Goal: Contribute content: Contribute content

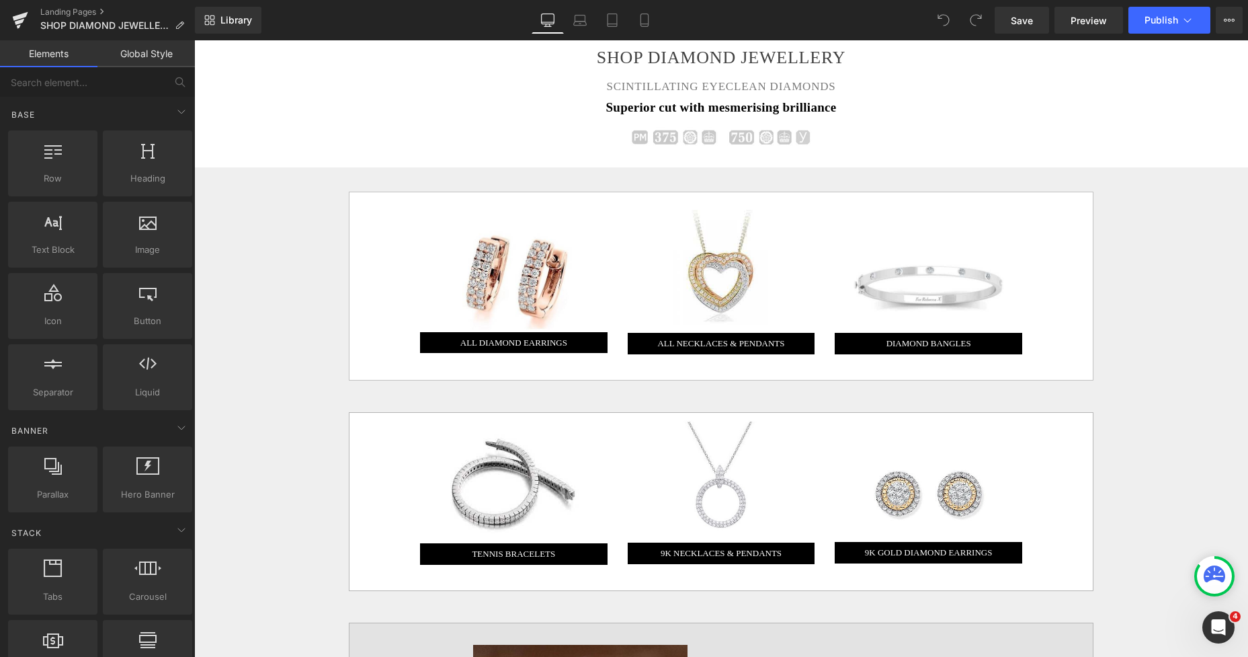
scroll to position [801, 0]
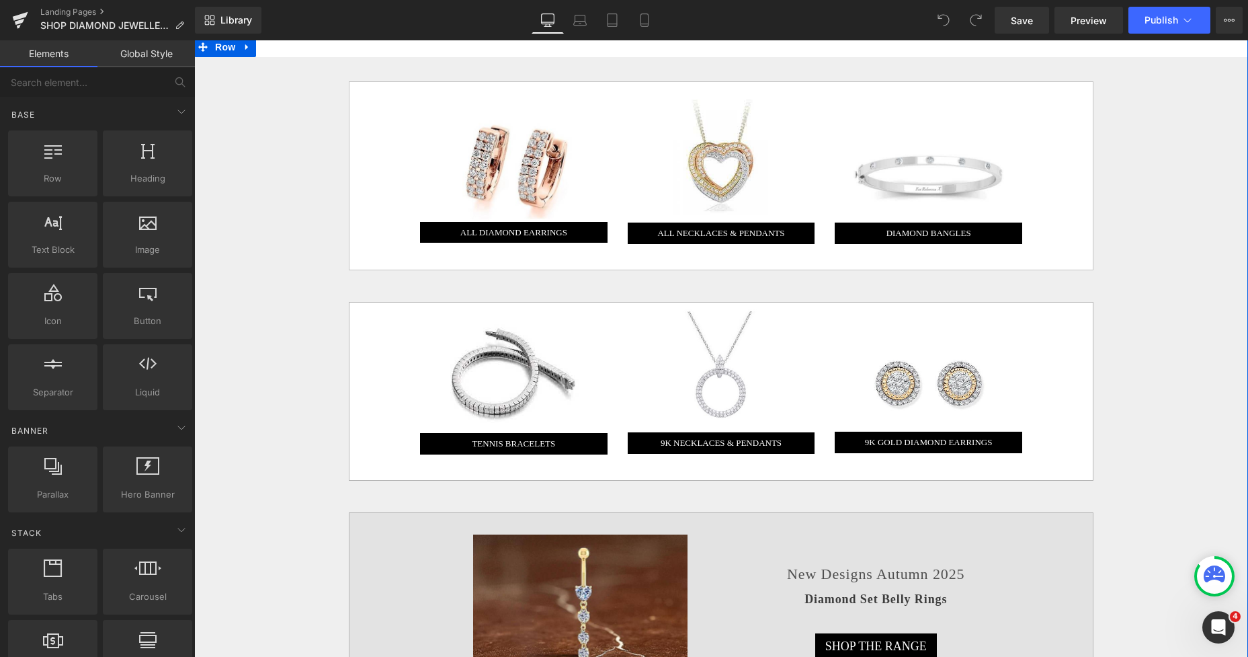
click at [298, 140] on div "Image ALL DIAMOND EARRINGS Button Image ALL NECKLACES & PENDANTS Button Image D…" at bounding box center [721, 646] width 1054 height 1178
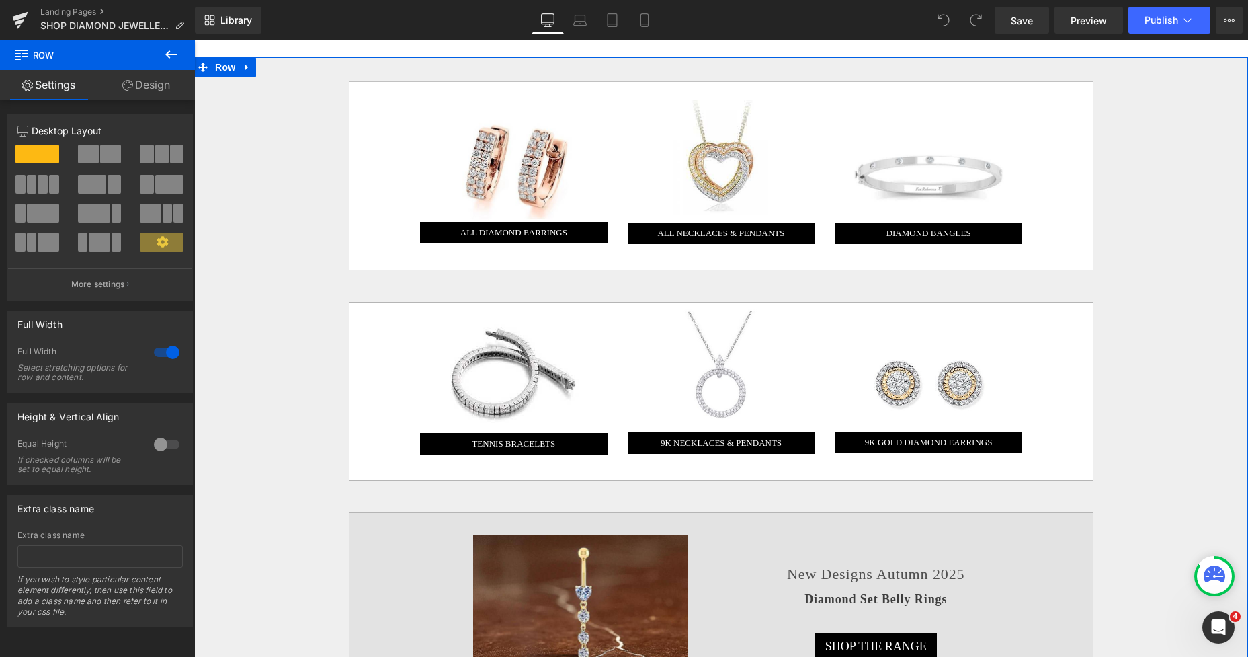
click at [150, 87] on link "Design" at bounding box center [145, 85] width 97 height 30
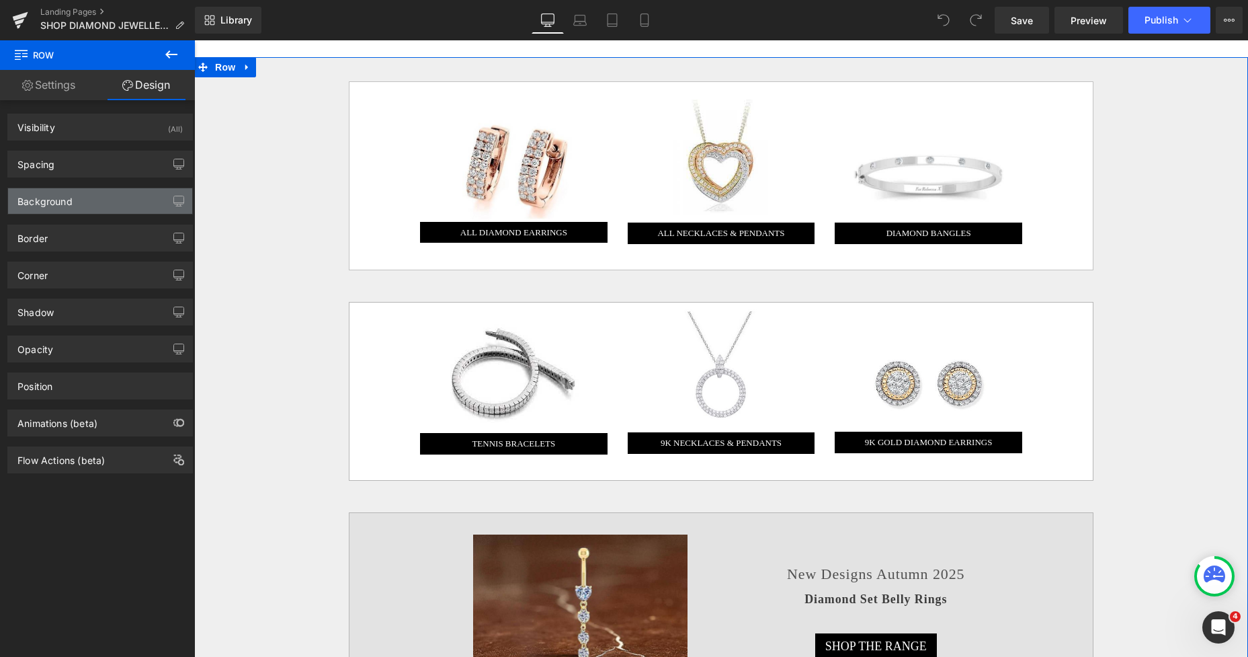
click at [60, 199] on div "Background" at bounding box center [44, 197] width 55 height 19
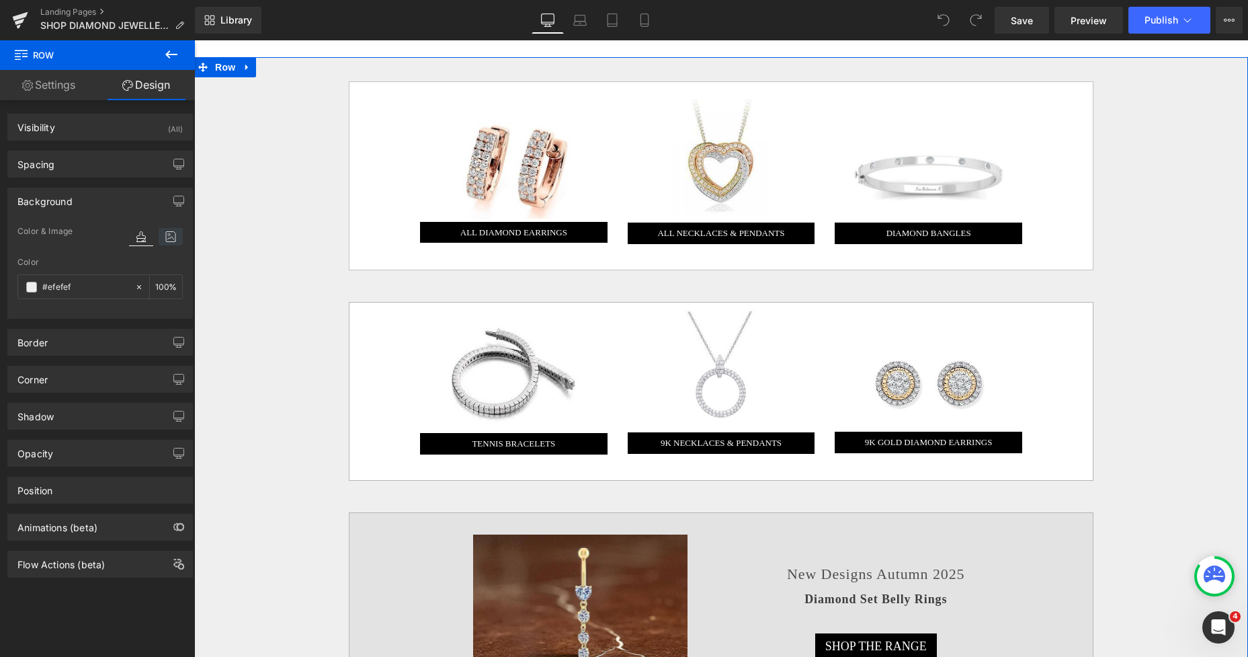
click at [162, 239] on icon at bounding box center [171, 236] width 24 height 17
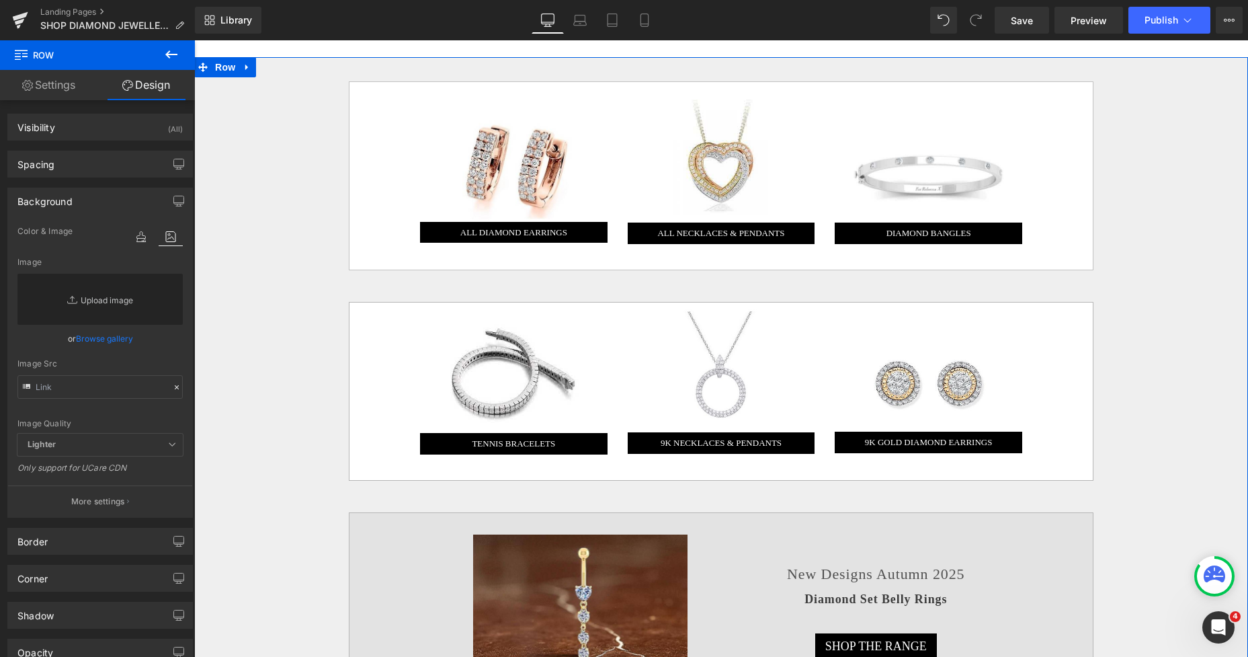
click at [116, 299] on link "Replace Image" at bounding box center [99, 298] width 165 height 51
type input "C:\fakepath\New Template-Photoroom-Photoroom (49).png"
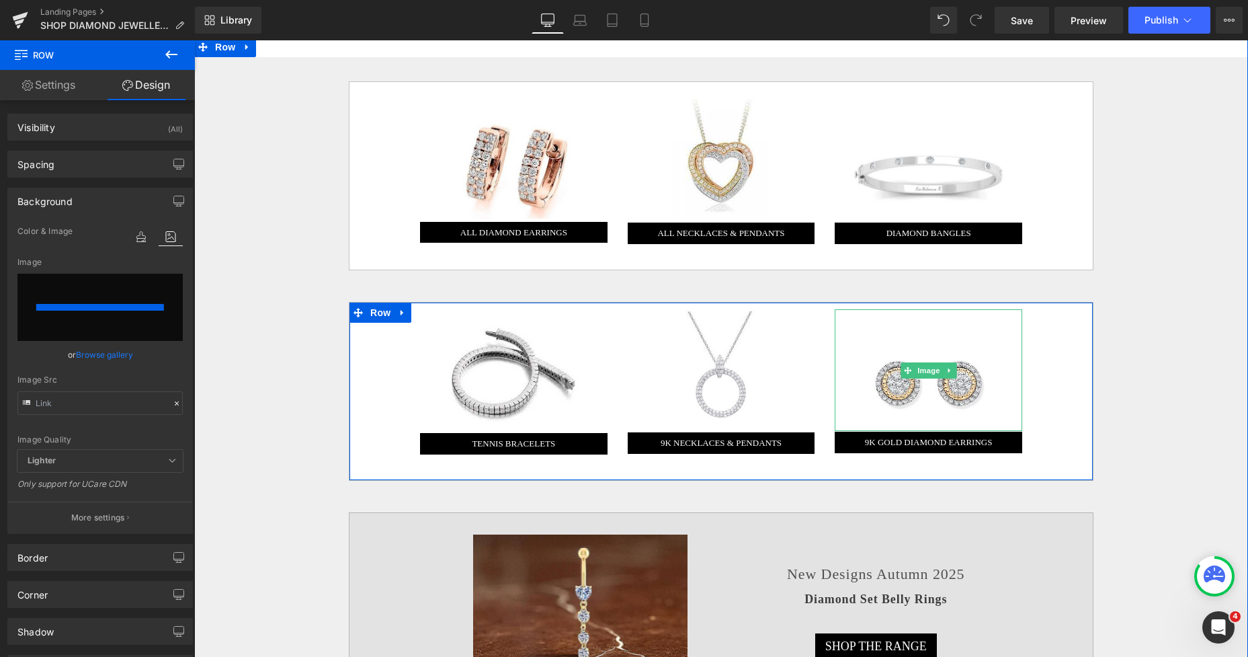
type input "[URL][DOMAIN_NAME]"
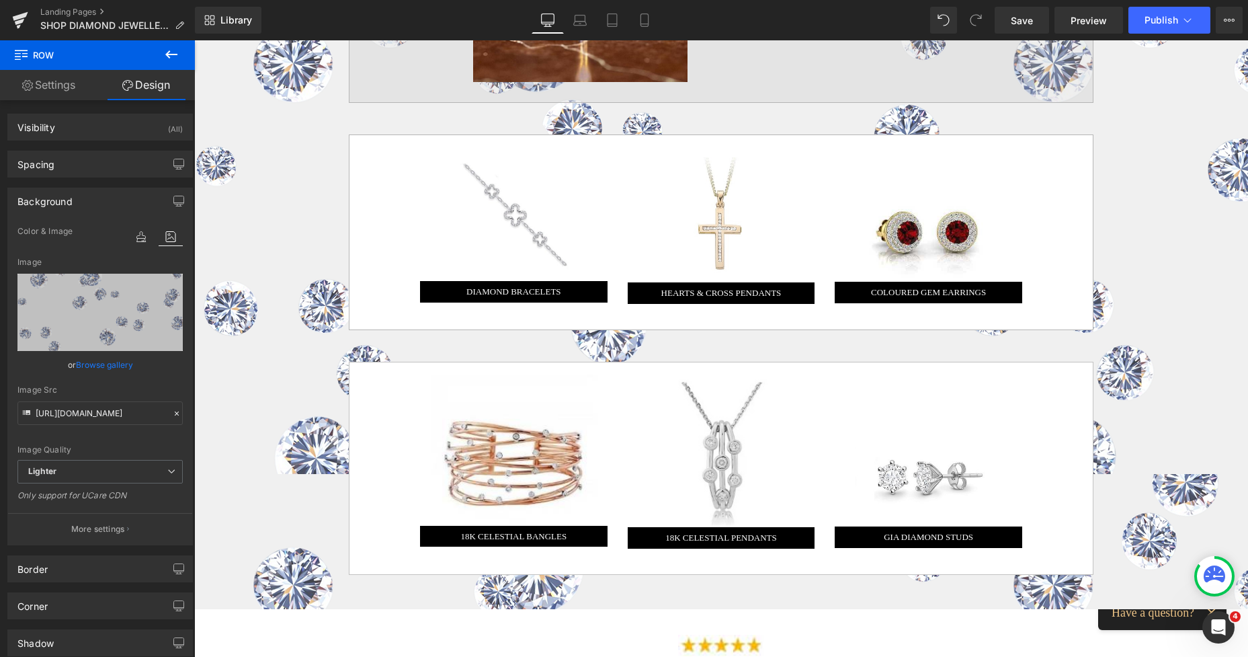
scroll to position [1271, 0]
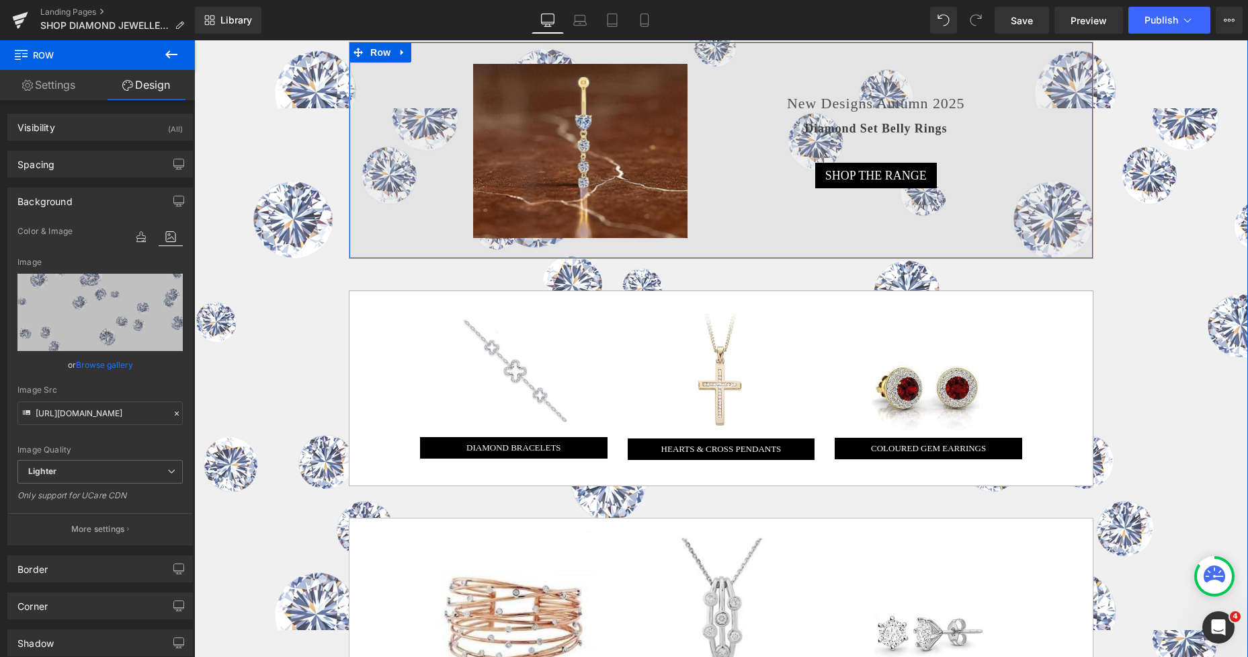
click at [742, 213] on div "Image New Designs Autumn 2025 Heading Diamond Set Belly Rings Heading SHOP THE …" at bounding box center [721, 150] width 745 height 217
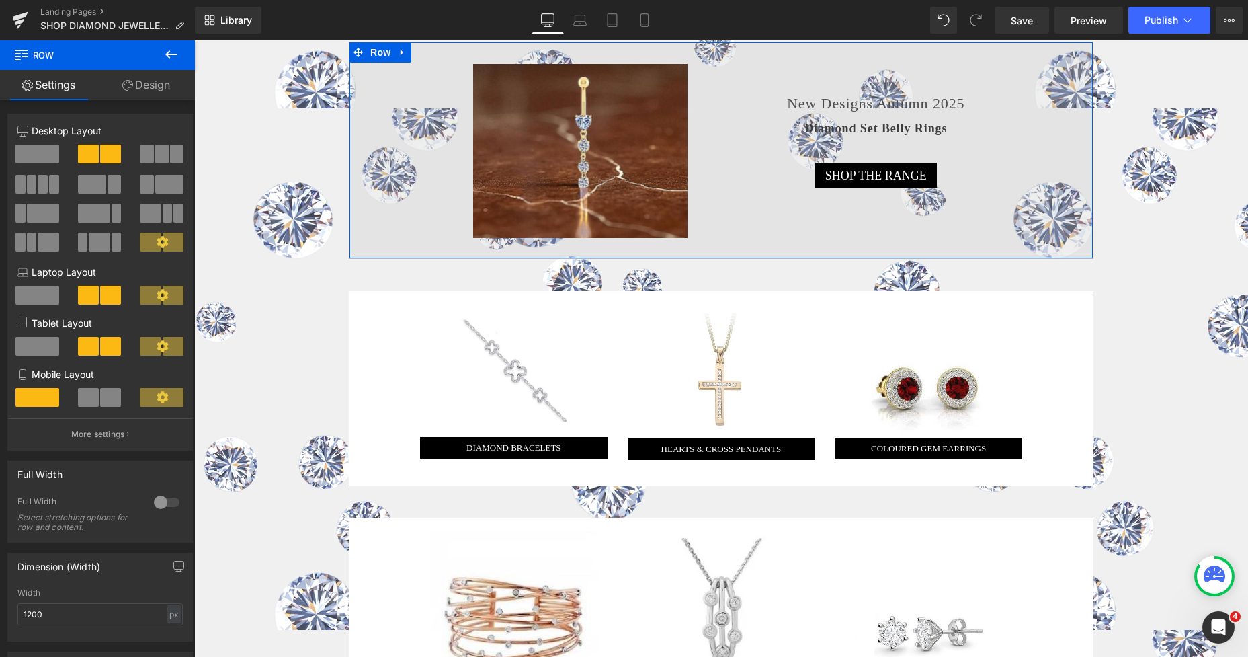
click at [165, 89] on link "Design" at bounding box center [145, 85] width 97 height 30
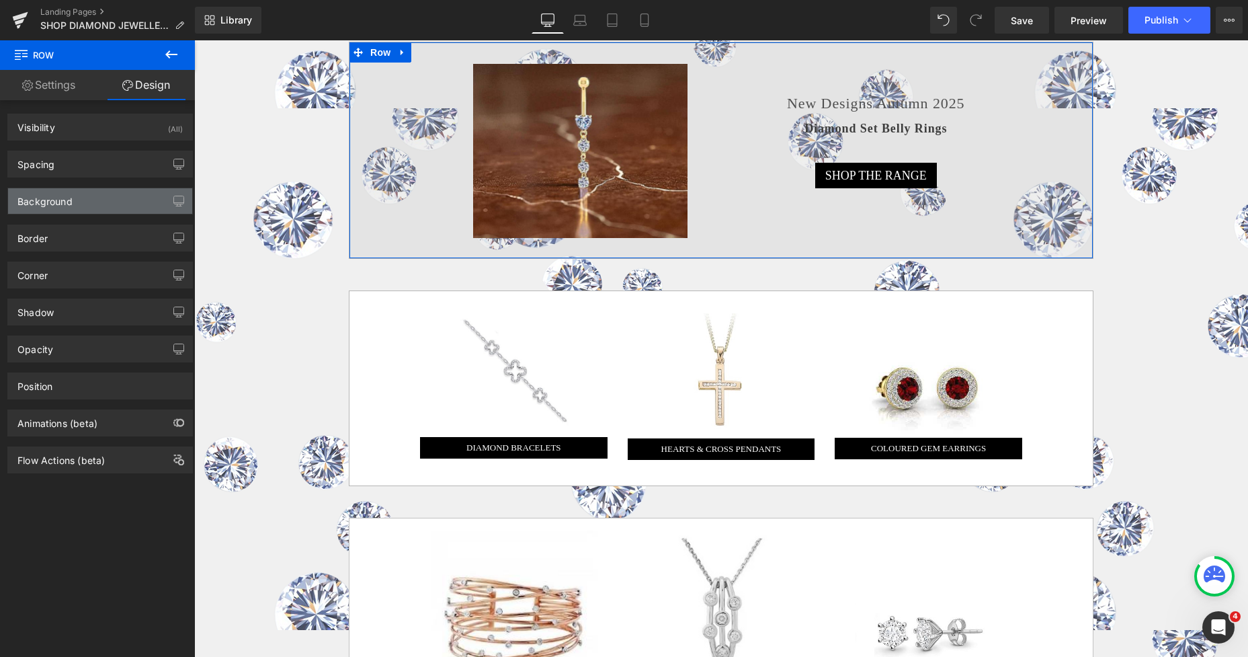
click at [100, 196] on div "Background" at bounding box center [100, 201] width 184 height 26
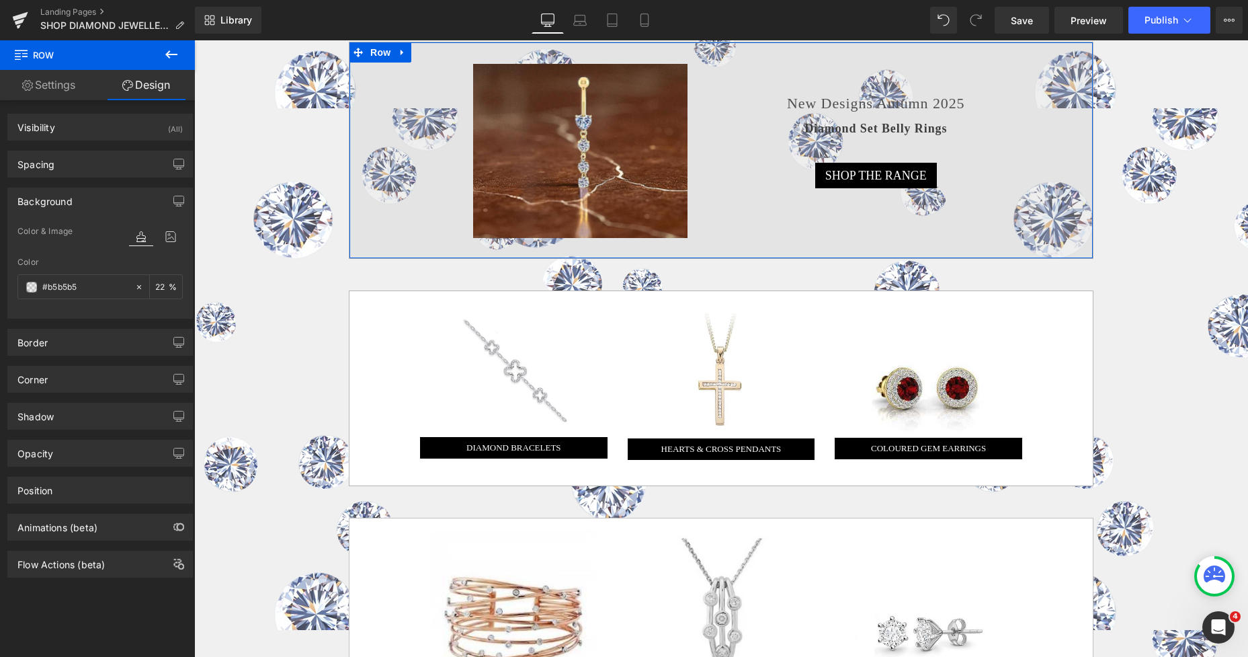
type input "#b5b5b5"
click at [155, 287] on input "22" at bounding box center [161, 286] width 13 height 15
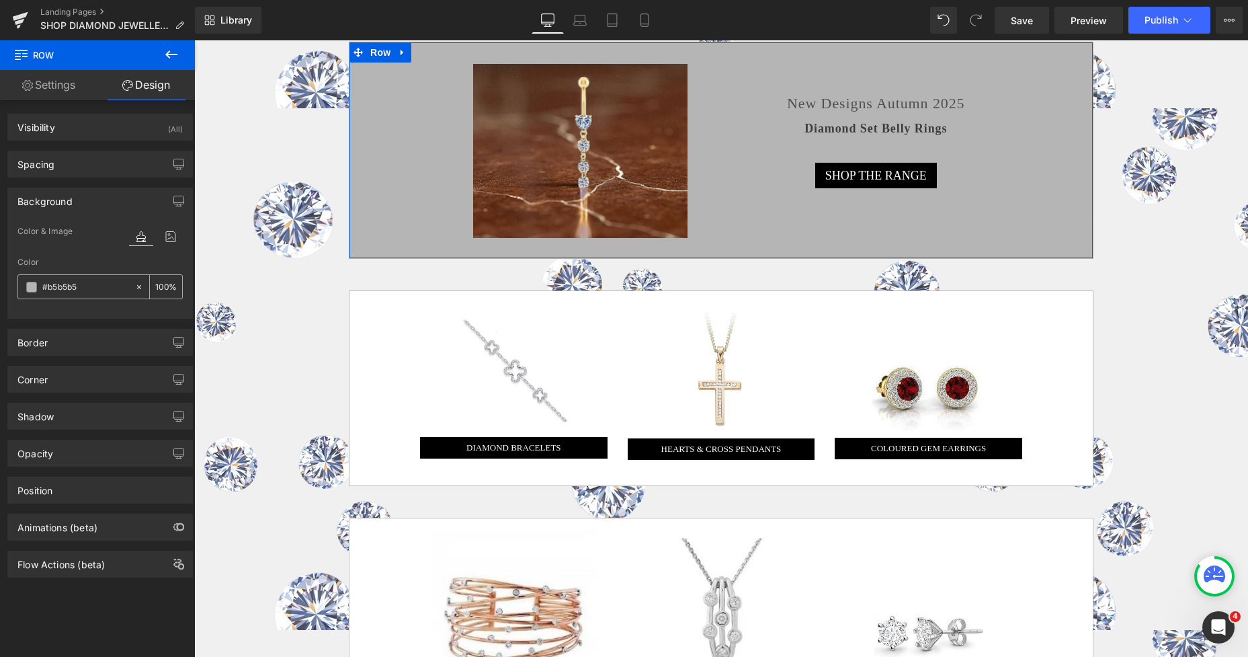
type input "100"
click at [36, 289] on span at bounding box center [31, 287] width 11 height 11
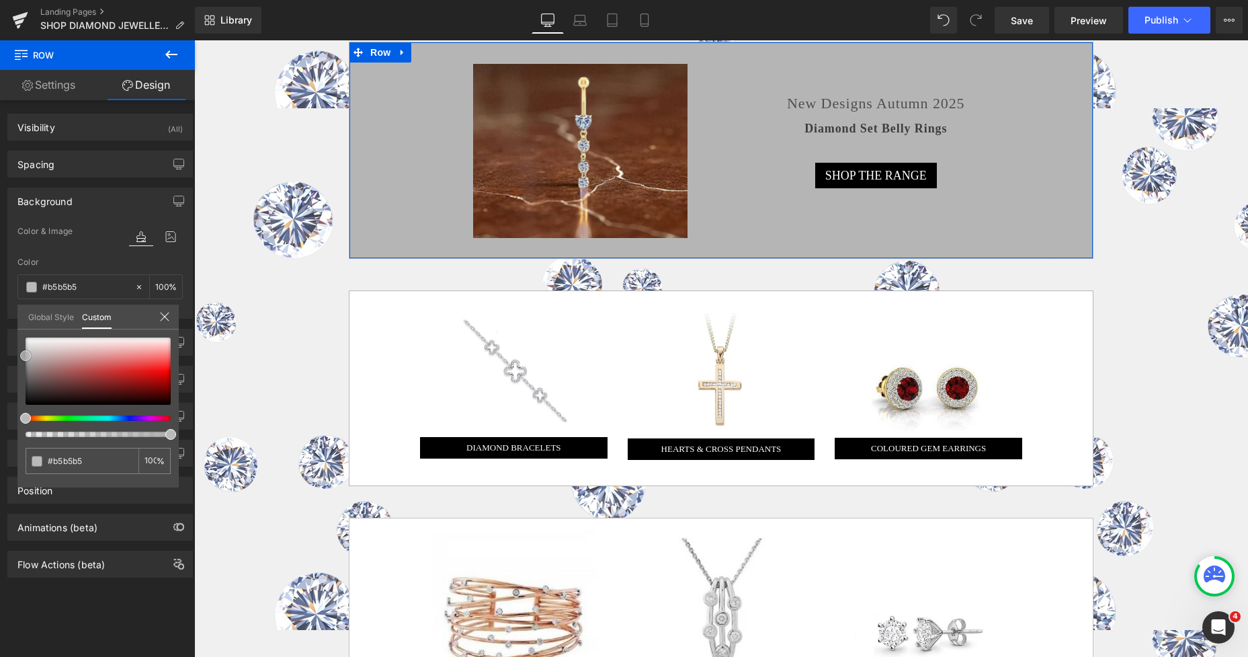
type input "#b7b7b7"
type input "#bcbcbc"
type input "#c4c4c4"
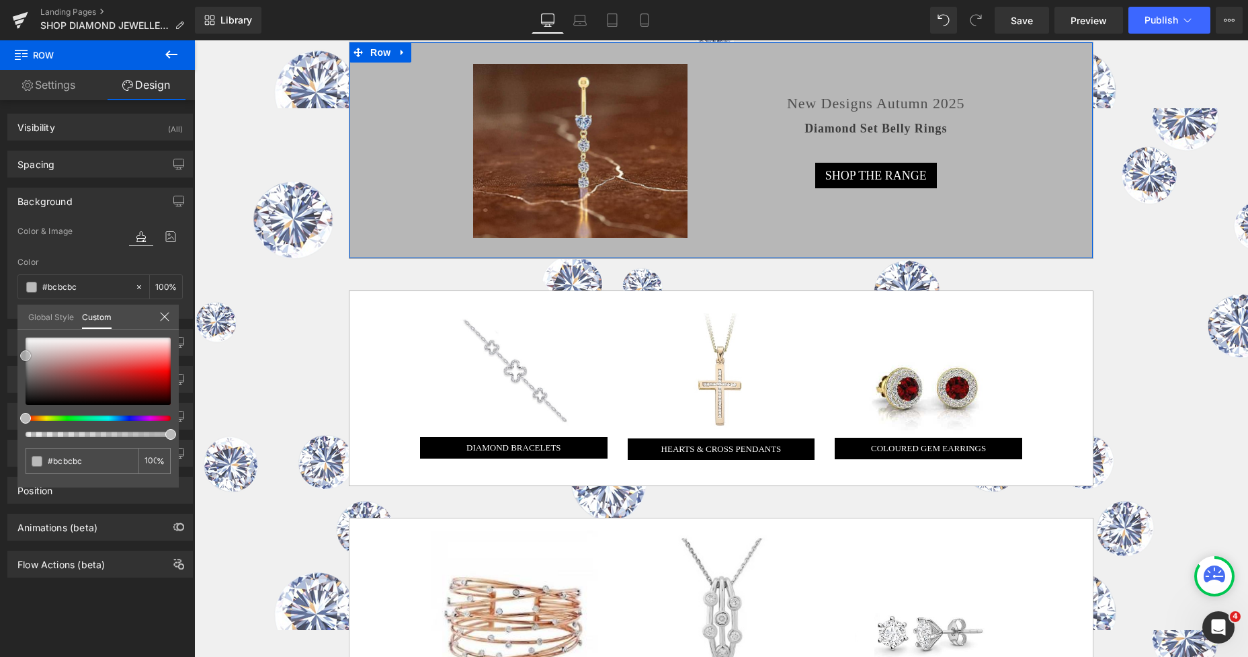
type input "#c4c4c4"
type input "#c9c9c9"
type input "#cecece"
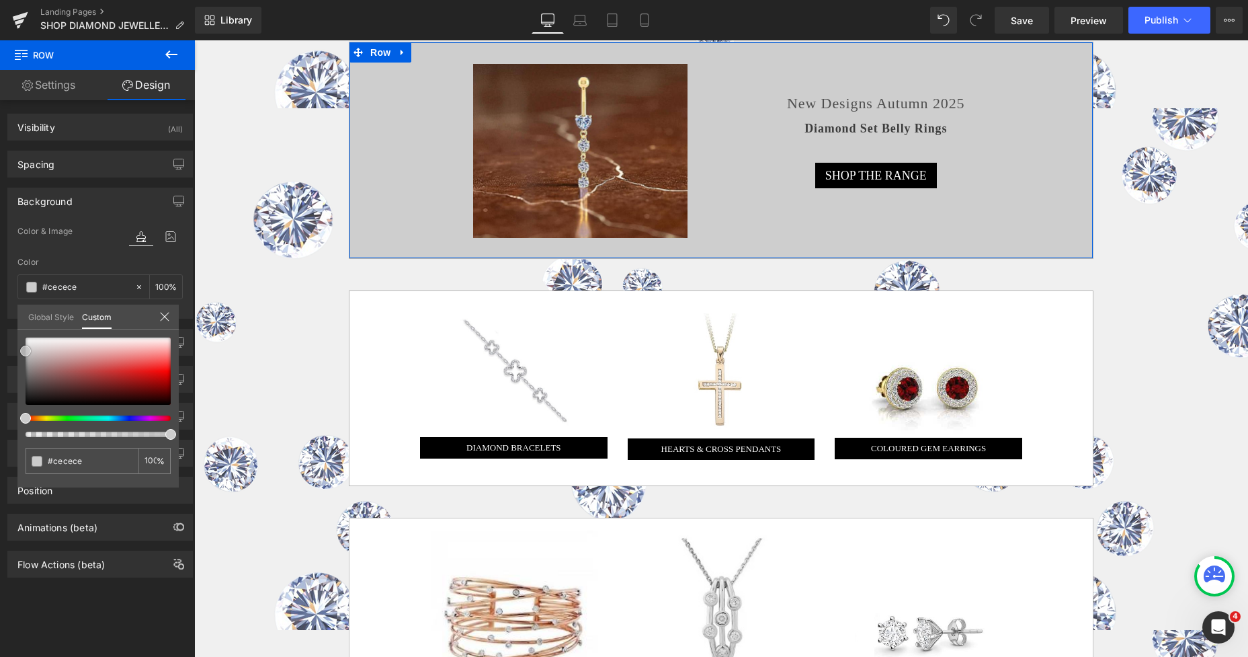
type input "#d3d3d3"
type input "#d6d6d6"
type input "#d8d8d8"
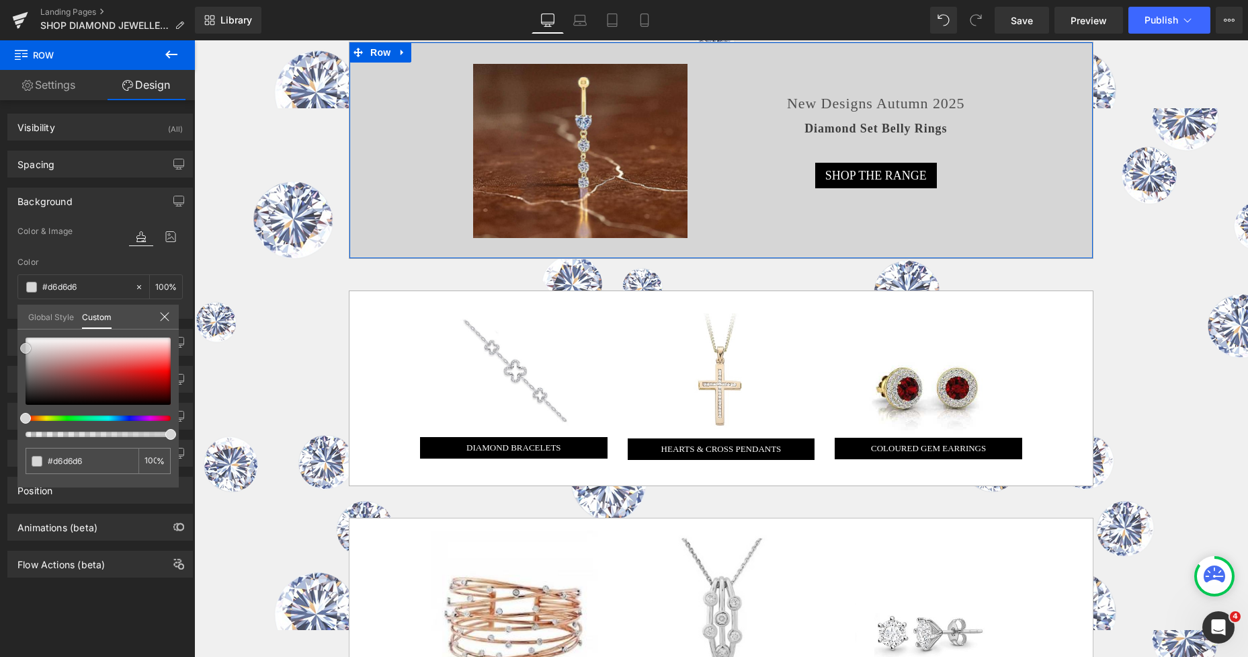
type input "#d8d8d8"
type input "#dbdbdb"
type input "#dddddd"
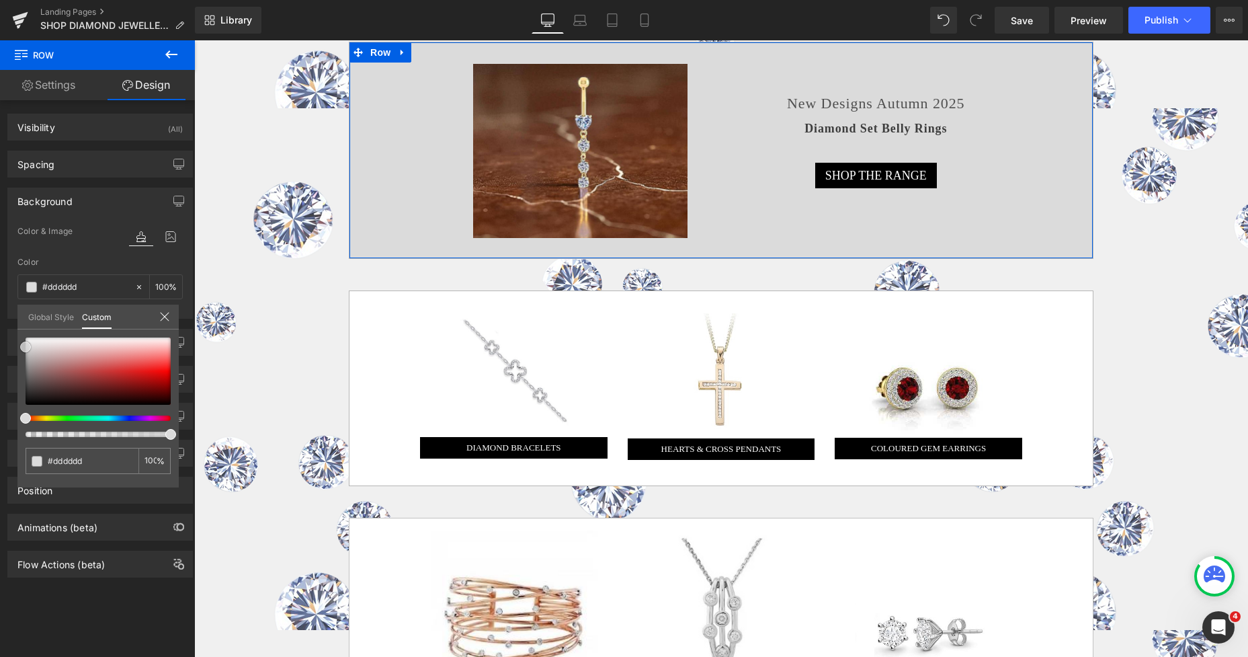
type input "#e0e0e0"
drag, startPoint x: 26, startPoint y: 361, endPoint x: 22, endPoint y: 349, distance: 12.1
click at [22, 349] on span at bounding box center [25, 345] width 11 height 11
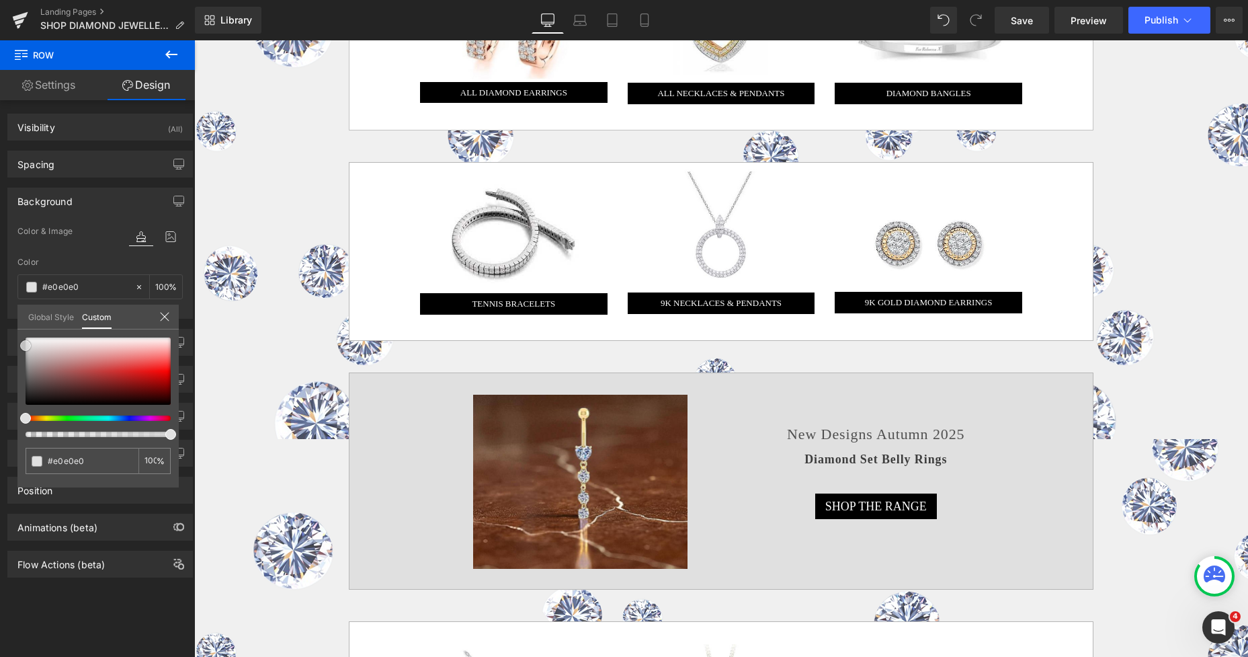
scroll to position [851, 0]
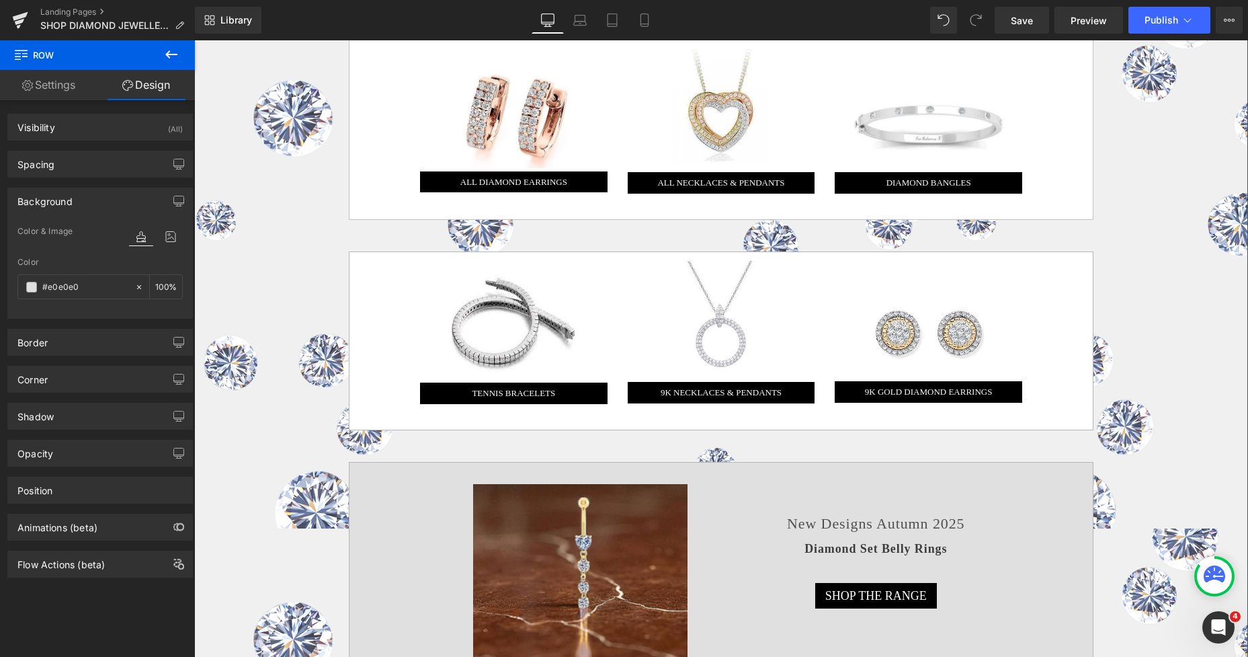
click at [234, 124] on div "Image ALL DIAMOND EARRINGS Button Image ALL NECKLACES & PENDANTS Button Image D…" at bounding box center [721, 596] width 1054 height 1178
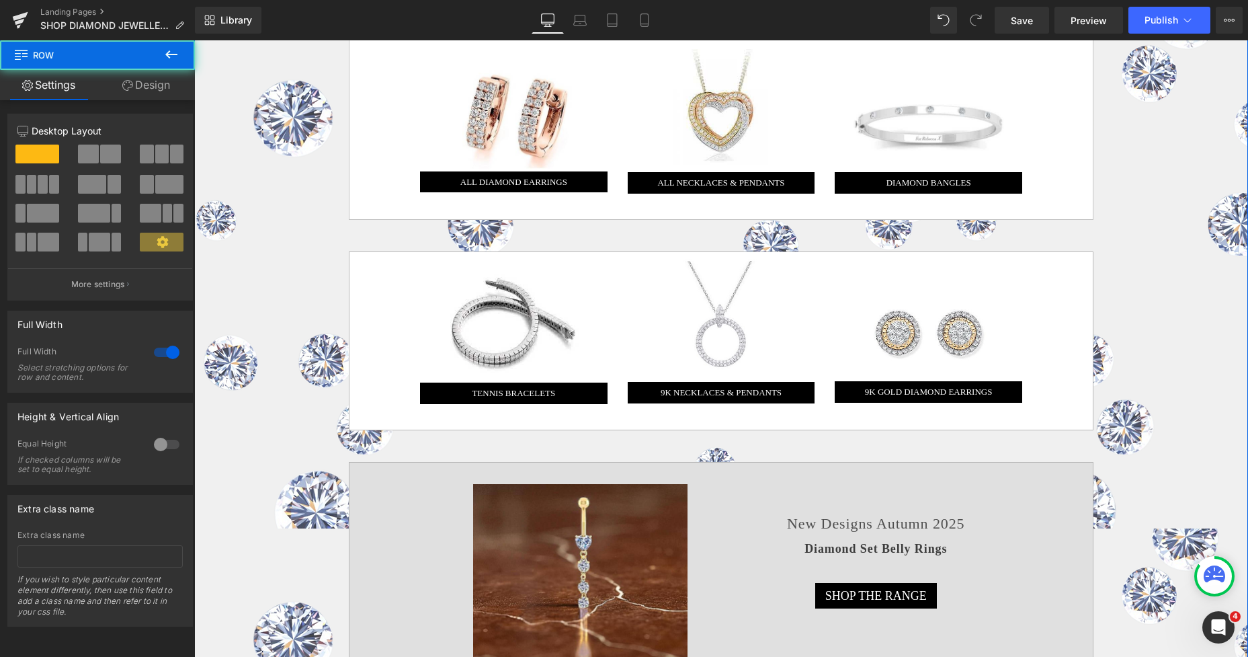
click at [152, 95] on link "Design" at bounding box center [145, 85] width 97 height 30
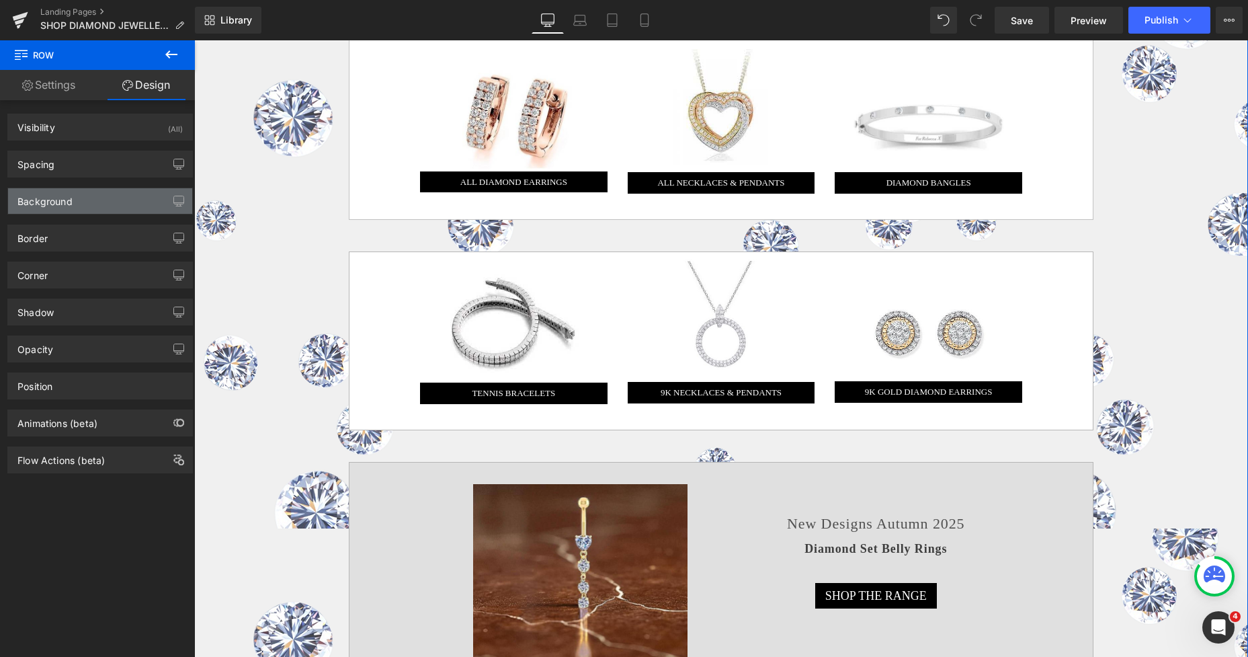
click at [72, 204] on div "Background" at bounding box center [44, 197] width 55 height 19
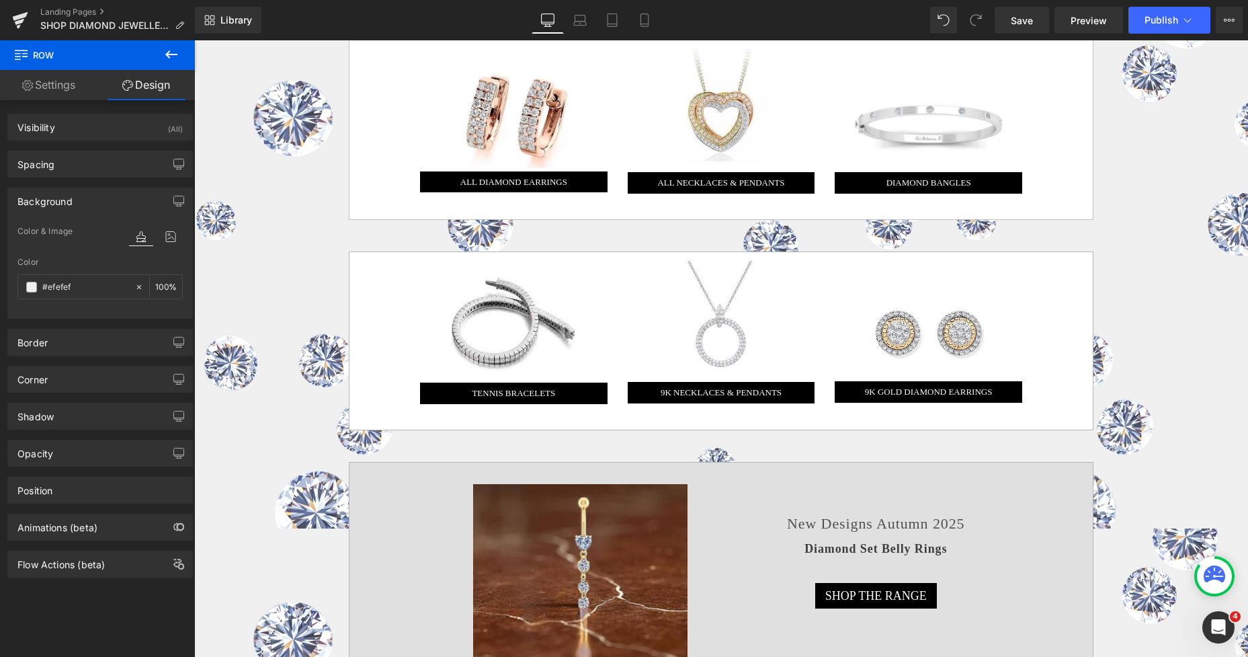
click at [255, 211] on div "Image ALL DIAMOND EARRINGS Button Image ALL NECKLACES & PENDANTS Button Image D…" at bounding box center [721, 596] width 1054 height 1178
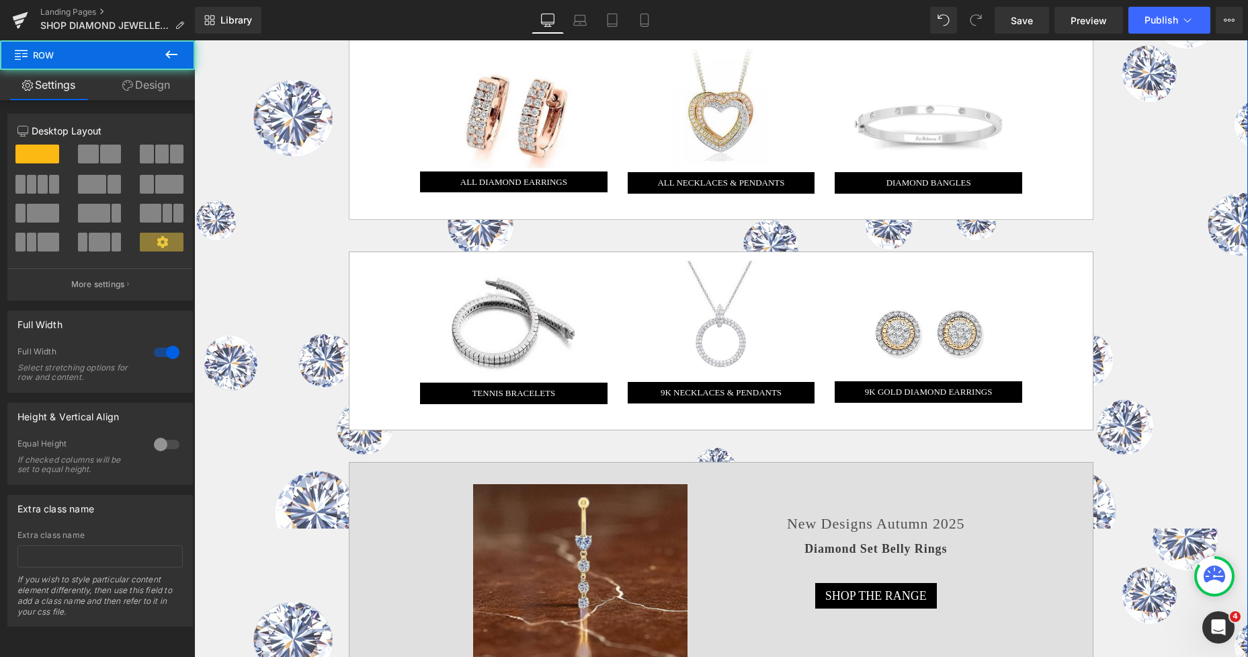
click at [207, 122] on div "Image ALL DIAMOND EARRINGS Button Image ALL NECKLACES & PENDANTS Button Image D…" at bounding box center [721, 596] width 1054 height 1178
click at [147, 86] on link "Design" at bounding box center [145, 85] width 97 height 30
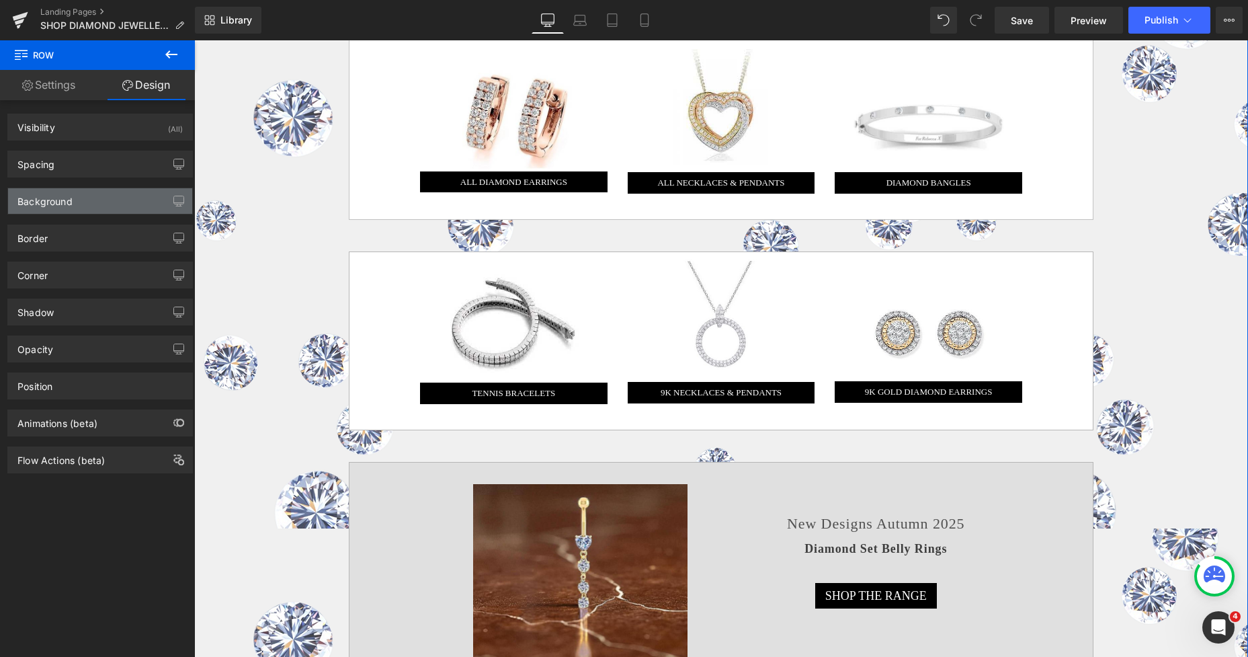
click at [64, 200] on div "Background" at bounding box center [44, 197] width 55 height 19
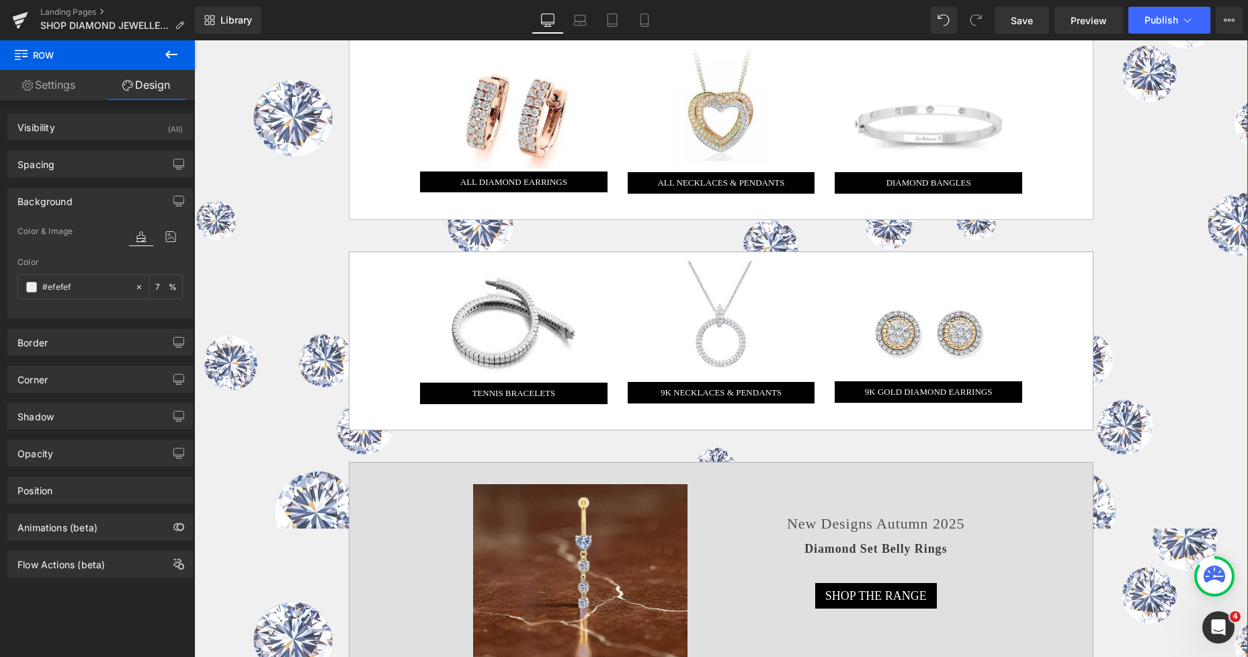
type input "77"
click at [251, 259] on div "Image ALL DIAMOND EARRINGS Button Image ALL NECKLACES & PENDANTS Button Image D…" at bounding box center [721, 596] width 1054 height 1178
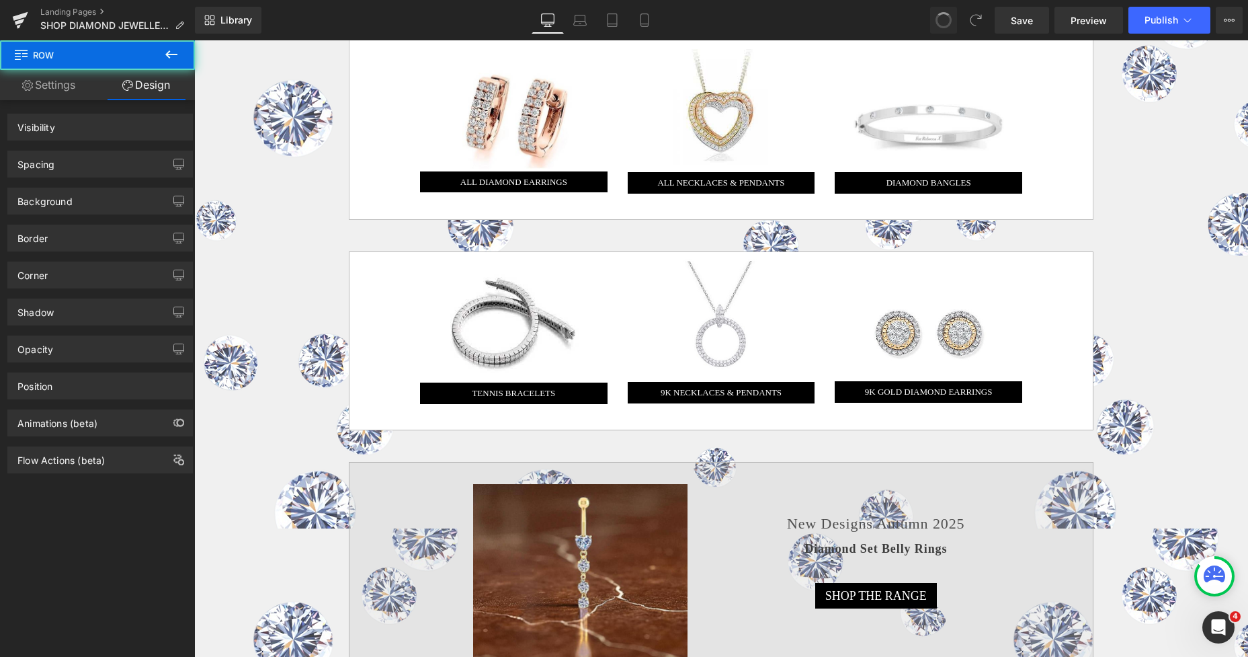
click at [944, 19] on span at bounding box center [943, 20] width 19 height 19
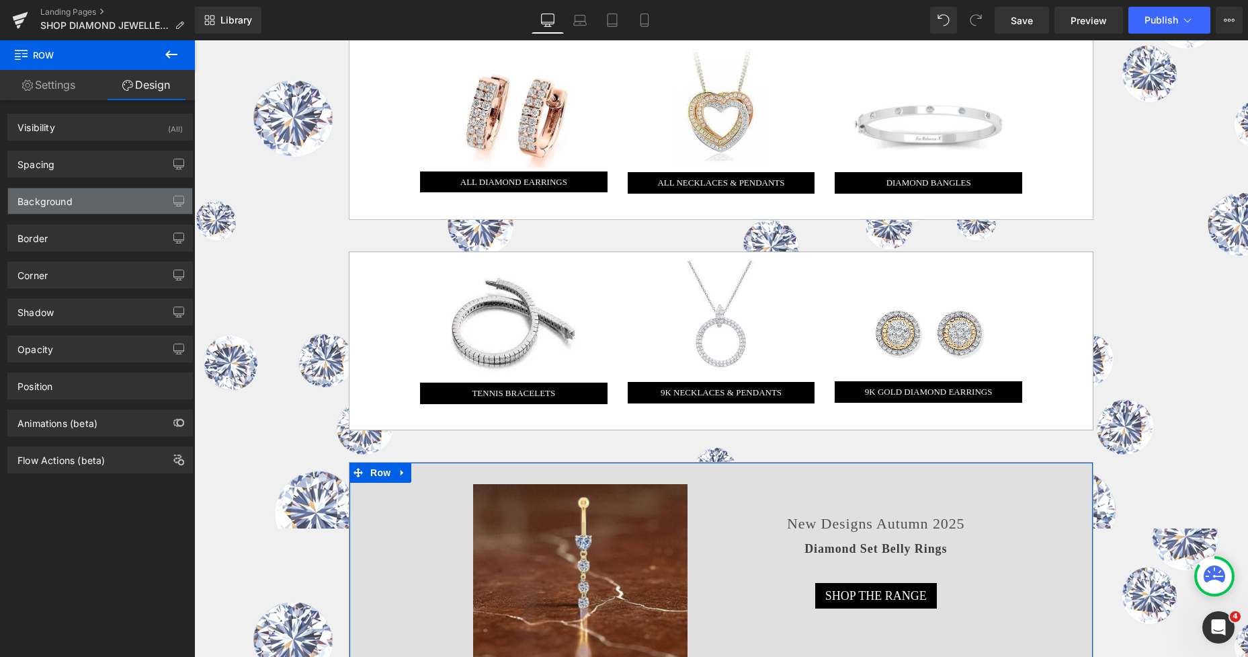
click at [56, 208] on div "Background" at bounding box center [100, 201] width 184 height 26
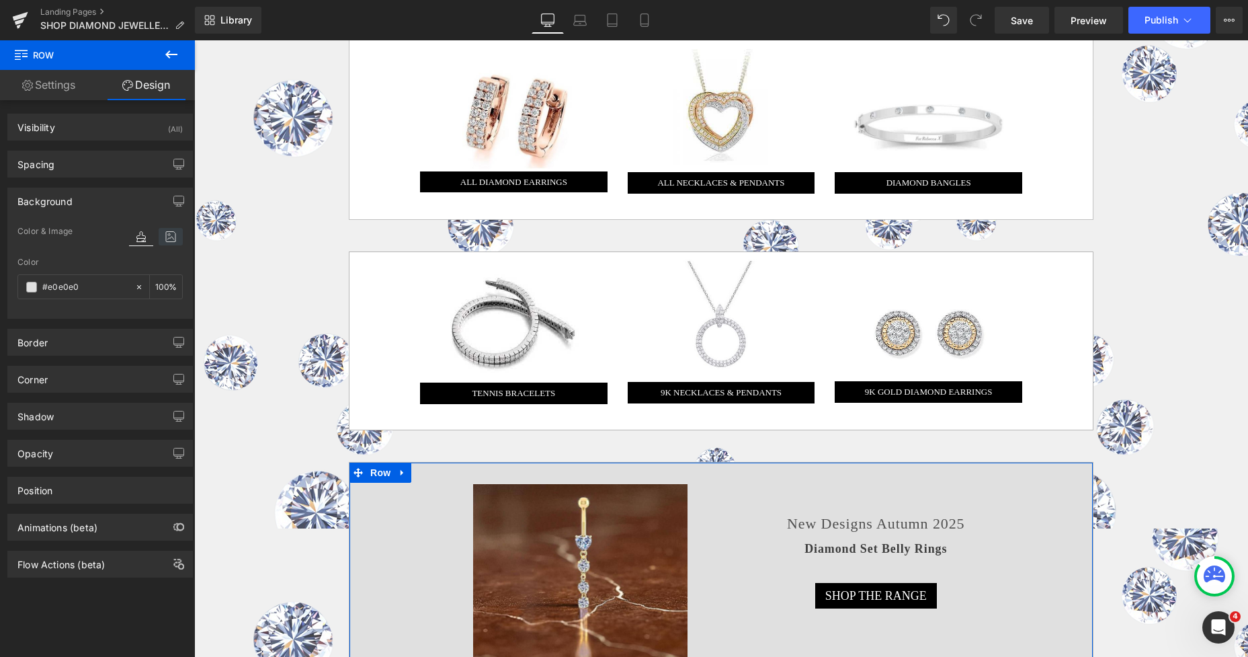
click at [163, 236] on icon at bounding box center [171, 236] width 24 height 17
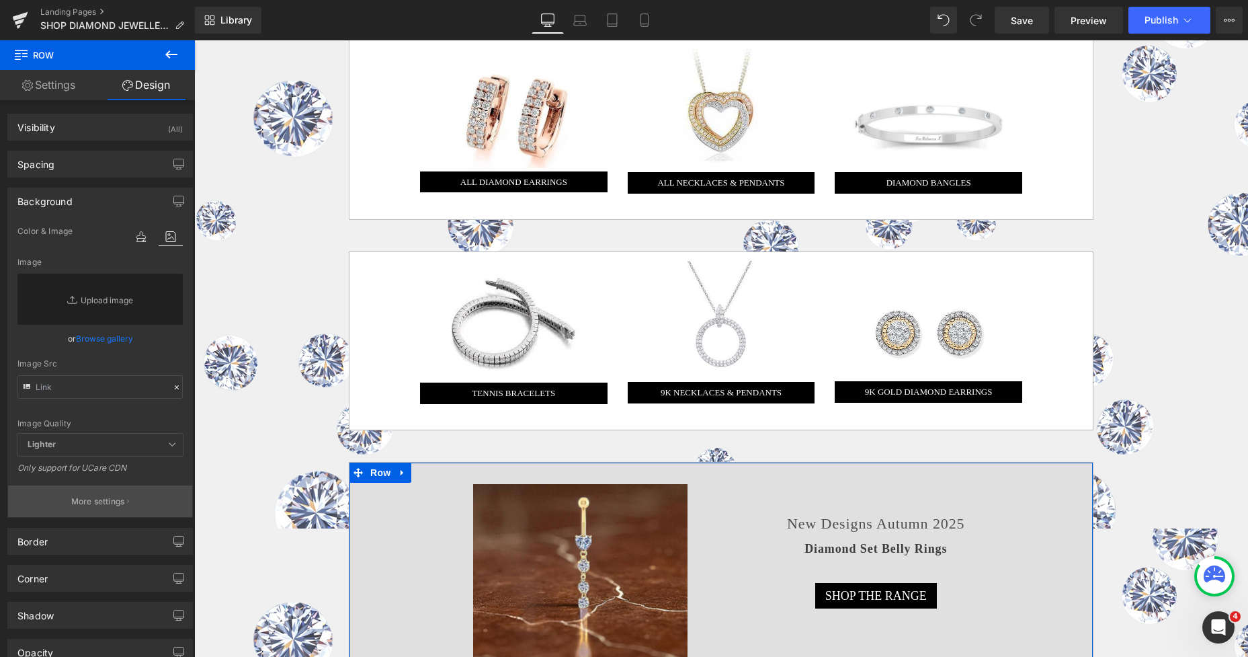
click at [92, 499] on p "More settings" at bounding box center [98, 501] width 54 height 12
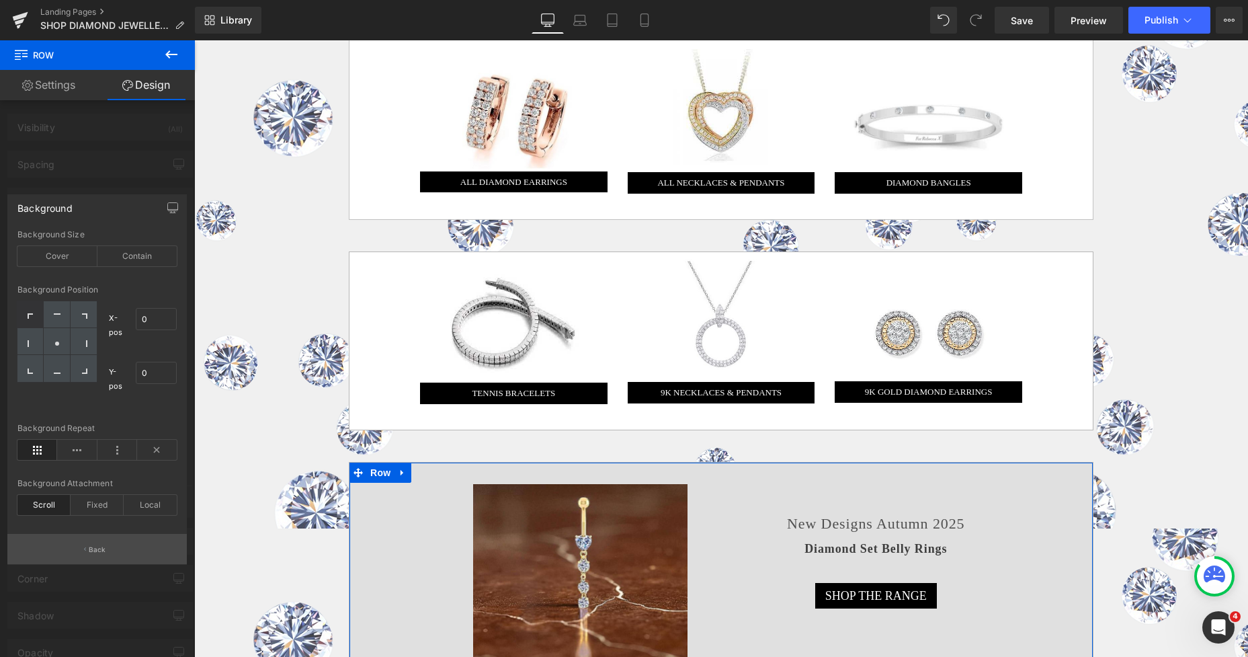
click at [97, 544] on p "Back" at bounding box center [97, 549] width 17 height 10
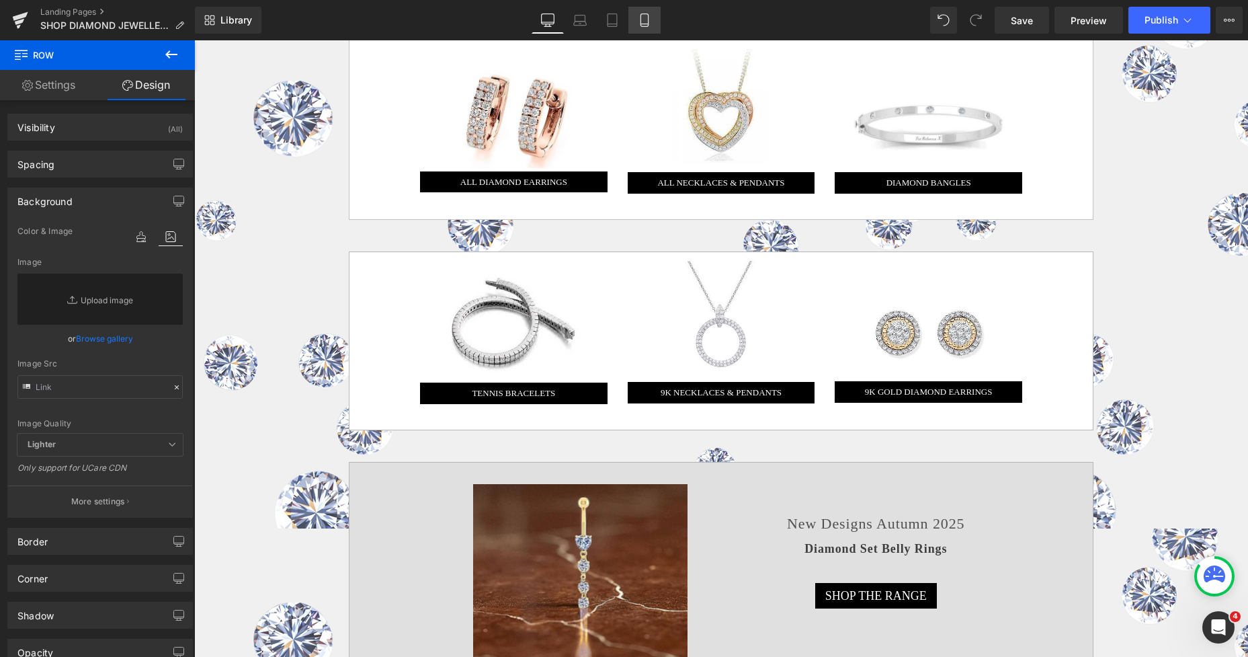
click at [646, 19] on icon at bounding box center [644, 19] width 13 height 13
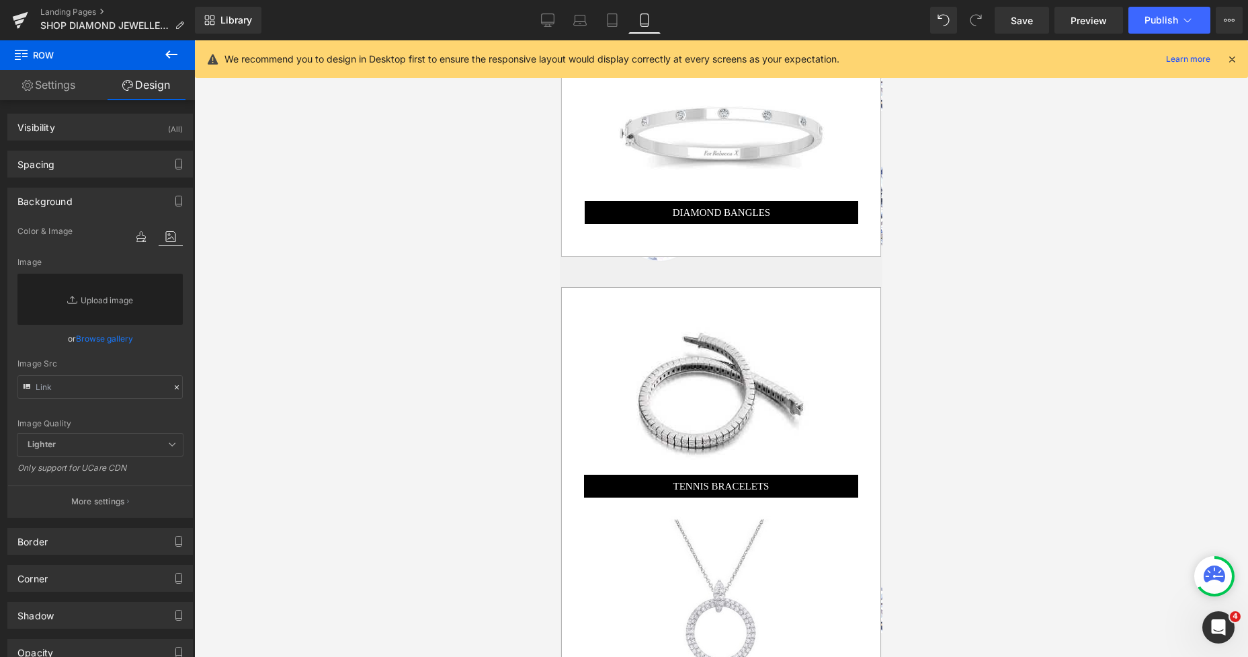
scroll to position [1043, 0]
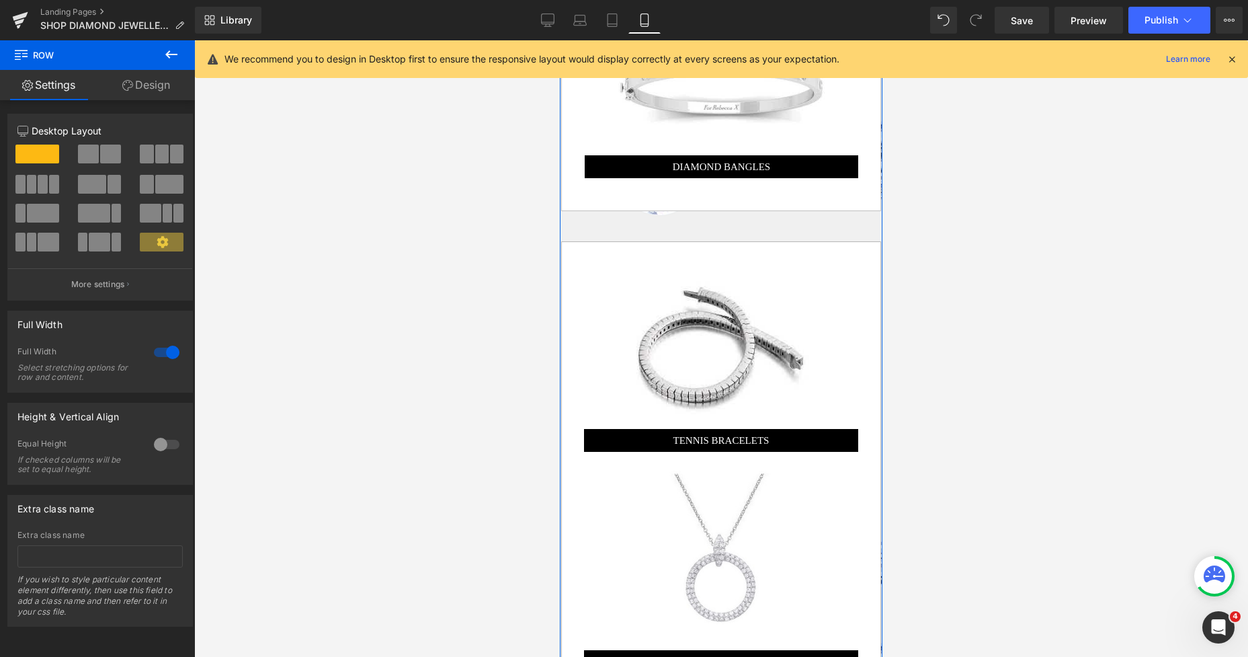
click at [149, 85] on link "Design" at bounding box center [145, 85] width 97 height 30
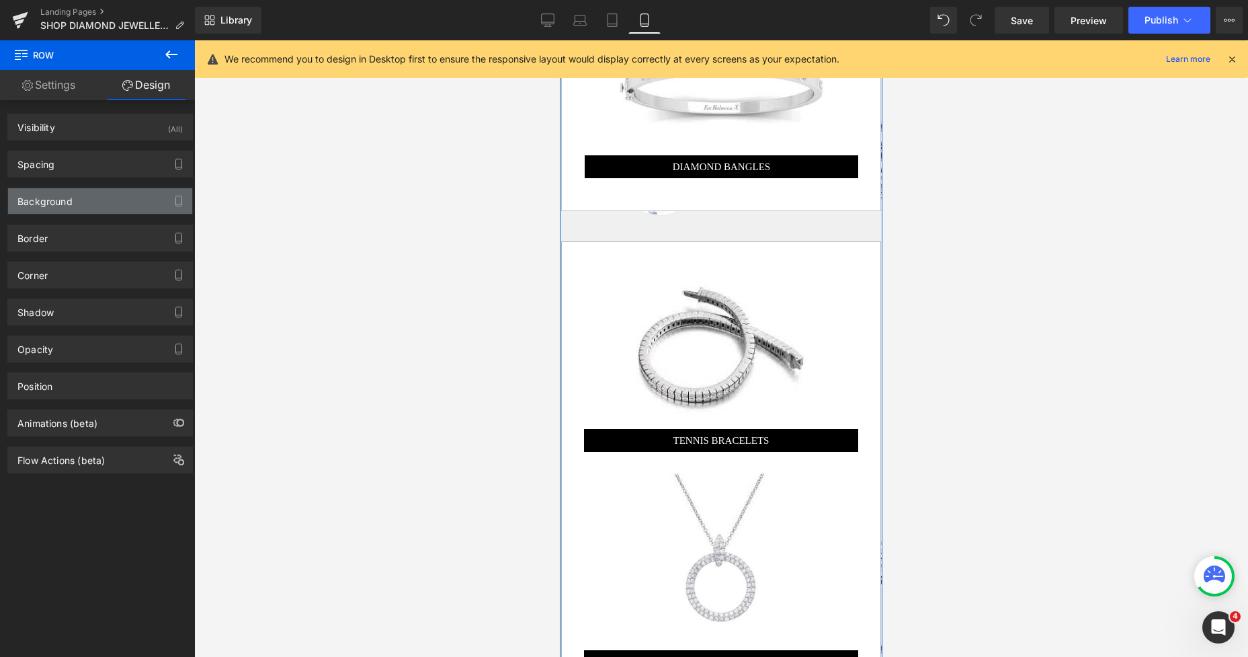
click at [53, 200] on div "Background" at bounding box center [44, 197] width 55 height 19
type input "#efefef"
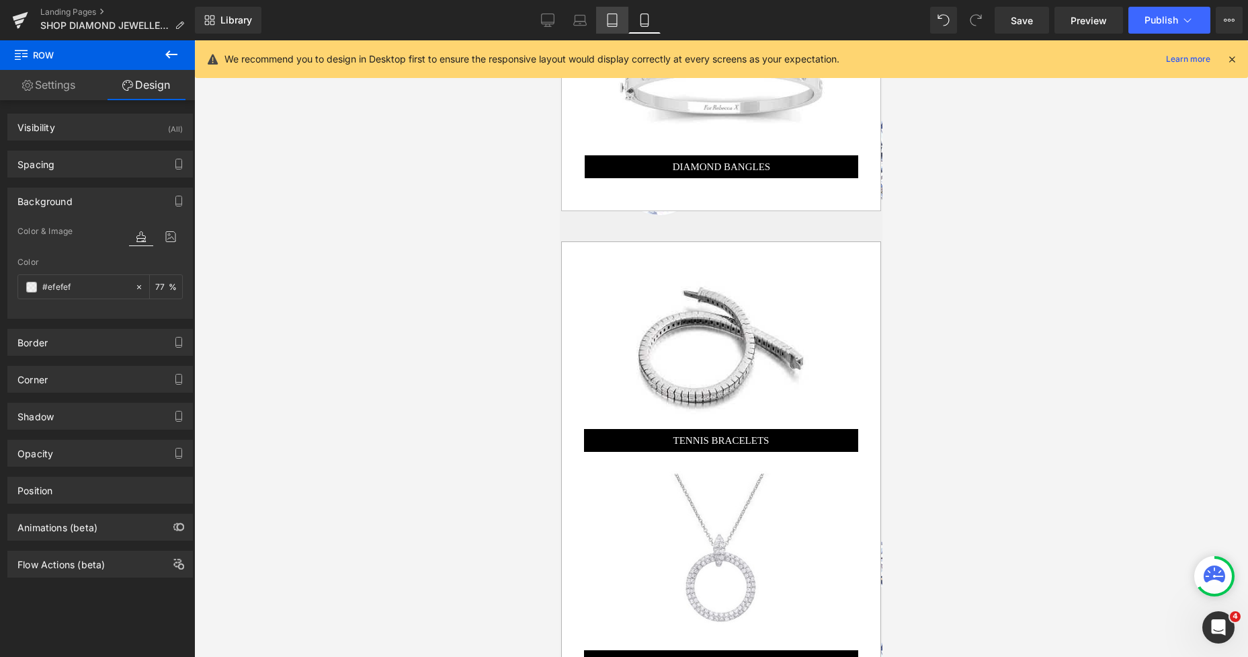
click at [616, 17] on icon at bounding box center [611, 19] width 13 height 13
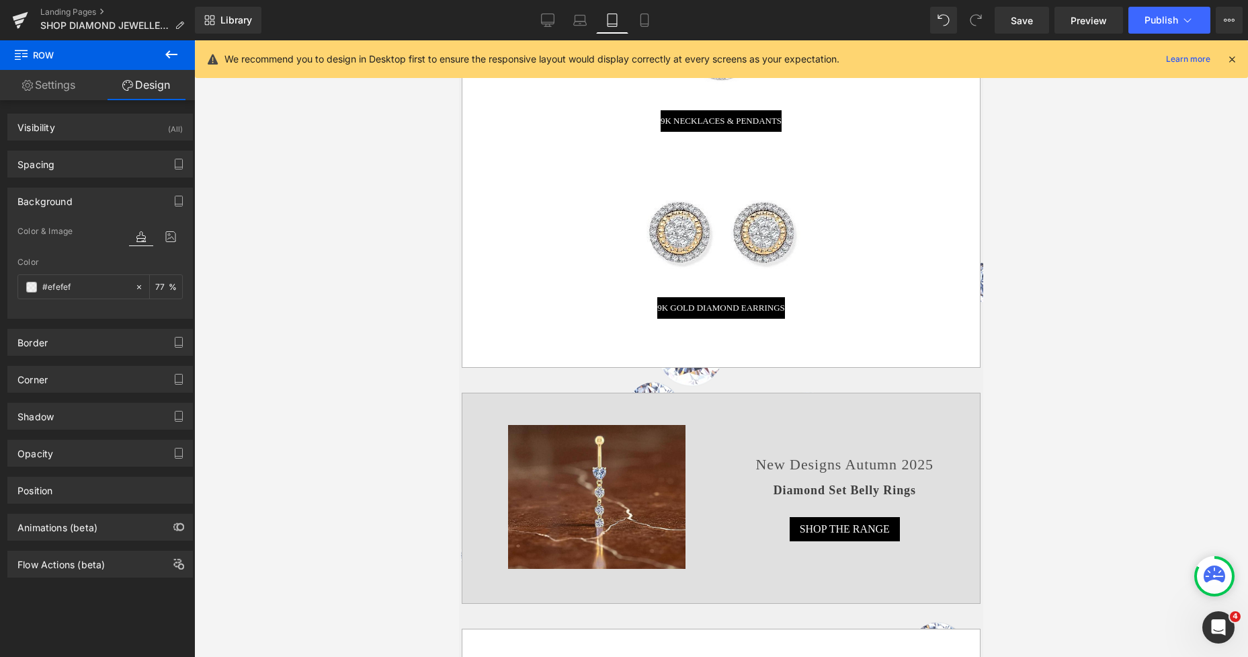
scroll to position [838, 0]
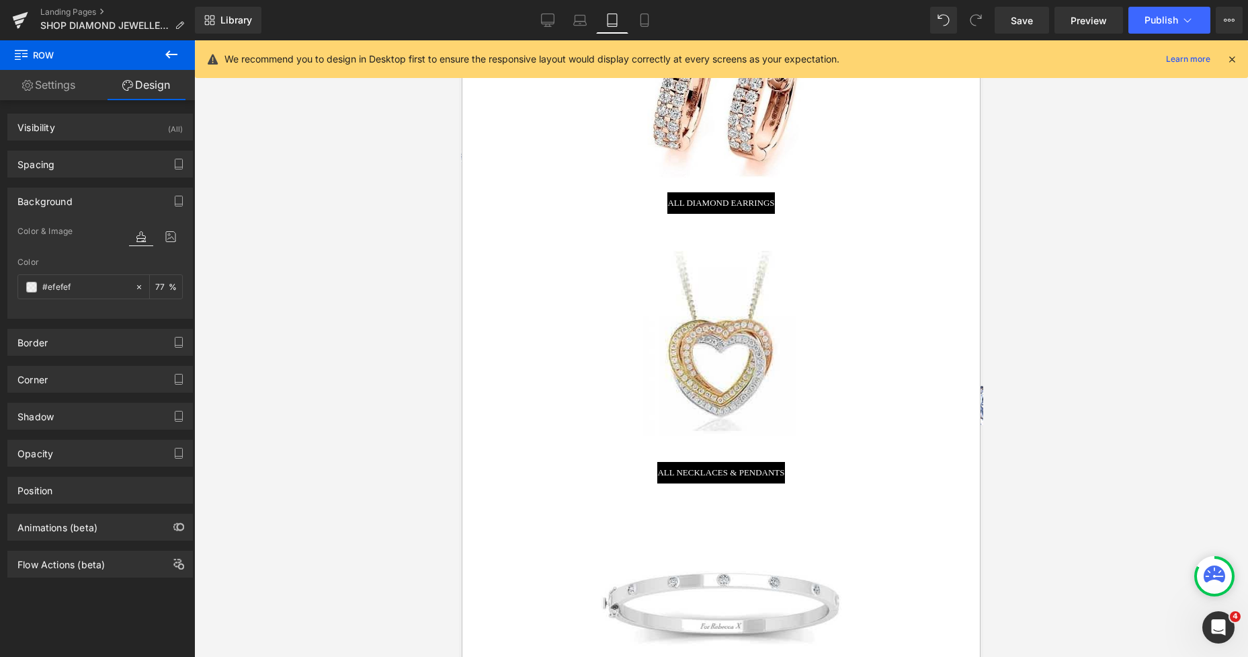
drag, startPoint x: 980, startPoint y: 95, endPoint x: 1343, endPoint y: 40, distance: 367.6
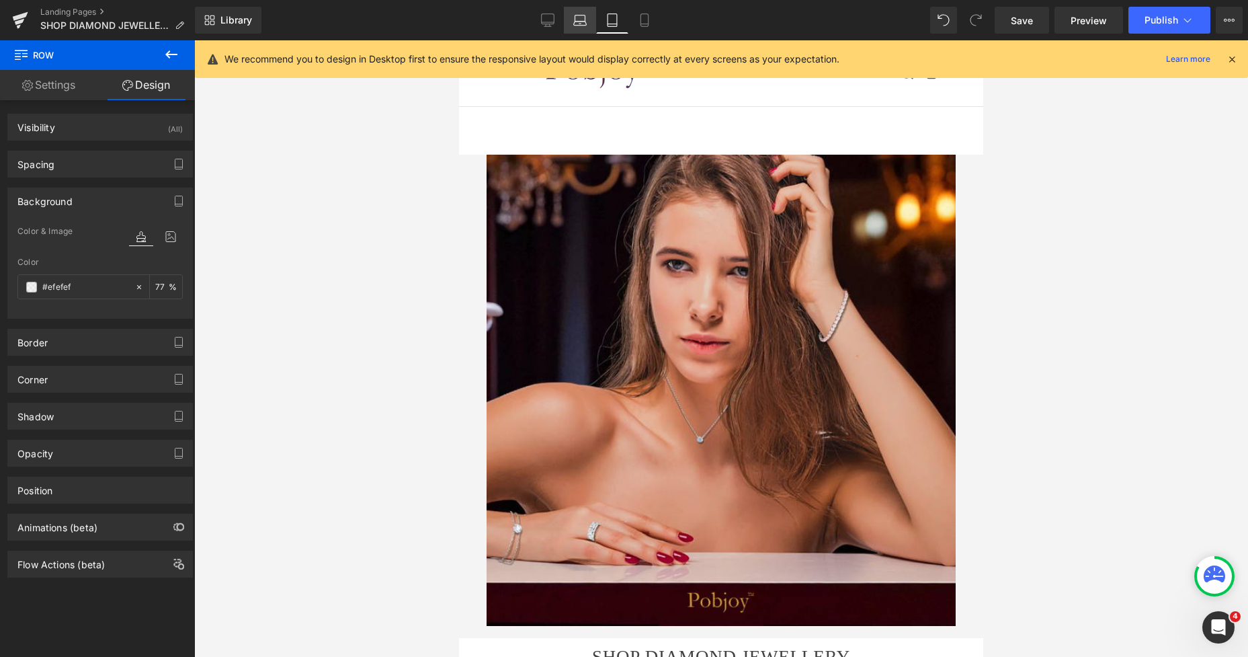
click at [583, 17] on icon at bounding box center [579, 19] width 13 height 13
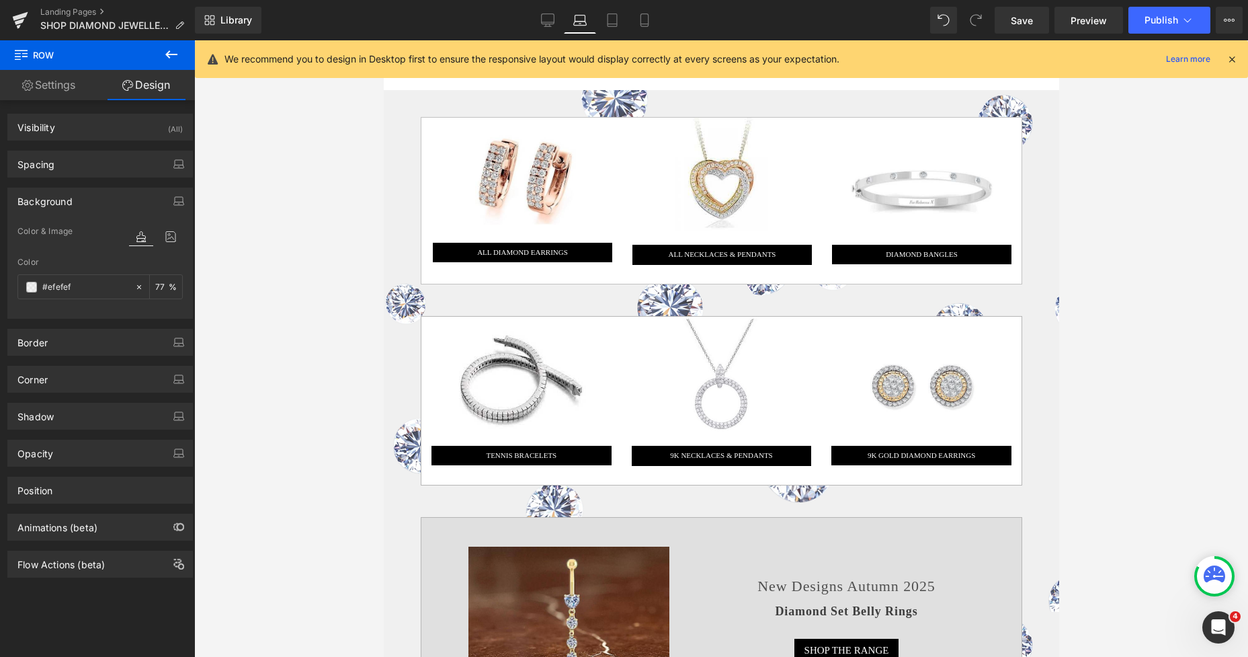
scroll to position [552, 0]
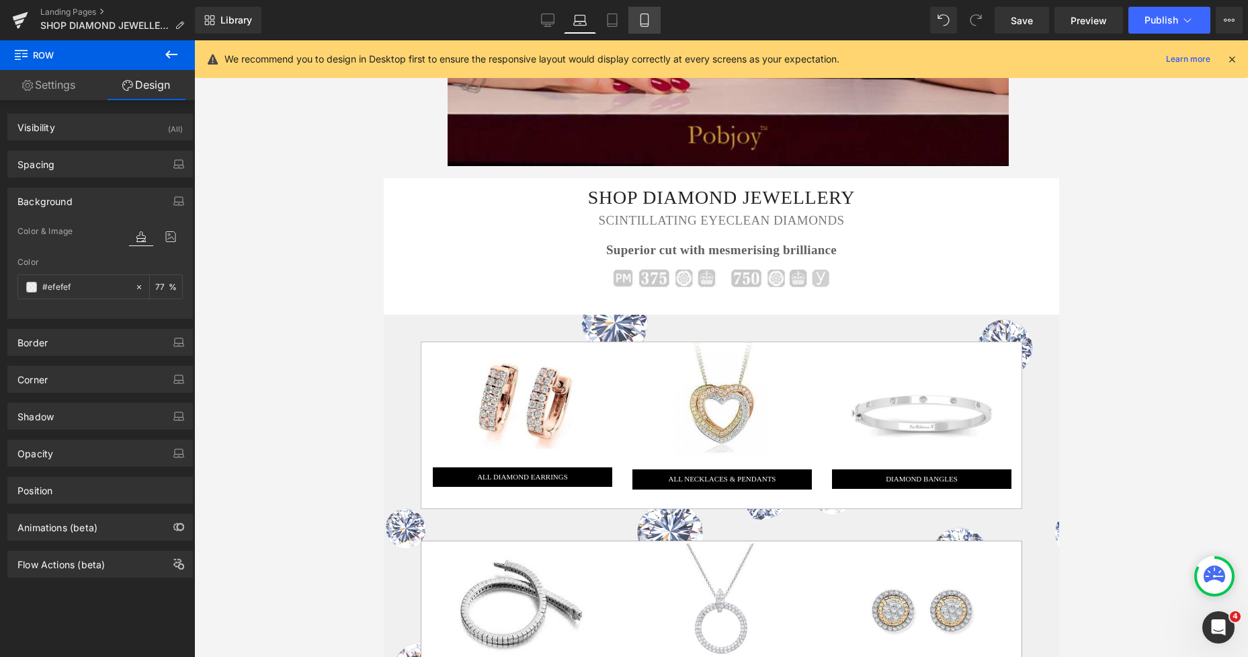
click at [645, 16] on icon at bounding box center [644, 19] width 13 height 13
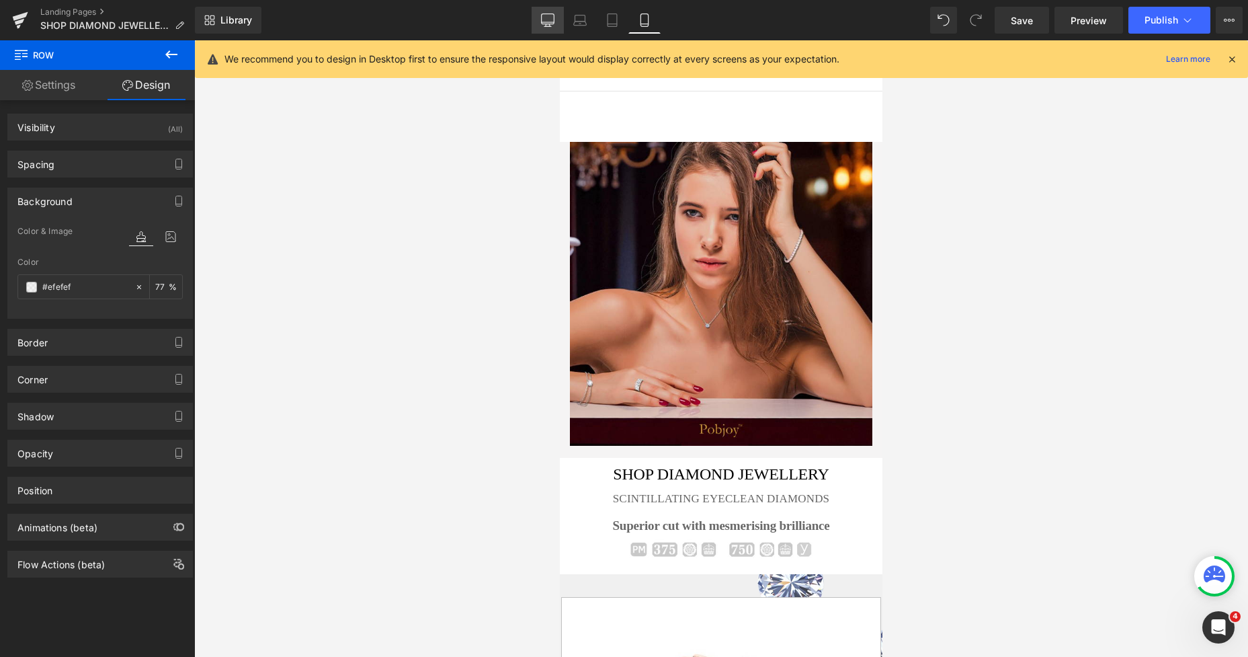
scroll to position [0, 0]
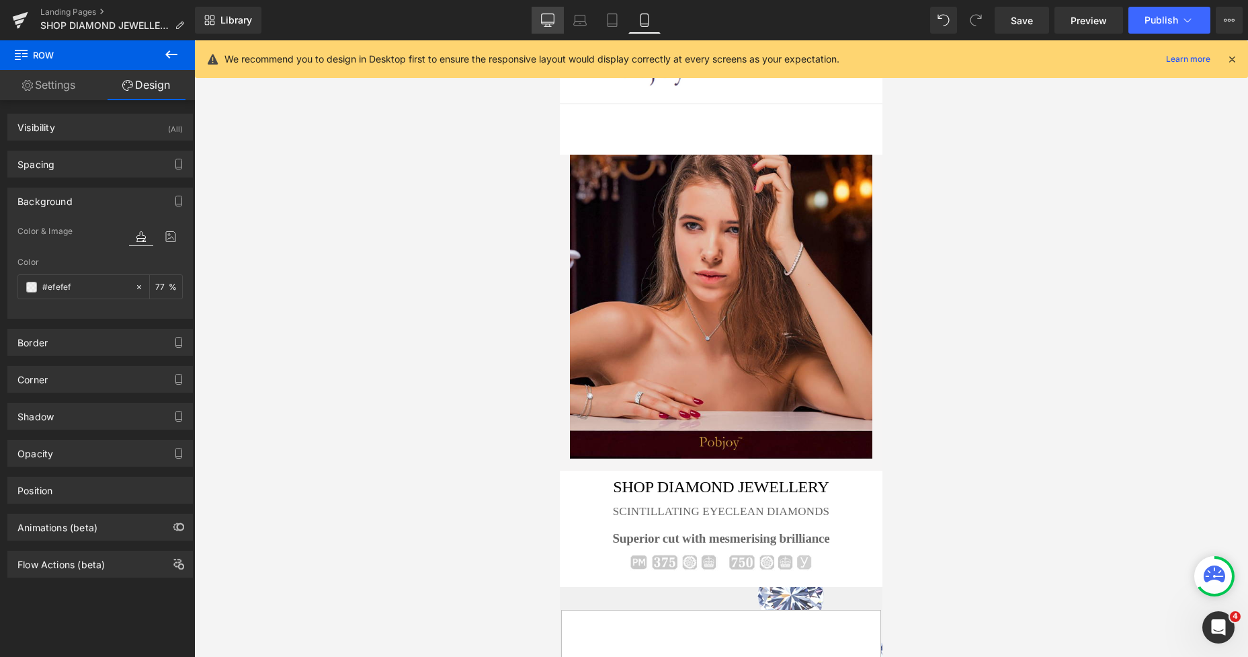
click at [534, 21] on link "Desktop" at bounding box center [548, 20] width 32 height 27
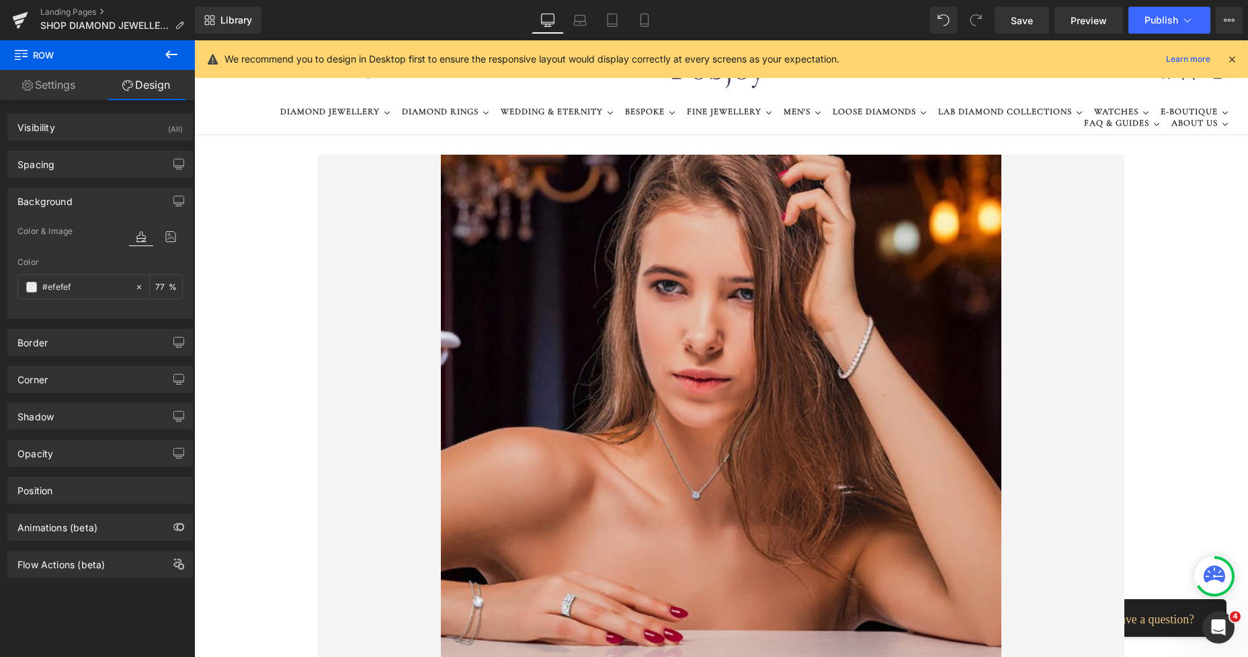
type input "77"
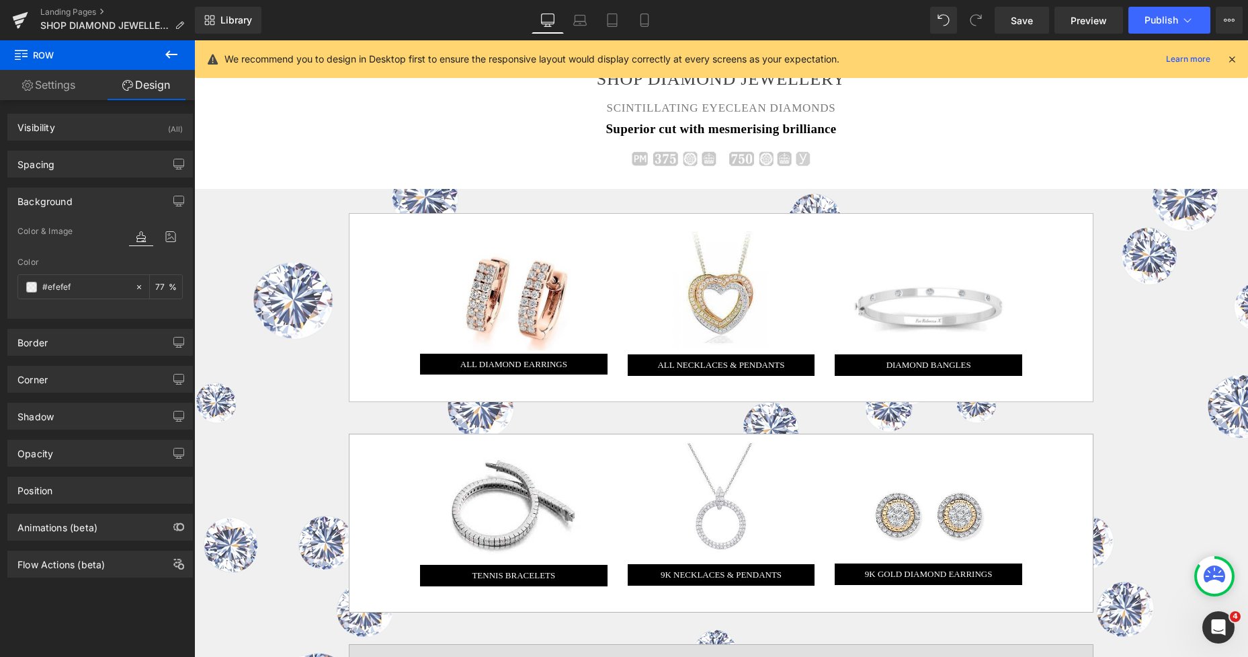
scroll to position [661, 0]
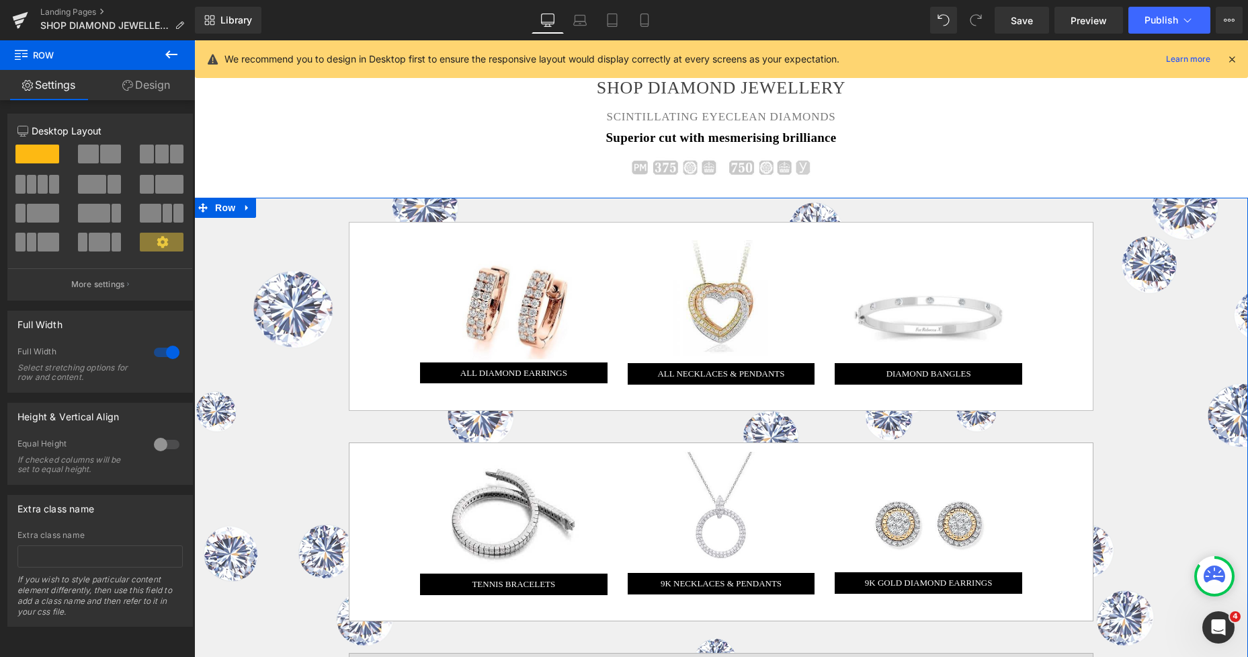
click at [152, 86] on link "Design" at bounding box center [145, 85] width 97 height 30
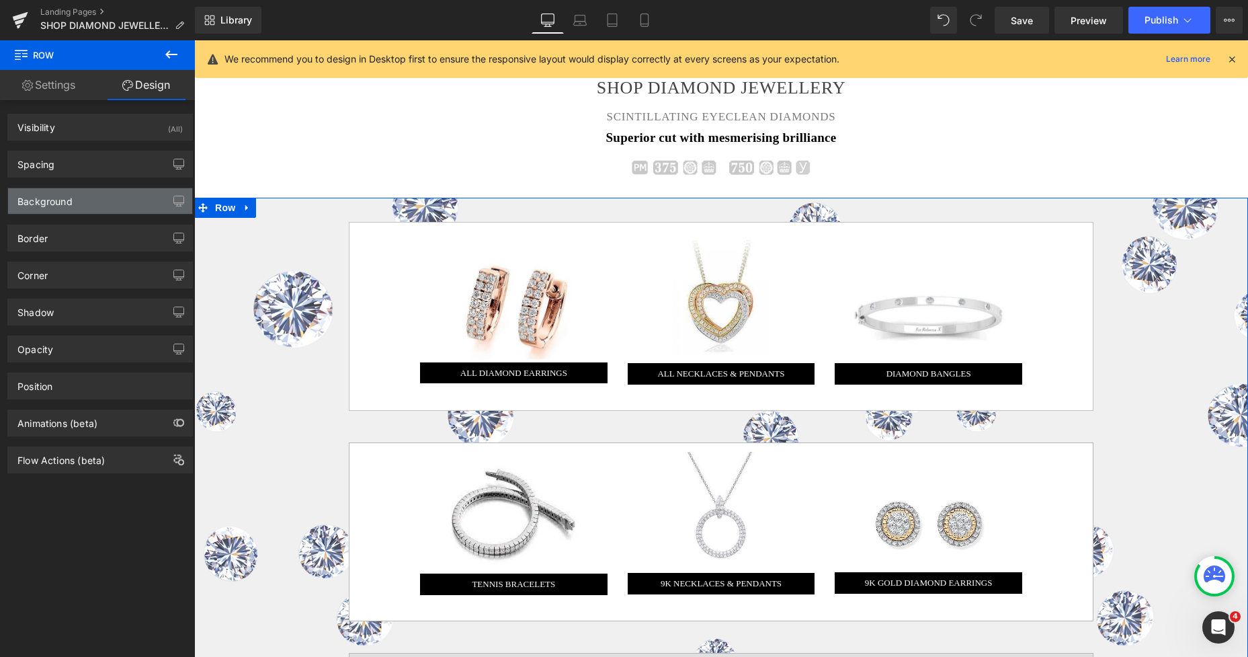
click at [82, 193] on div "Background" at bounding box center [100, 201] width 184 height 26
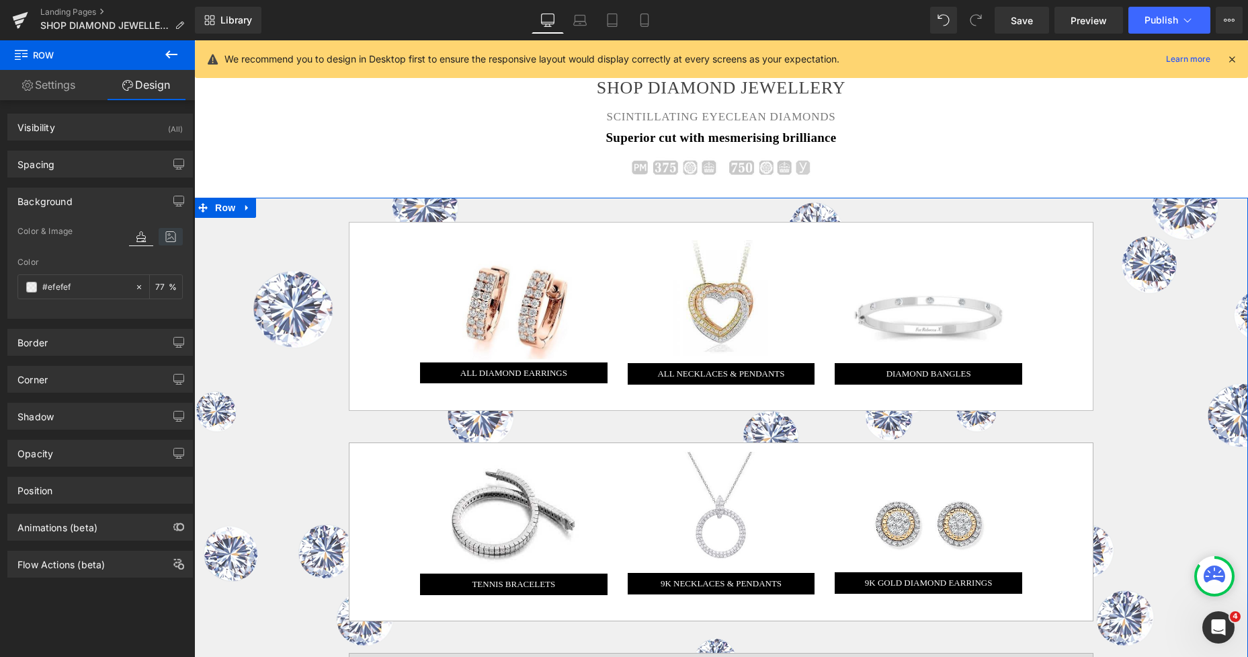
click at [164, 239] on icon at bounding box center [171, 236] width 24 height 17
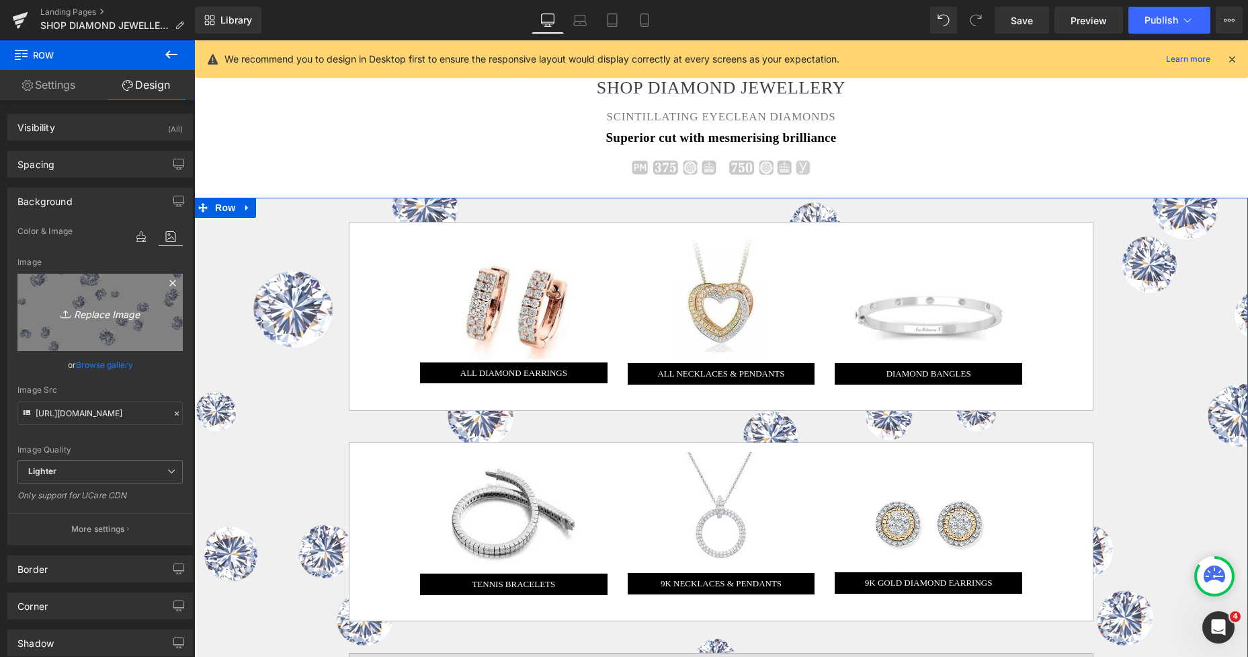
click at [110, 316] on icon "Replace Image" at bounding box center [100, 312] width 108 height 17
type input "C:\fakepath\New Template-Photoroom-Photoroom (49).png"
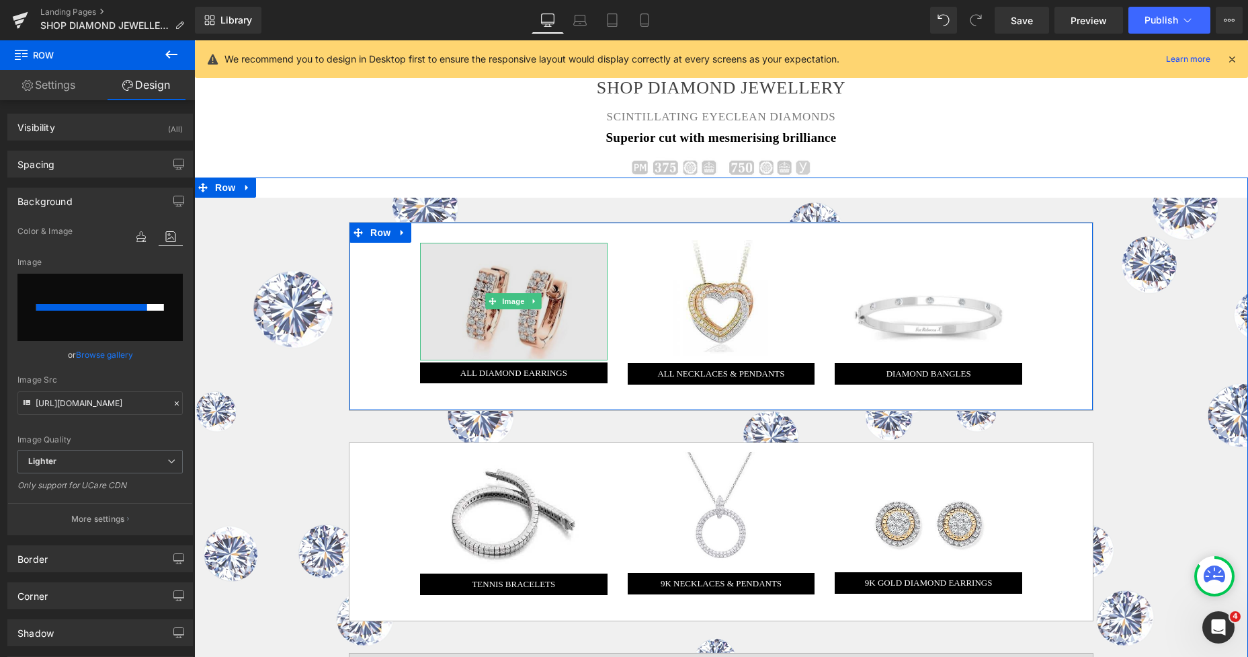
click at [425, 280] on img at bounding box center [513, 301] width 187 height 117
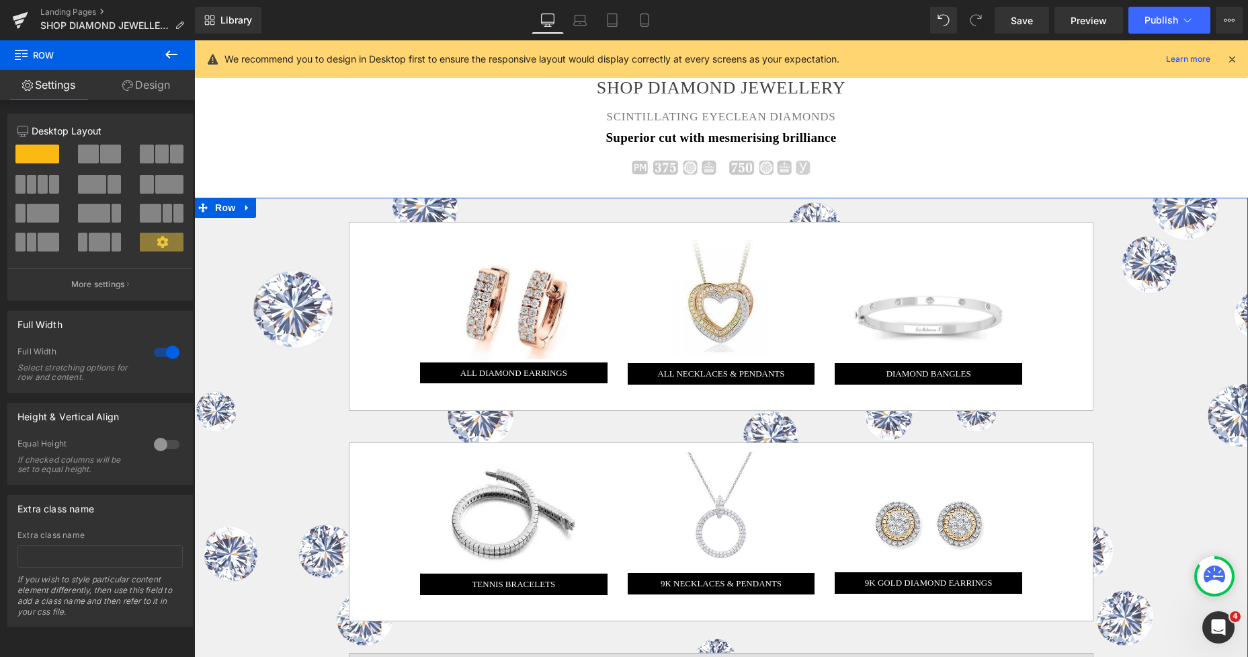
click at [152, 88] on link "Design" at bounding box center [145, 85] width 97 height 30
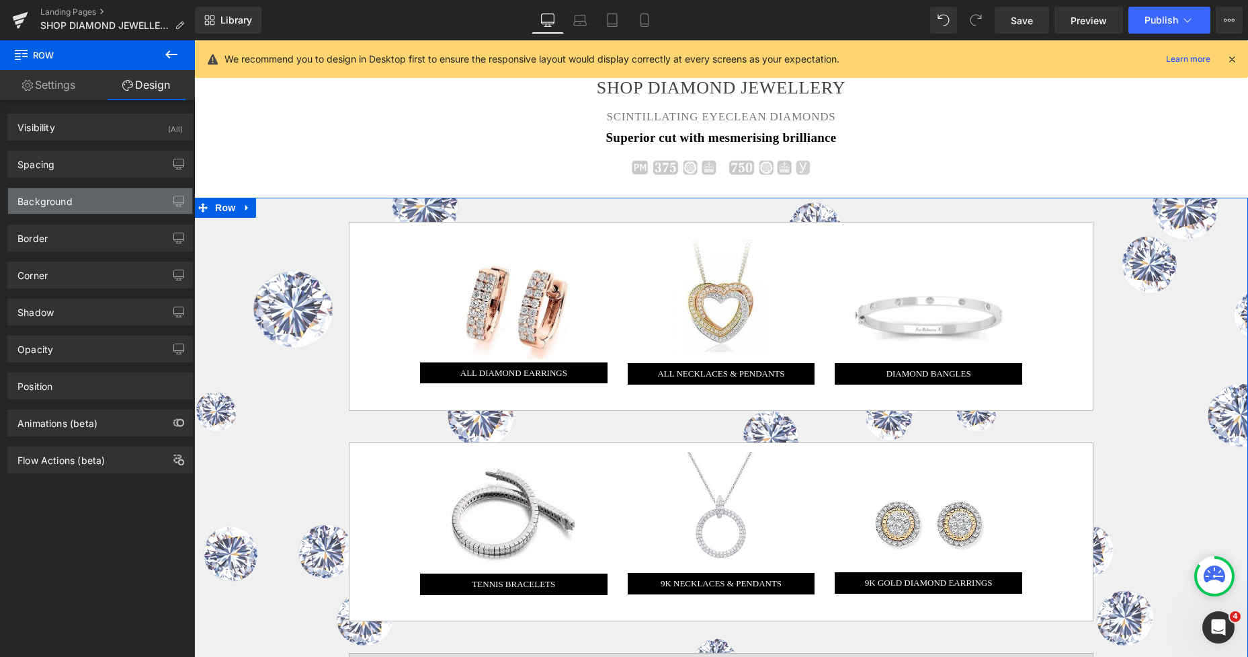
click at [91, 200] on div "Background" at bounding box center [100, 201] width 184 height 26
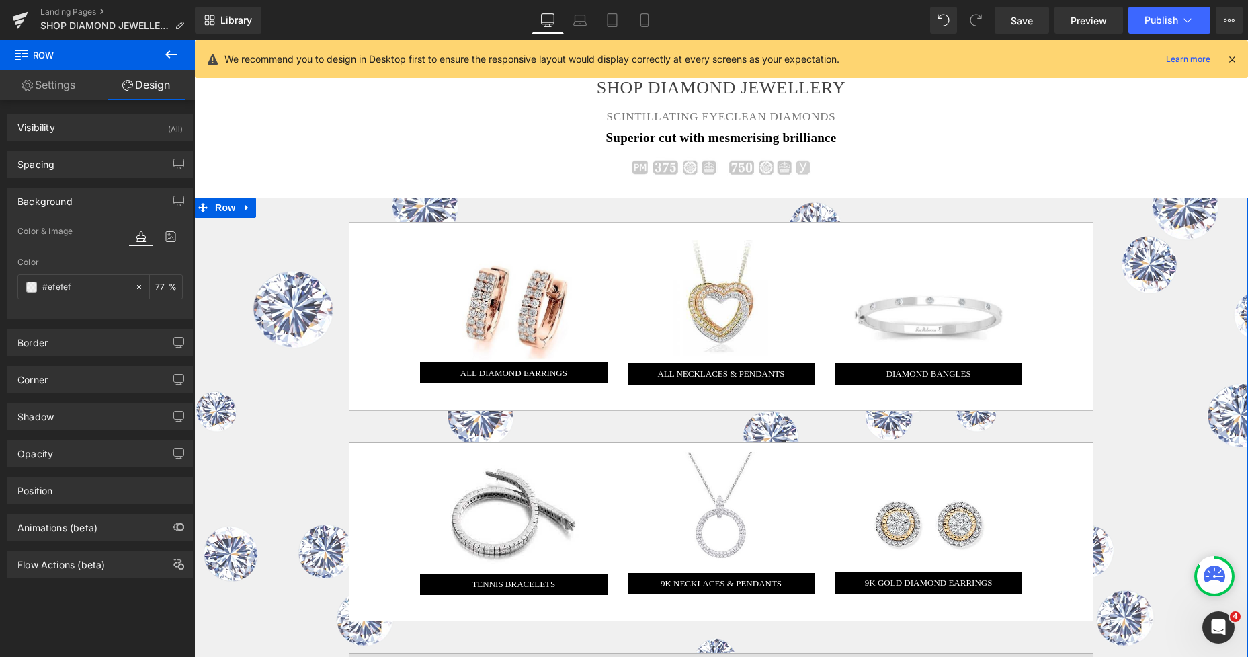
type input "[URL][DOMAIN_NAME]"
click at [165, 244] on icon at bounding box center [171, 236] width 24 height 17
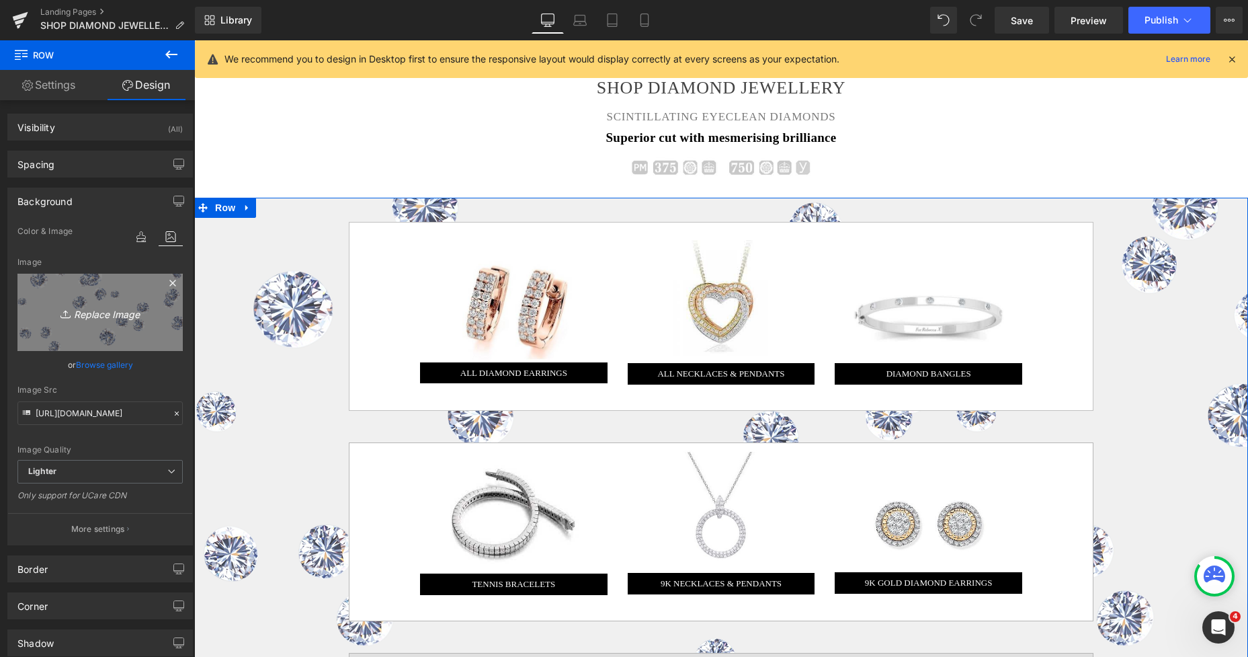
click at [108, 320] on icon "Replace Image" at bounding box center [100, 312] width 108 height 17
type input "C:\fakepath\New Template-Photoroom-Photoroom (49).png"
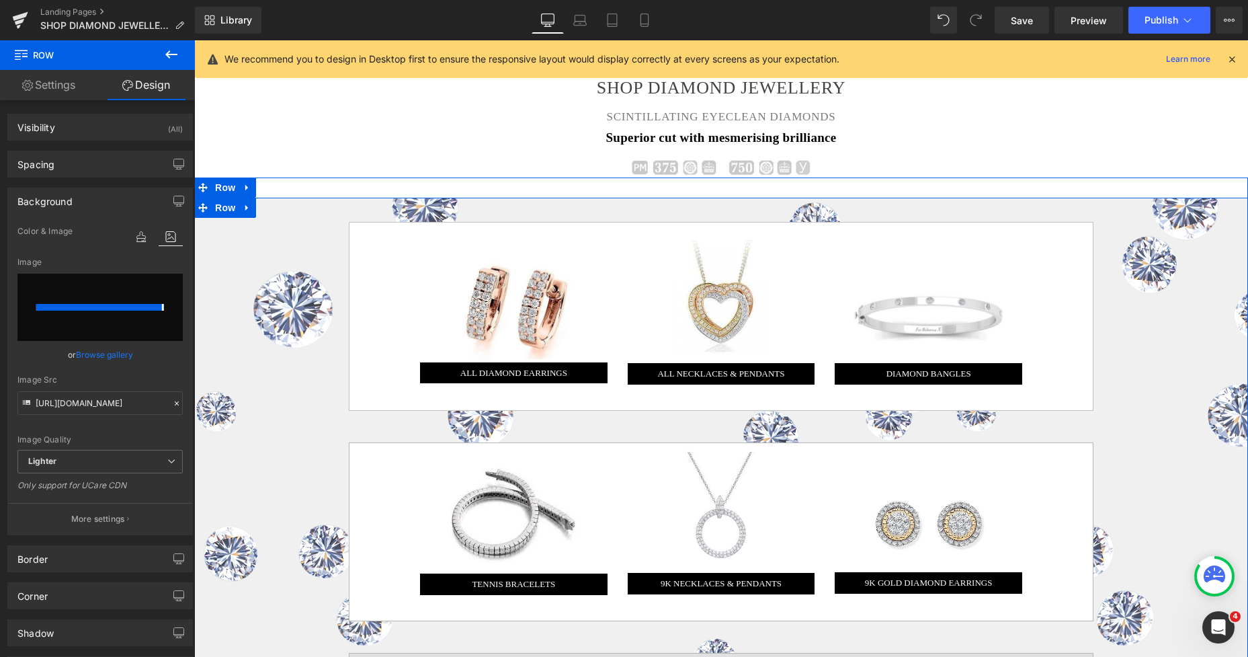
type input "[URL][DOMAIN_NAME]"
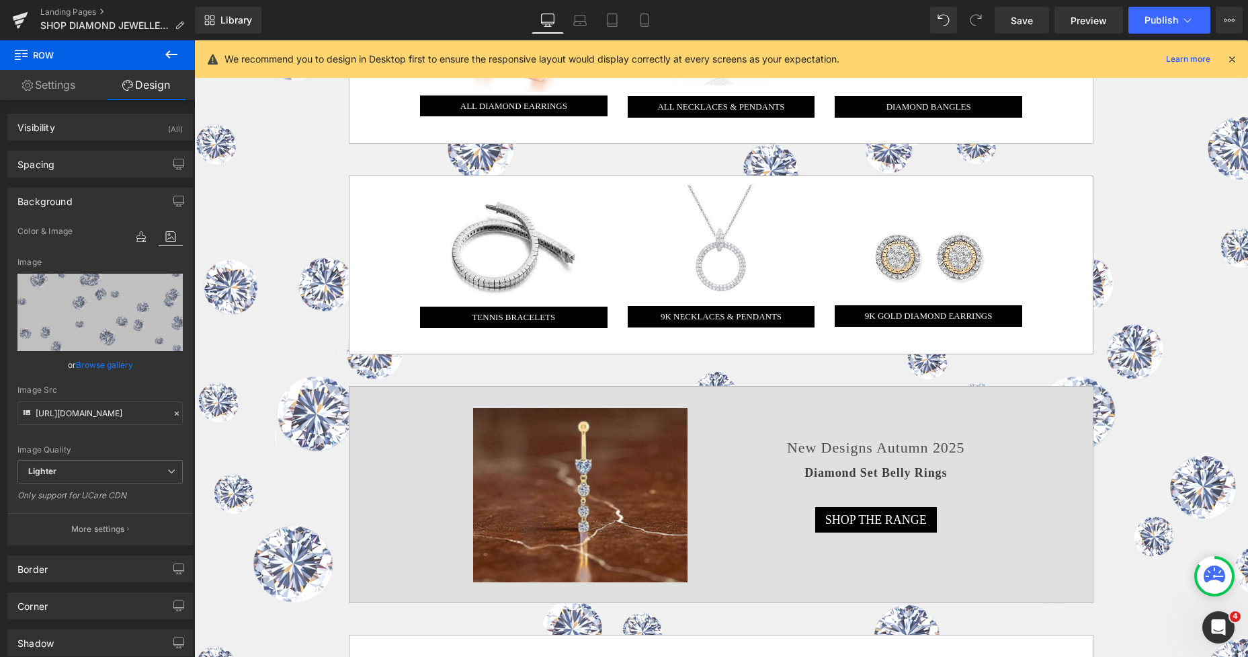
scroll to position [911, 0]
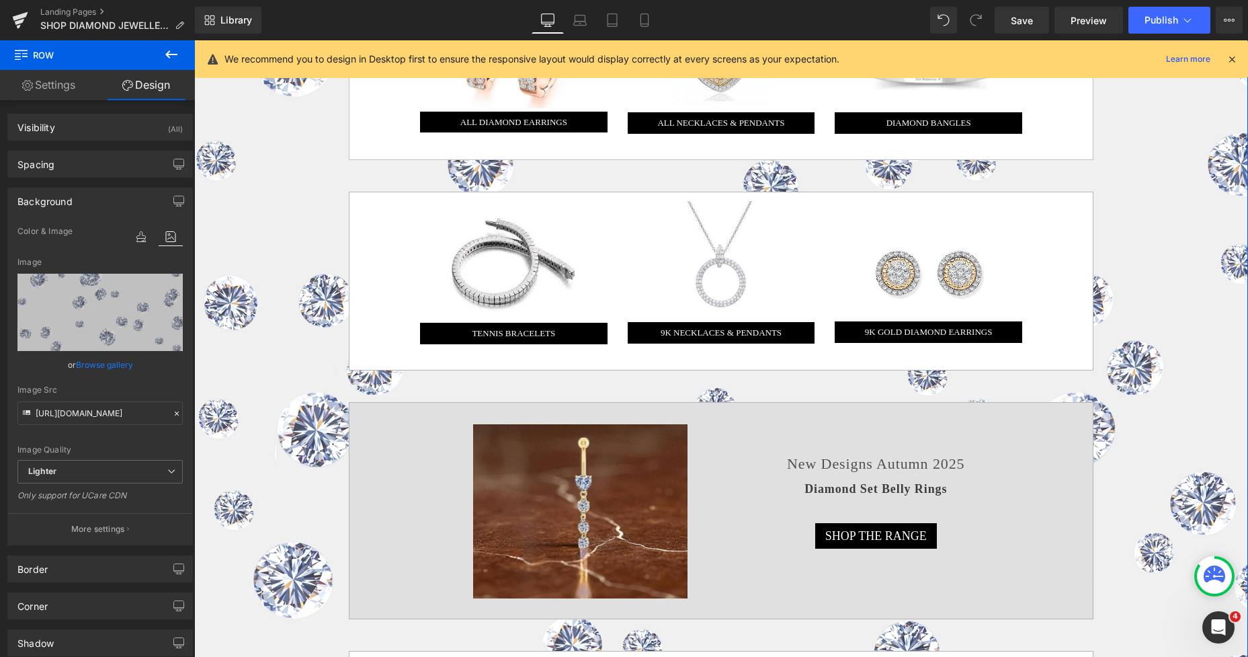
click at [286, 178] on div "Image ALL DIAMOND EARRINGS Button Image ALL NECKLACES & PENDANTS Button Image D…" at bounding box center [721, 536] width 1054 height 1178
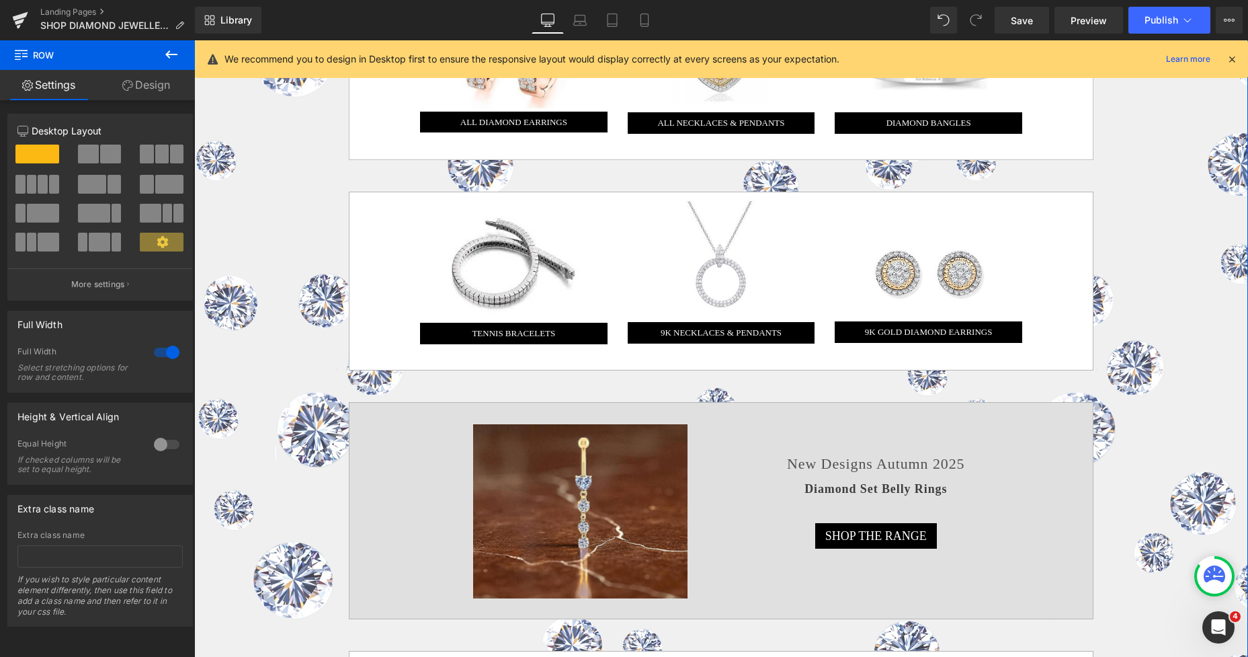
click at [160, 88] on link "Design" at bounding box center [145, 85] width 97 height 30
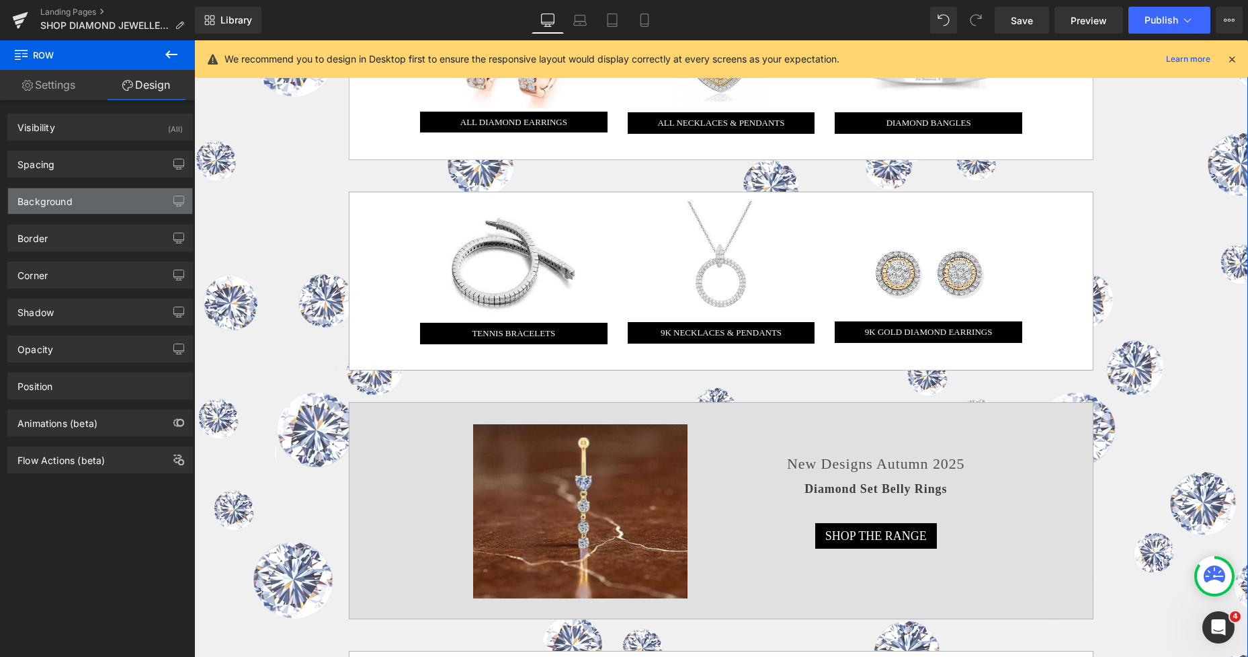
type input "#efefef"
click at [141, 194] on div "Background" at bounding box center [100, 201] width 184 height 26
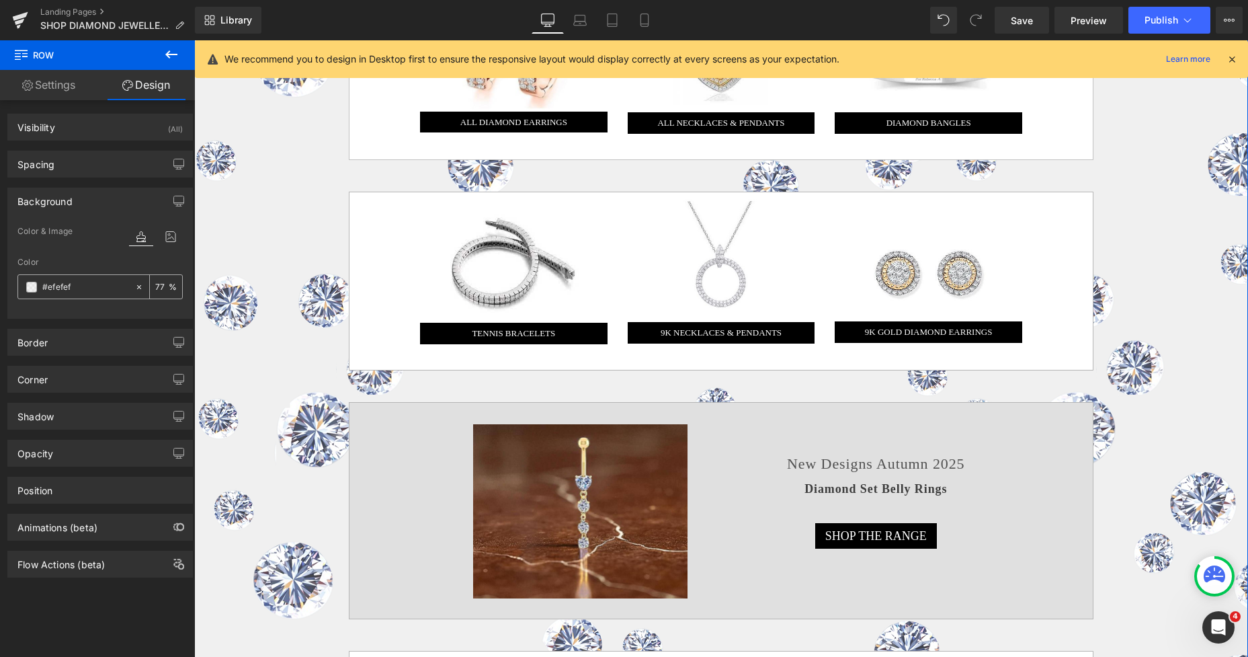
click at [155, 282] on input "77" at bounding box center [161, 286] width 13 height 15
type input "99"
click at [247, 229] on div "Image ALL DIAMOND EARRINGS Button Image ALL NECKLACES & PENDANTS Button Image D…" at bounding box center [721, 536] width 1054 height 1178
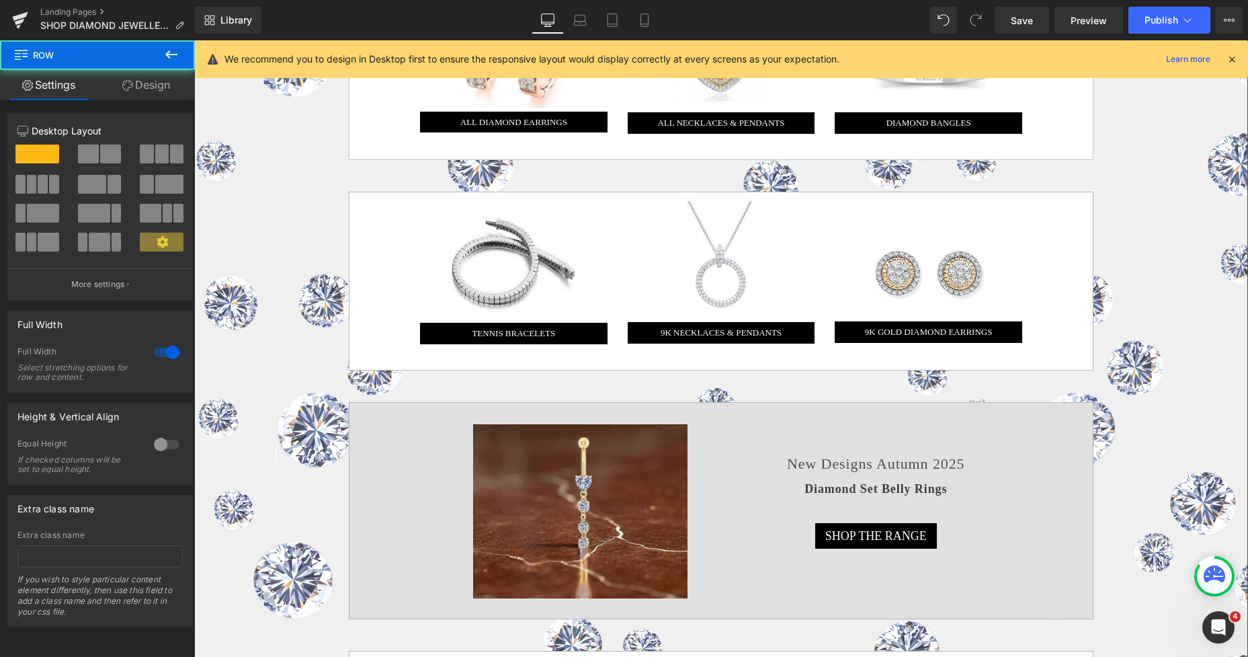
click at [1136, 215] on div "Image ALL DIAMOND EARRINGS Button Image ALL NECKLACES & PENDANTS Button Image D…" at bounding box center [721, 536] width 1054 height 1178
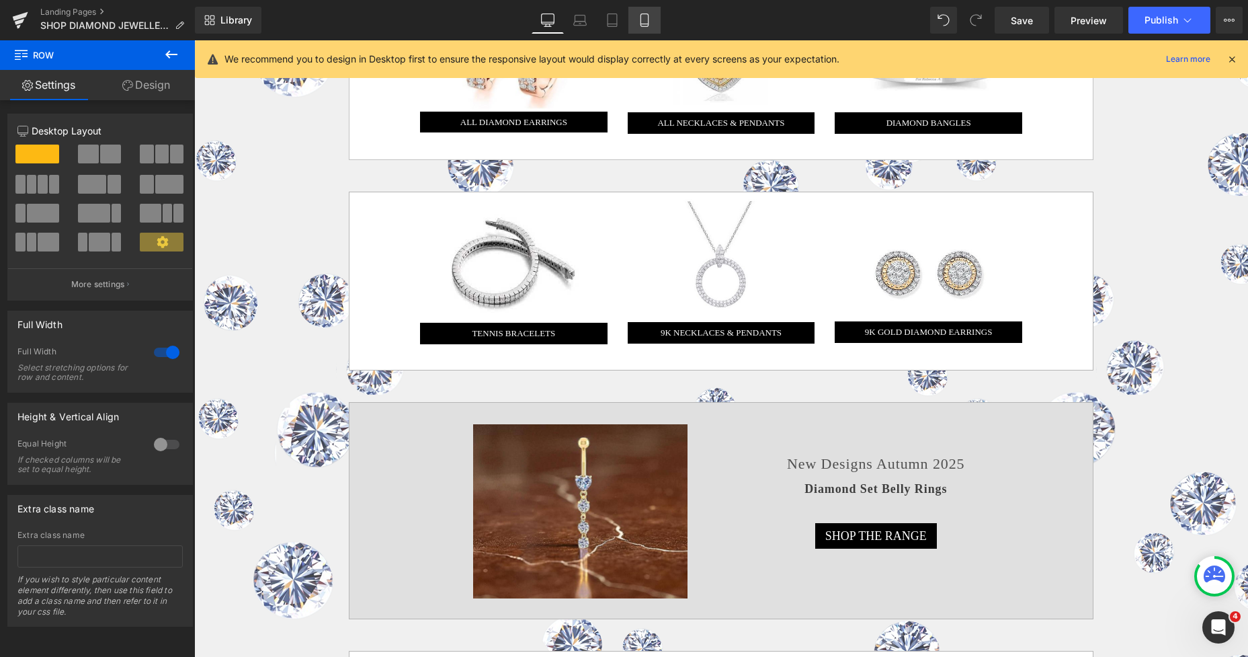
click at [645, 22] on icon at bounding box center [644, 19] width 13 height 13
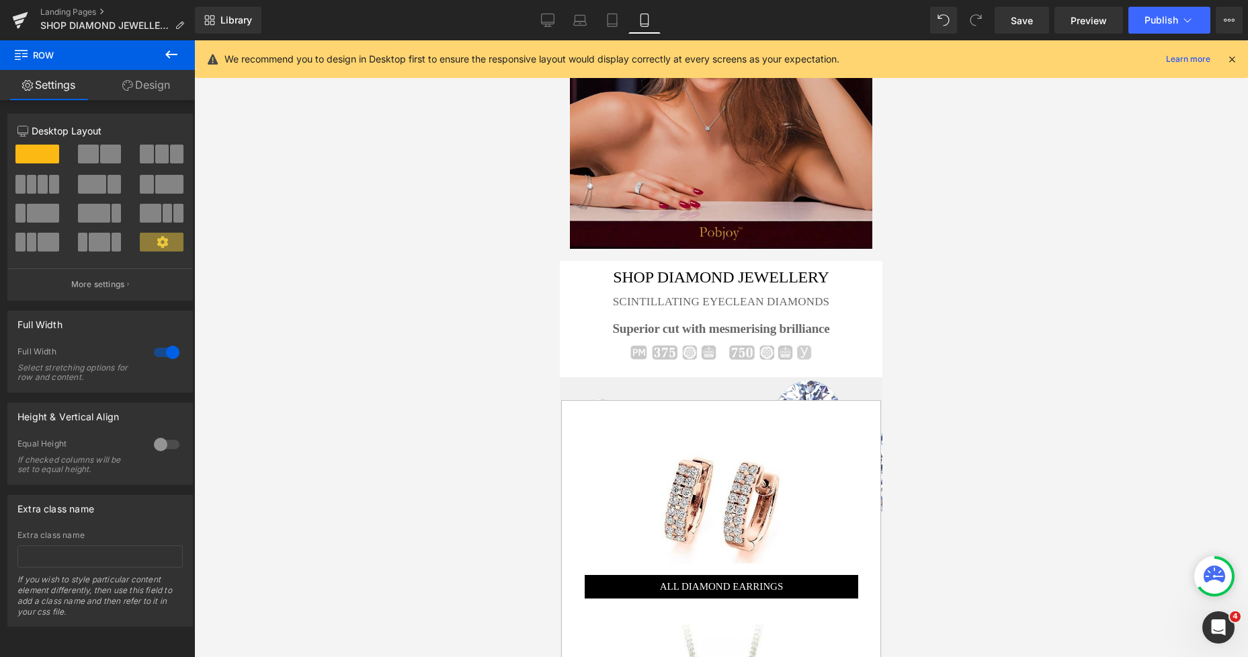
scroll to position [72, 0]
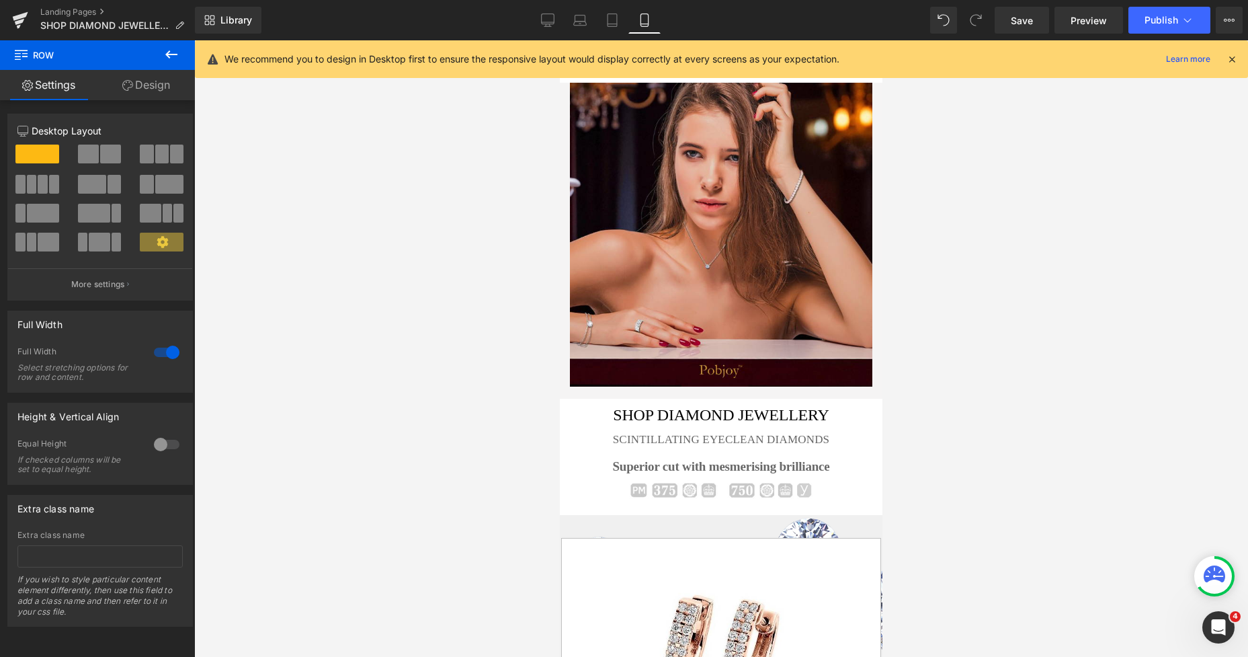
drag, startPoint x: 876, startPoint y: 115, endPoint x: 1205, endPoint y: 69, distance: 331.8
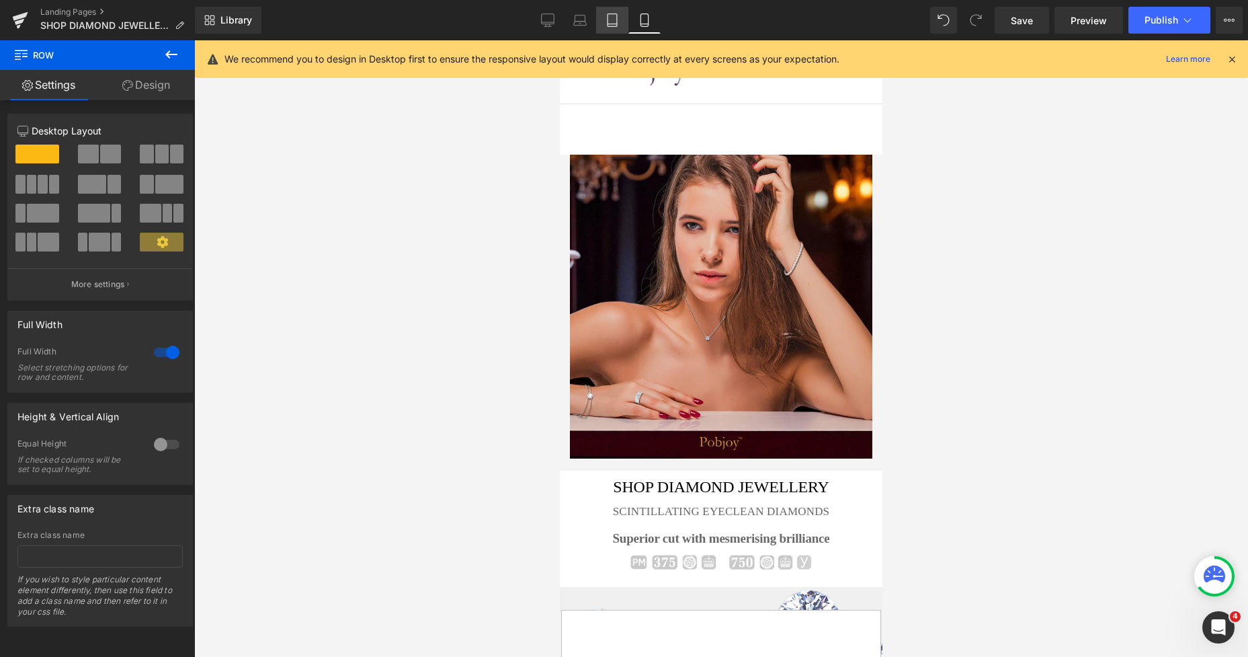
click at [616, 27] on link "Tablet" at bounding box center [612, 20] width 32 height 27
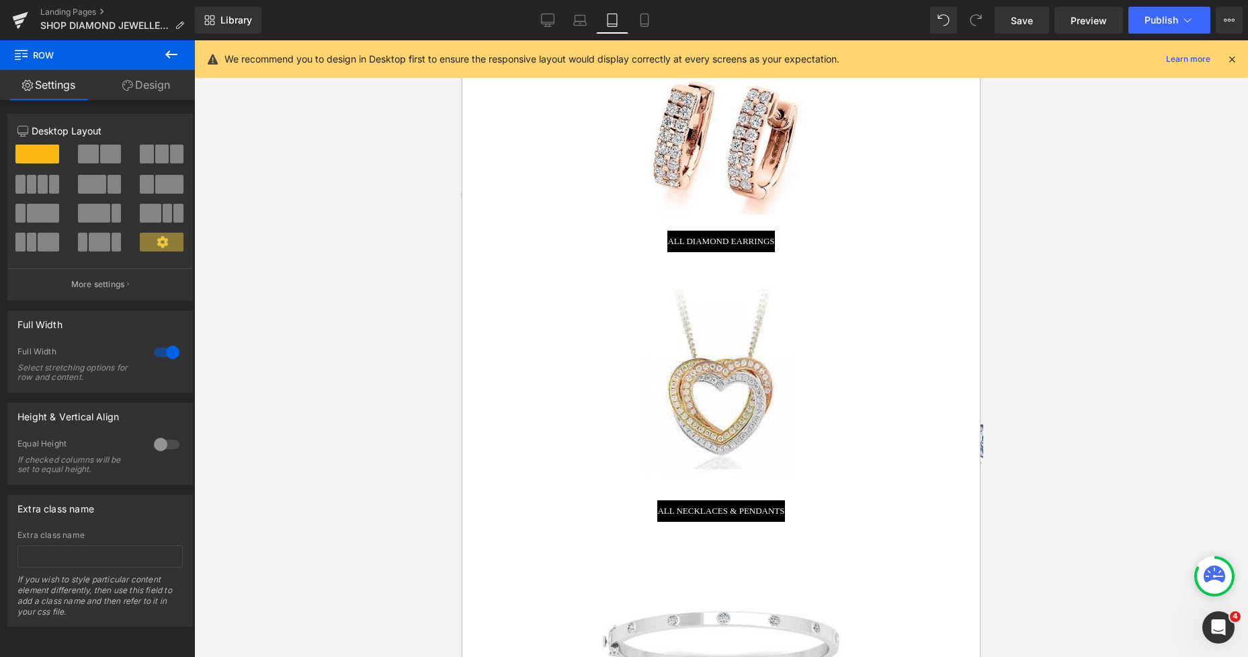
scroll to position [747, 0]
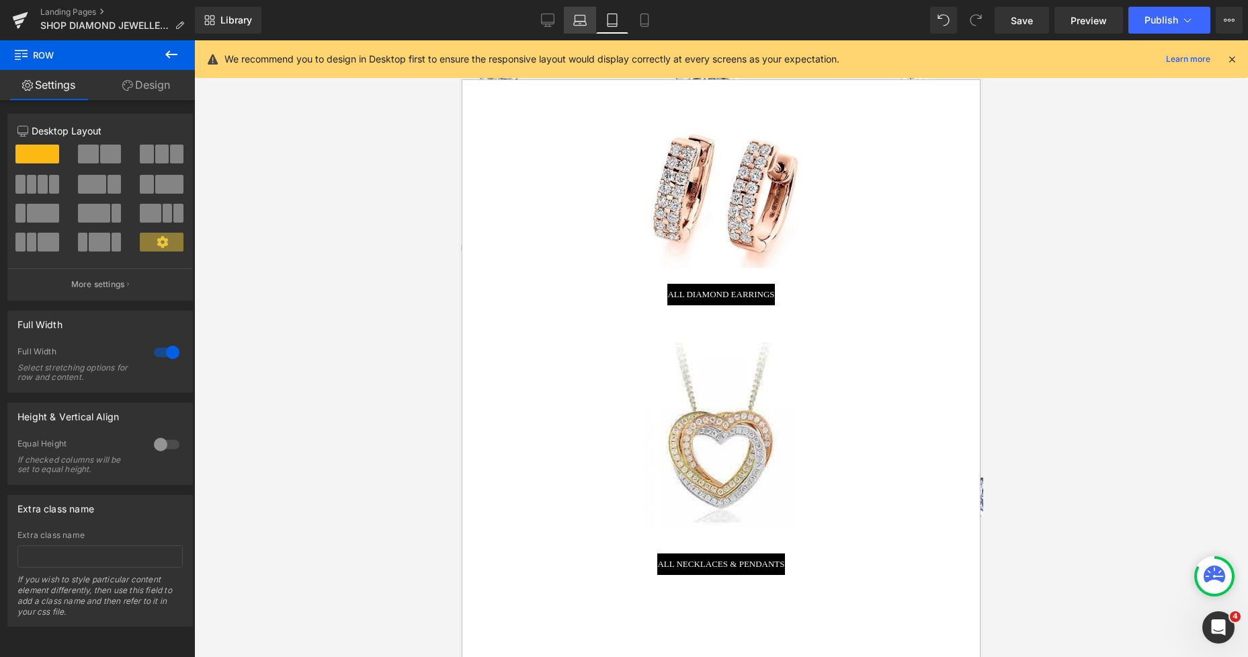
click at [587, 24] on link "Laptop" at bounding box center [580, 20] width 32 height 27
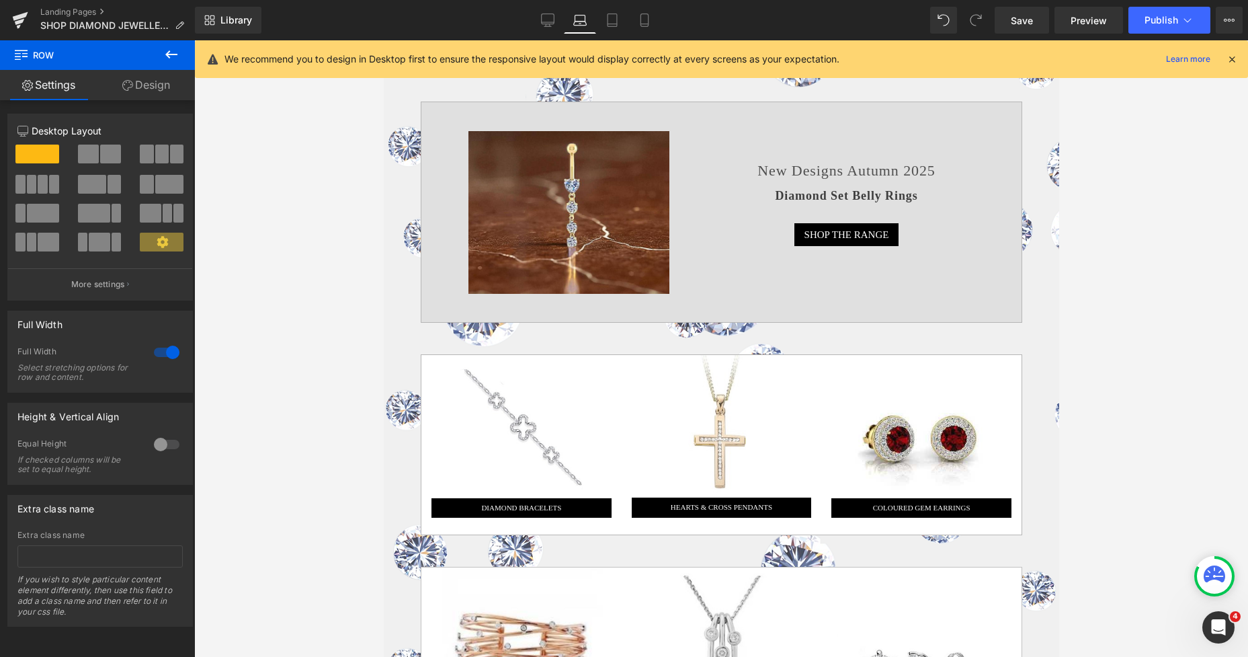
scroll to position [1687, 0]
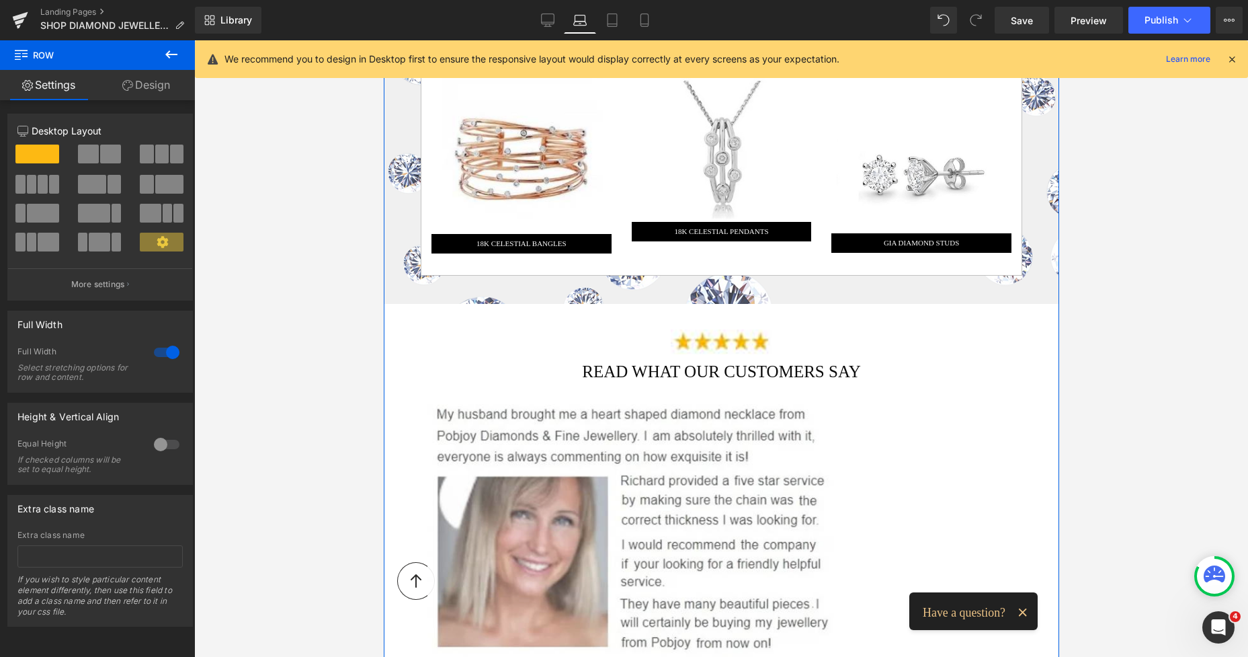
click at [634, 360] on span "READ WHAT OUR CUSTOMERS SAY" at bounding box center [720, 371] width 278 height 23
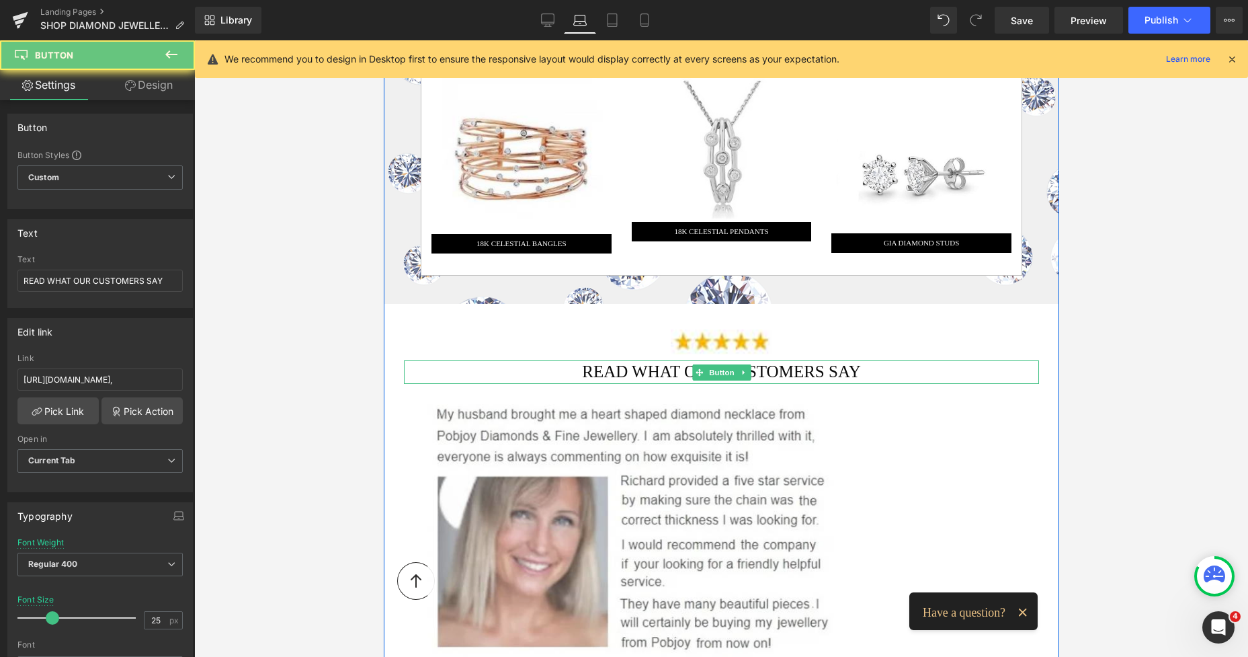
click at [618, 362] on span "READ WHAT OUR CUSTOMERS SAY" at bounding box center [720, 371] width 278 height 23
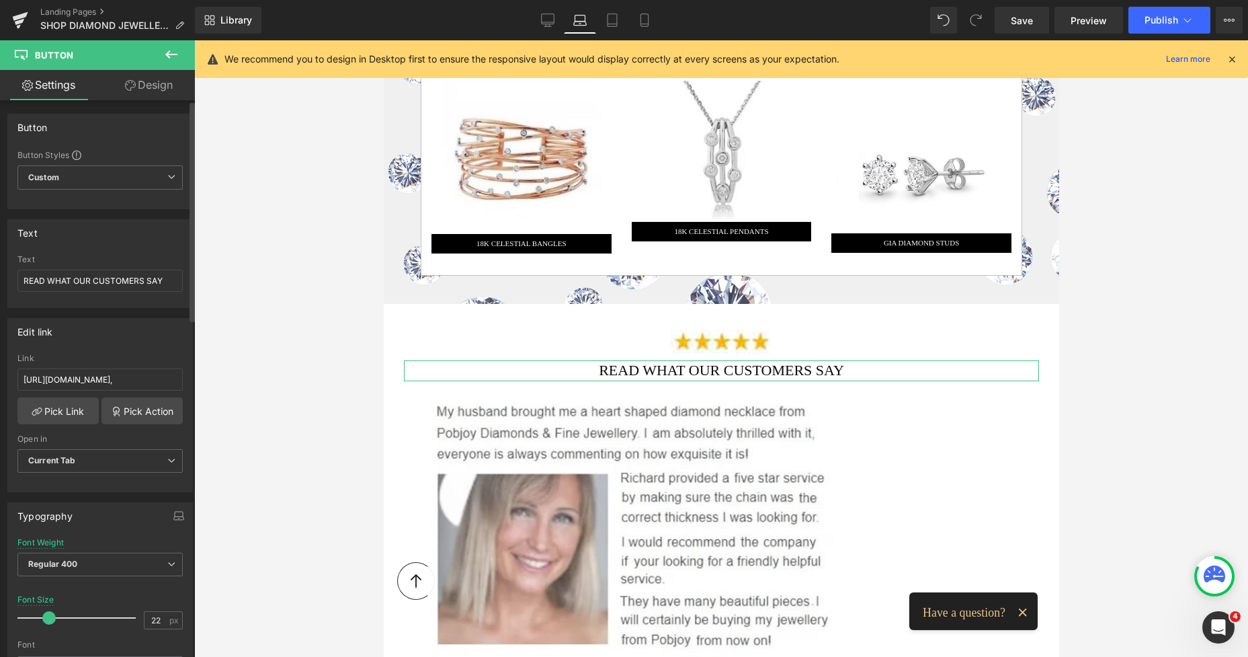
type input "21"
click at [50, 616] on span at bounding box center [47, 617] width 13 height 13
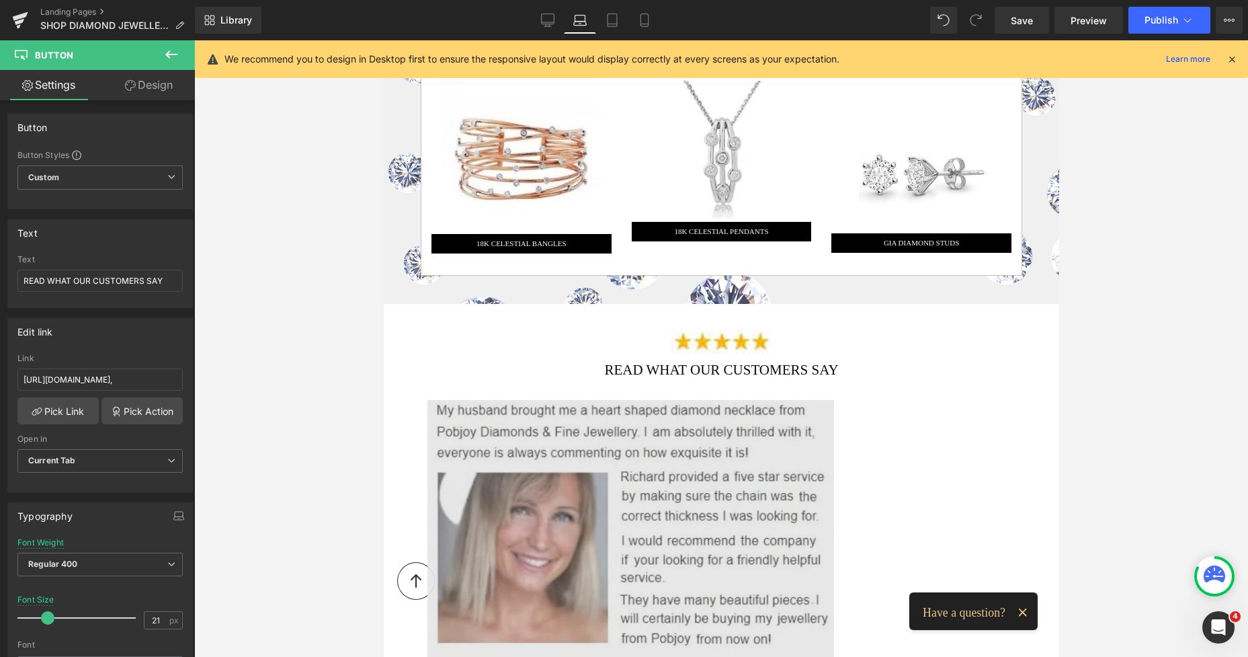
click at [485, 405] on img at bounding box center [630, 550] width 407 height 301
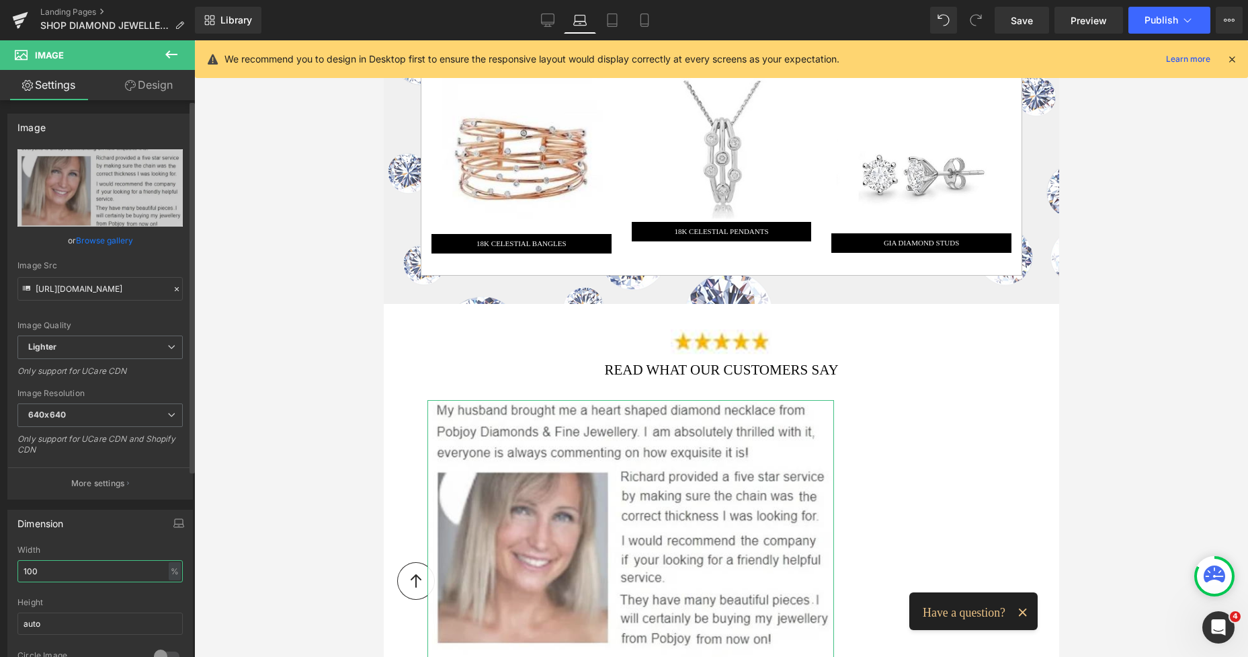
drag, startPoint x: 71, startPoint y: 575, endPoint x: 21, endPoint y: 568, distance: 50.8
click at [21, 568] on input "100" at bounding box center [99, 571] width 165 height 22
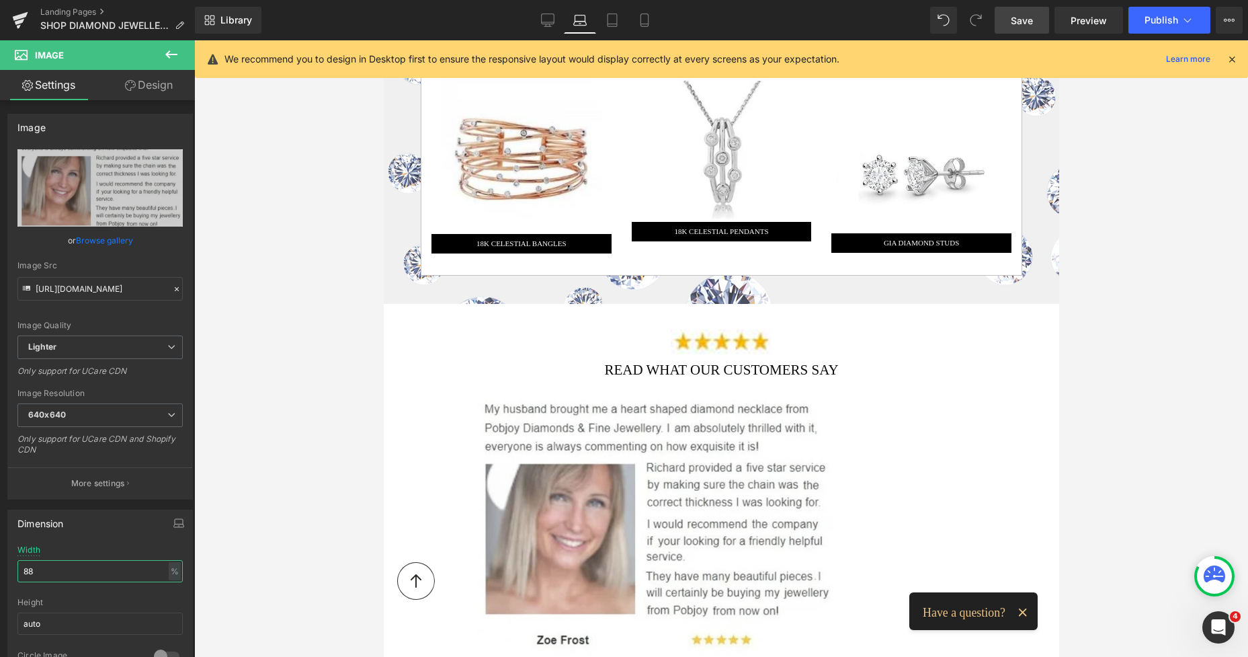
type input "88"
click at [1021, 20] on span "Save" at bounding box center [1022, 20] width 22 height 14
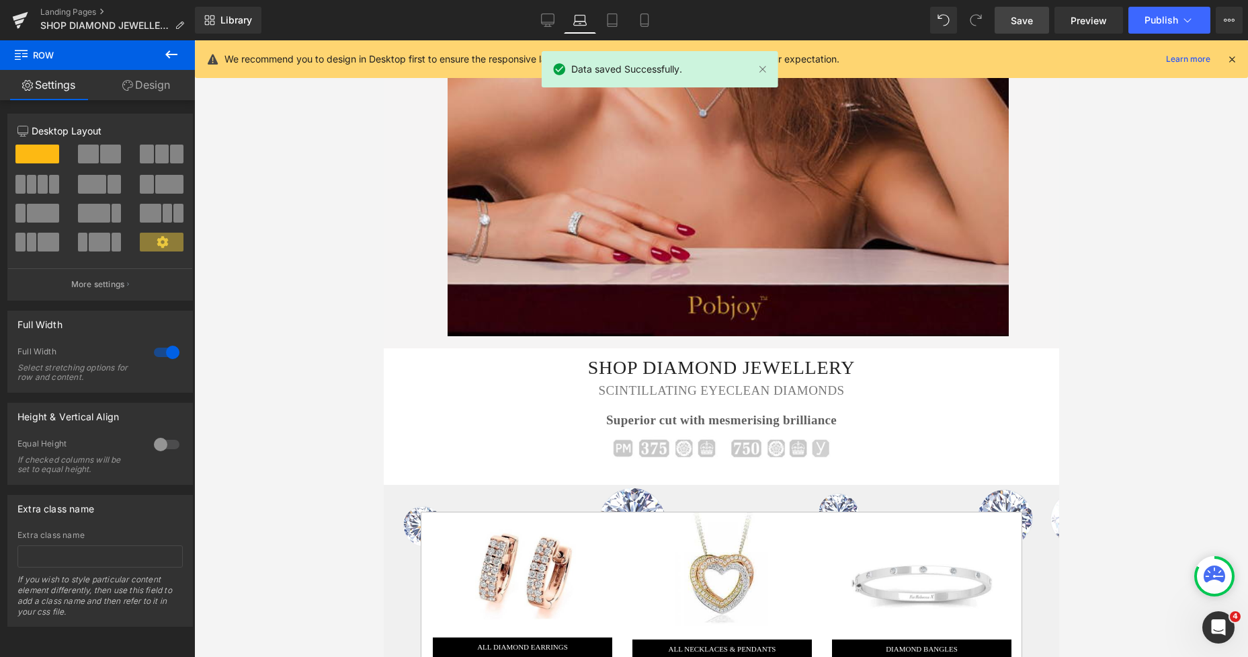
scroll to position [66, 0]
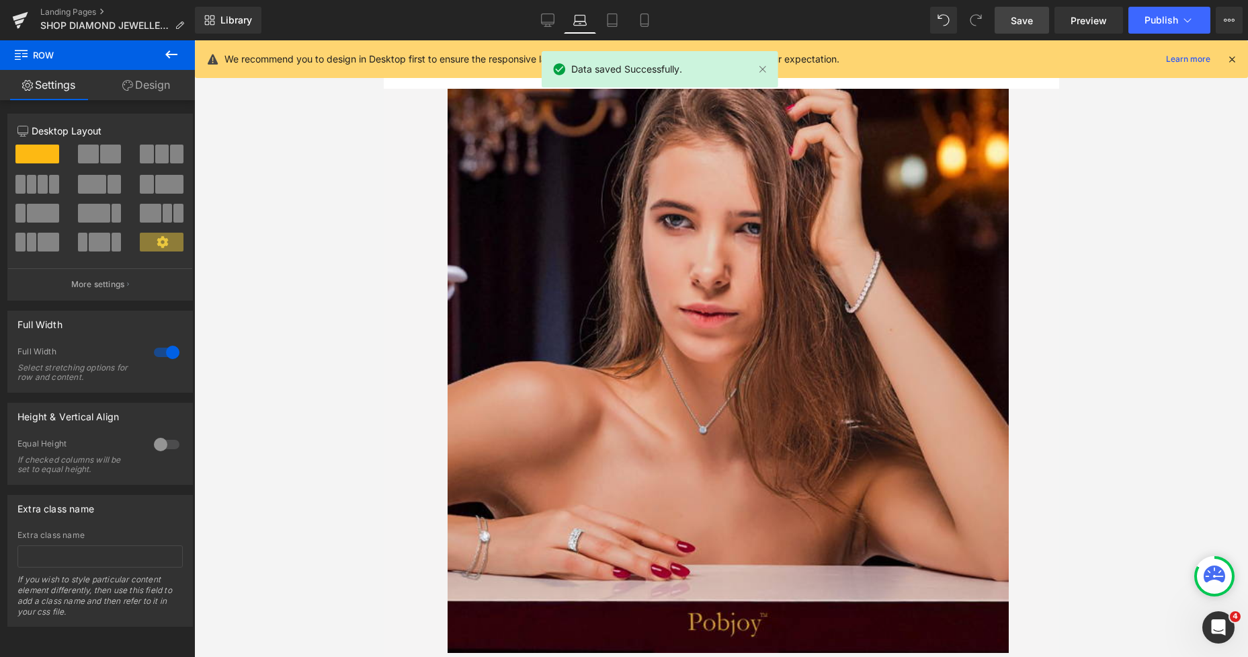
drag, startPoint x: 1054, startPoint y: 333, endPoint x: 939, endPoint y: 101, distance: 259.3
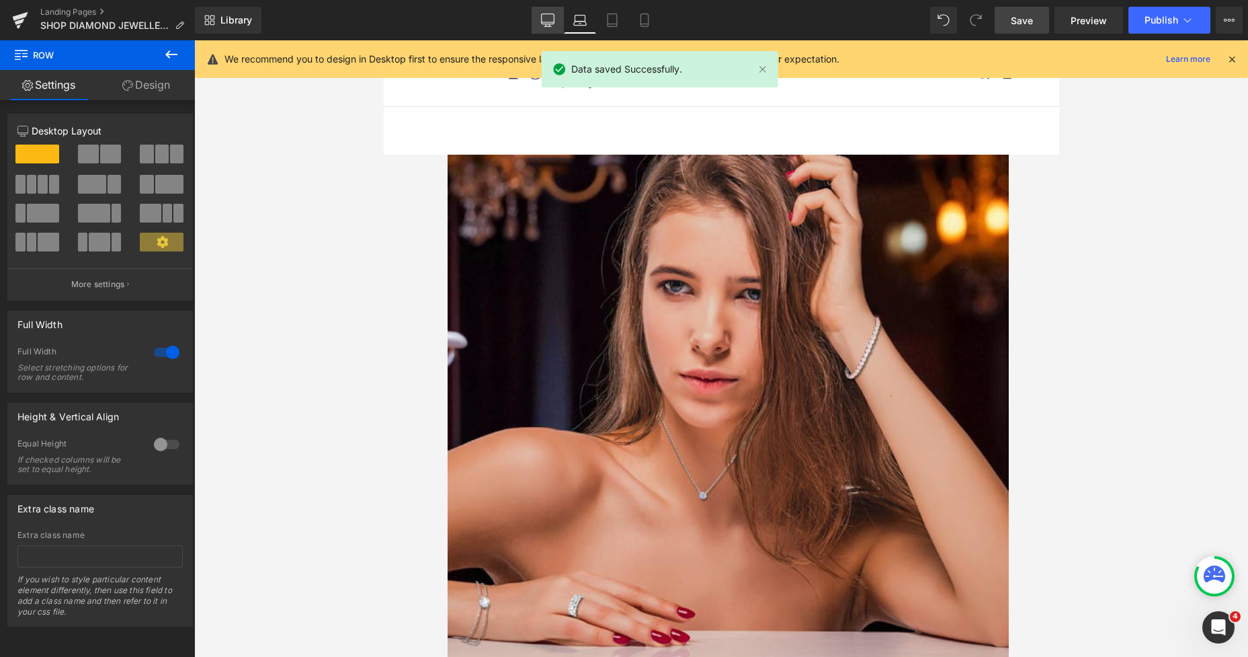
click at [549, 22] on icon at bounding box center [547, 22] width 13 height 0
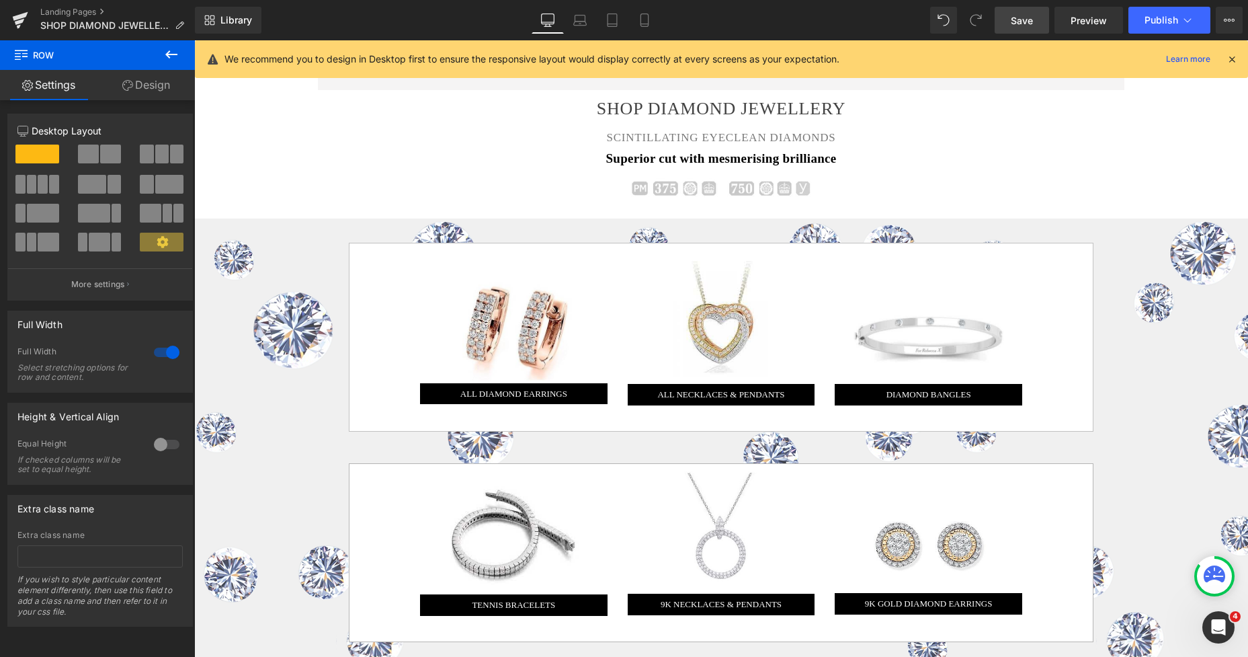
scroll to position [712, 0]
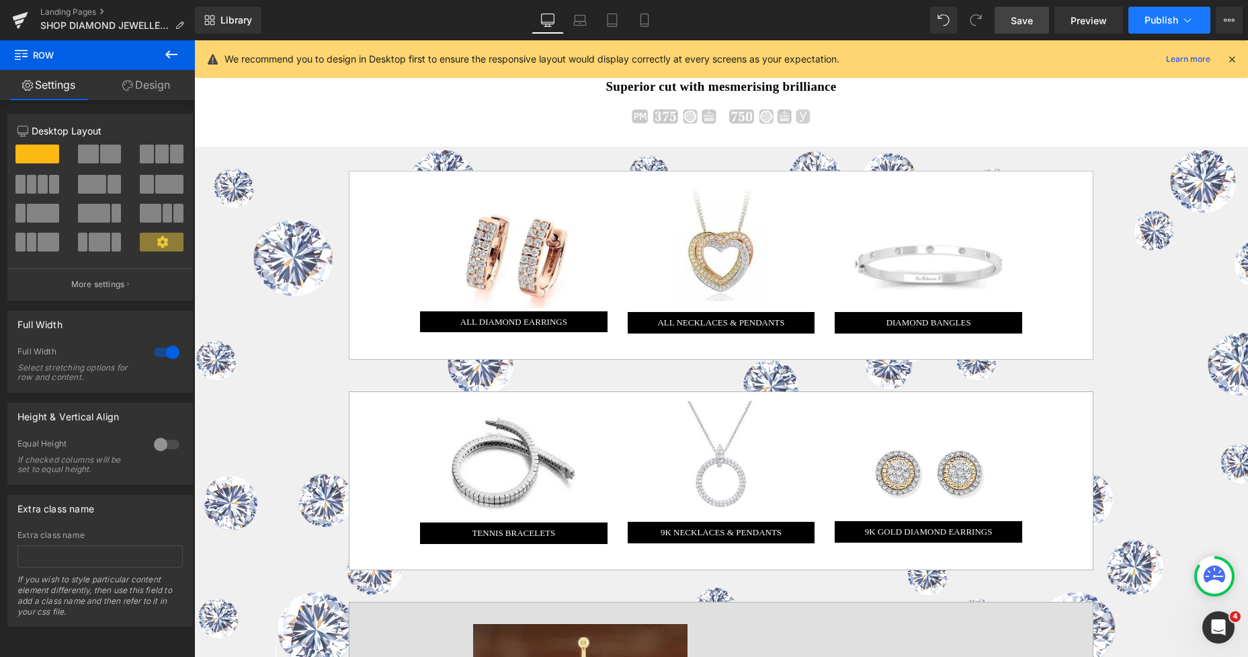
click at [1154, 19] on span "Publish" at bounding box center [1161, 20] width 34 height 11
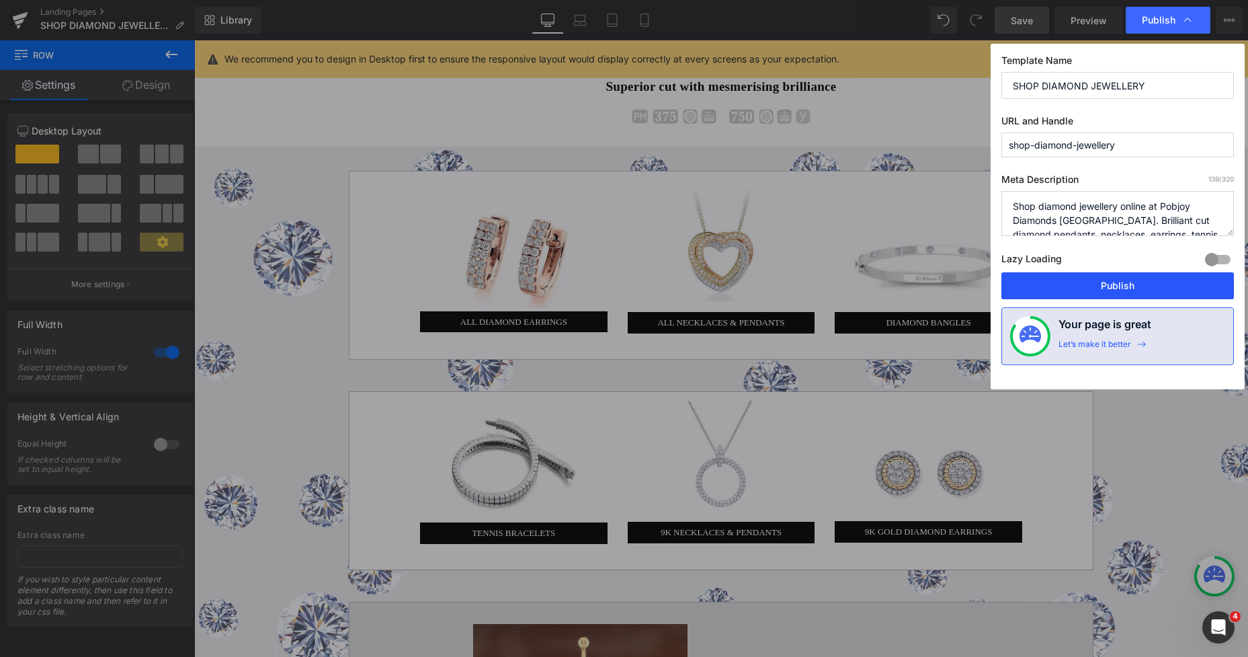
click at [1088, 288] on button "Publish" at bounding box center [1117, 285] width 233 height 27
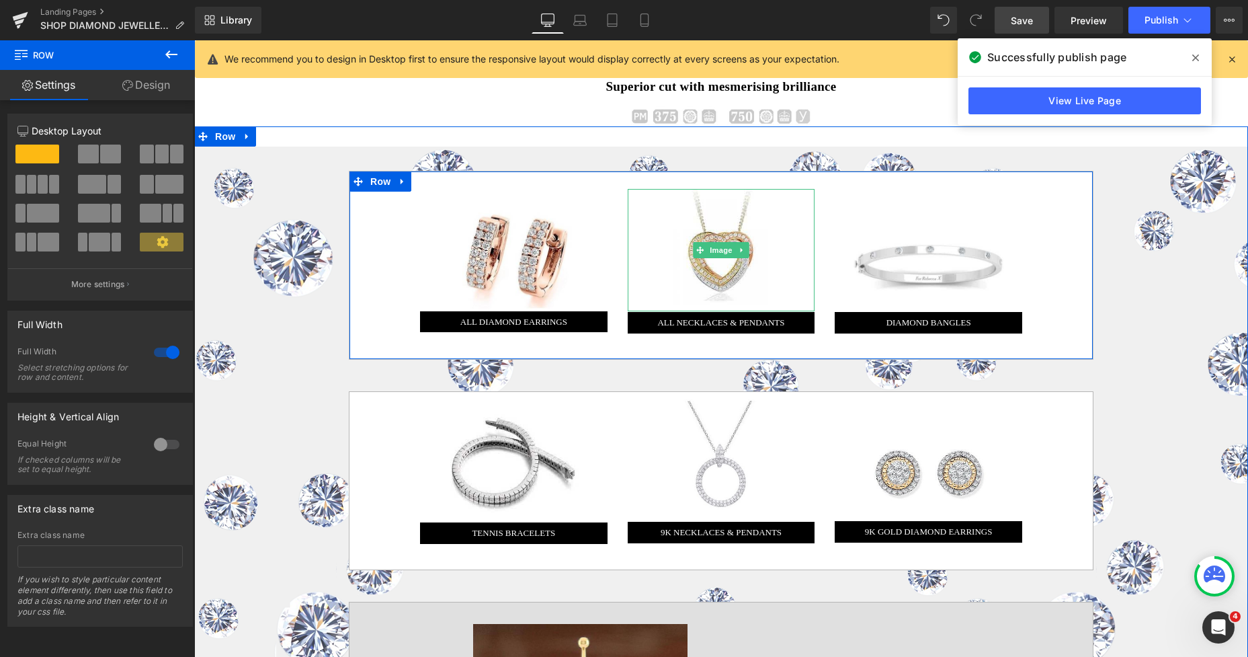
drag, startPoint x: 704, startPoint y: 226, endPoint x: 216, endPoint y: 216, distance: 488.0
click at [704, 226] on img at bounding box center [721, 250] width 124 height 122
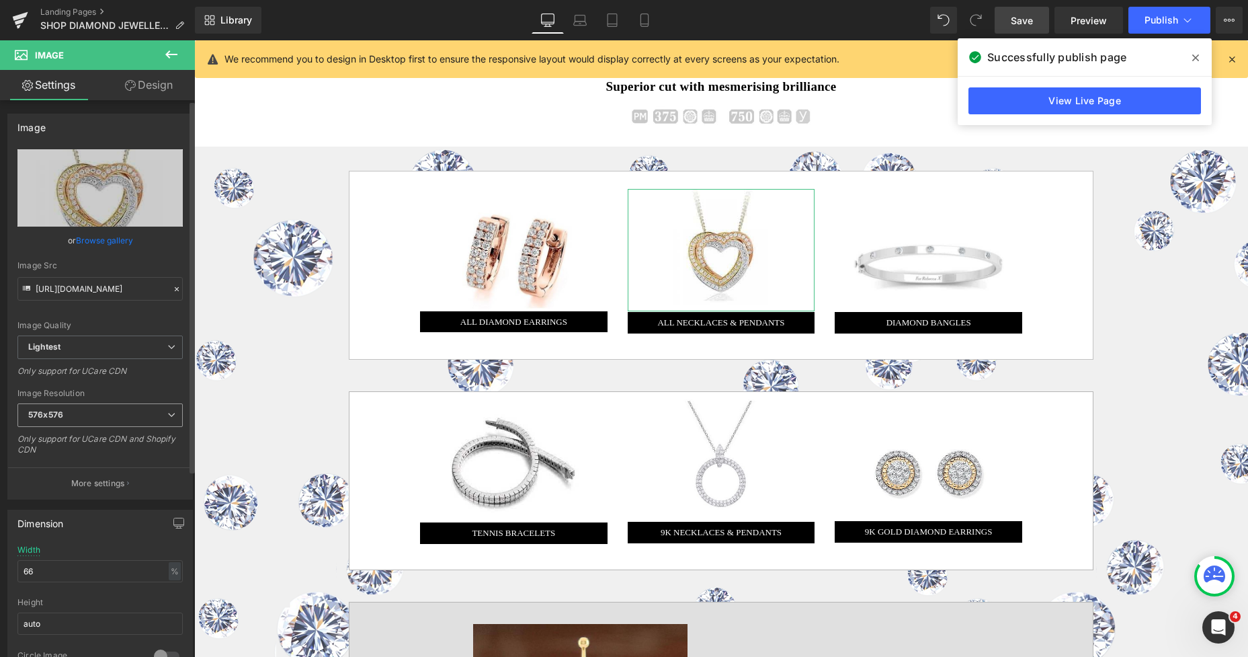
click at [61, 415] on b "576x576" at bounding box center [45, 414] width 35 height 10
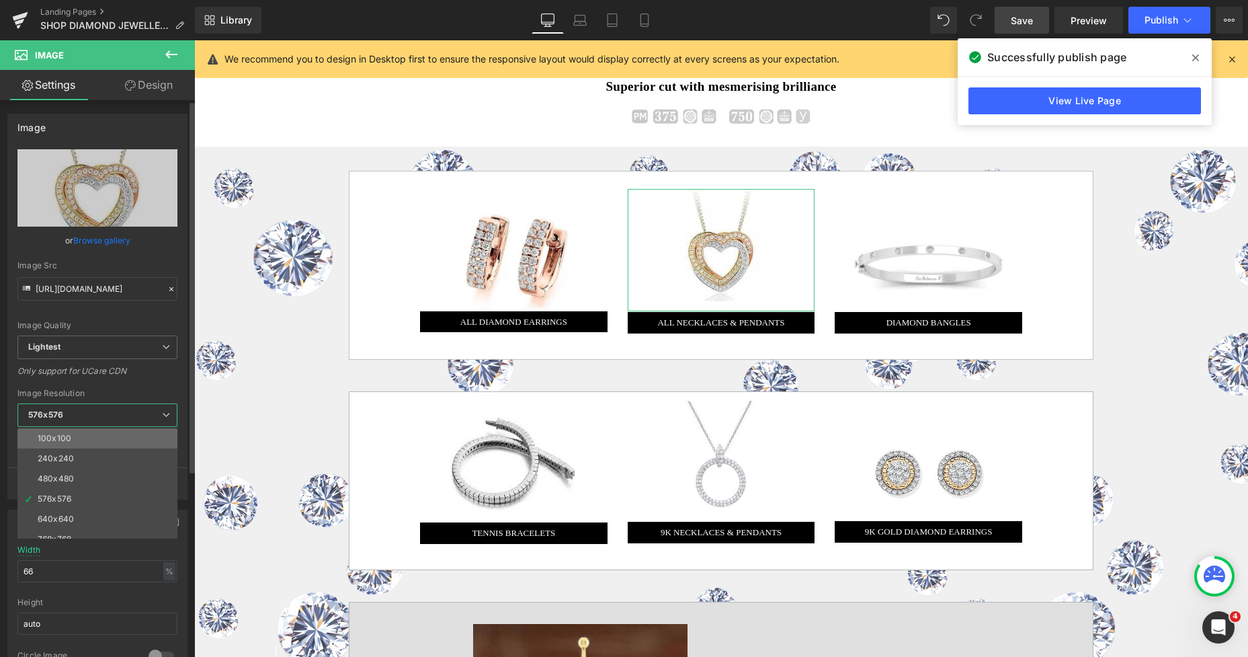
click at [62, 435] on div "100x100" at bounding box center [55, 437] width 34 height 9
type input "[URL][DOMAIN_NAME]"
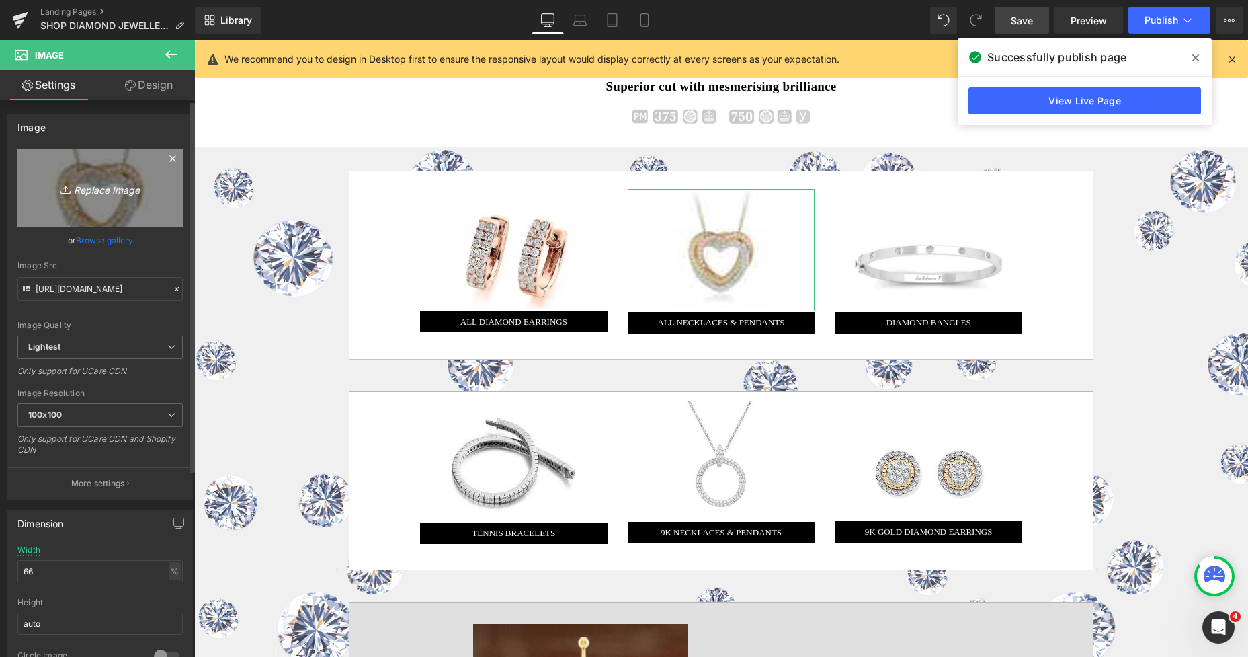
click at [124, 201] on link "Replace Image" at bounding box center [99, 187] width 165 height 77
type input "C:\fakepath\New Template-Photoroom-Photoroom (54).png"
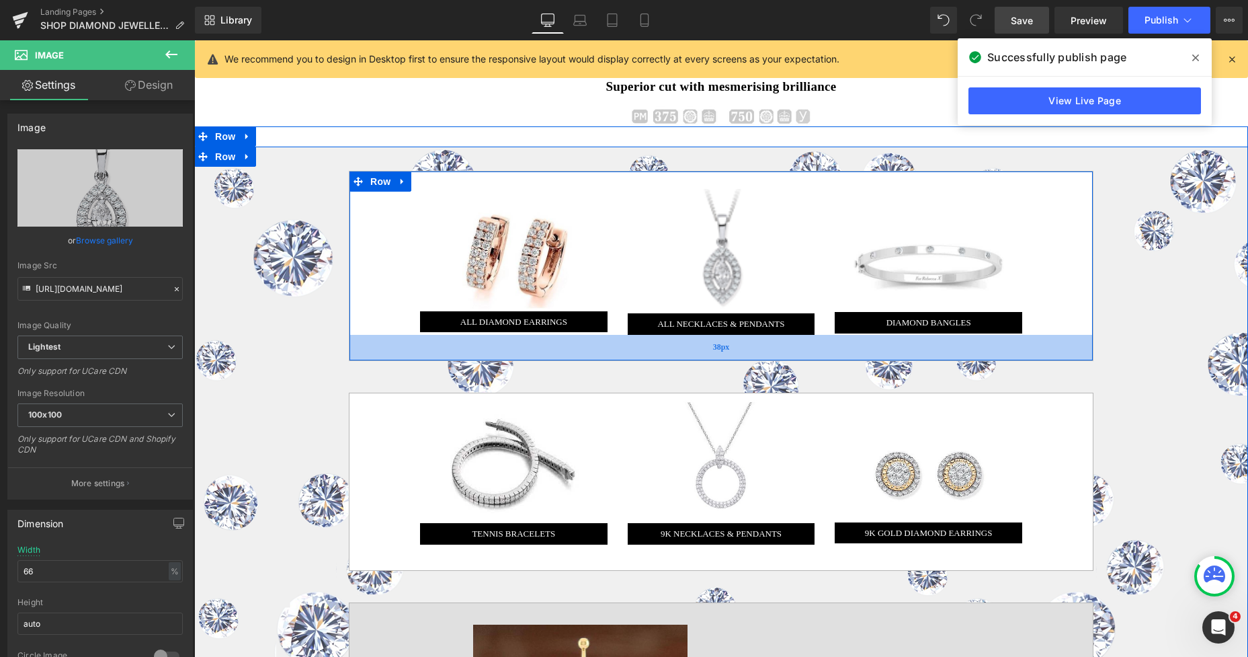
type input "[URL][DOMAIN_NAME]"
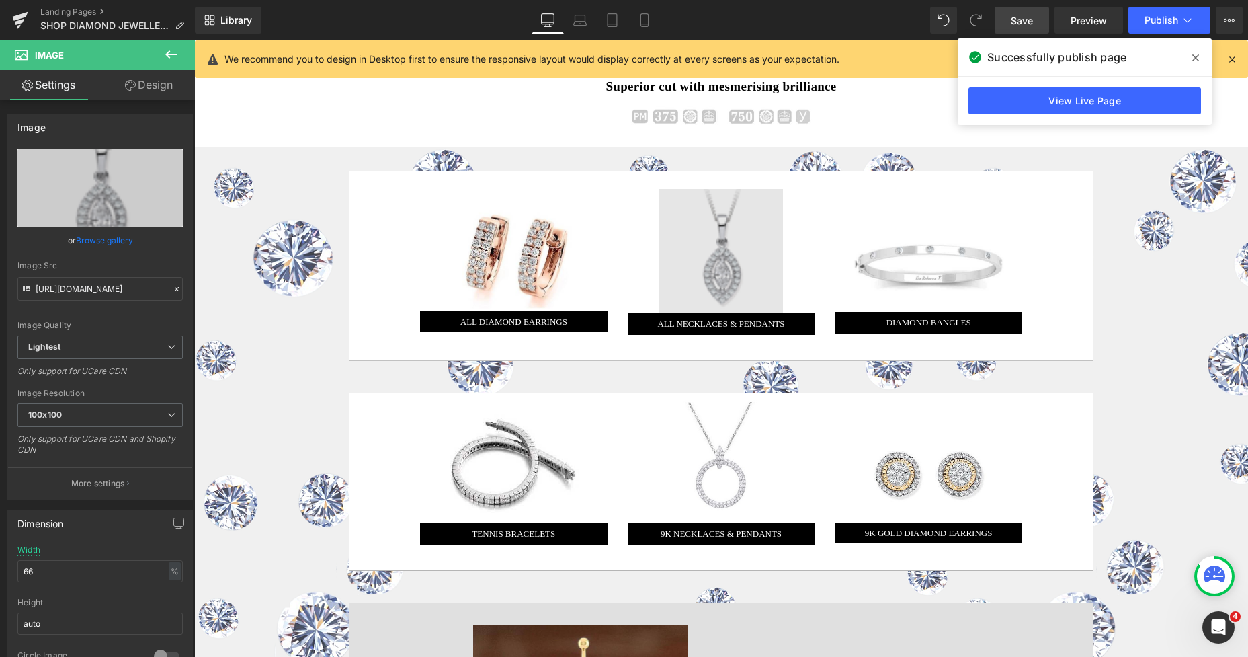
click at [715, 274] on img at bounding box center [721, 251] width 124 height 124
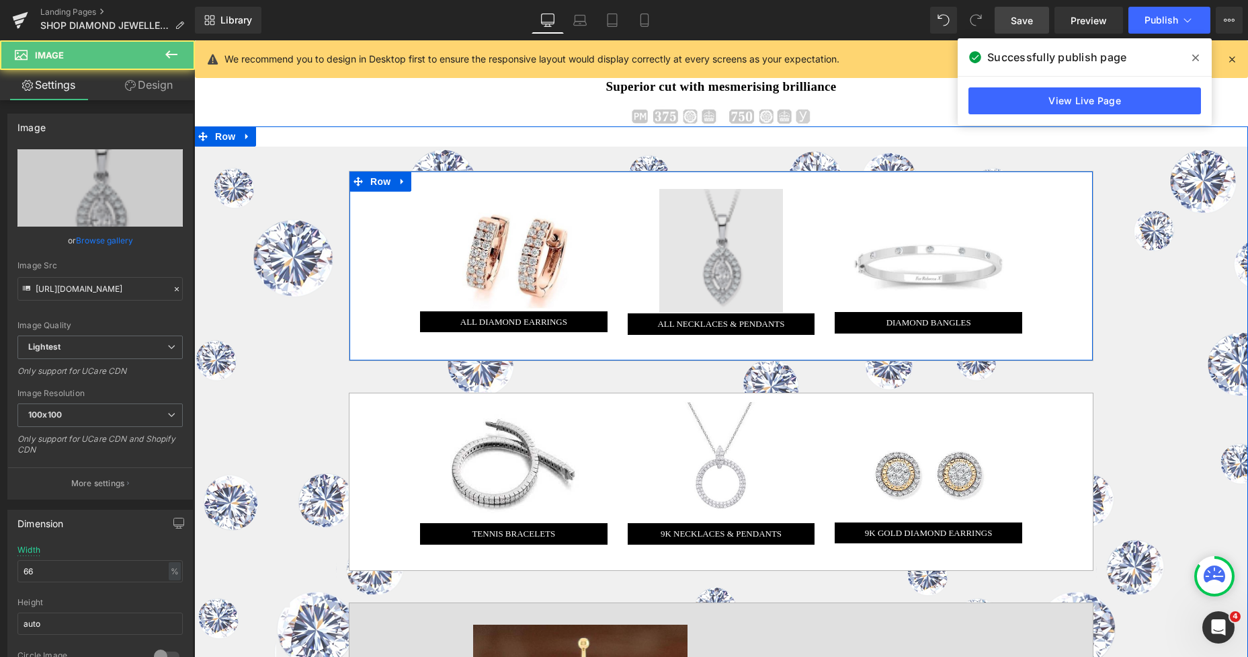
click at [537, 263] on img at bounding box center [513, 250] width 187 height 117
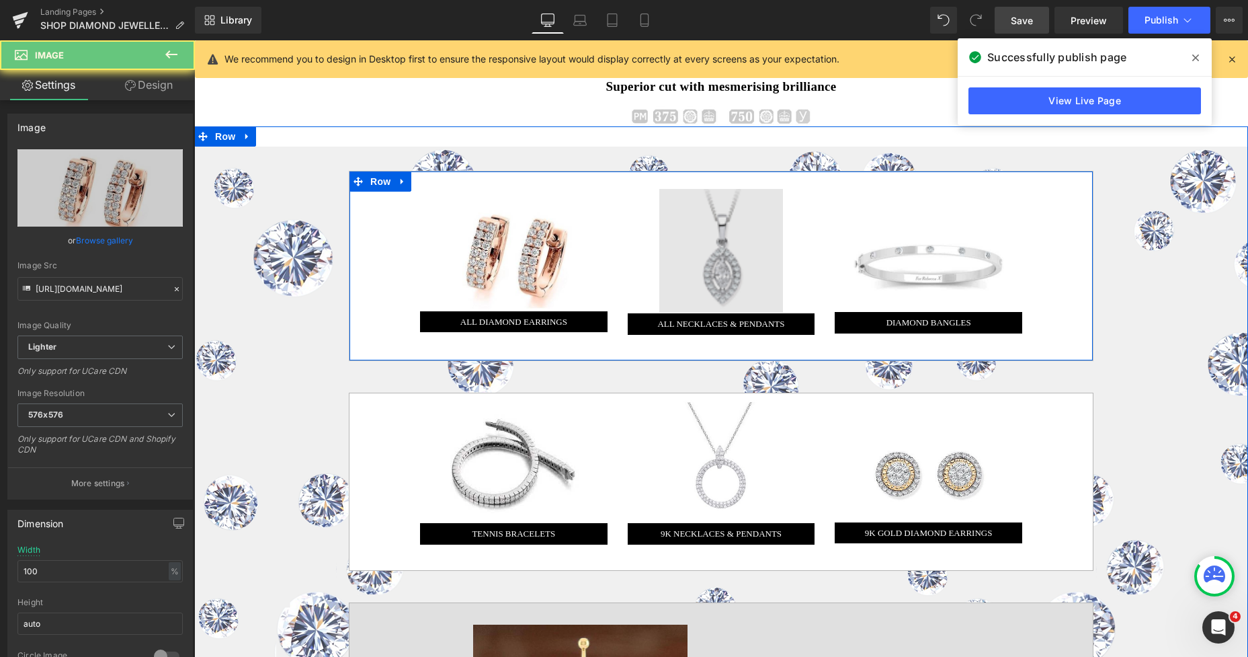
click at [684, 263] on img at bounding box center [721, 251] width 124 height 124
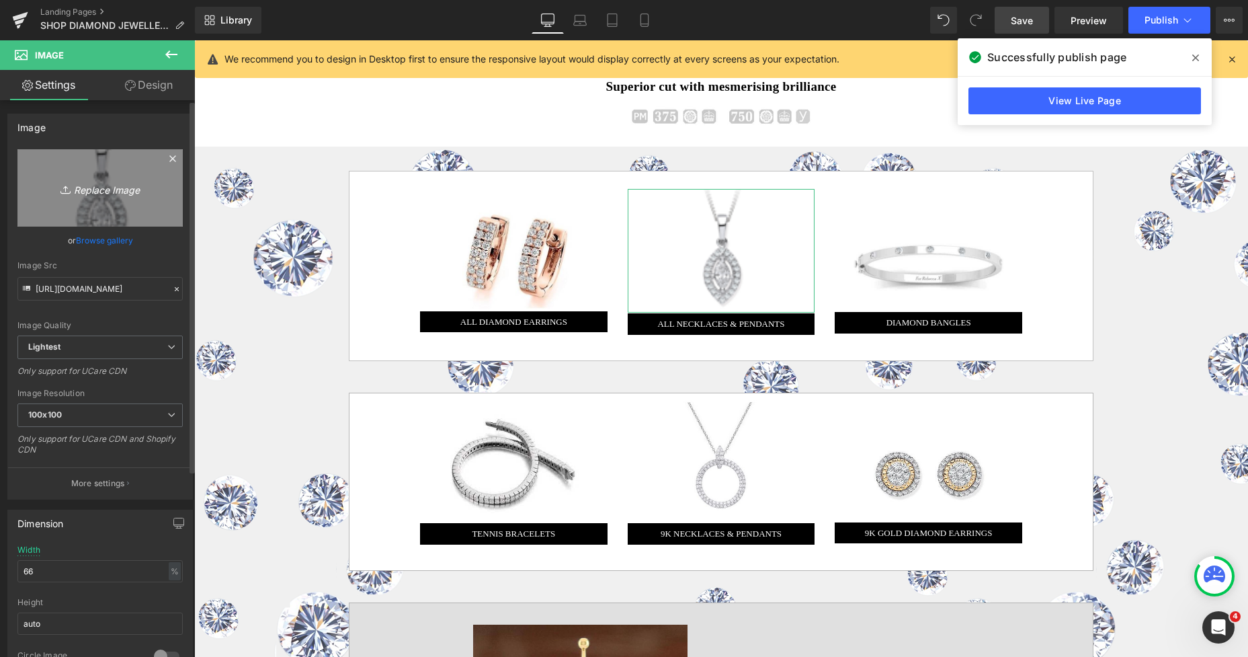
click at [112, 214] on link "Replace Image" at bounding box center [99, 187] width 165 height 77
type input "C:\fakepath\New Template-Photoroom-Photoroom (54).png"
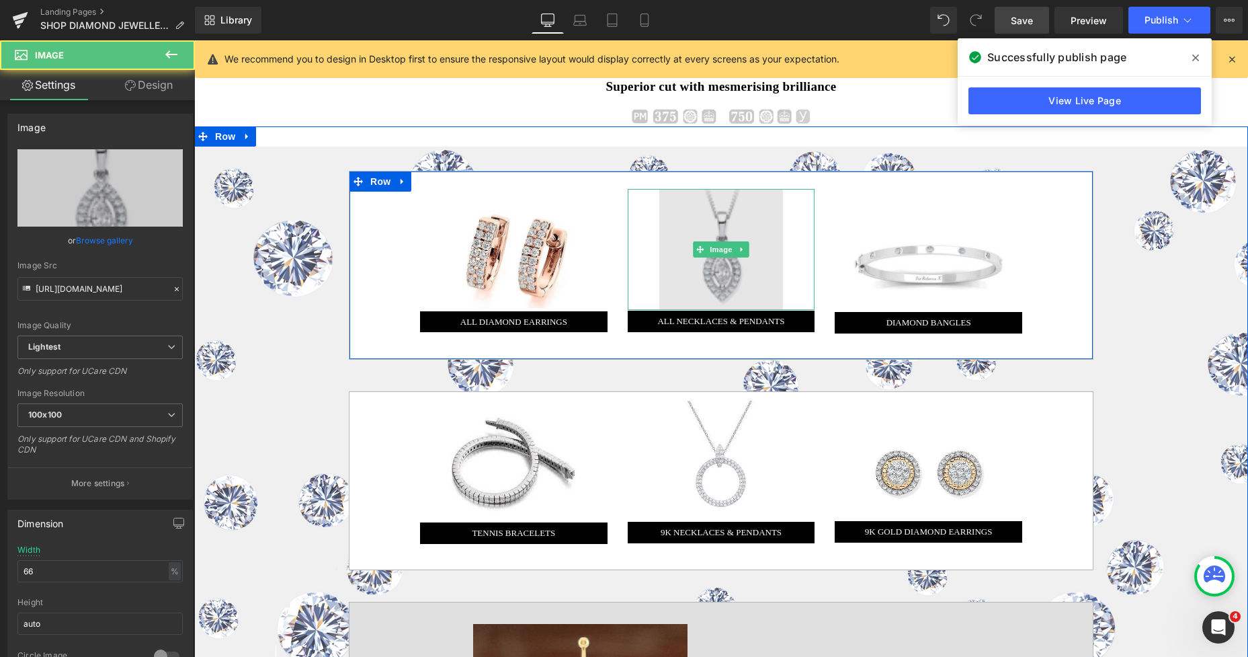
click at [714, 231] on img at bounding box center [721, 249] width 124 height 121
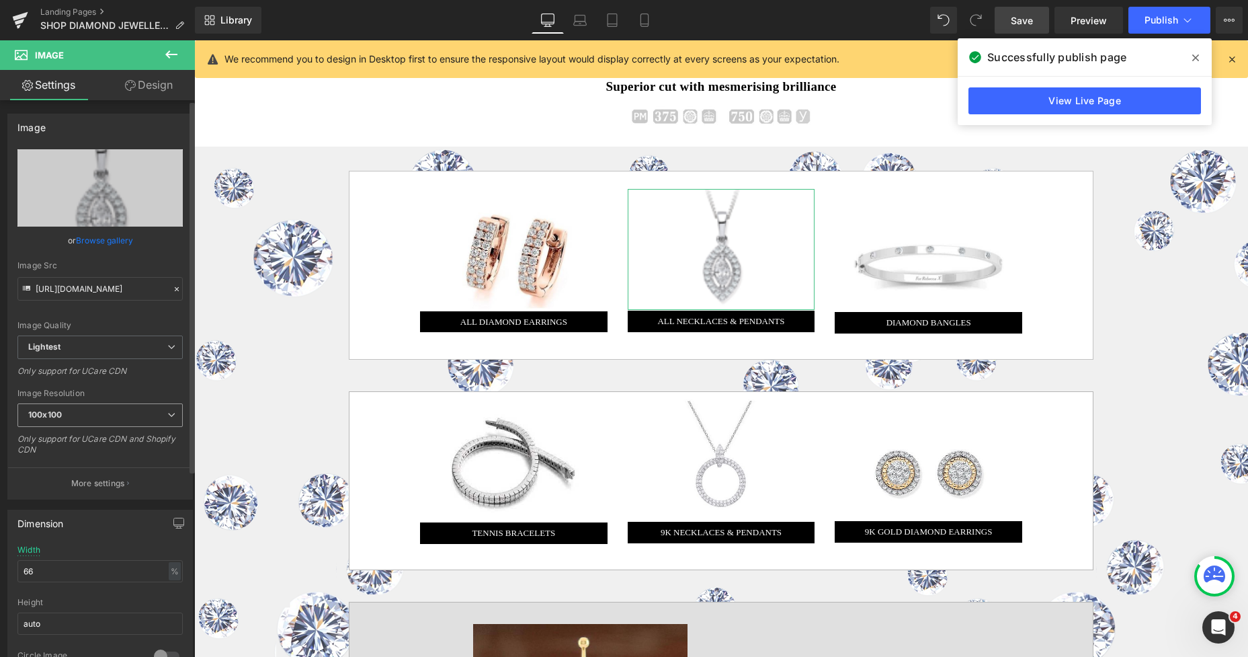
click at [97, 419] on span "100x100" at bounding box center [99, 415] width 165 height 24
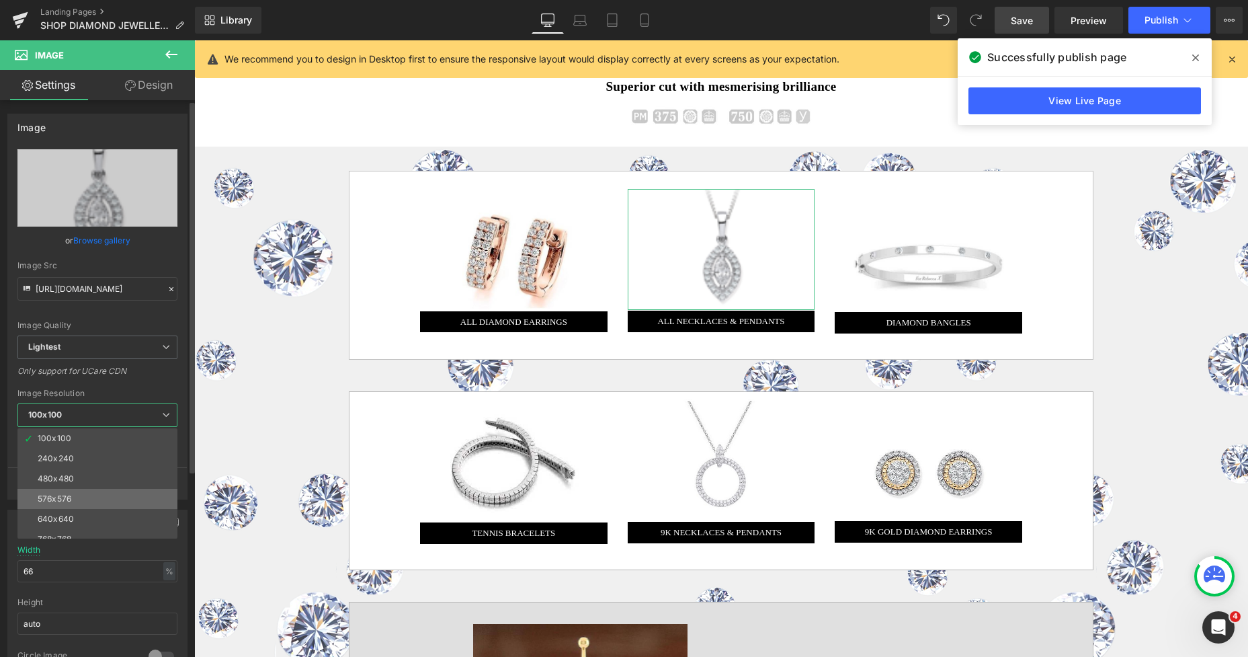
click at [69, 494] on div "576x576" at bounding box center [55, 498] width 34 height 9
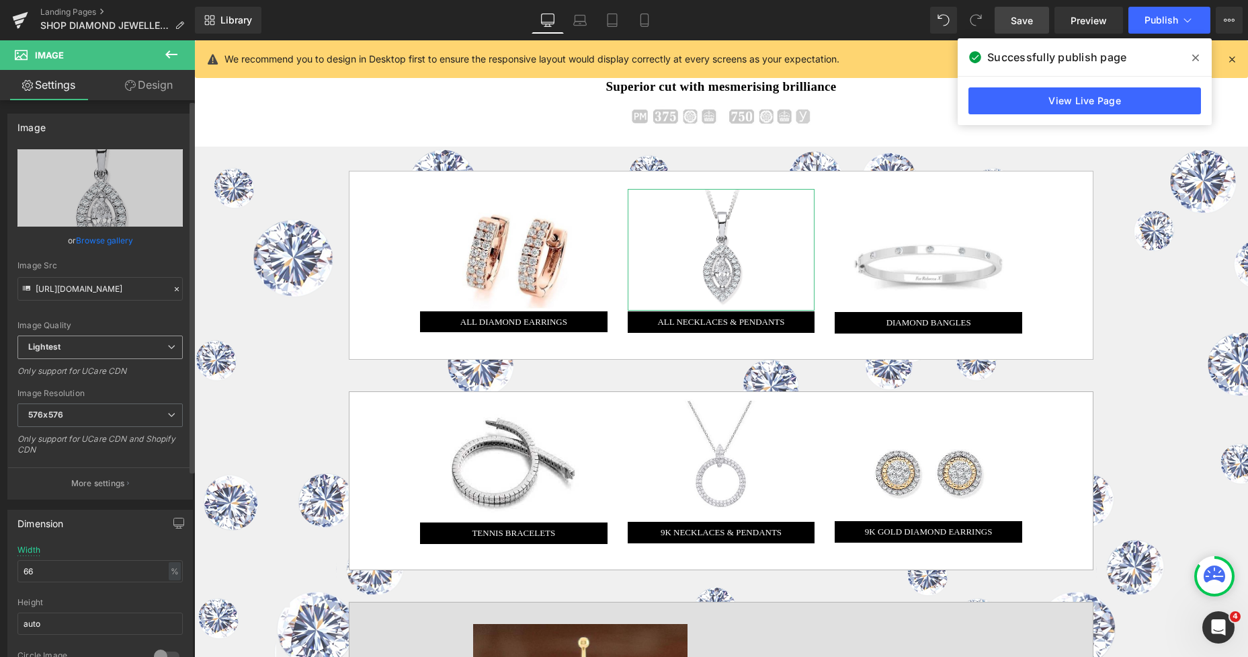
click at [103, 351] on span "Lightest" at bounding box center [99, 347] width 165 height 24
click at [85, 370] on li "Lighter" at bounding box center [97, 371] width 160 height 20
type input "[URL][DOMAIN_NAME]"
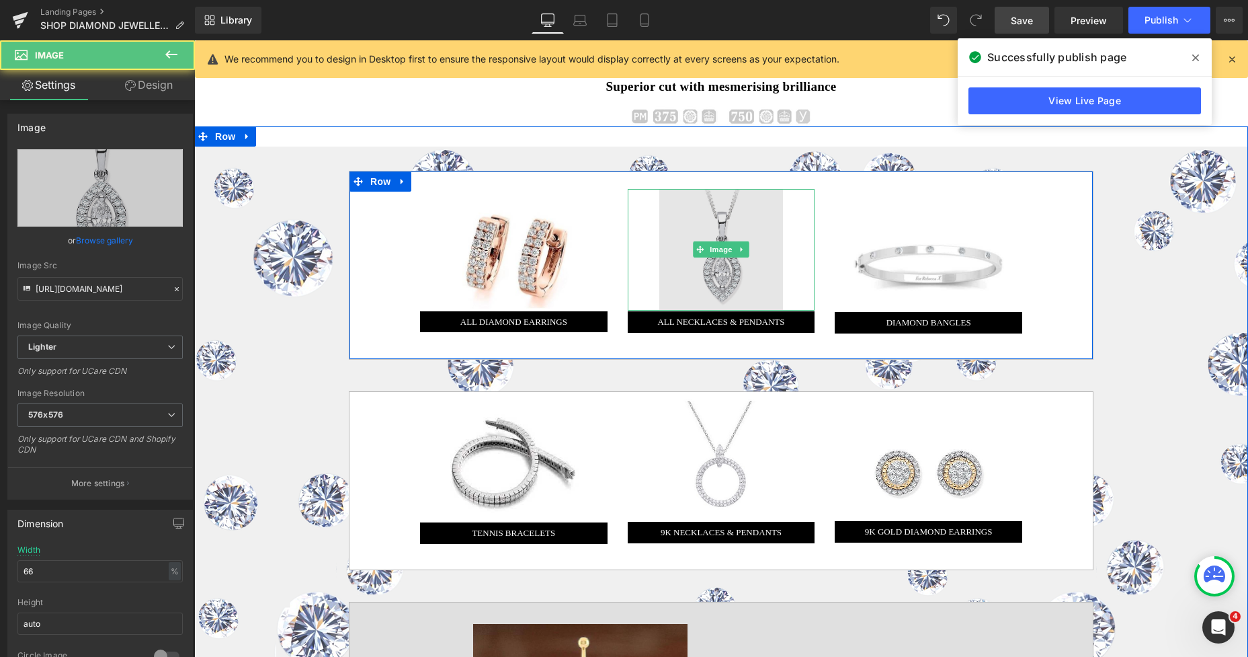
click at [704, 212] on img at bounding box center [721, 250] width 124 height 122
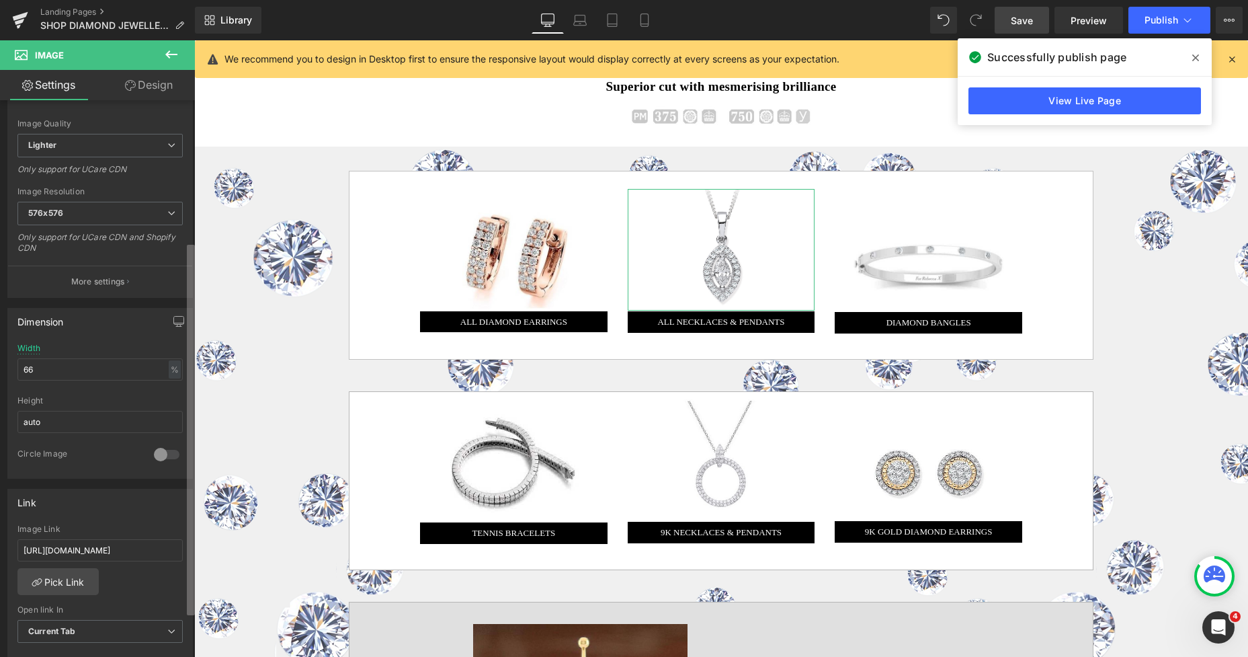
scroll to position [211, 0]
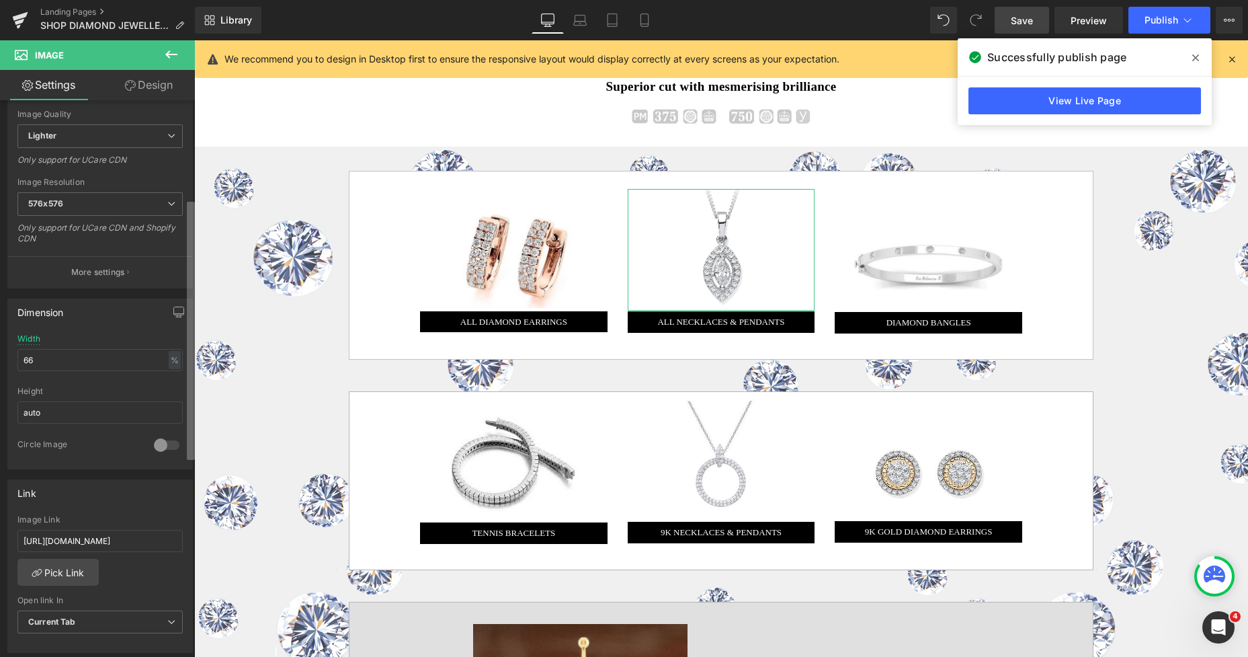
click at [183, 389] on div "Image [URL][DOMAIN_NAME] Replace Image Upload image or Browse gallery Image Src…" at bounding box center [97, 381] width 195 height 562
drag, startPoint x: 643, startPoint y: 22, endPoint x: 645, endPoint y: 41, distance: 19.6
click at [642, 22] on icon at bounding box center [644, 19] width 13 height 13
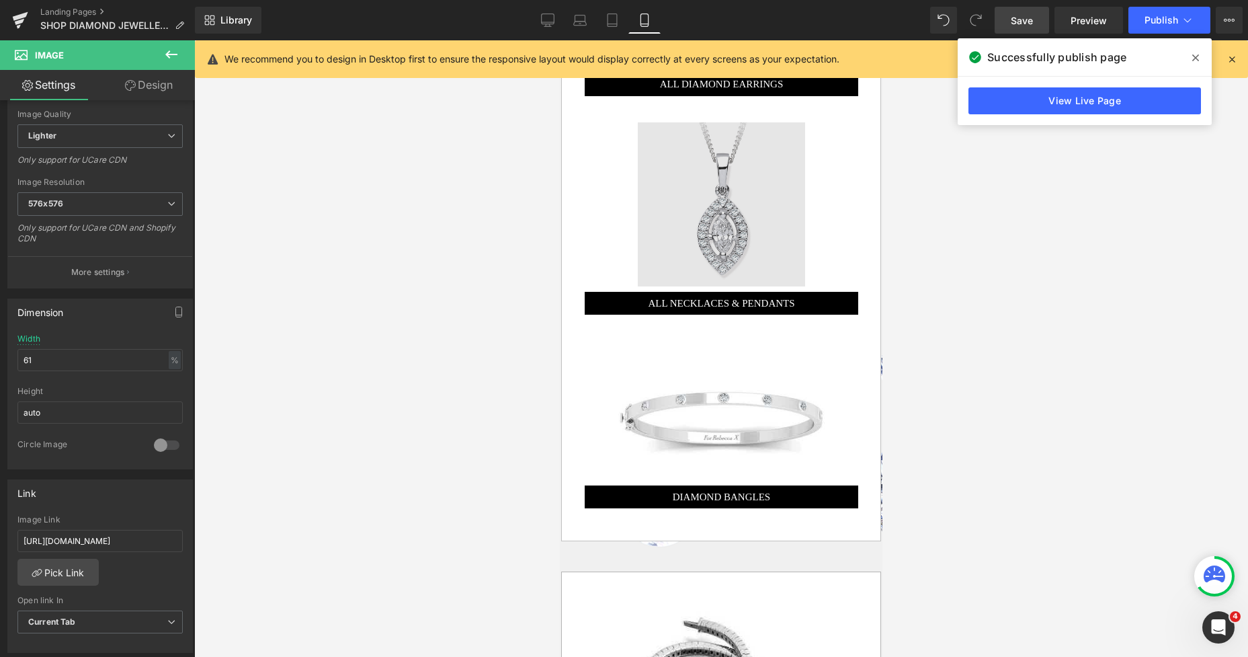
scroll to position [671, 0]
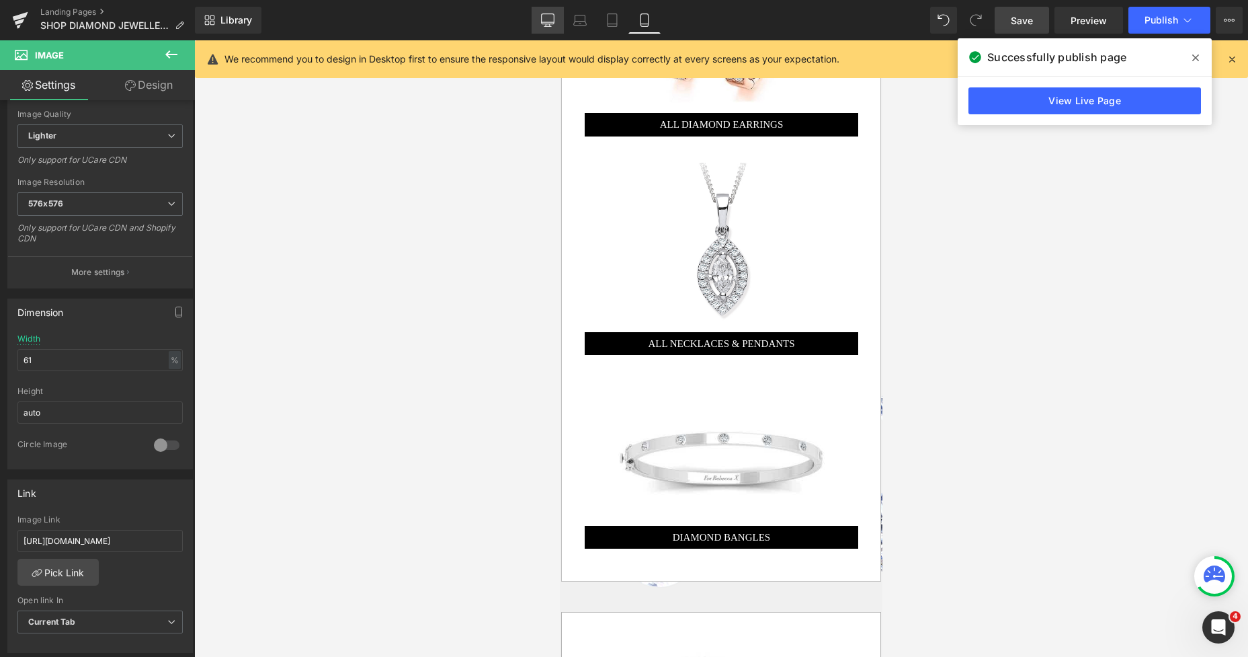
click at [550, 17] on icon at bounding box center [547, 19] width 13 height 13
type input "66"
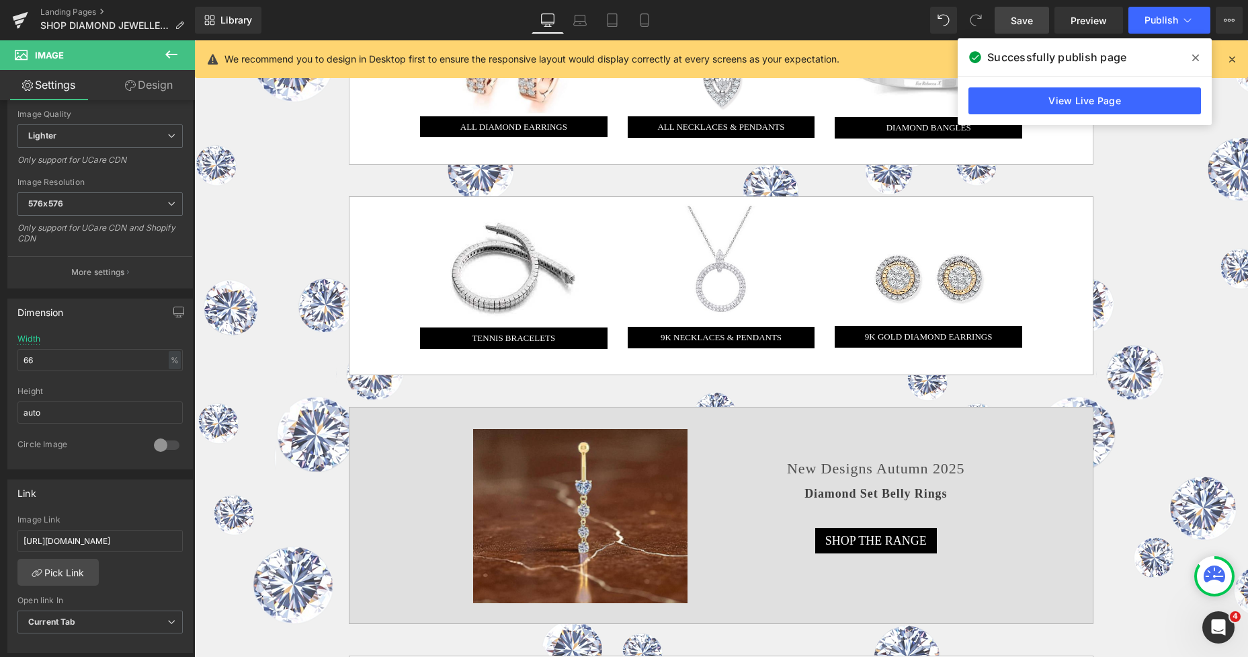
scroll to position [894, 0]
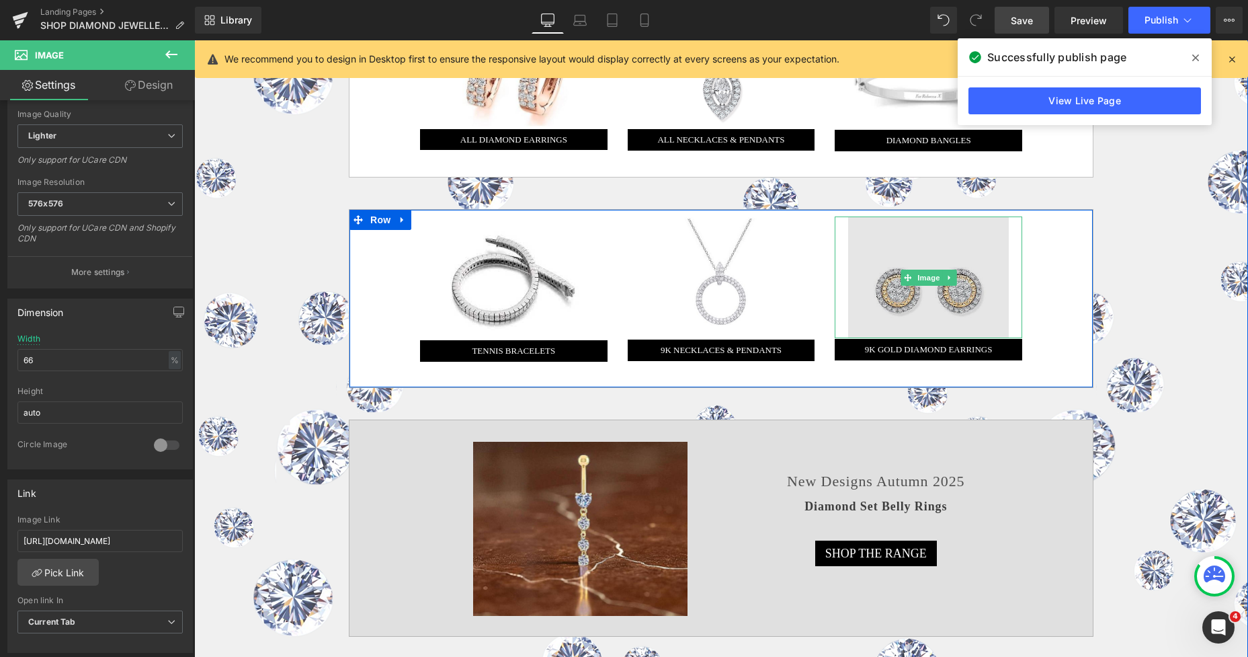
click at [874, 280] on img at bounding box center [928, 277] width 161 height 122
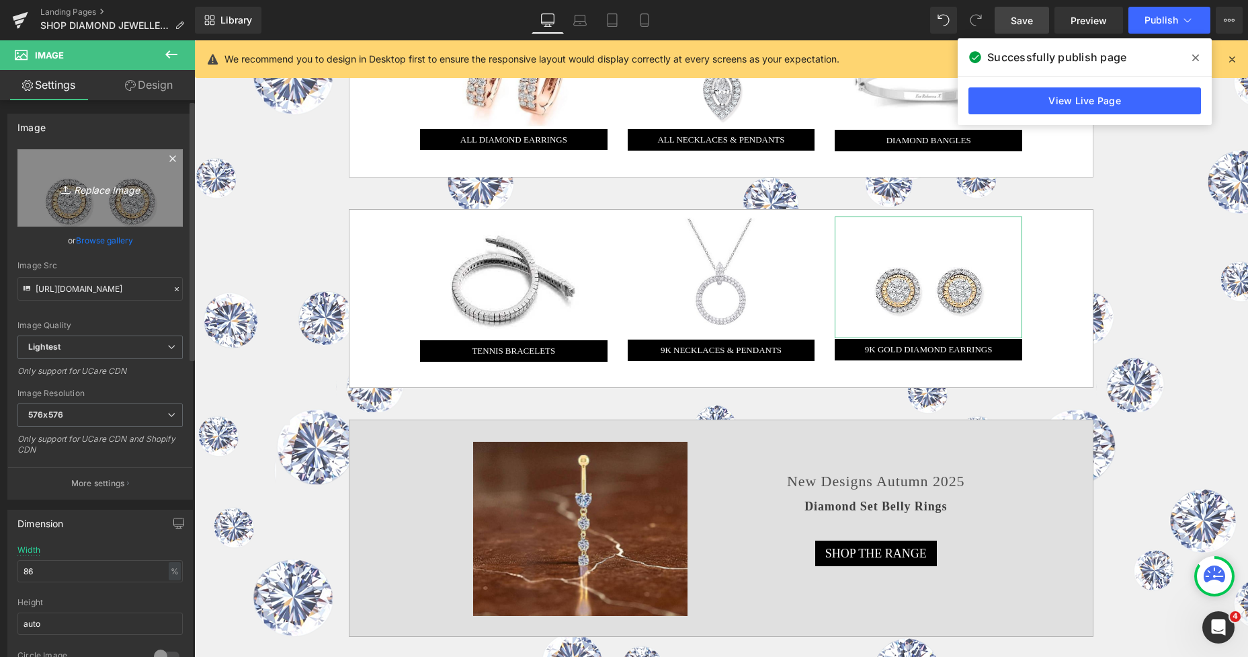
click at [134, 201] on link "Replace Image" at bounding box center [99, 187] width 165 height 77
type input "C:\fakepath\New Template-Photoroom-Photoroom (54).png"
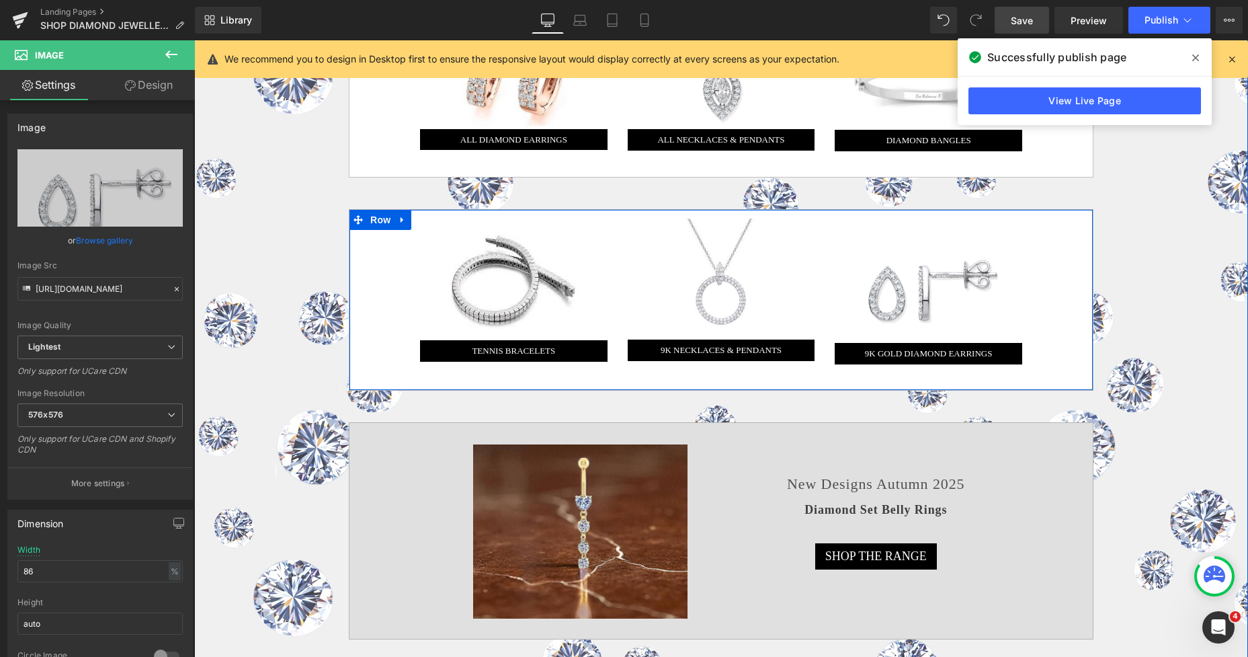
type input "[URL][DOMAIN_NAME]"
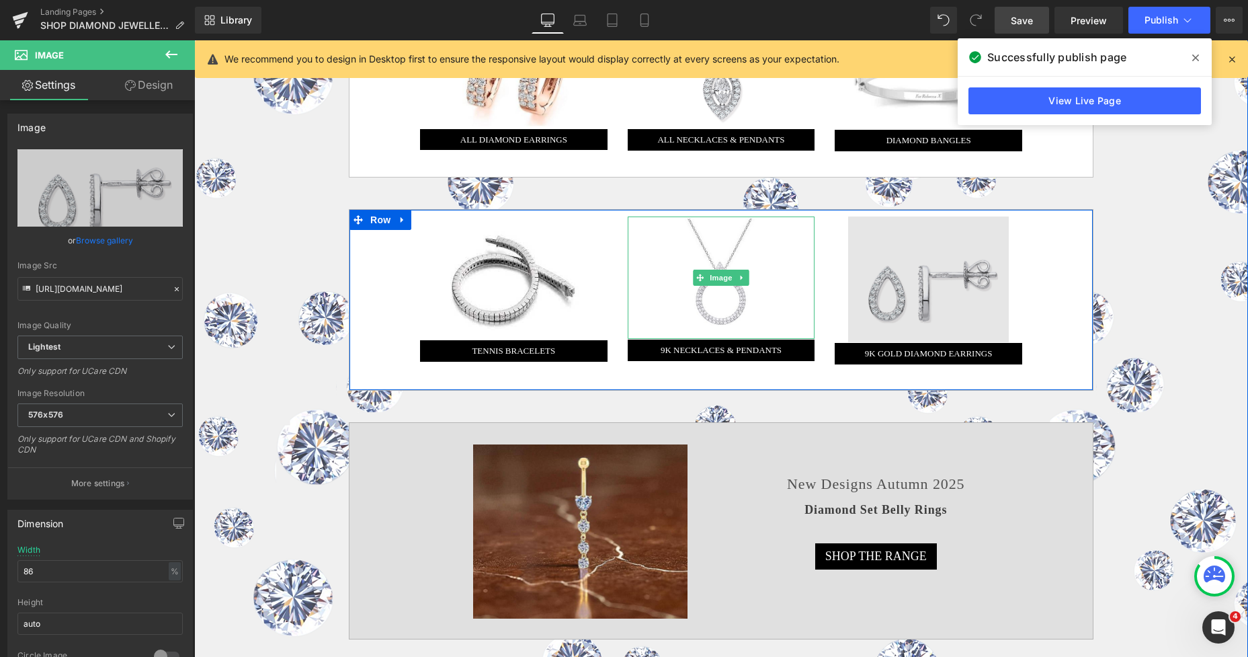
click at [749, 257] on img at bounding box center [720, 277] width 153 height 122
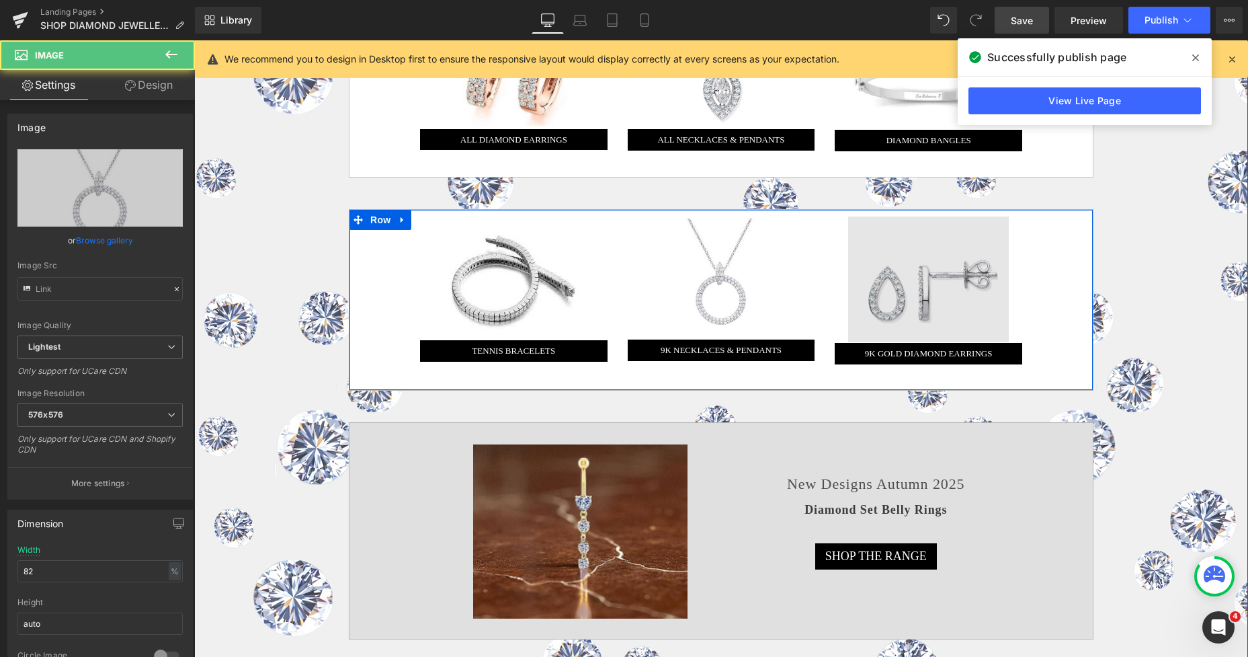
click at [884, 263] on img at bounding box center [928, 279] width 161 height 126
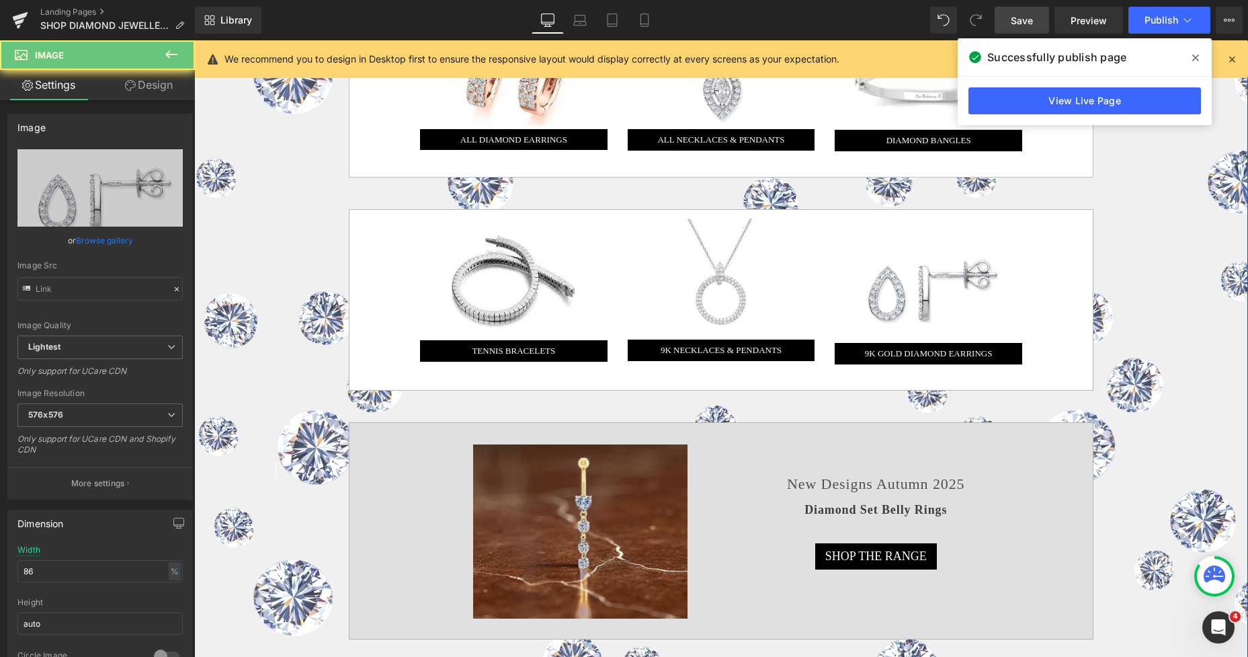
type input "[URL][DOMAIN_NAME]"
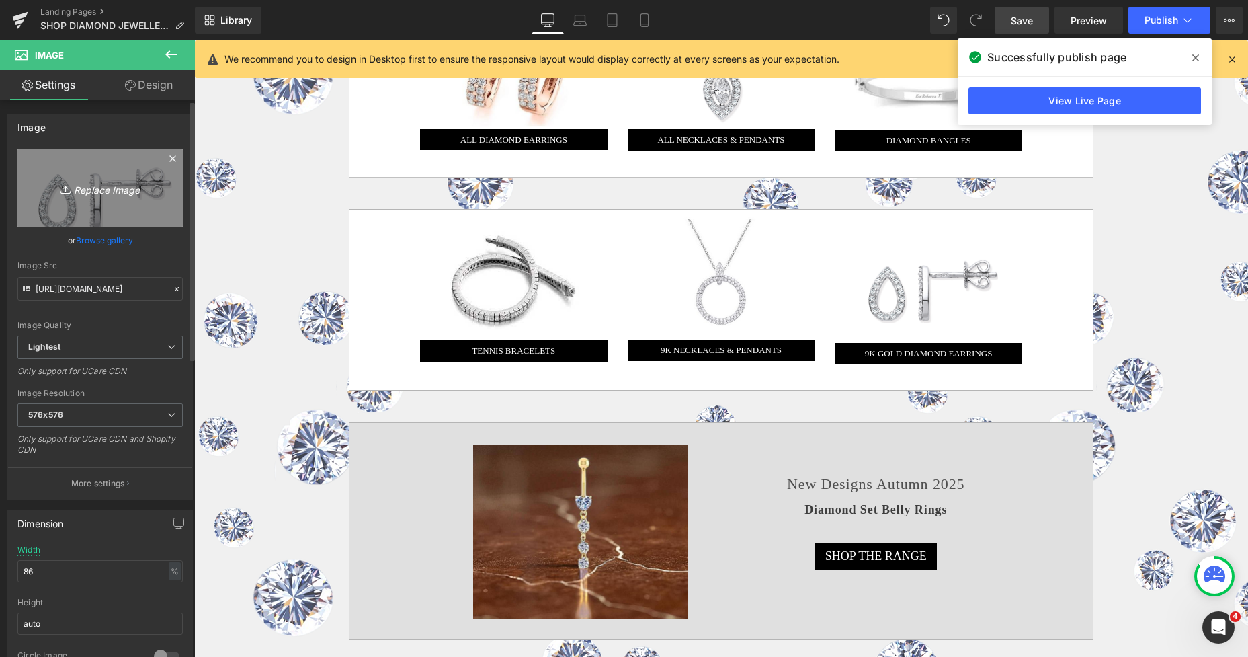
click at [127, 205] on link "Replace Image" at bounding box center [99, 187] width 165 height 77
type input "C:\fakepath\New Template-Photoroom-Photoroom (54).png"
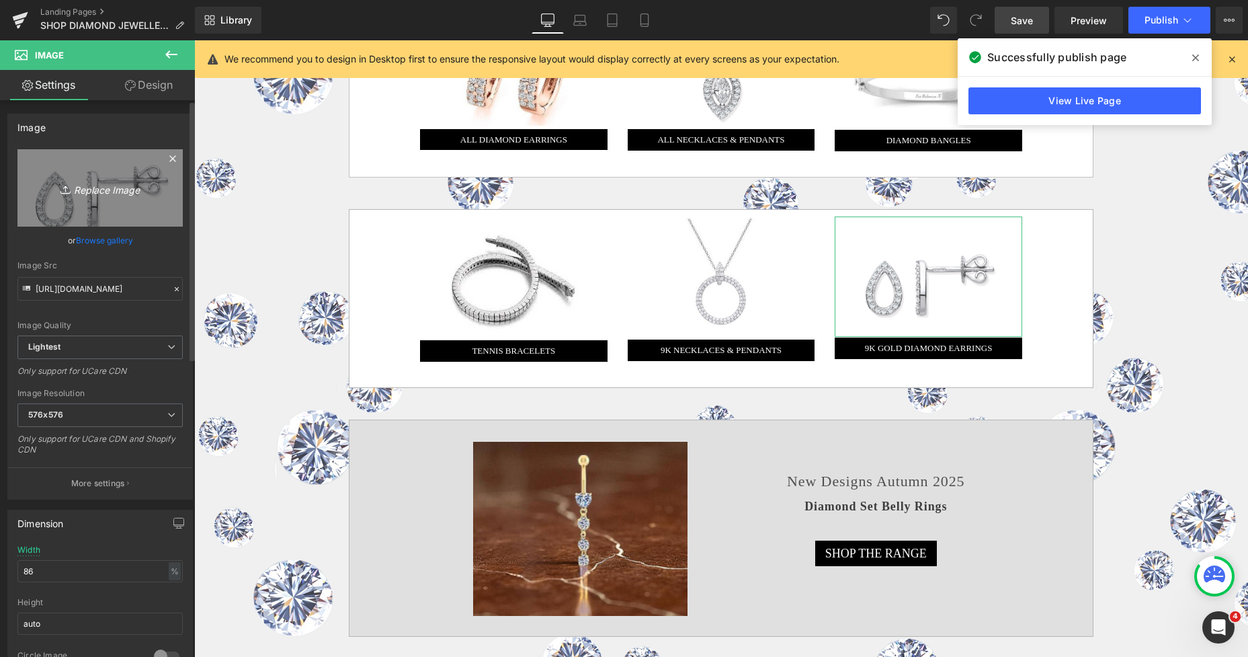
type input "[URL][DOMAIN_NAME]"
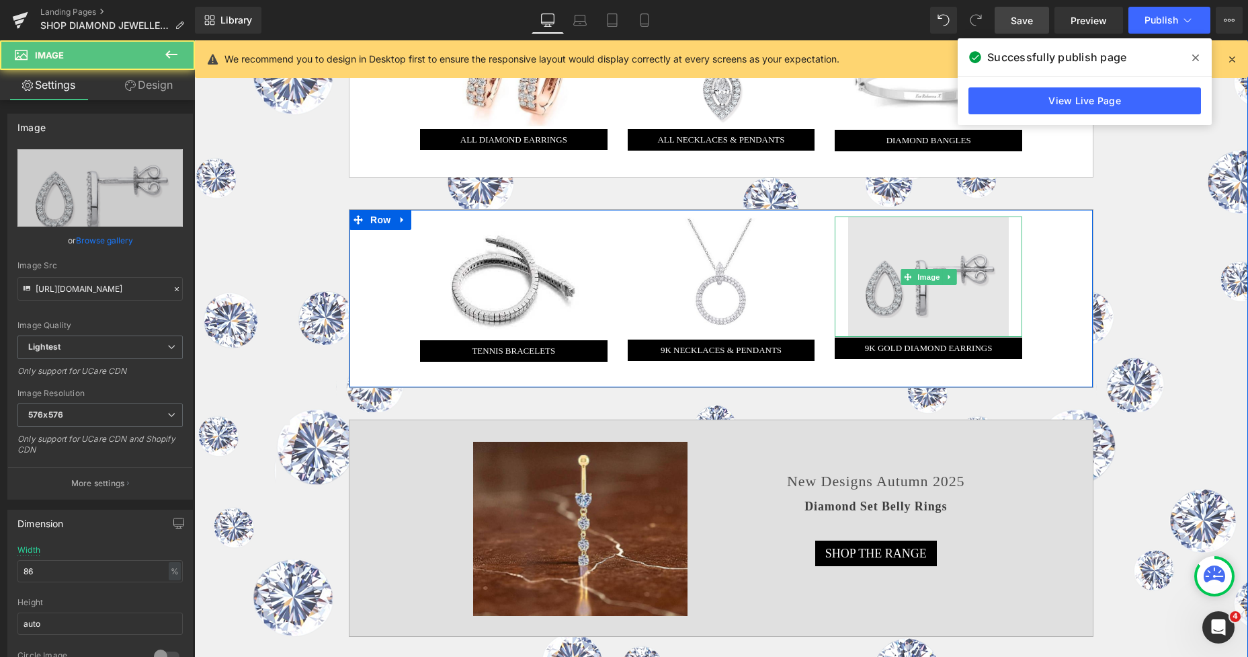
click at [888, 271] on img at bounding box center [928, 276] width 161 height 120
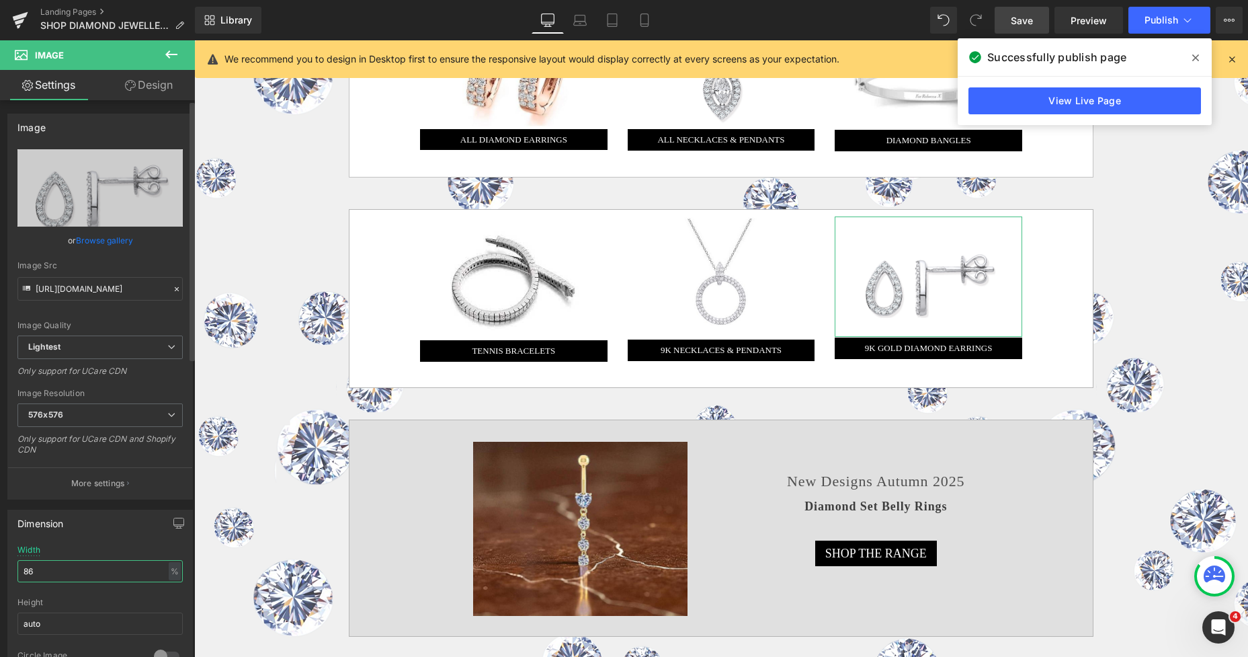
click at [40, 560] on input "86" at bounding box center [99, 571] width 165 height 22
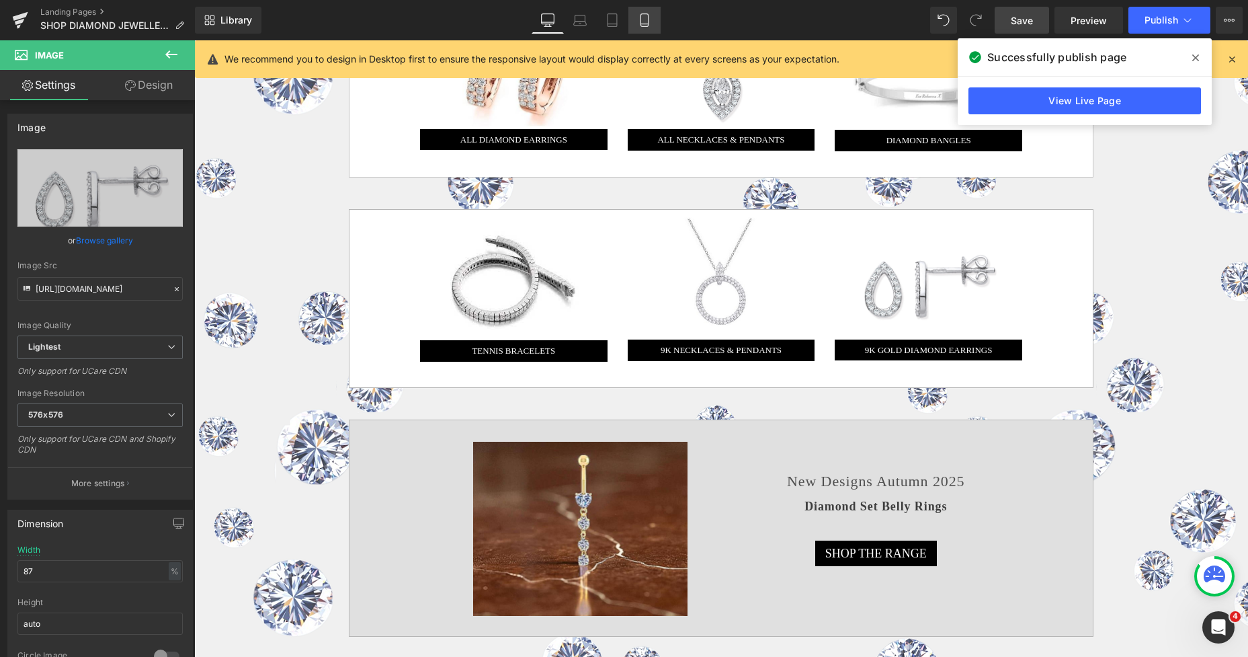
click at [648, 19] on icon at bounding box center [644, 19] width 13 height 13
type input "77"
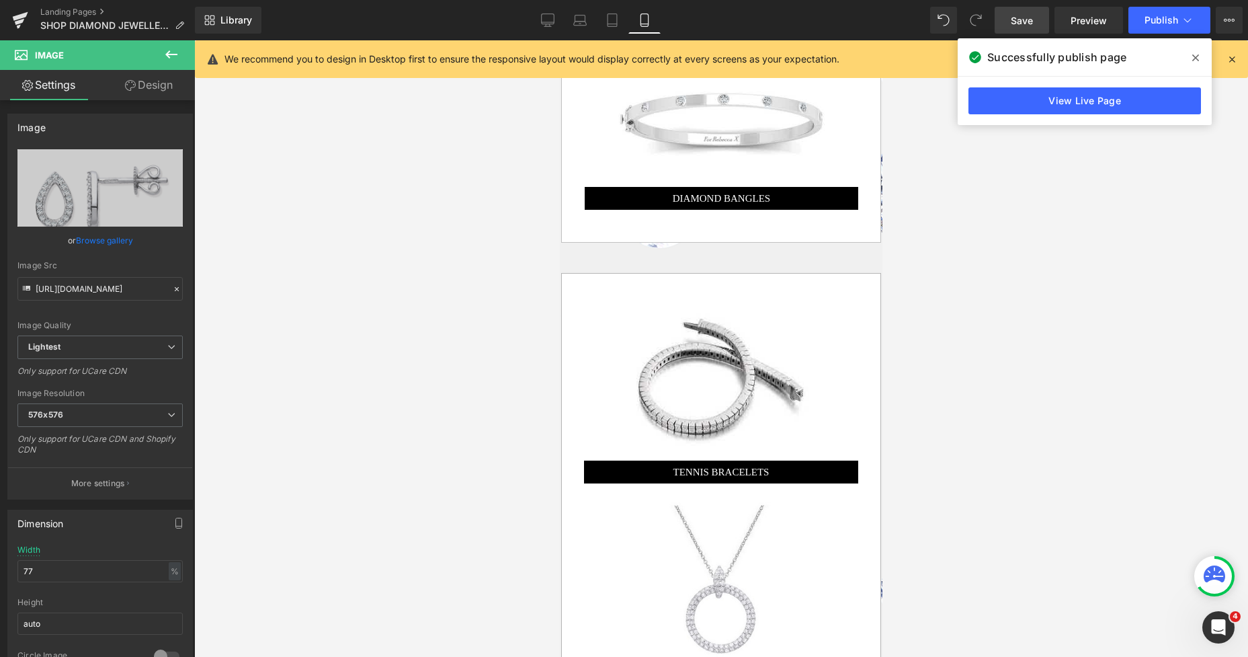
scroll to position [1056, 0]
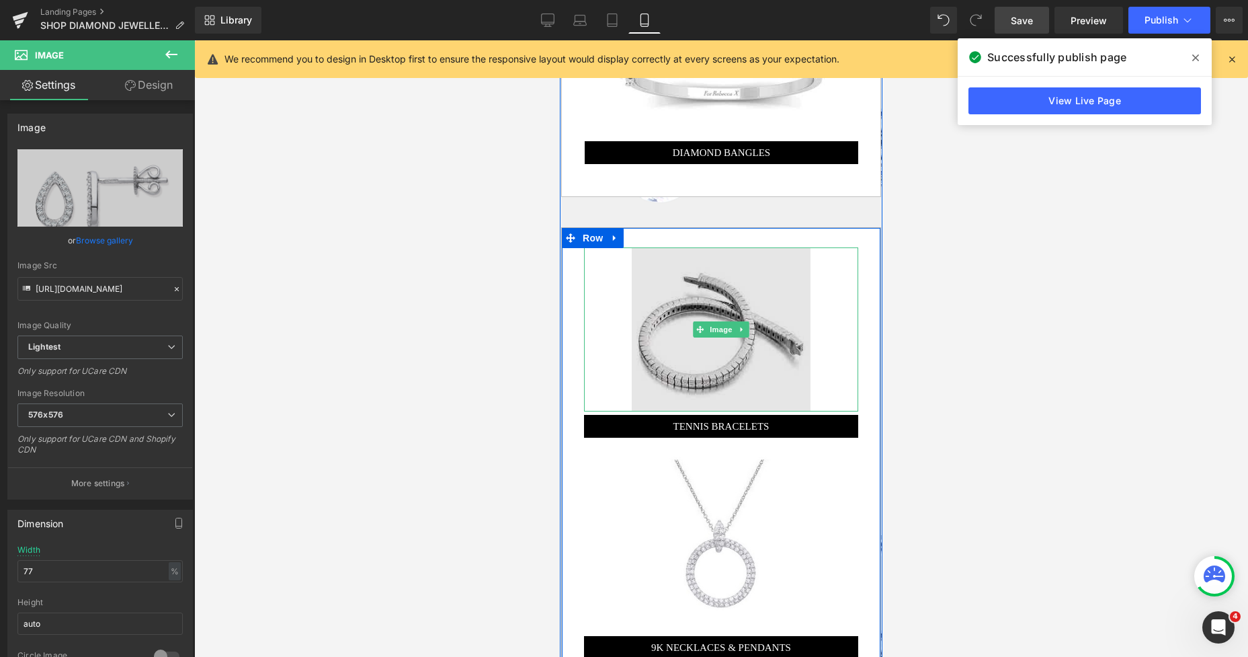
click at [675, 267] on img at bounding box center [721, 328] width 178 height 163
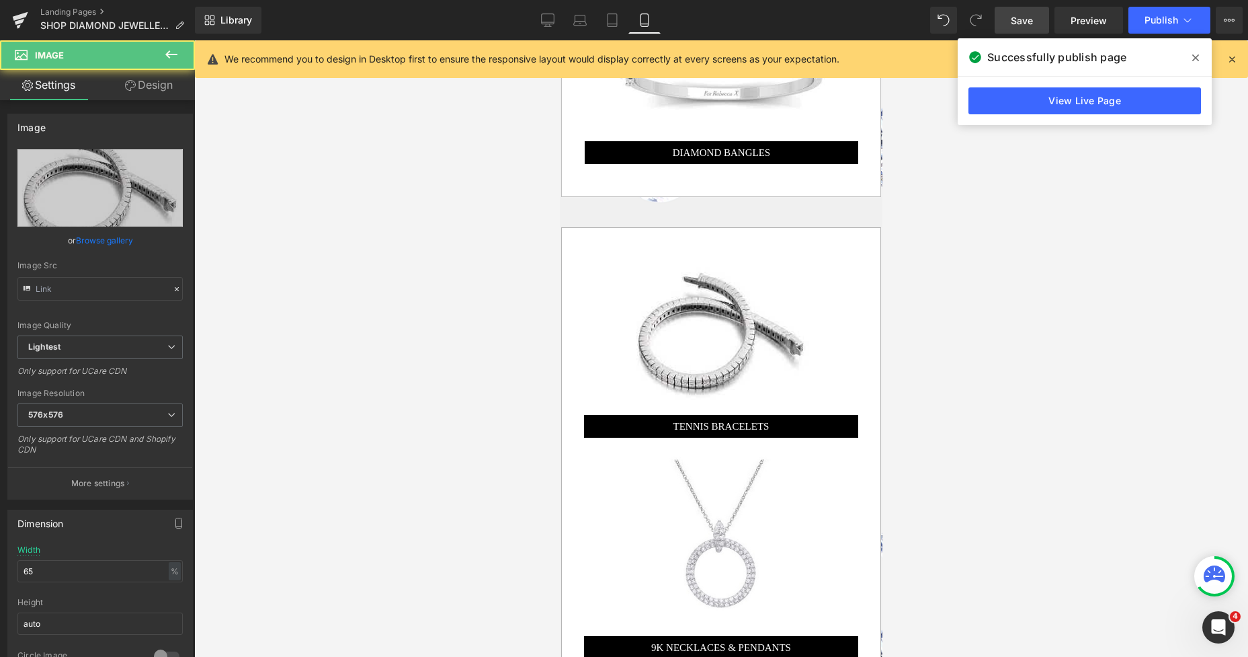
type input "[URL][DOMAIN_NAME]"
drag, startPoint x: 51, startPoint y: 569, endPoint x: 11, endPoint y: 579, distance: 40.9
click at [11, 579] on div "65% Width 65 % % px auto Height auto 0 Circle Image" at bounding box center [100, 612] width 184 height 134
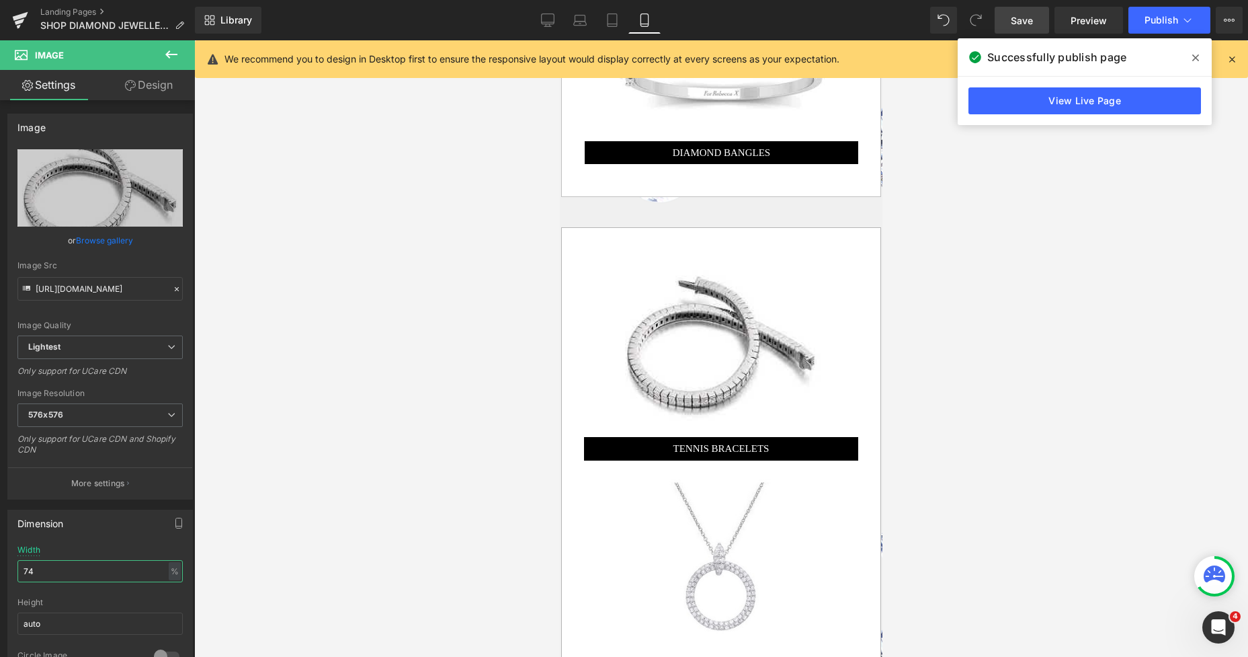
type input "74"
click at [1021, 24] on span "Save" at bounding box center [1022, 20] width 22 height 14
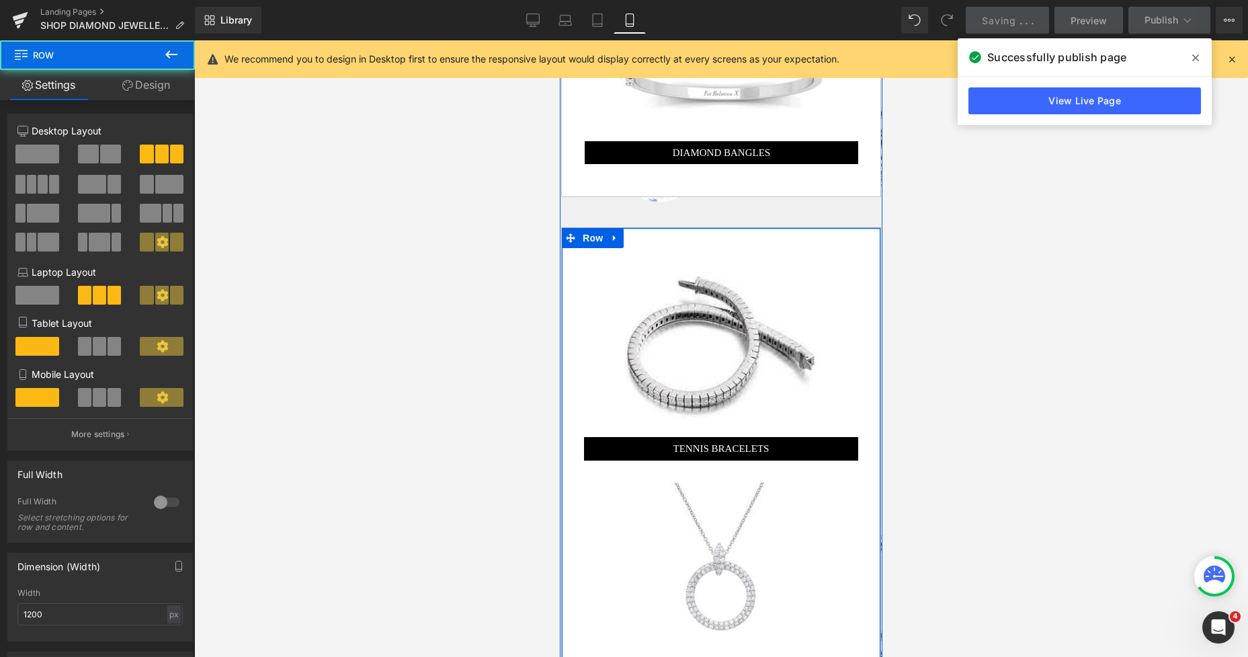
click at [757, 227] on div "Image TENNIS BRACELETS Button Image 9K NECKLACES & PENDANTS Button Image 9K GOL…" at bounding box center [721, 561] width 320 height 668
click at [755, 229] on div "Image TENNIS BRACELETS Button" at bounding box center [721, 344] width 294 height 231
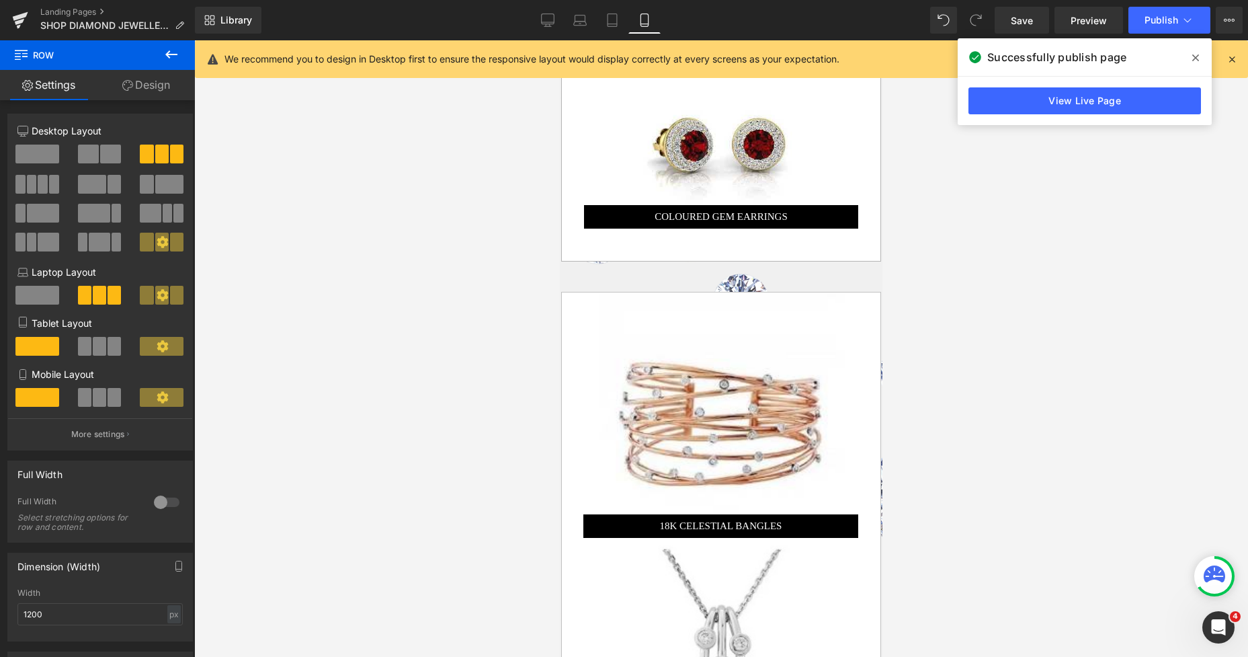
scroll to position [2891, 0]
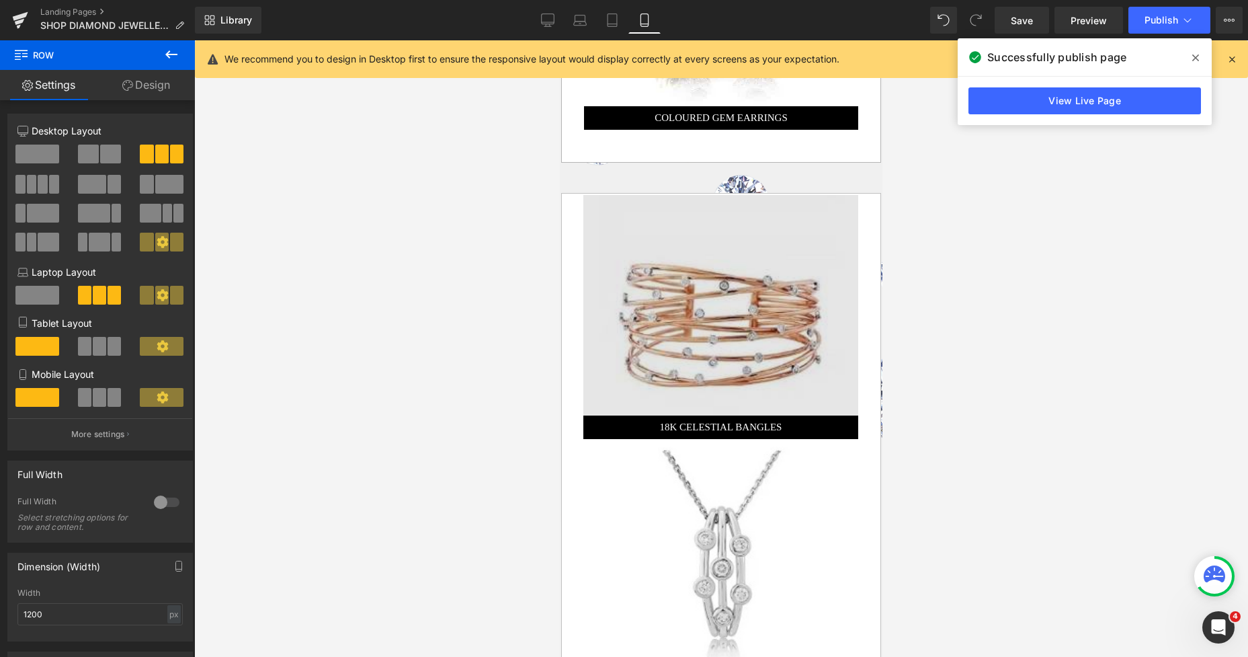
click at [677, 272] on img at bounding box center [720, 305] width 275 height 221
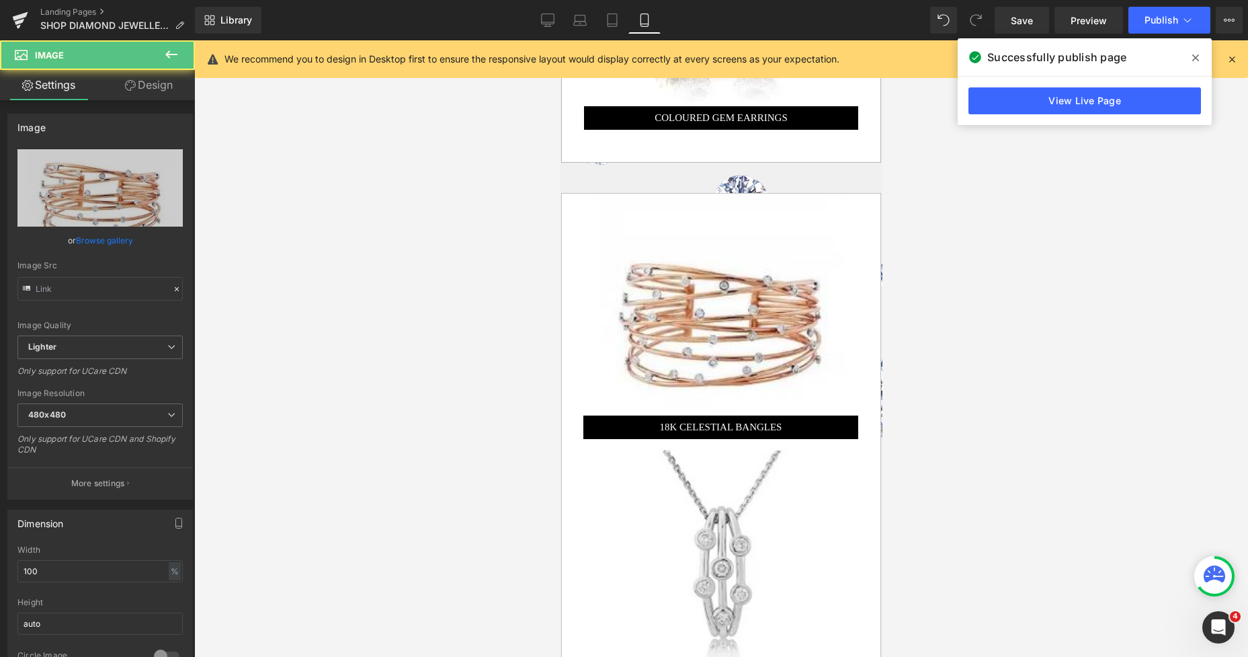
type input "[URL][DOMAIN_NAME]"
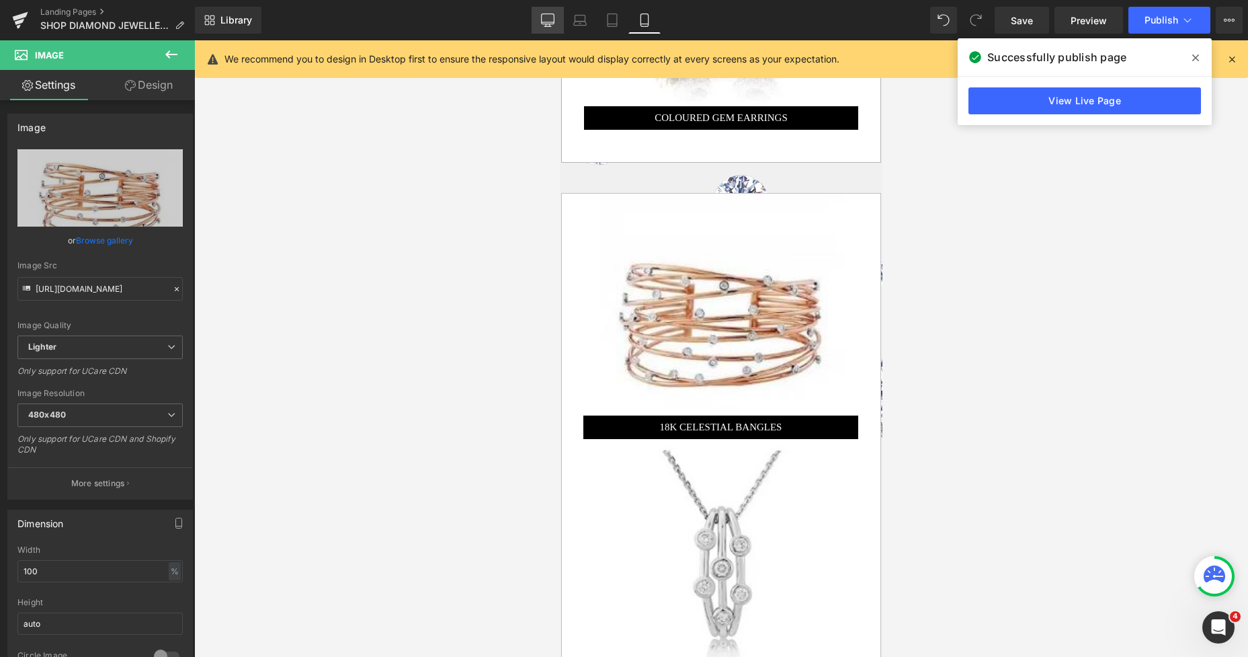
click at [552, 24] on icon at bounding box center [547, 19] width 13 height 10
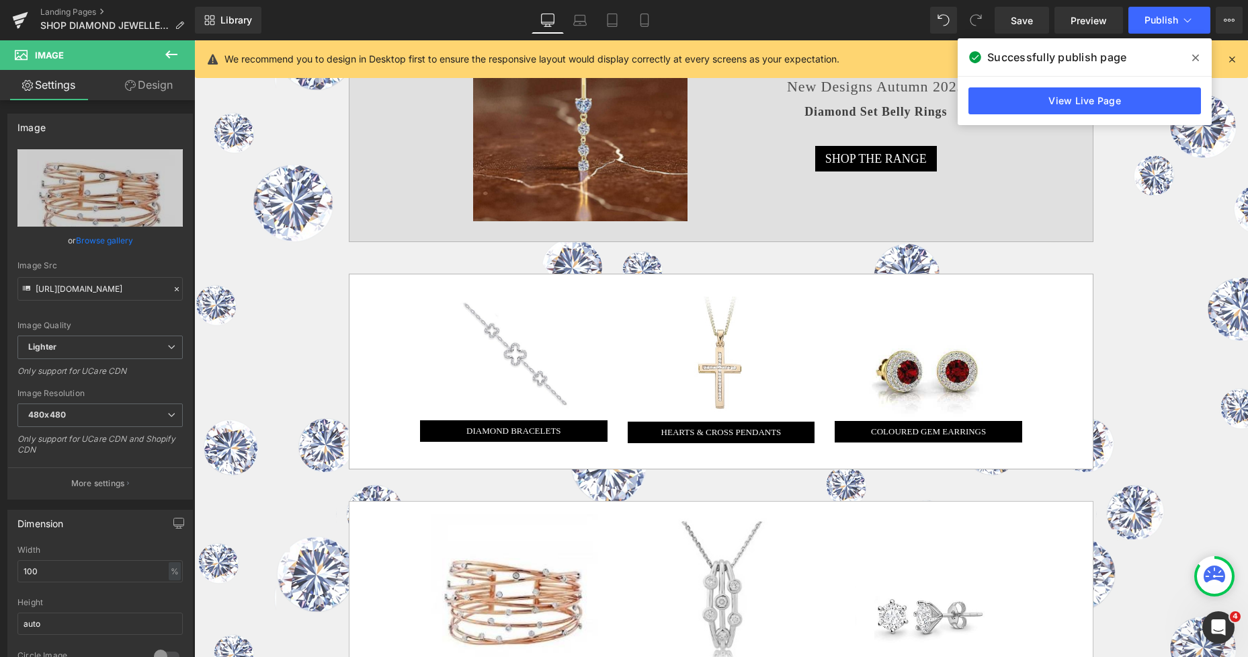
scroll to position [1470, 0]
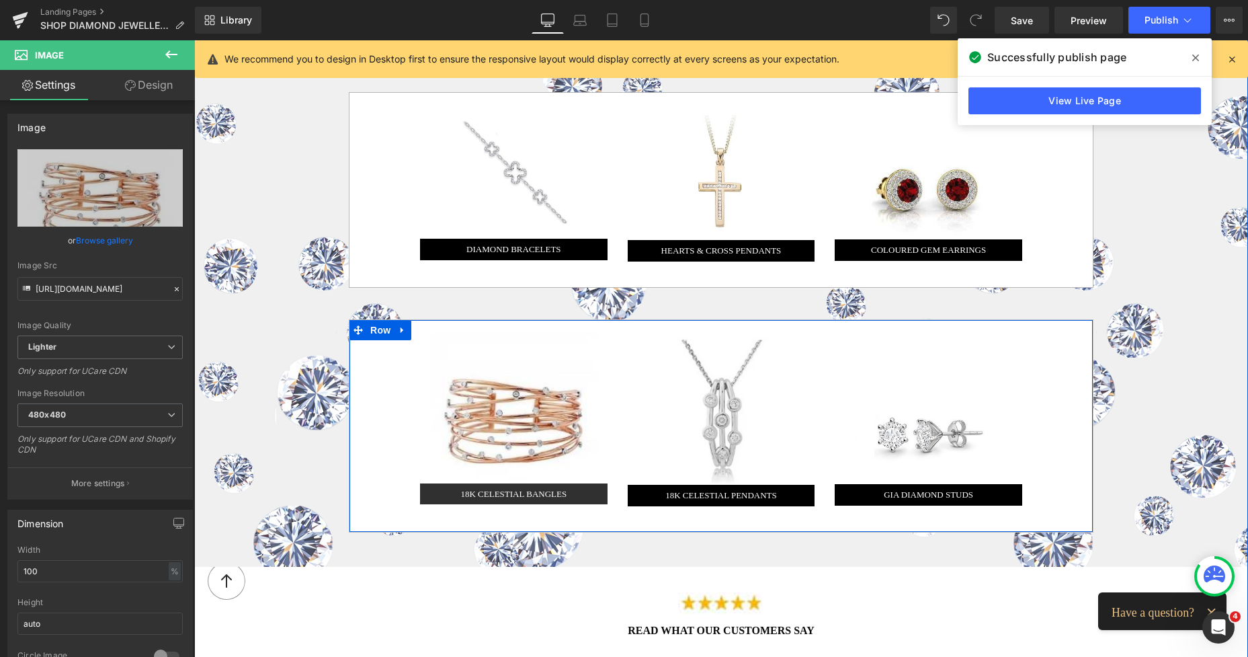
click at [476, 489] on span "18K CELESTIAL BANGLES" at bounding box center [513, 494] width 106 height 10
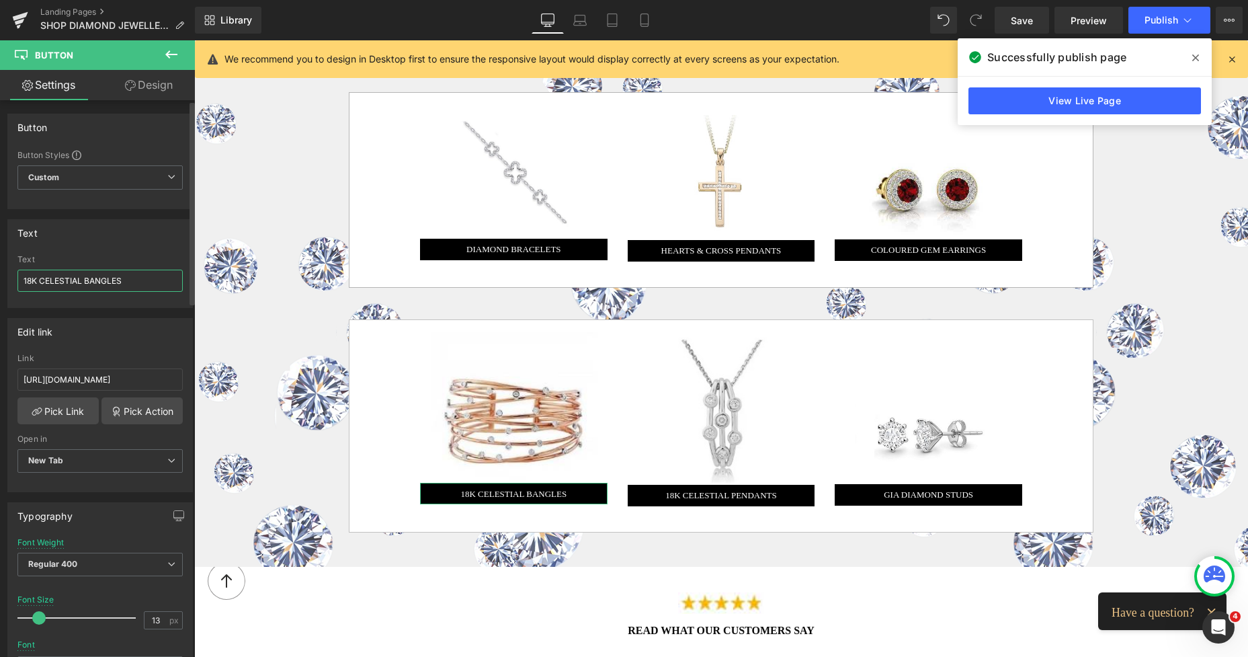
drag, startPoint x: 123, startPoint y: 276, endPoint x: 18, endPoint y: 278, distance: 104.8
click at [18, 278] on input "18K CELESTIAL BANGLES" at bounding box center [99, 280] width 165 height 22
type input "DIAMOND LINE NECKLACES"
click at [641, 23] on icon at bounding box center [643, 20] width 7 height 13
type input "15"
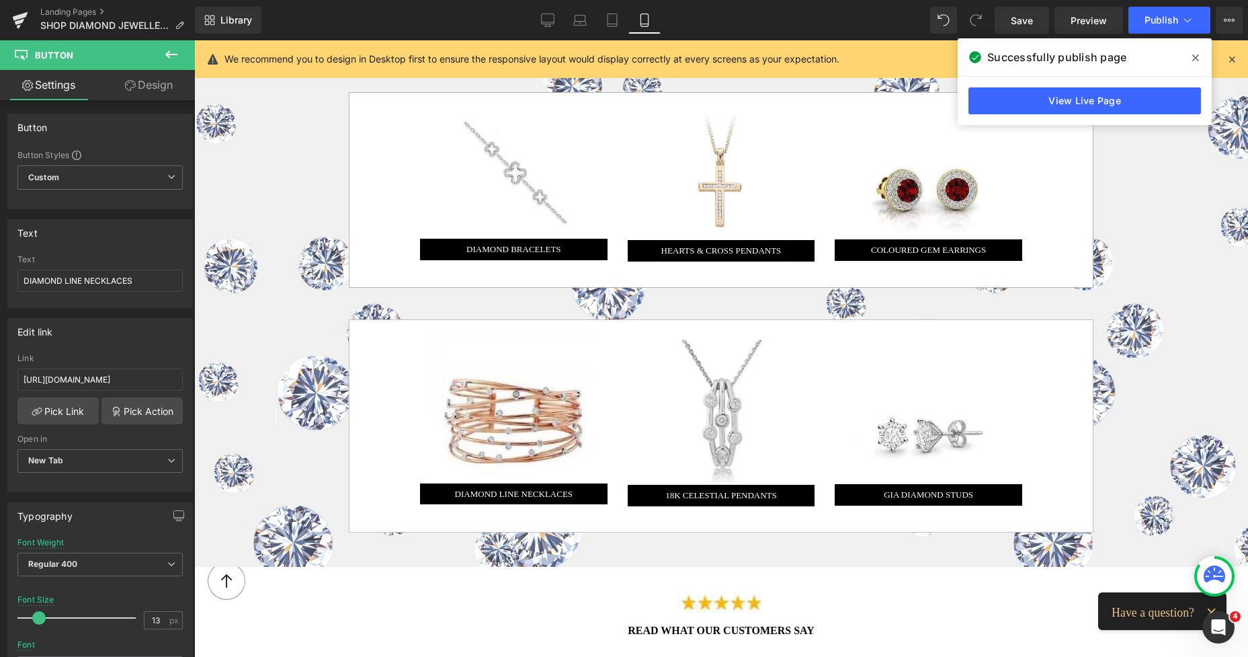
type input "100"
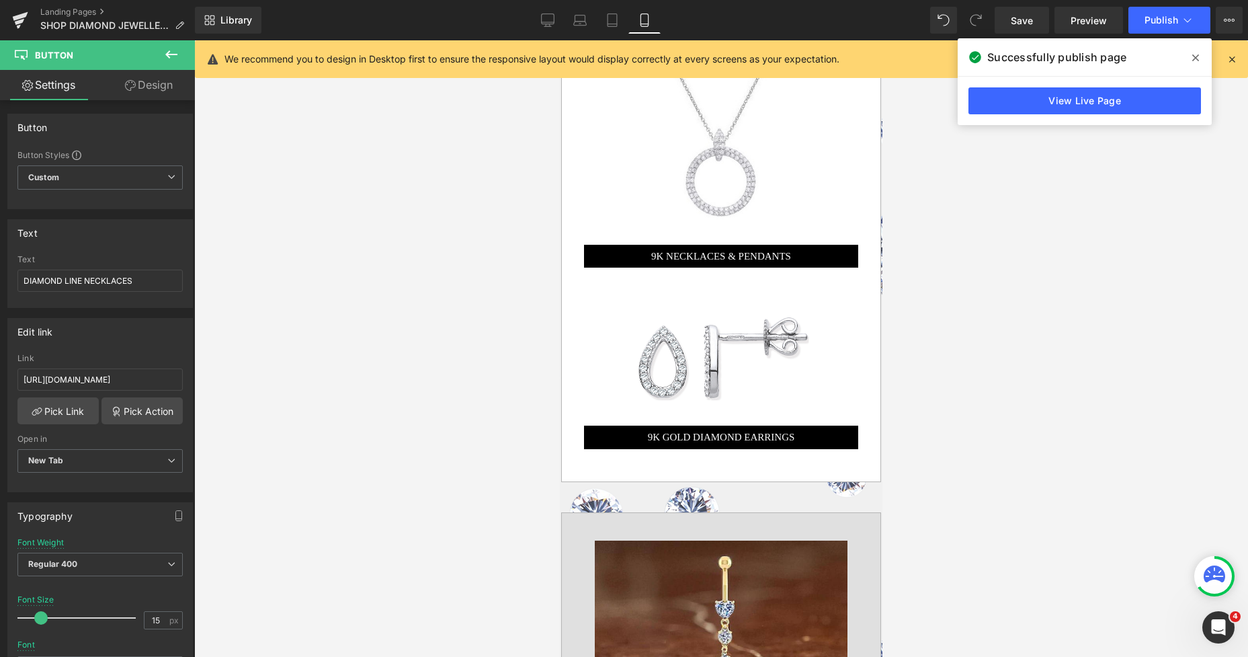
scroll to position [2898, 0]
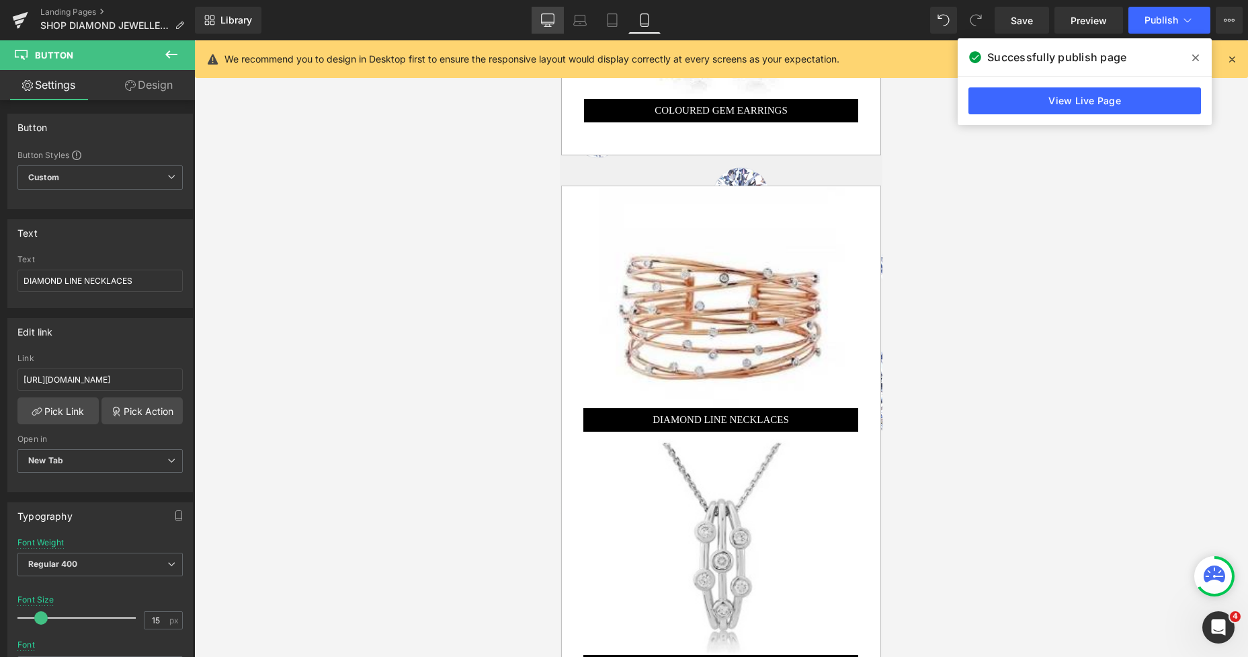
click at [551, 11] on link "Desktop" at bounding box center [548, 20] width 32 height 27
type input "13"
type input "100"
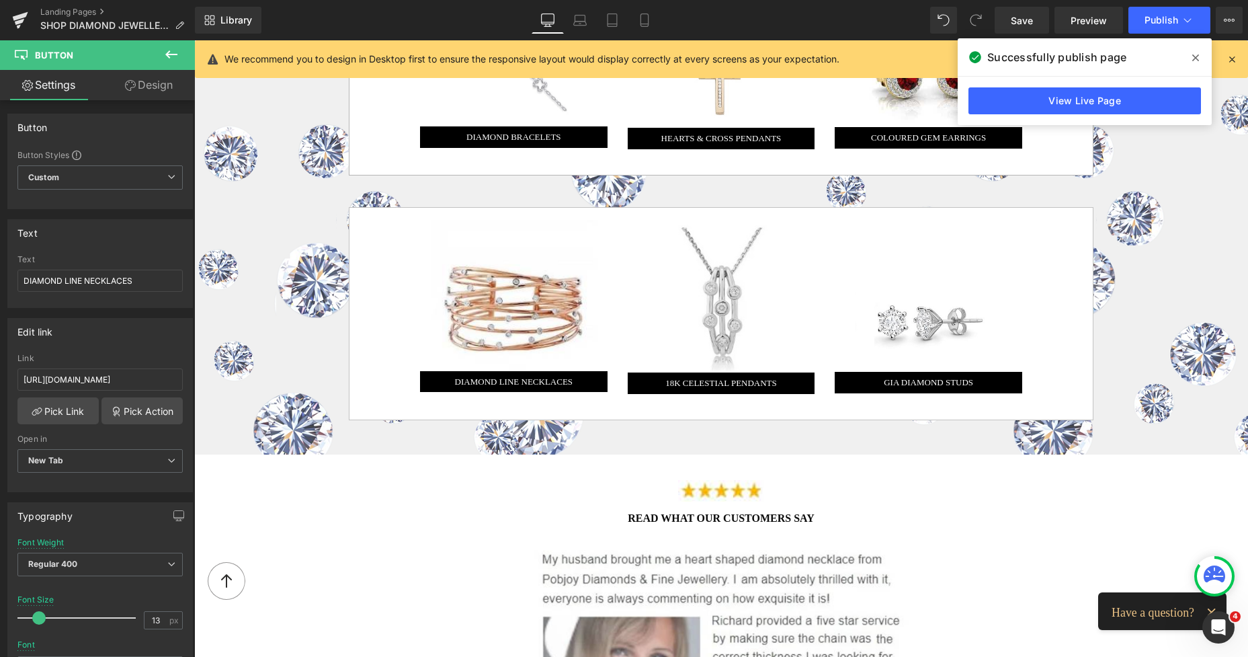
scroll to position [1652, 0]
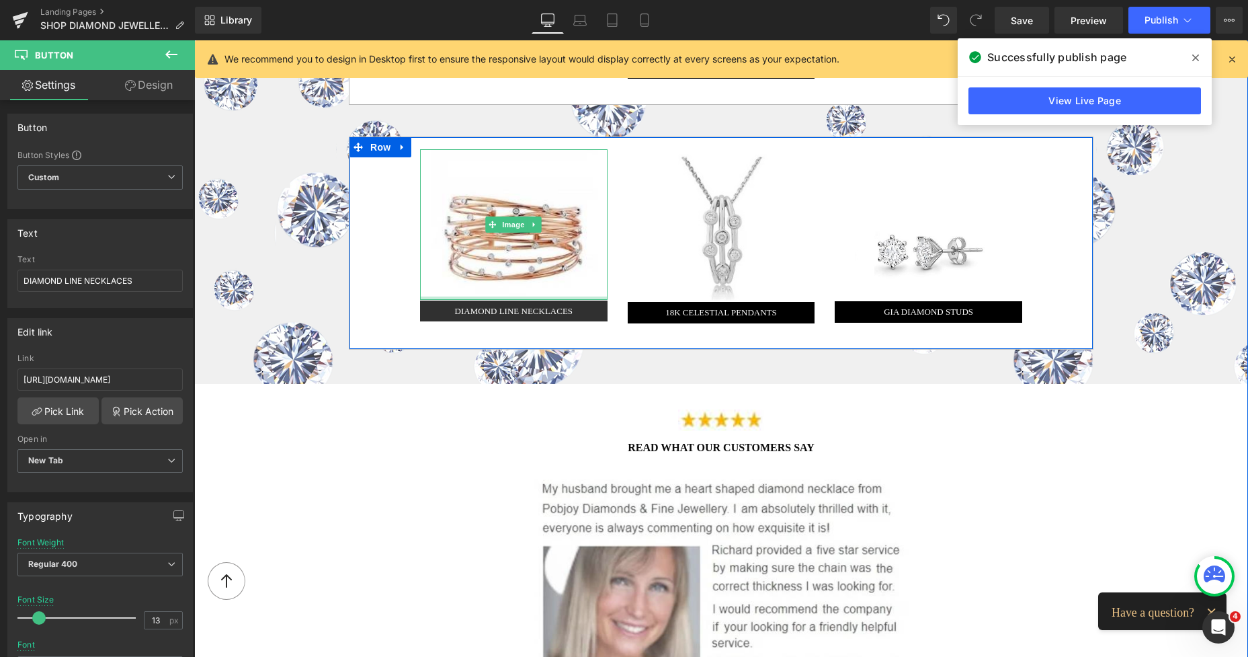
click at [455, 307] on span "DIAMOND LINE NECKLACES" at bounding box center [514, 311] width 118 height 10
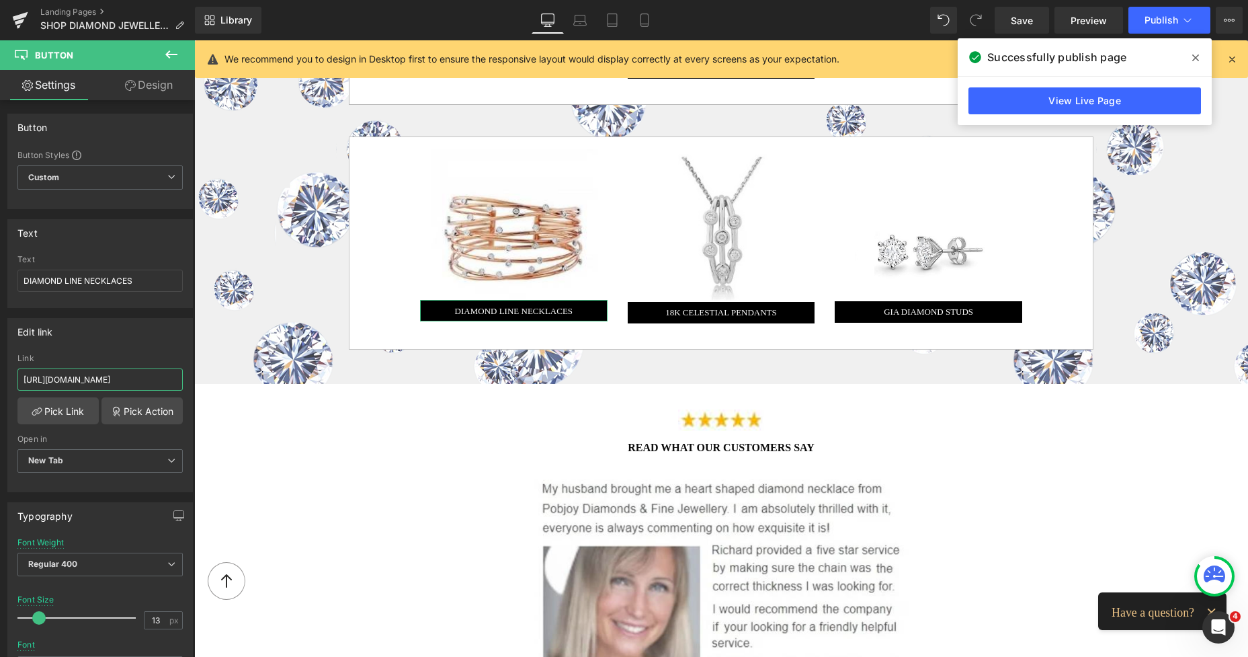
scroll to position [0, 376]
drag, startPoint x: 219, startPoint y: 421, endPoint x: 202, endPoint y: 393, distance: 33.2
type input "[URL][DOMAIN_NAME]"
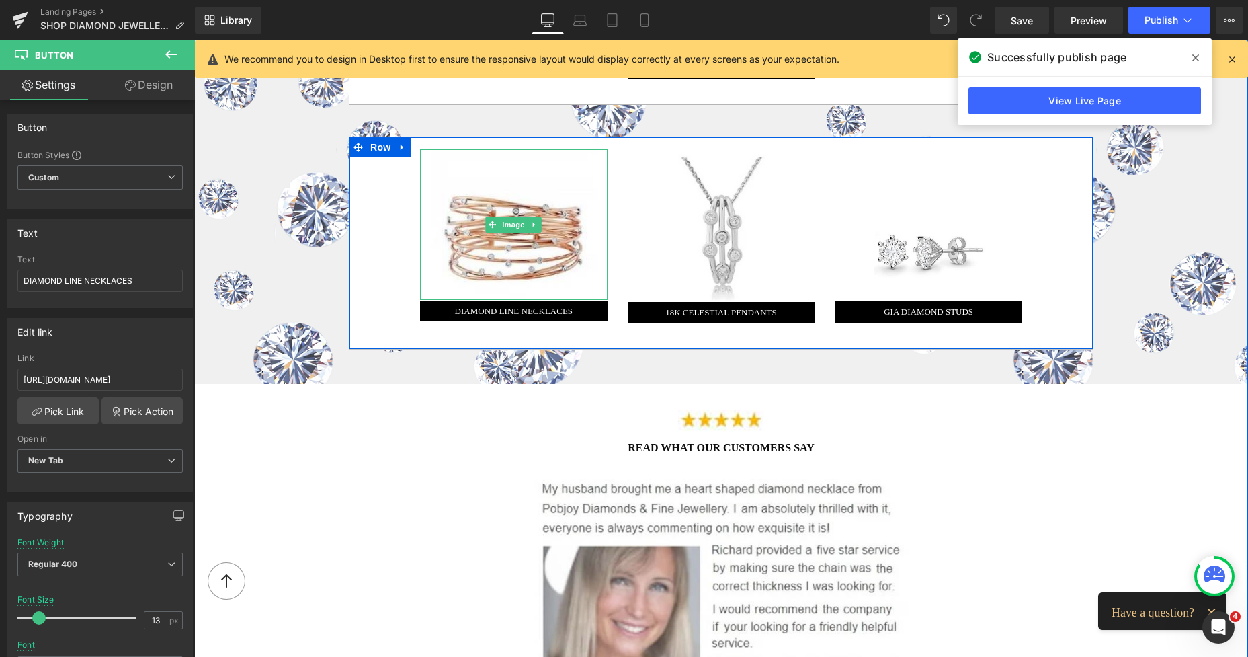
click at [556, 206] on img at bounding box center [513, 224] width 187 height 151
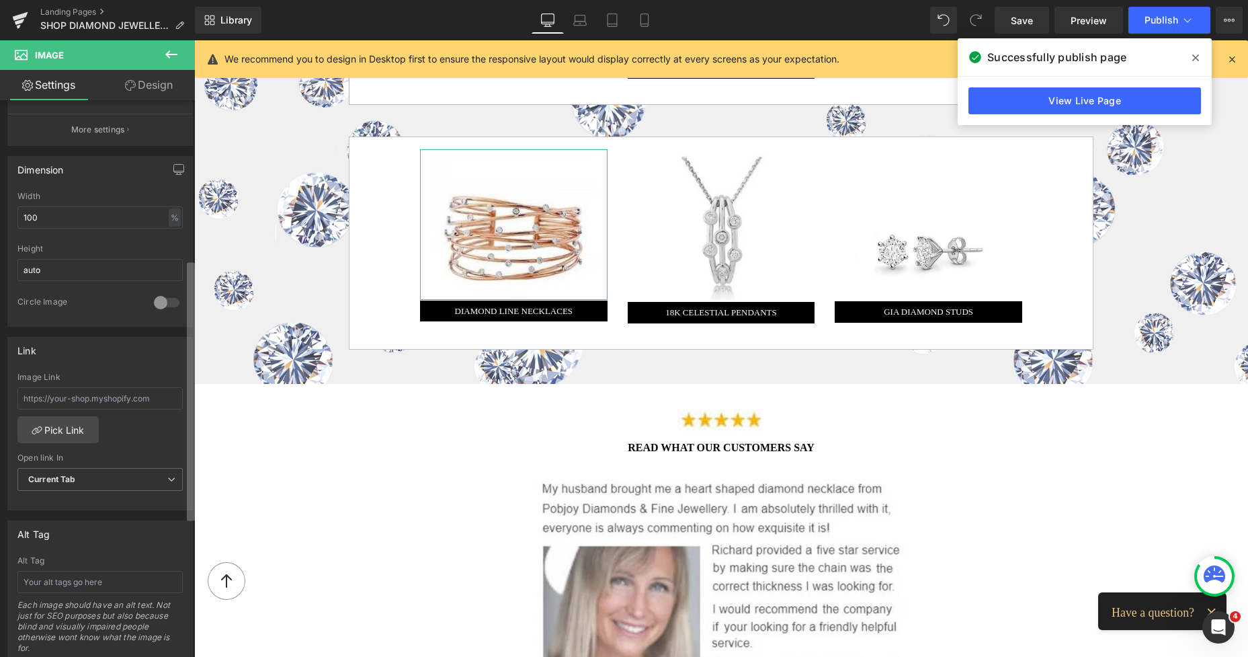
scroll to position [355, 0]
click at [173, 390] on div "Image [URL][DOMAIN_NAME] Replace Image Upload image or Browse gallery Image Src…" at bounding box center [97, 381] width 195 height 562
click at [130, 400] on input "text" at bounding box center [99, 397] width 165 height 22
type input "[URL][DOMAIN_NAME]"
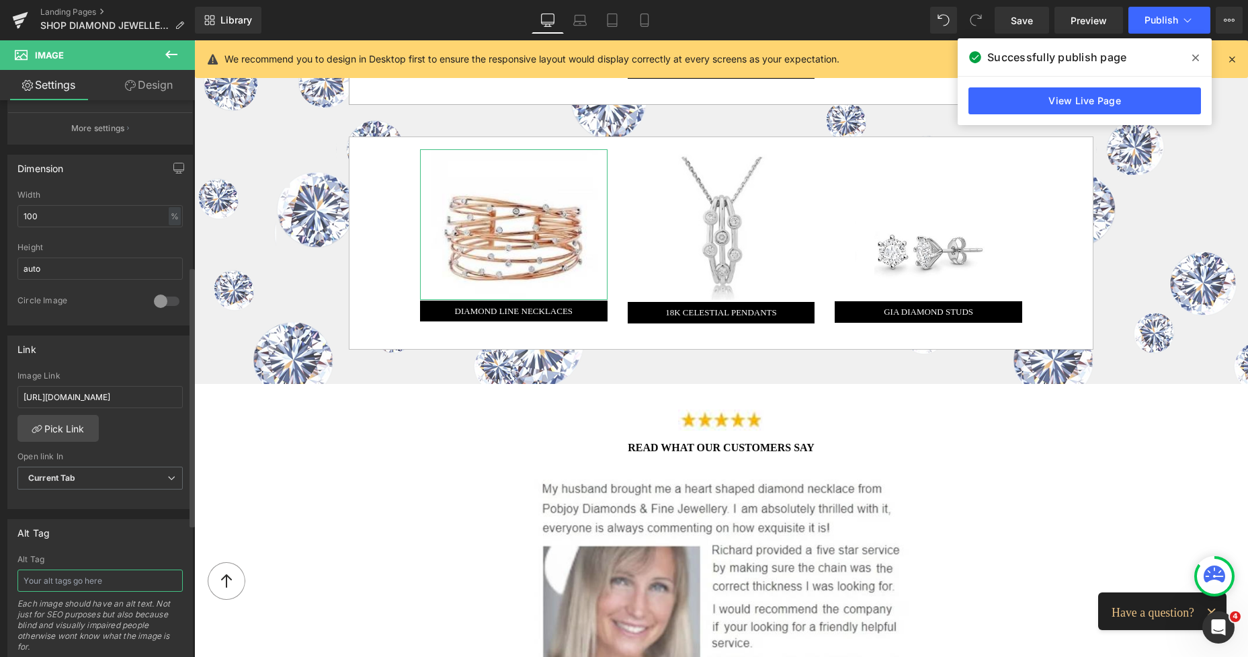
click at [48, 580] on input "text" at bounding box center [99, 580] width 165 height 22
type input "Shop diamond line necklaces and diamond tennis necklaces. Pobjoy Diamonds."
click at [1014, 14] on span "Save" at bounding box center [1022, 20] width 22 height 14
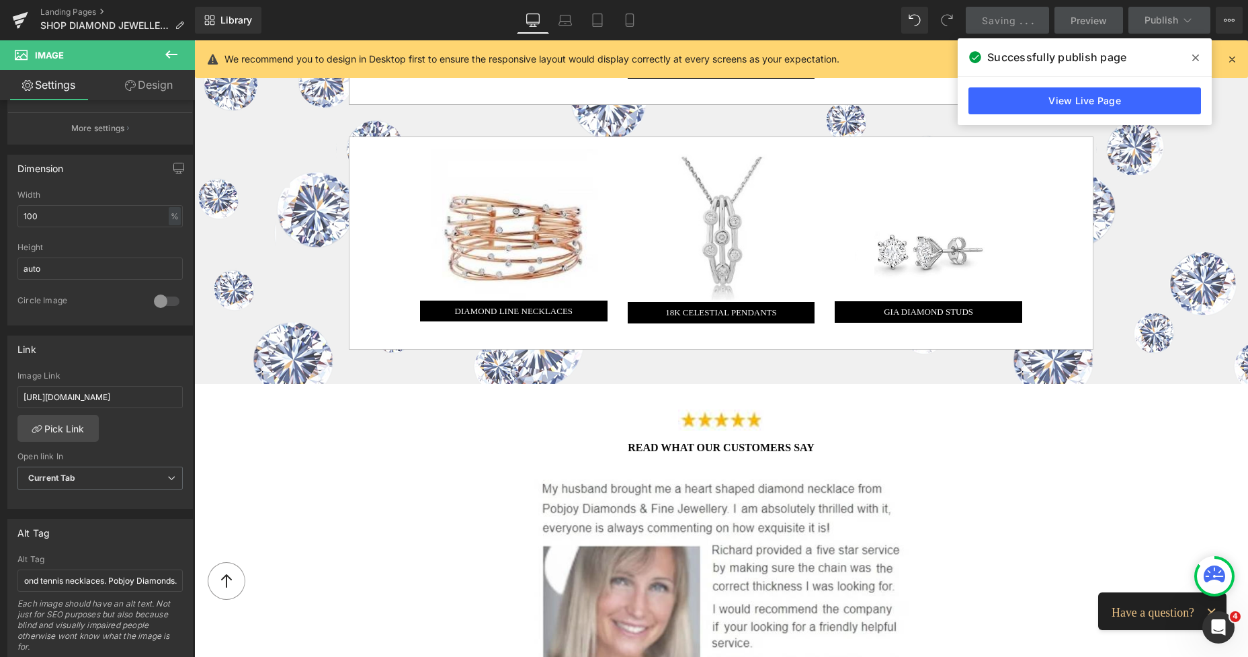
scroll to position [0, 0]
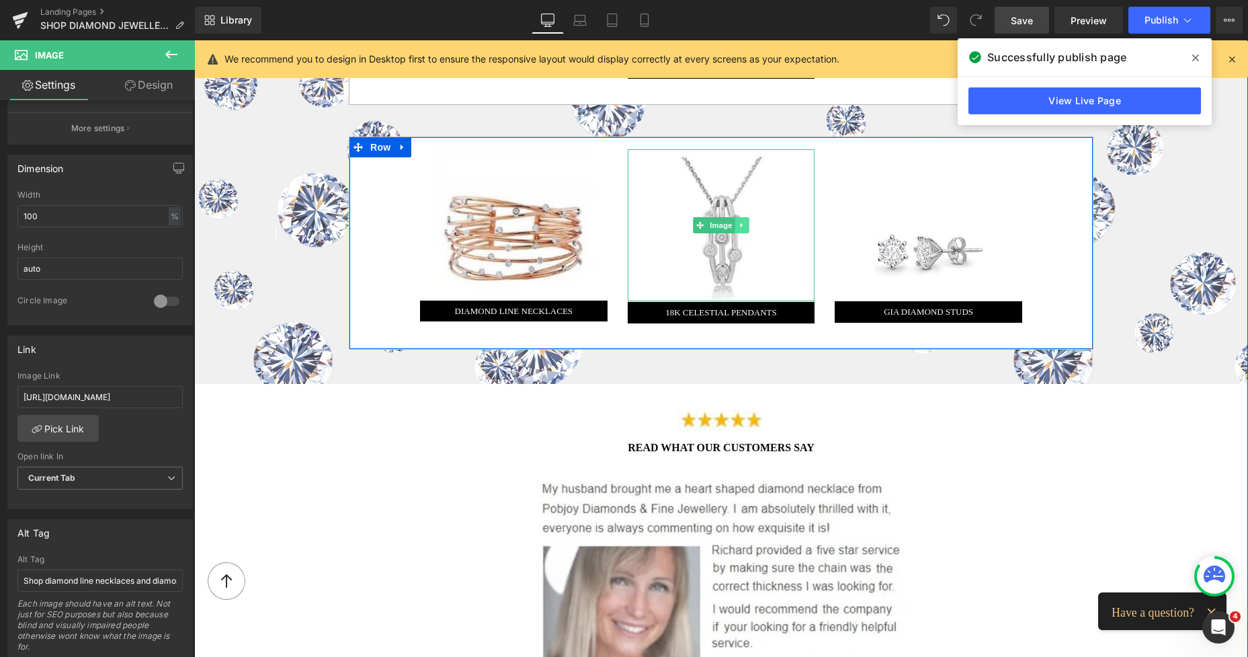
click at [735, 223] on link at bounding box center [742, 225] width 14 height 16
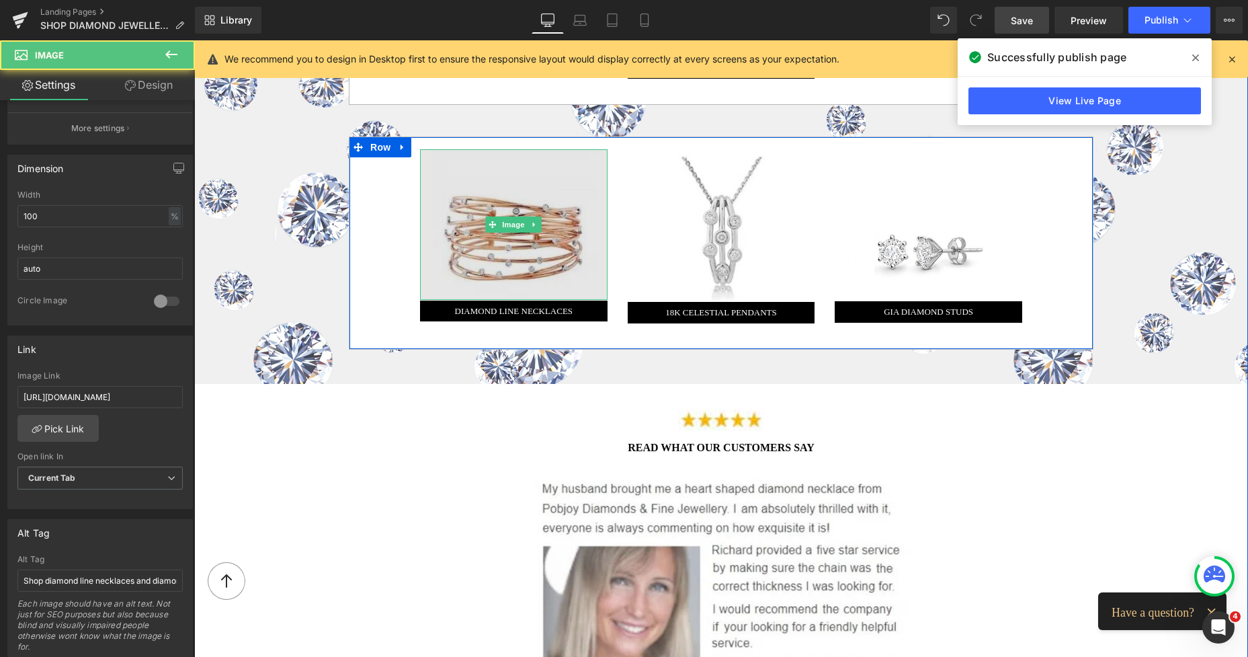
click at [504, 202] on img at bounding box center [513, 224] width 187 height 151
click at [437, 241] on img at bounding box center [513, 224] width 187 height 151
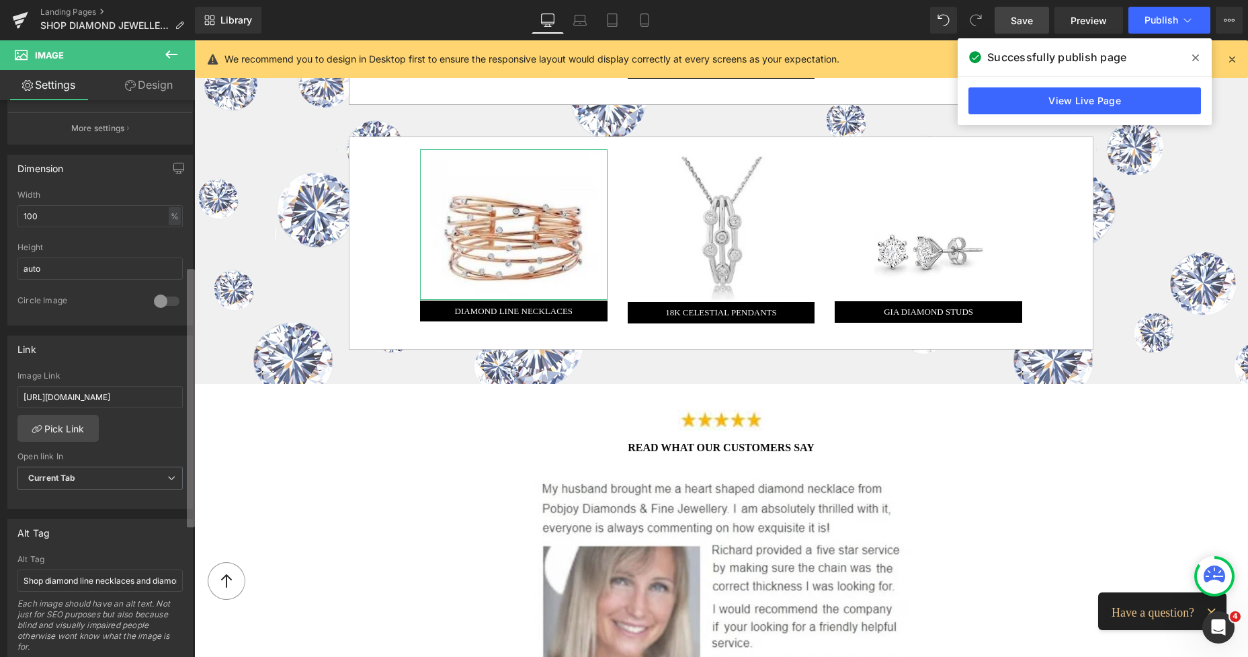
scroll to position [140, 0]
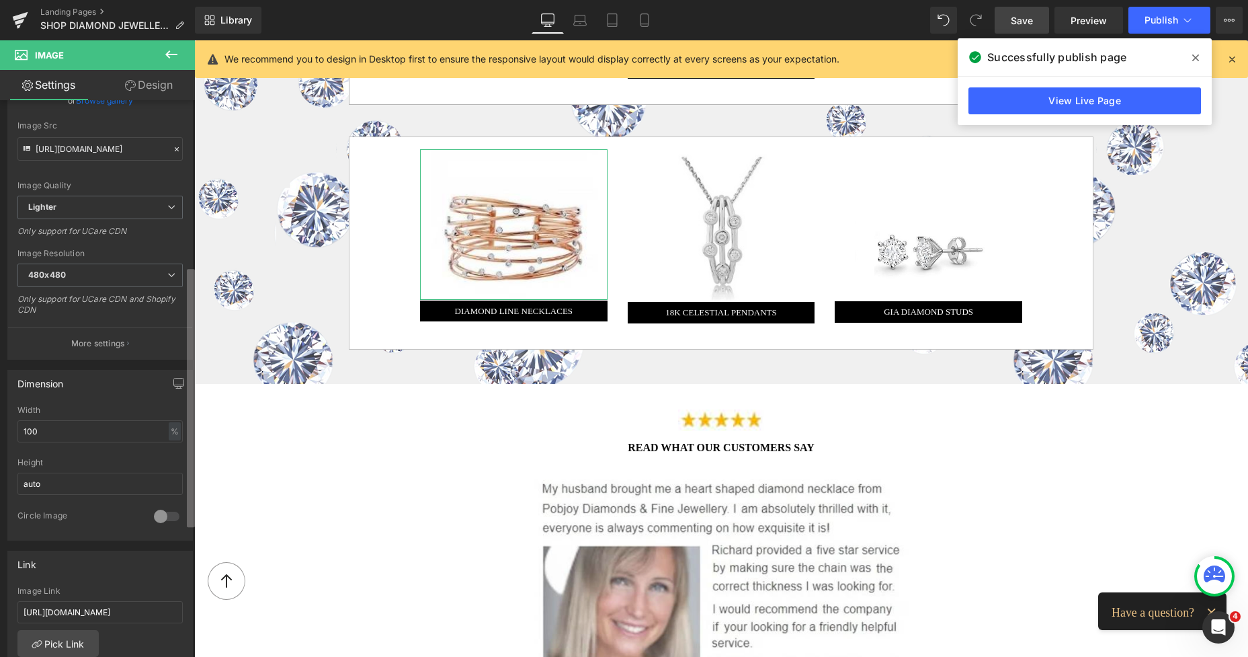
click at [176, 103] on div "Image [URL][DOMAIN_NAME] Replace Image Upload image or Browse gallery Image Src…" at bounding box center [97, 381] width 195 height 562
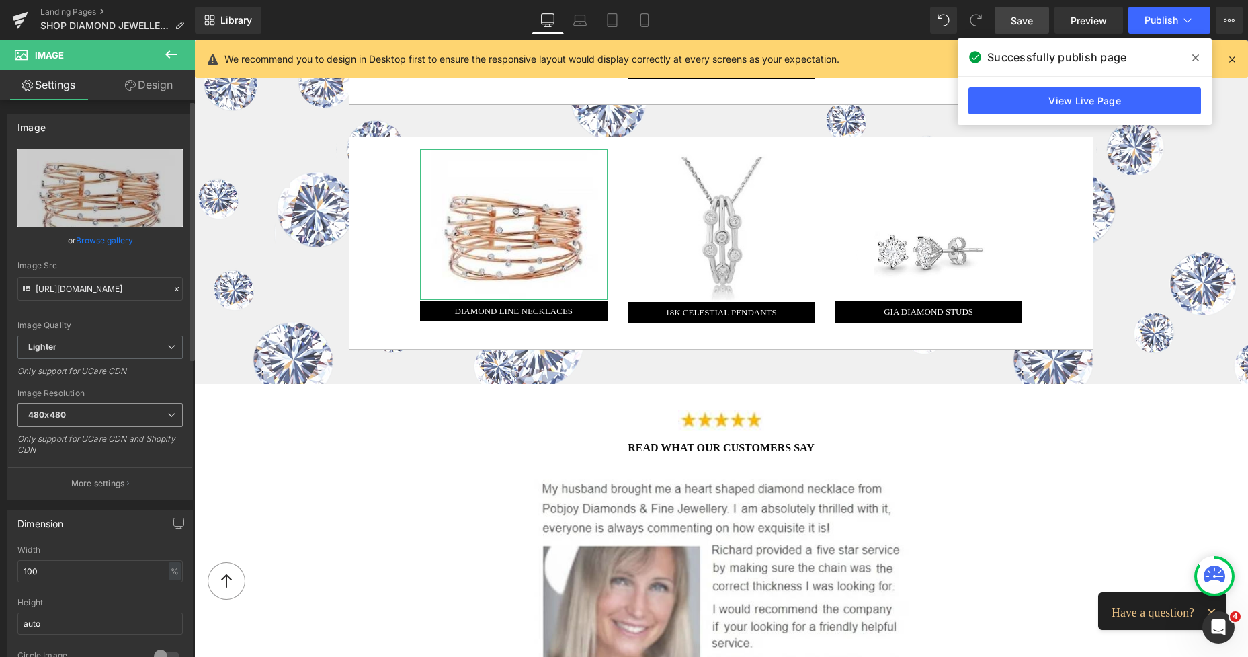
click at [67, 411] on span "480x480" at bounding box center [99, 415] width 165 height 24
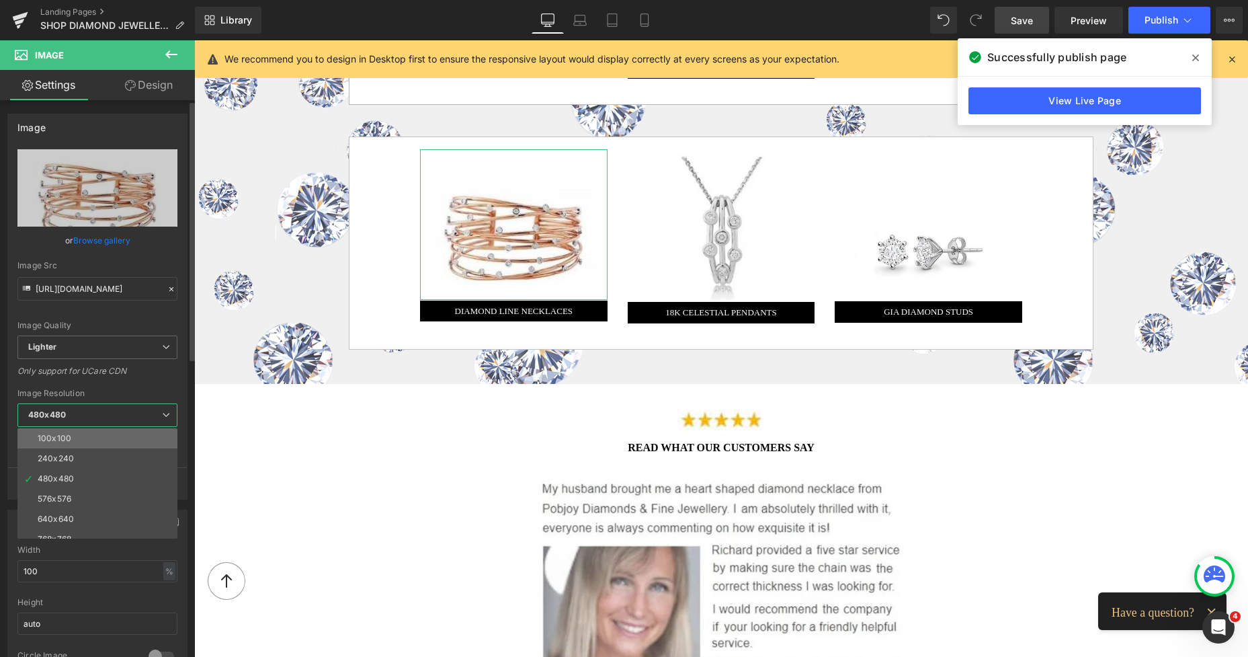
click at [66, 437] on div "100x100" at bounding box center [55, 437] width 34 height 9
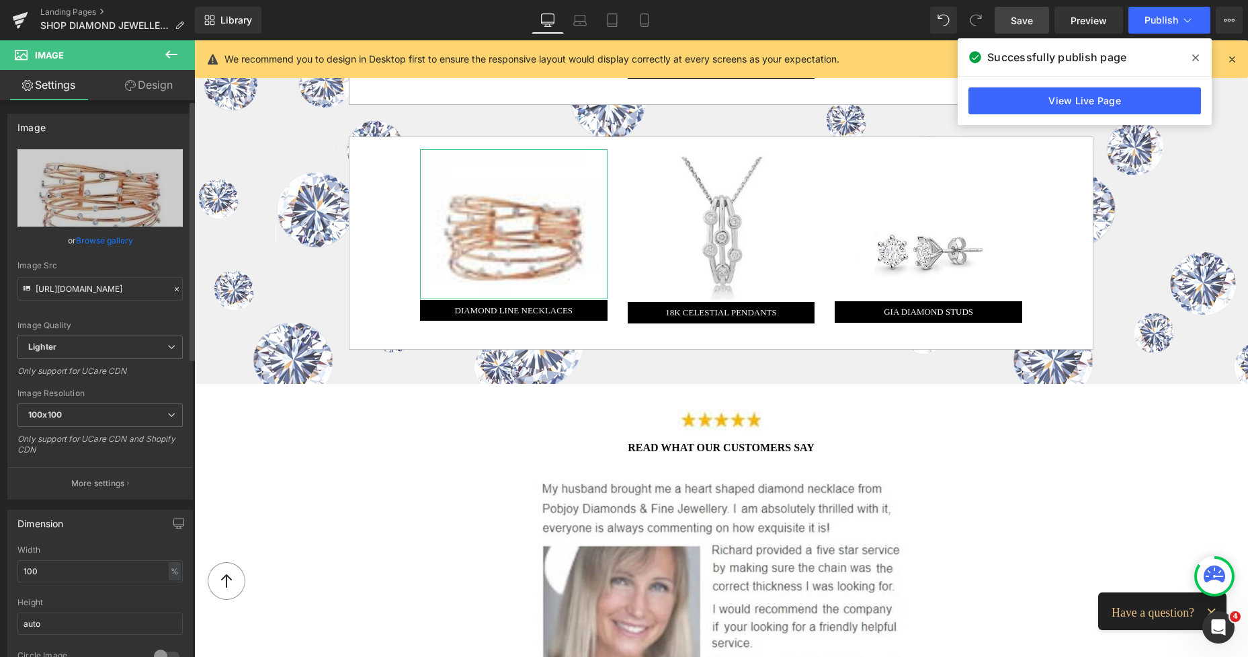
type input "[URL][DOMAIN_NAME]"
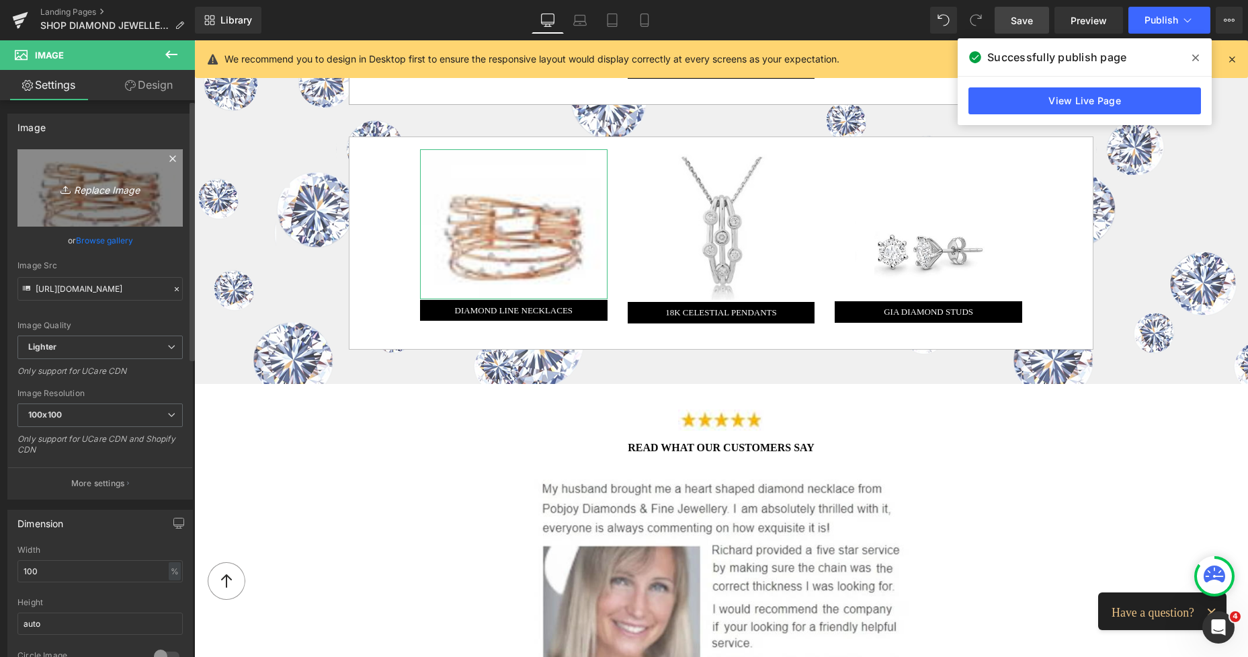
click at [131, 208] on link "Replace Image" at bounding box center [99, 187] width 165 height 77
type input "C:\fakepath\New Template-Photoroom-Photoroom (54).png"
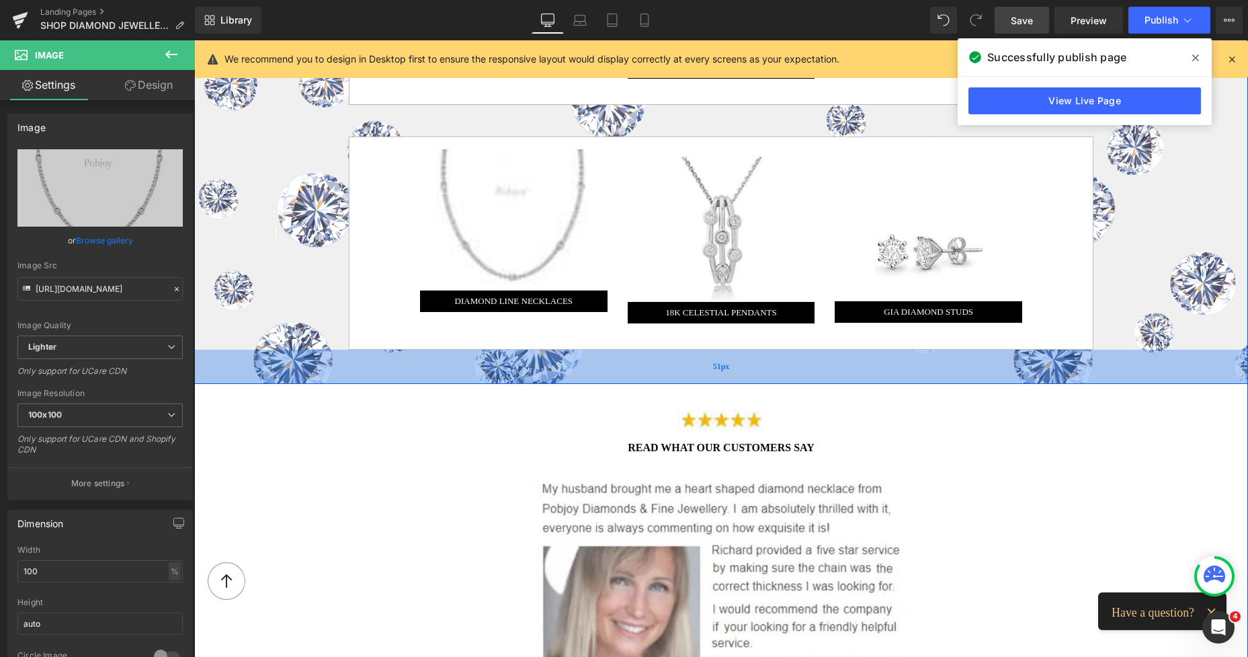
type input "[URL][DOMAIN_NAME]"
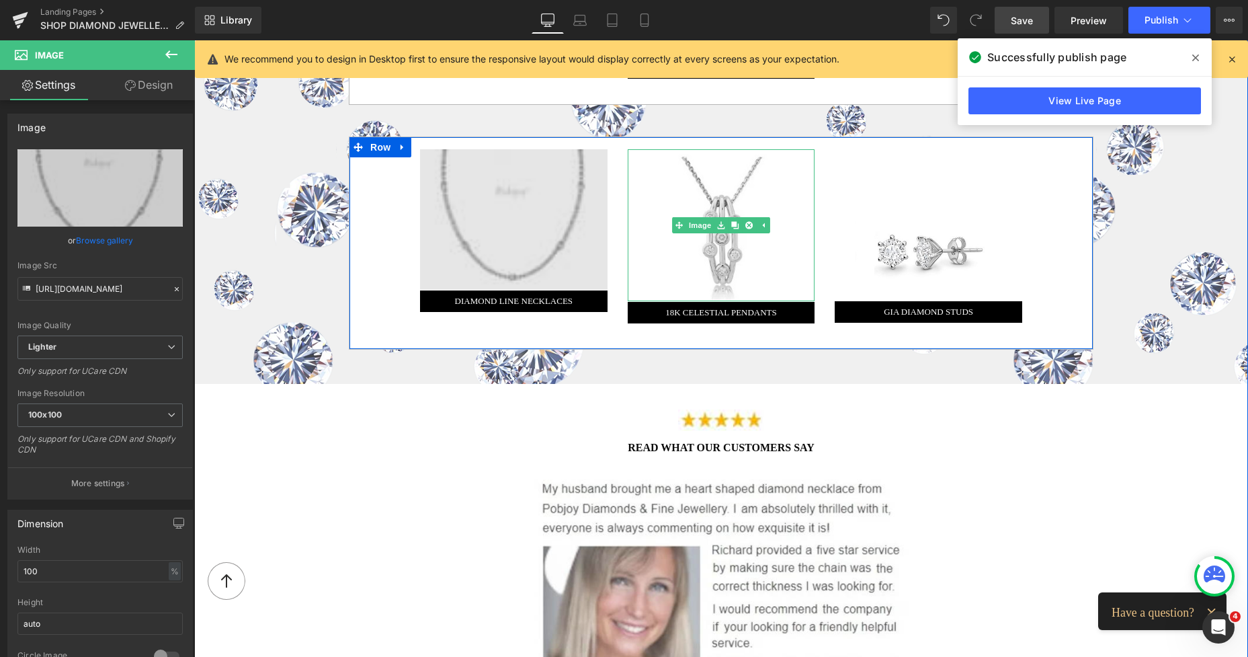
click at [741, 200] on img at bounding box center [721, 225] width 187 height 153
drag, startPoint x: 560, startPoint y: 199, endPoint x: 547, endPoint y: 189, distance: 16.8
click at [560, 199] on img at bounding box center [513, 219] width 187 height 140
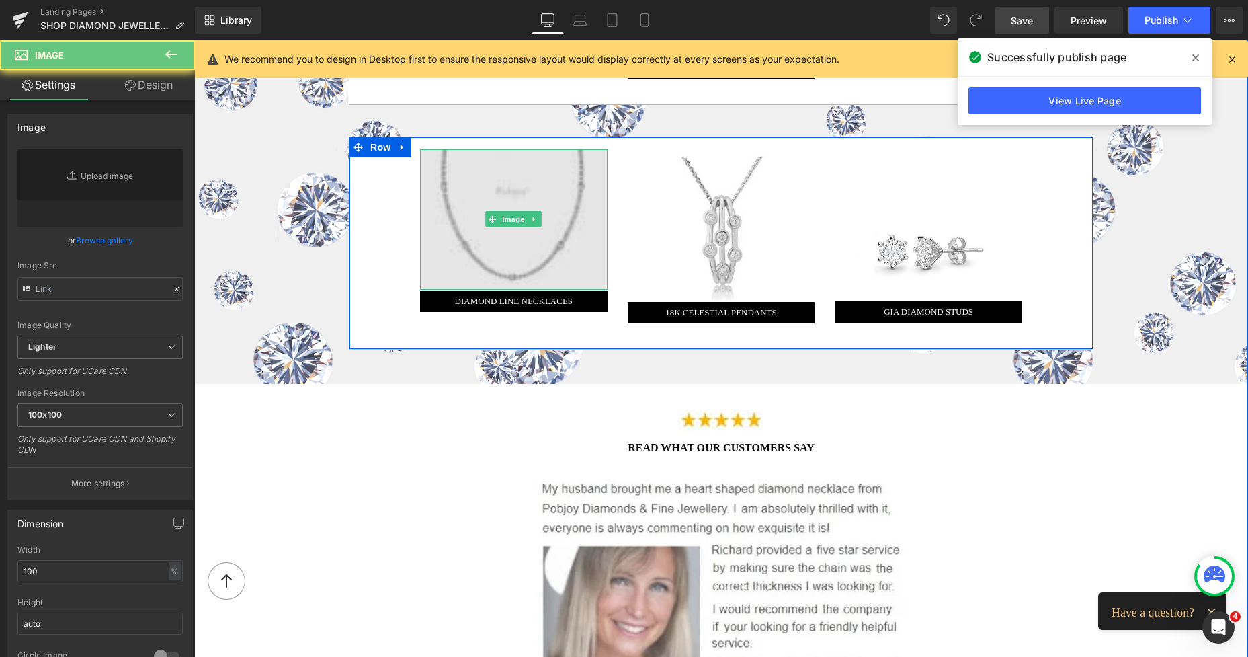
type input "[URL][DOMAIN_NAME]"
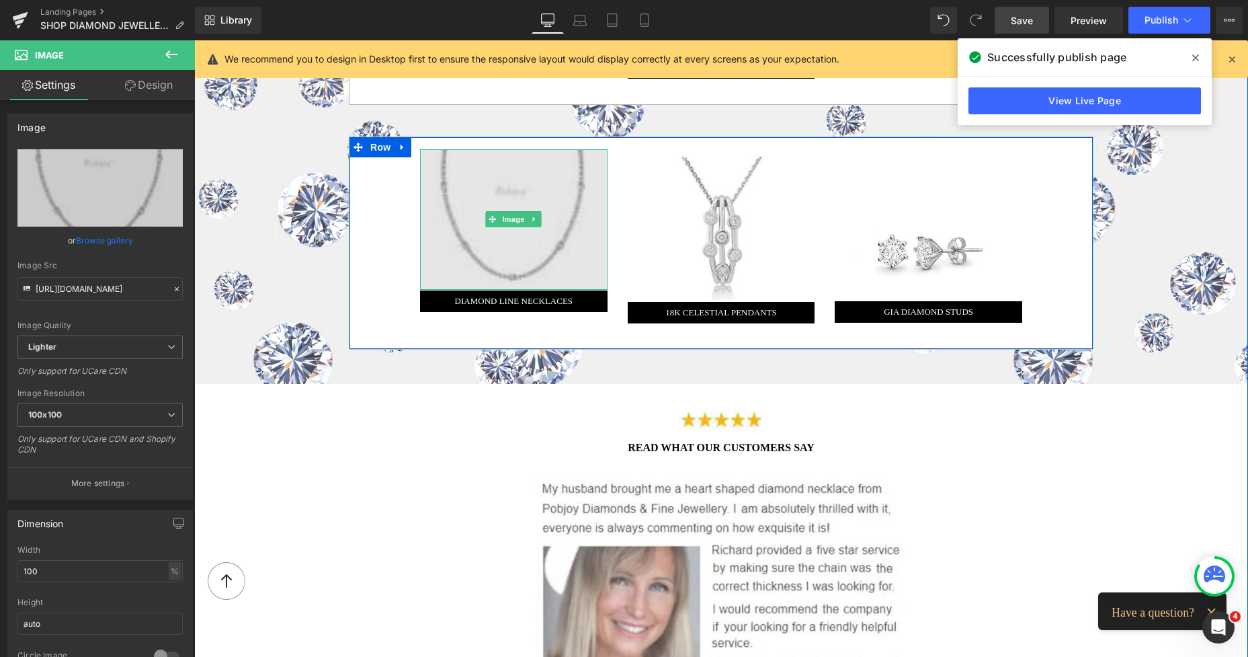
click at [513, 186] on img at bounding box center [513, 219] width 187 height 140
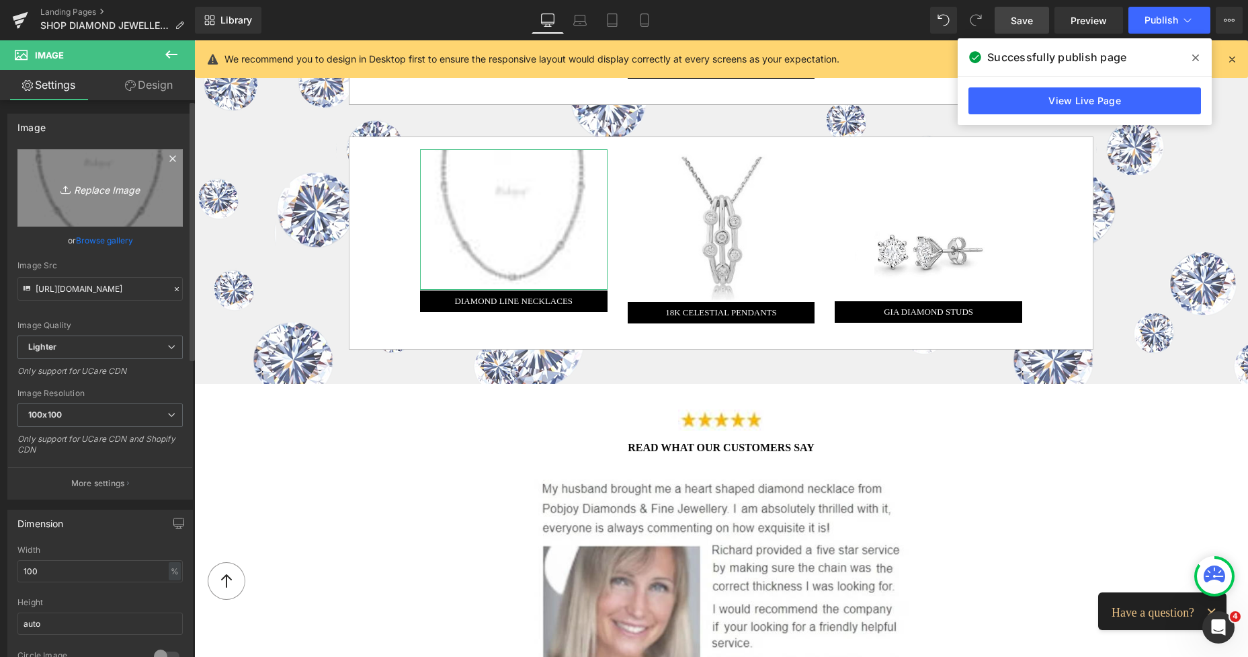
click at [100, 188] on icon "Replace Image" at bounding box center [100, 187] width 108 height 17
type input "C:\fakepath\New Template-Photoroom-Photoroom (54).png"
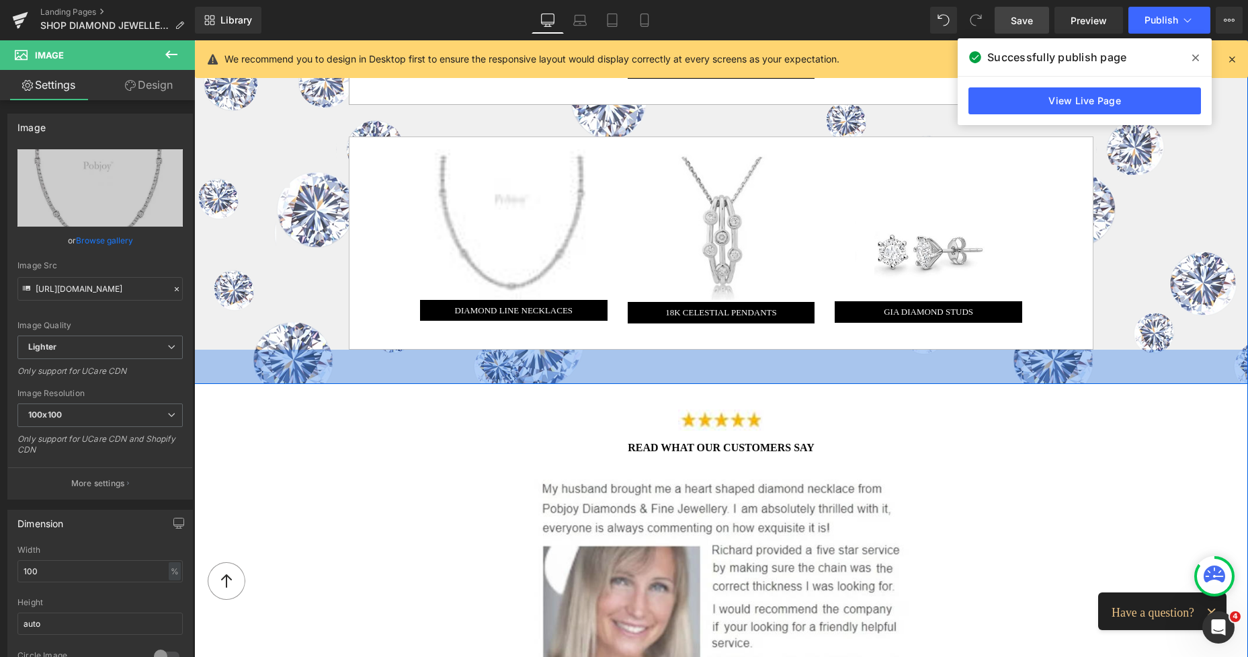
type input "[URL][DOMAIN_NAME]"
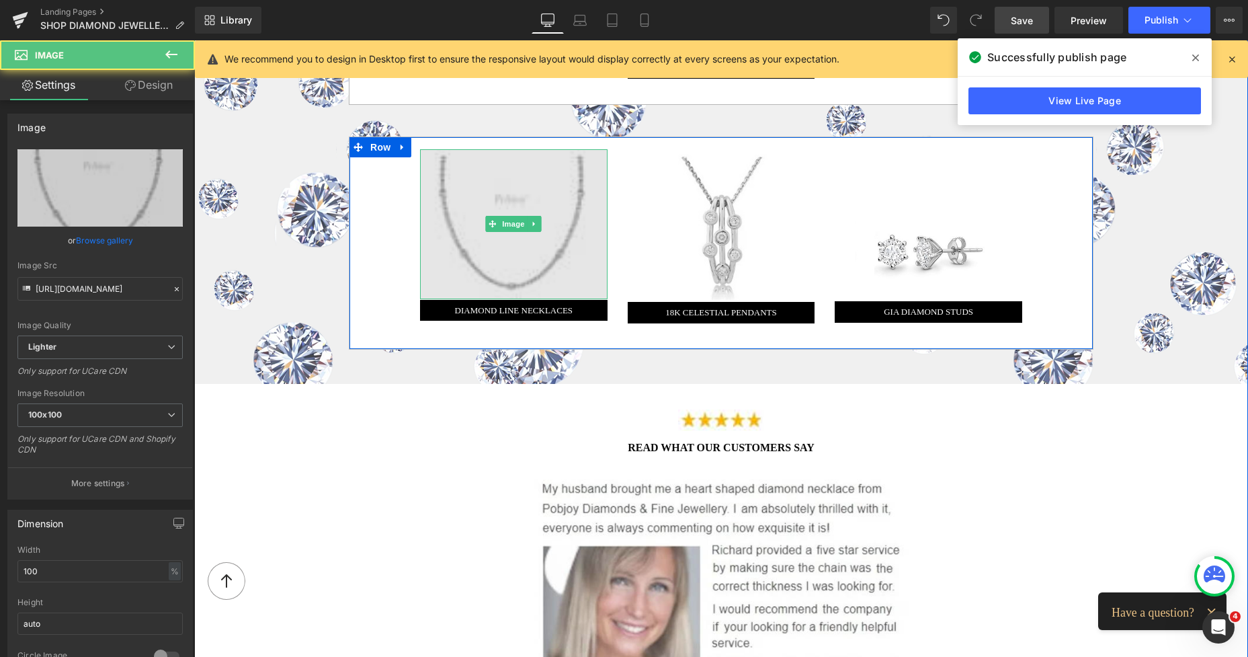
click at [575, 183] on img at bounding box center [513, 224] width 187 height 150
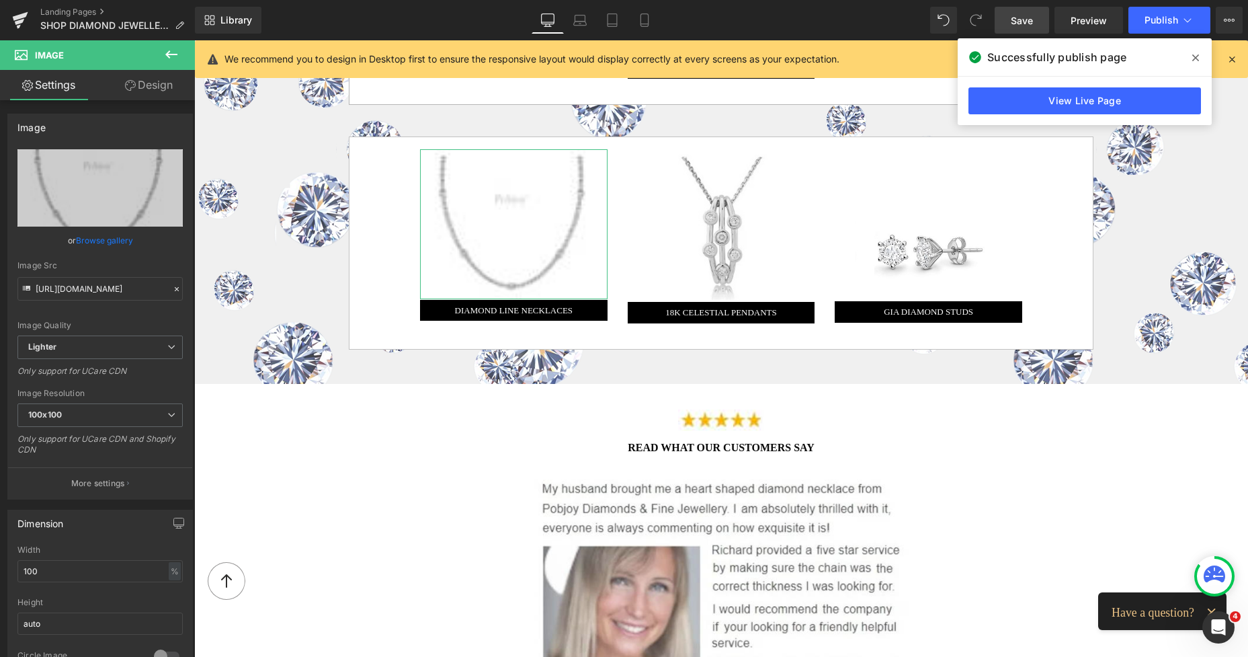
drag, startPoint x: 149, startPoint y: 87, endPoint x: 96, endPoint y: 169, distance: 97.7
click at [149, 87] on link "Design" at bounding box center [148, 85] width 97 height 30
click at [0, 0] on div "Spacing" at bounding box center [0, 0] width 0 height 0
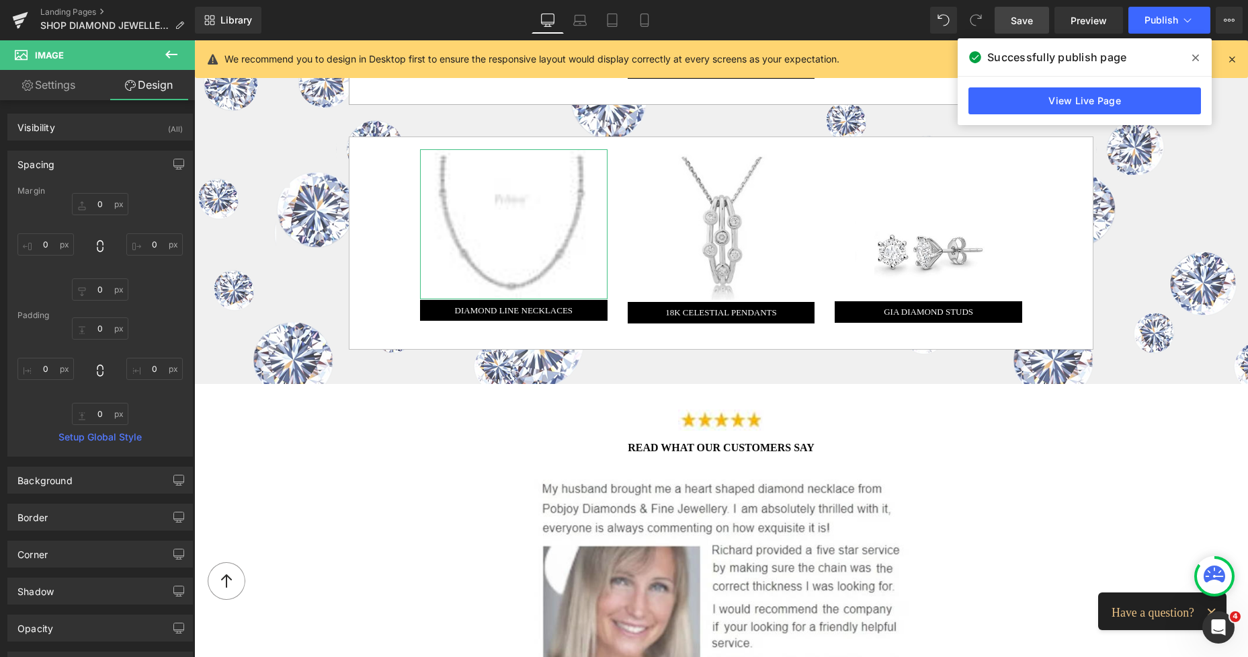
type input "0"
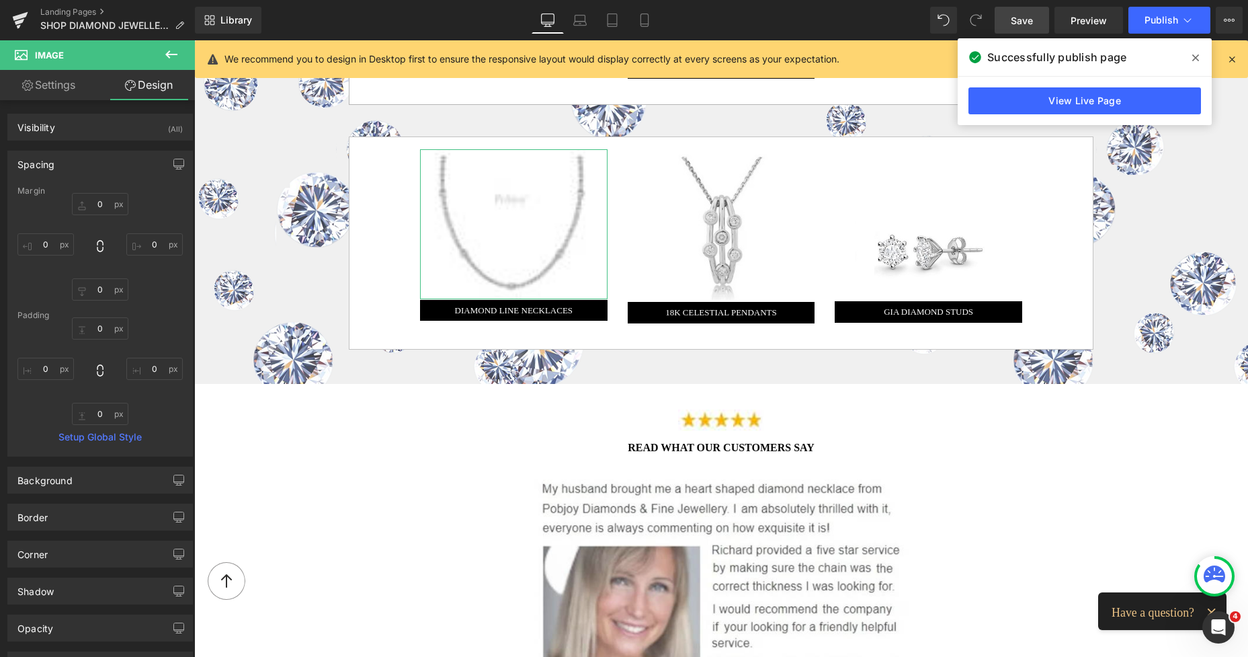
type input "0"
click at [88, 286] on input "0" at bounding box center [100, 289] width 56 height 22
type input "7"
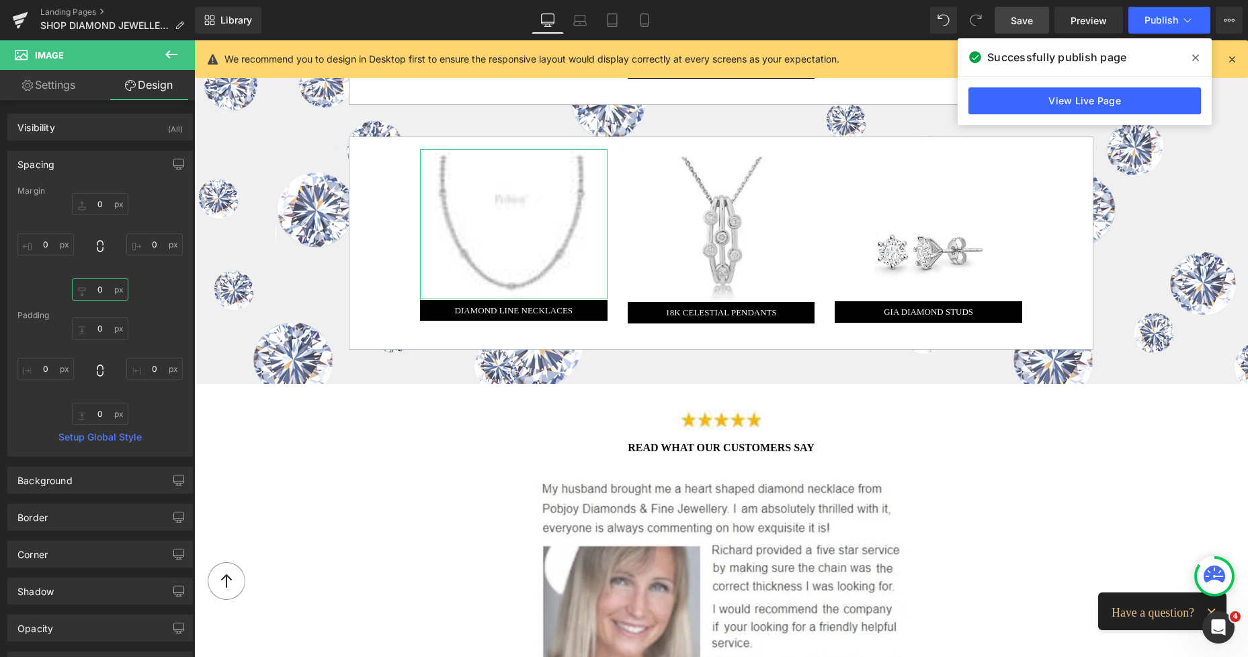
type input "4"
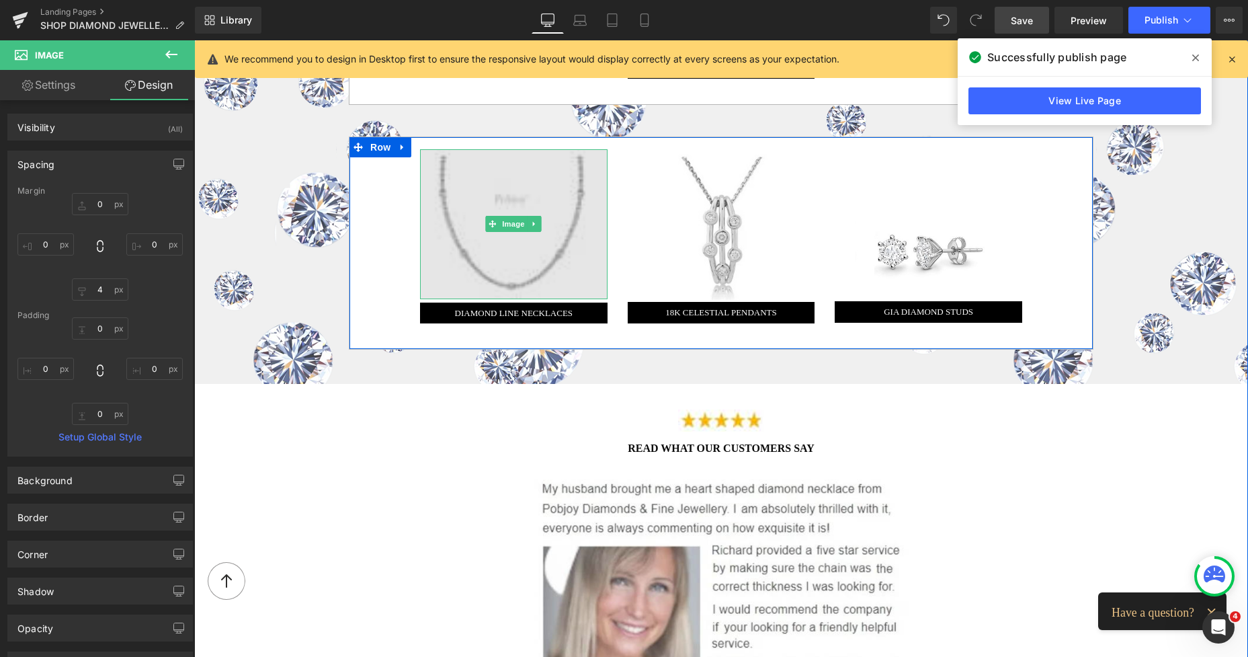
click at [583, 177] on img at bounding box center [513, 224] width 187 height 150
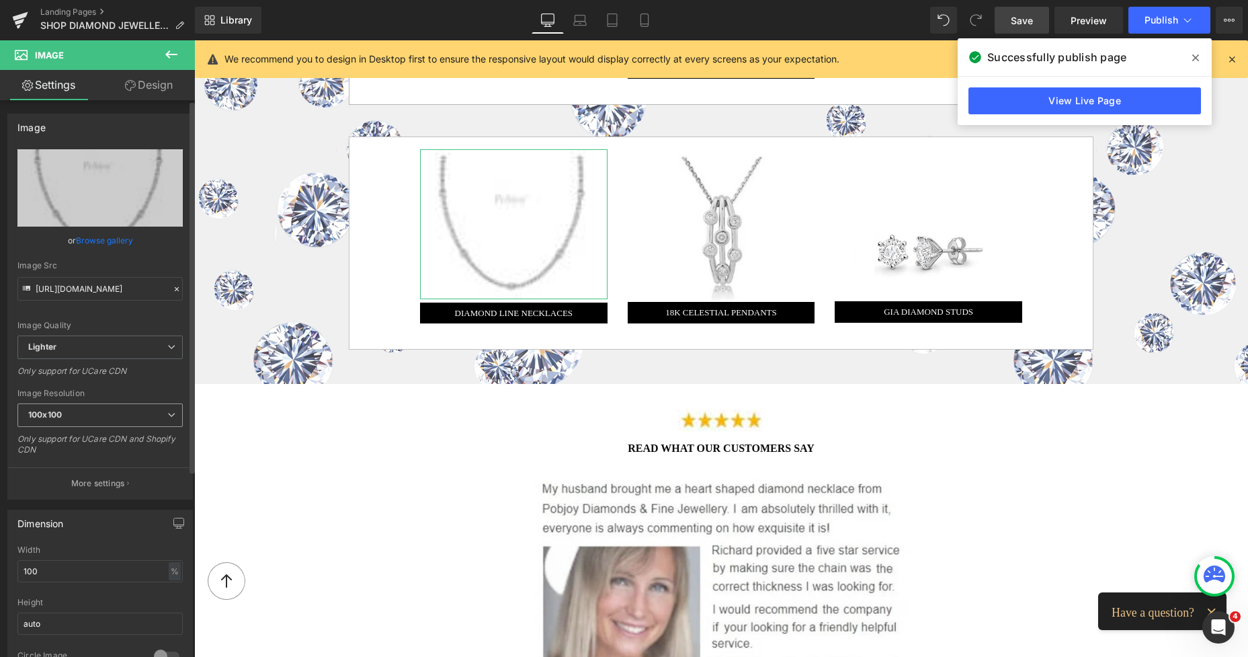
click at [83, 415] on span "100x100" at bounding box center [99, 415] width 165 height 24
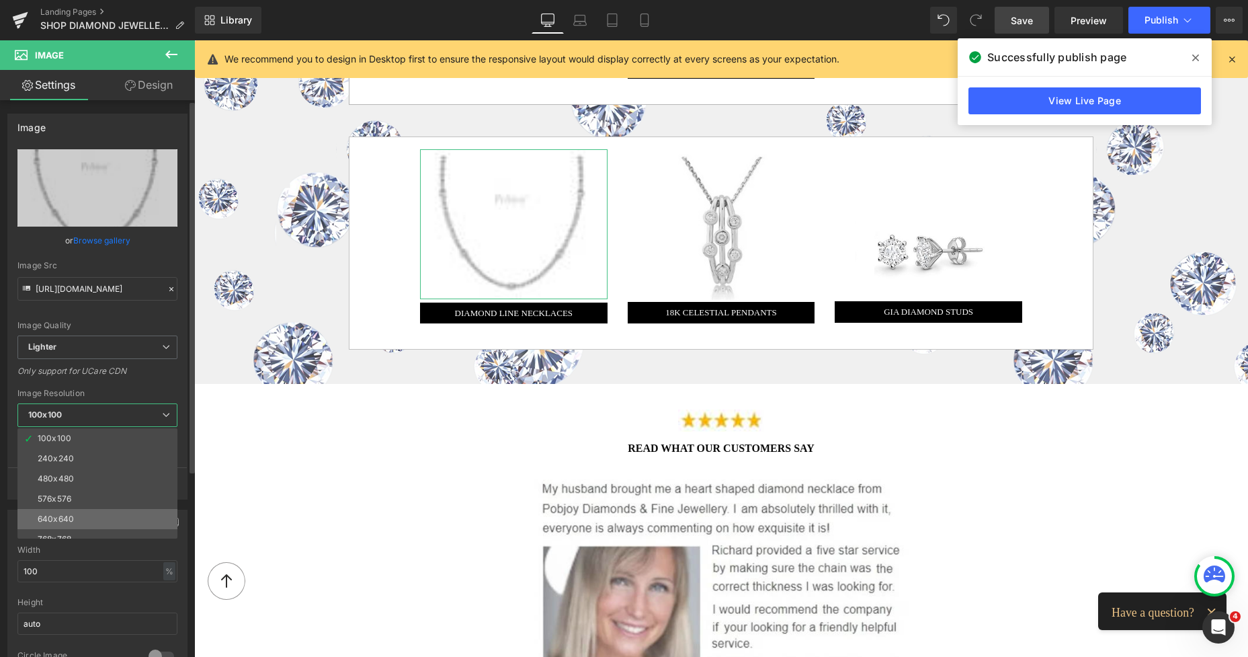
click at [74, 518] on li "640x640" at bounding box center [100, 519] width 166 height 20
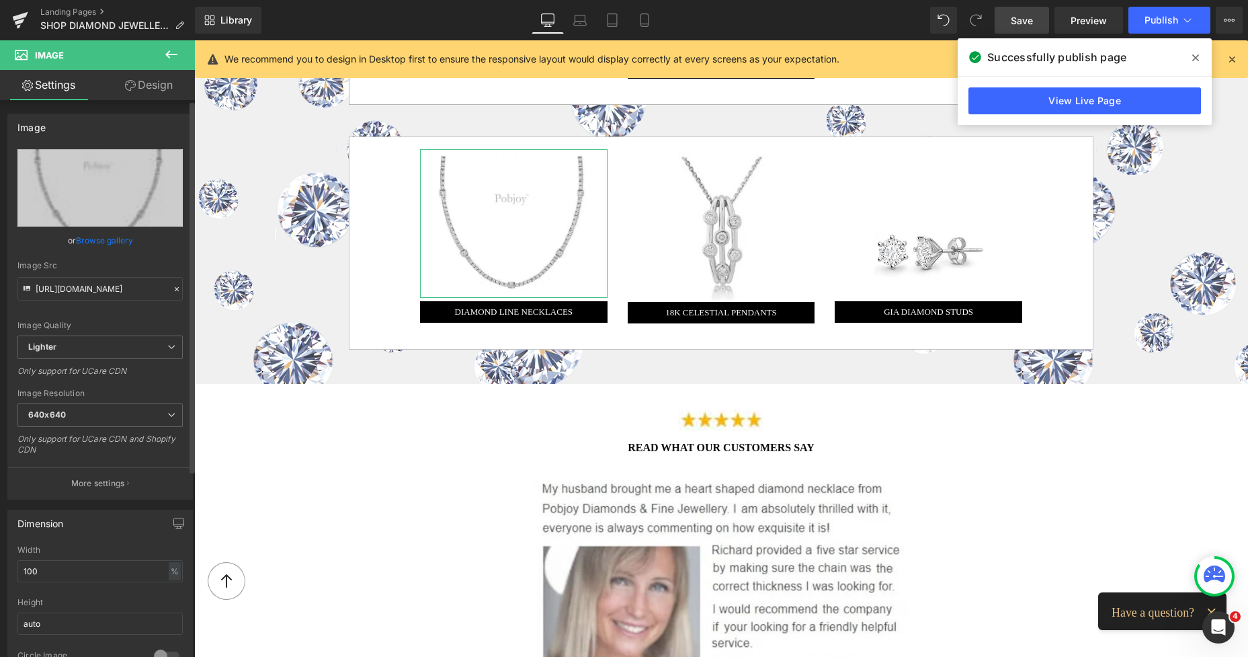
type input "[URL][DOMAIN_NAME]"
click at [120, 349] on span "Lighter" at bounding box center [99, 347] width 165 height 24
click at [158, 86] on link "Design" at bounding box center [148, 85] width 97 height 30
click at [0, 0] on div "Spacing" at bounding box center [0, 0] width 0 height 0
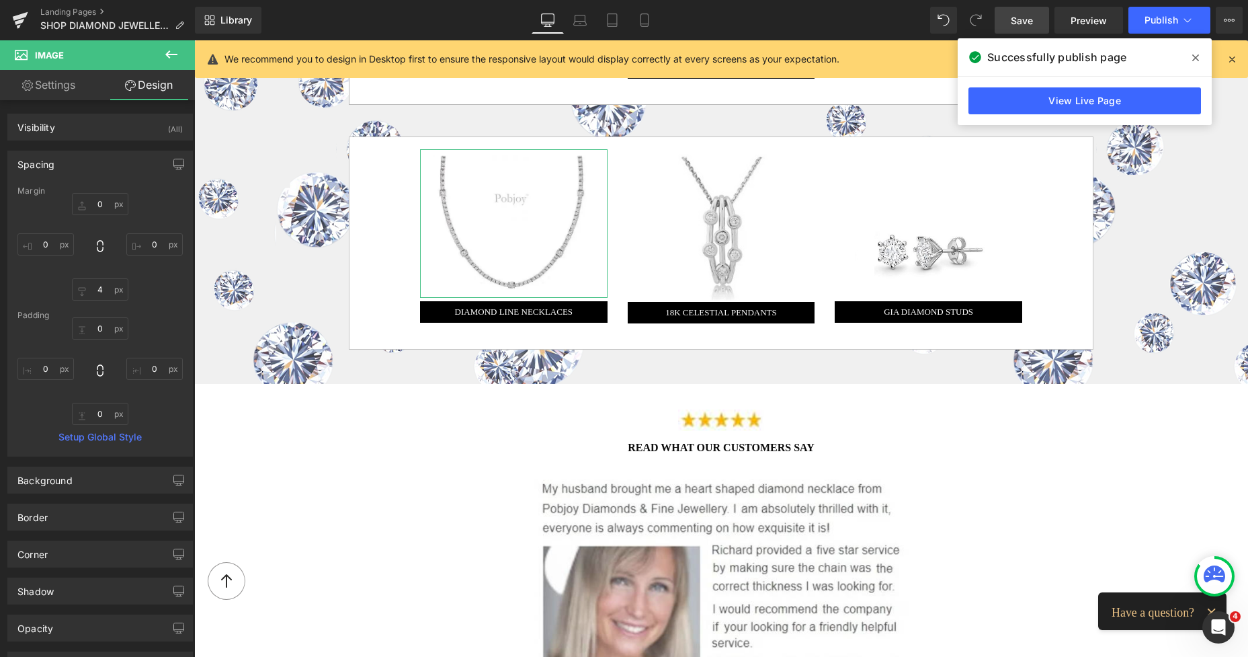
type input "0"
type input "4"
type input "0"
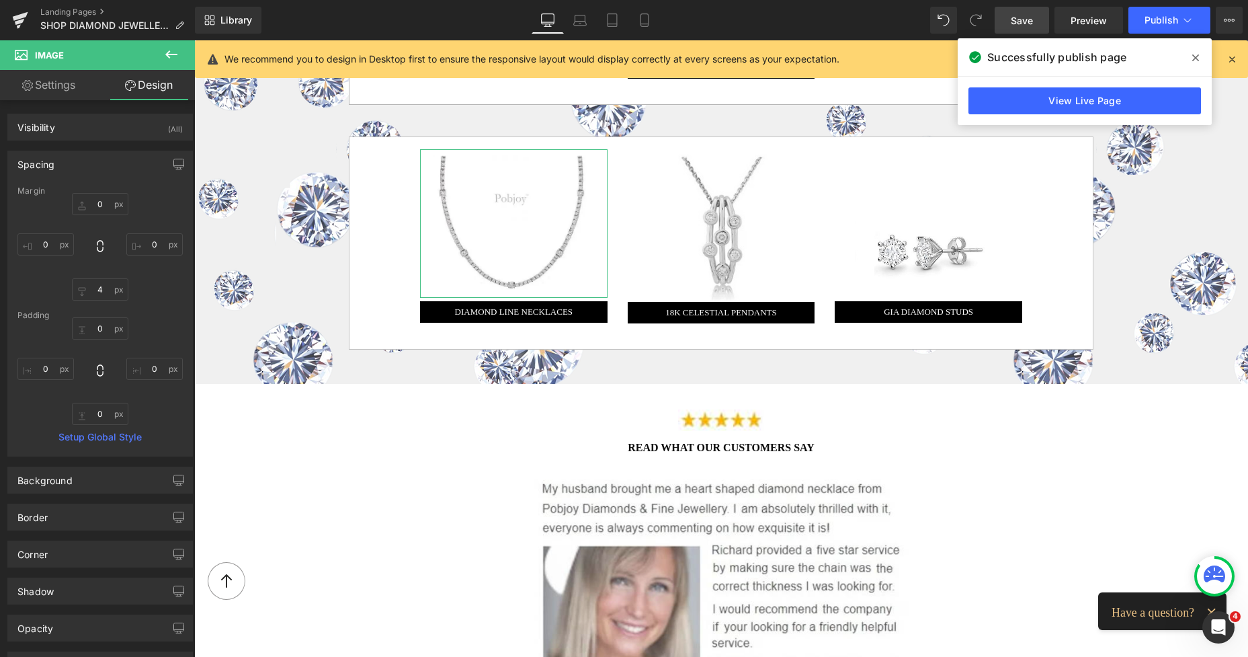
type input "0"
click at [93, 295] on input "4" at bounding box center [100, 289] width 56 height 22
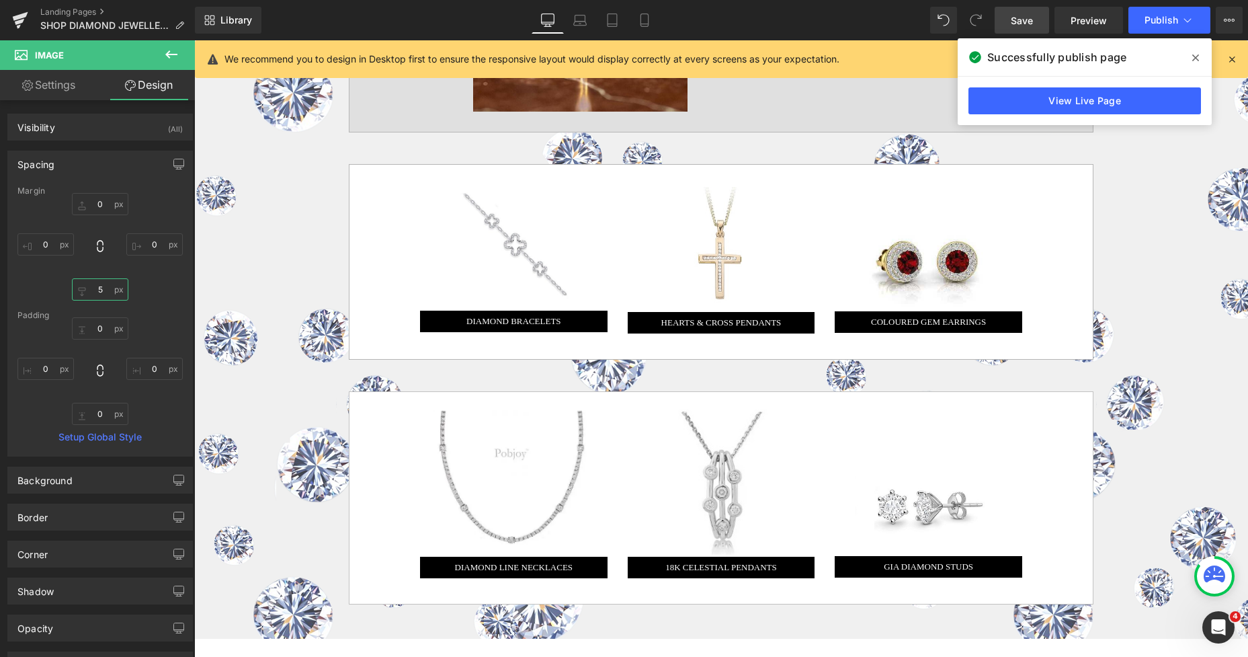
scroll to position [1351, 0]
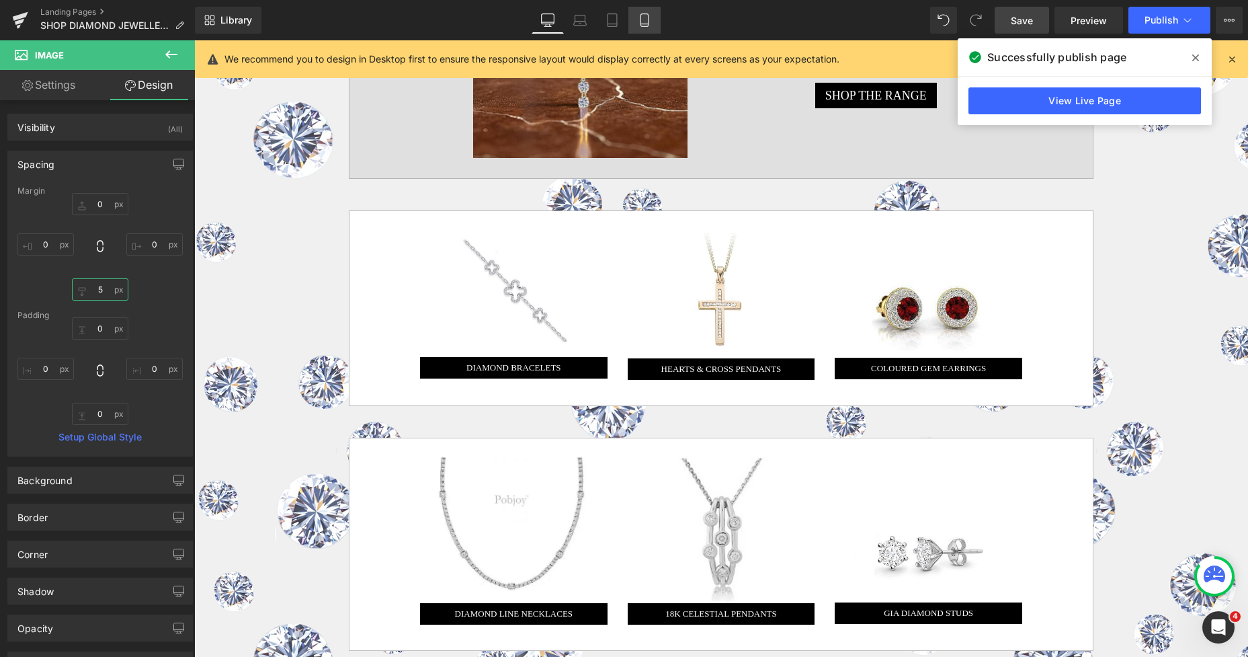
type input "5"
click at [636, 18] on link "Mobile" at bounding box center [644, 20] width 32 height 27
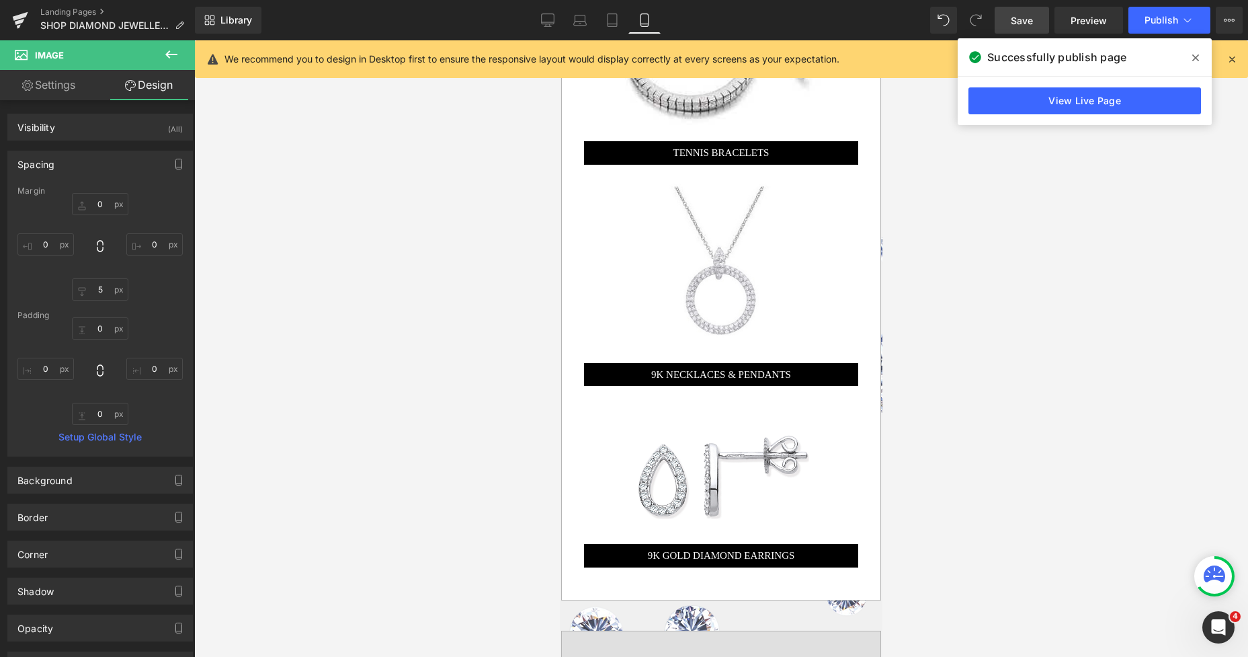
type input "0"
type input "5"
type input "0"
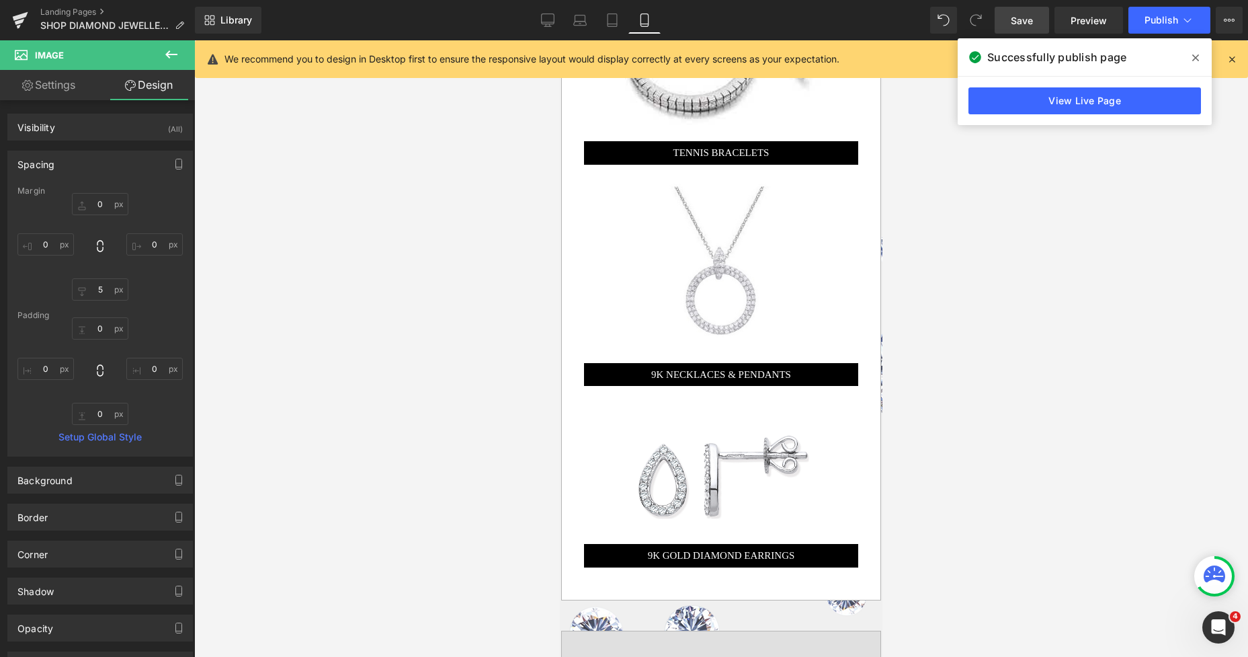
type input "0"
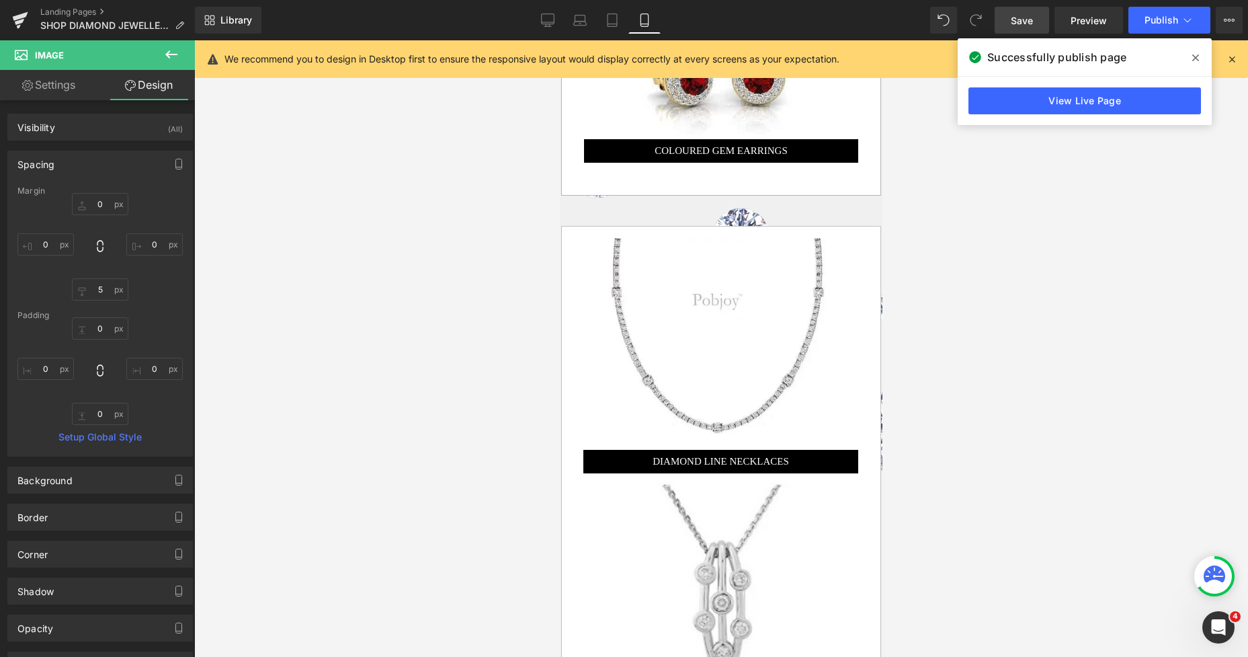
scroll to position [2865, 0]
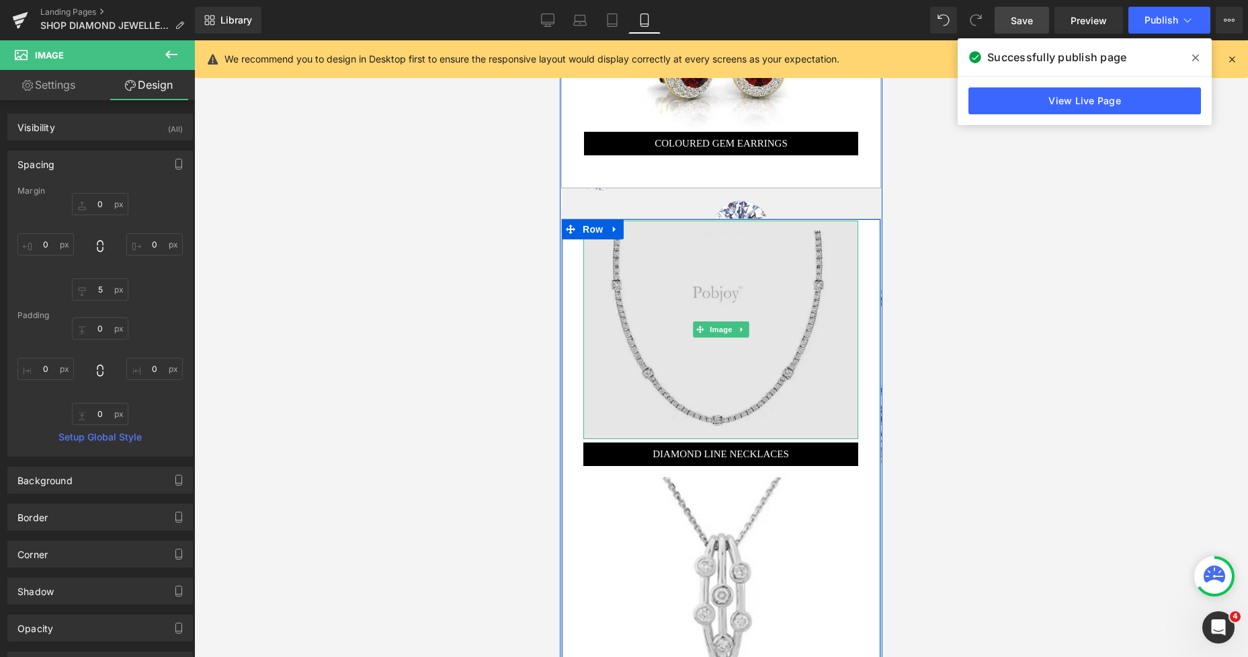
click at [784, 241] on img at bounding box center [720, 329] width 275 height 219
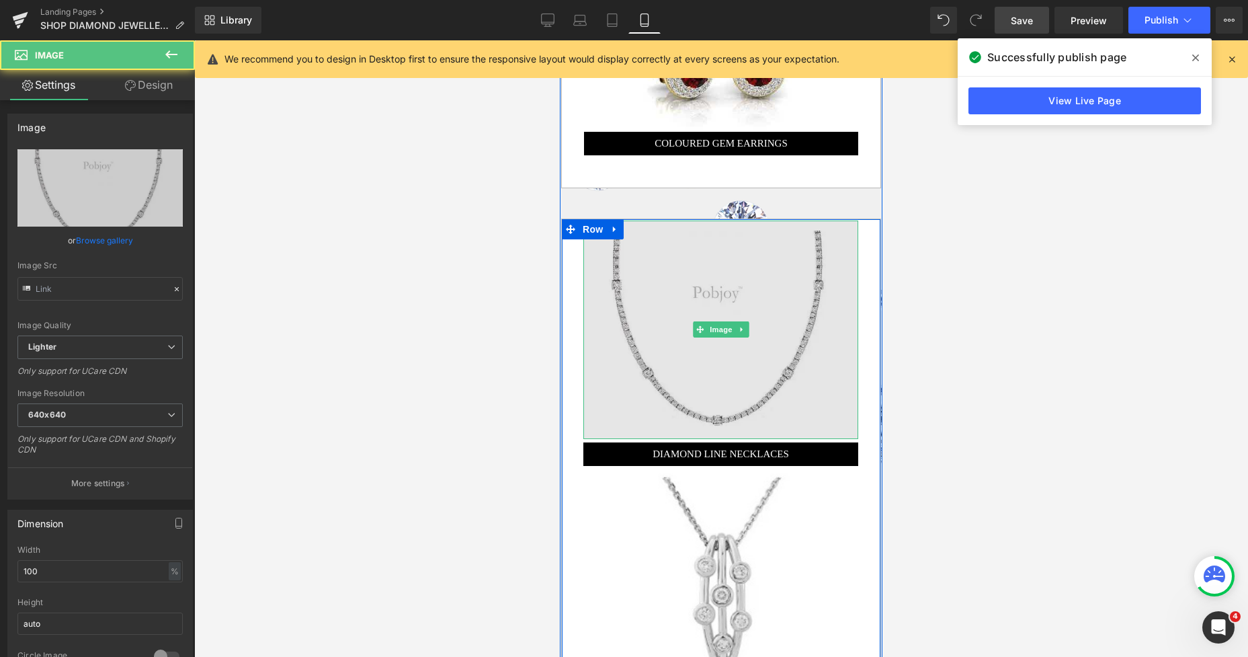
type input "[URL][DOMAIN_NAME]"
click at [791, 220] on div "Image" at bounding box center [720, 329] width 275 height 219
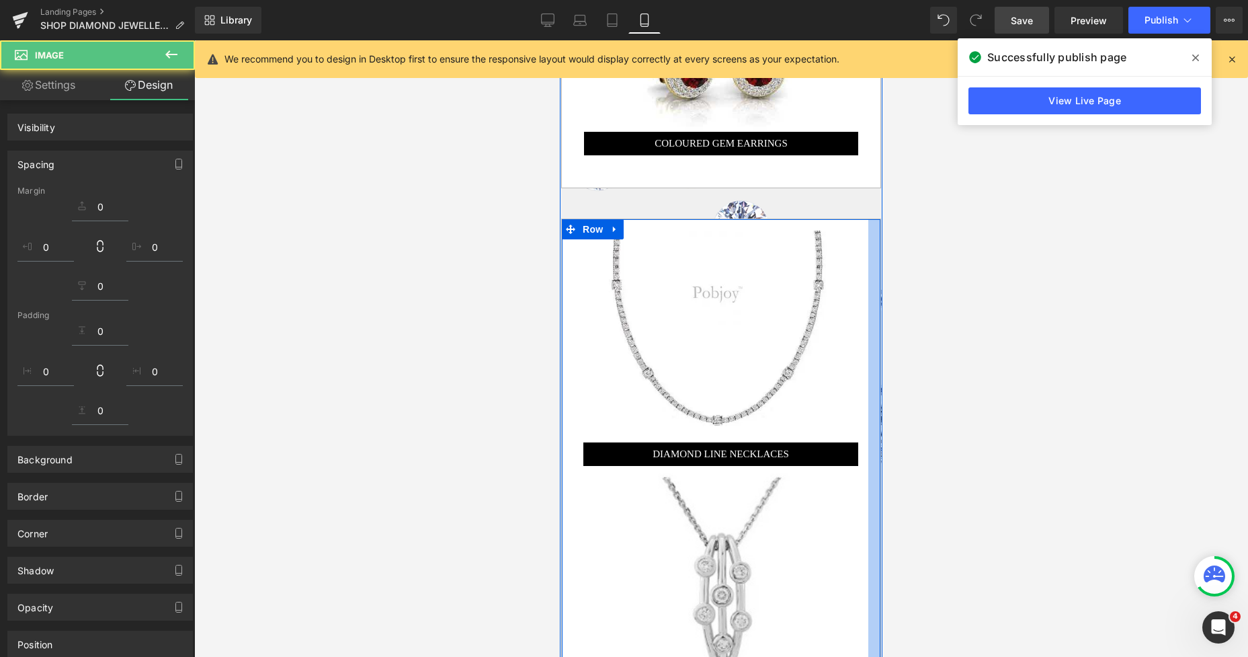
click at [861, 218] on div "Image DIAMOND LINE NECKLACES Button Image 18K CELESTIAL PENDANTS Button Image G…" at bounding box center [721, 578] width 320 height 721
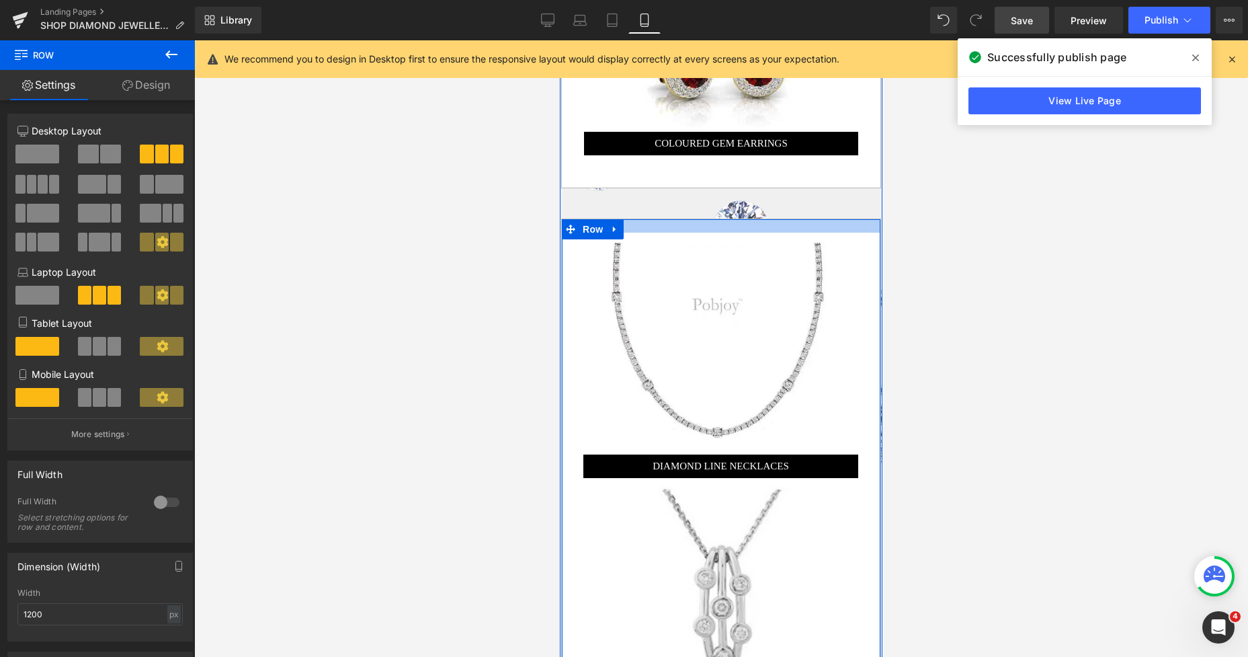
drag, startPoint x: 857, startPoint y: 208, endPoint x: 1449, endPoint y: 372, distance: 614.3
click at [859, 220] on div at bounding box center [721, 225] width 319 height 13
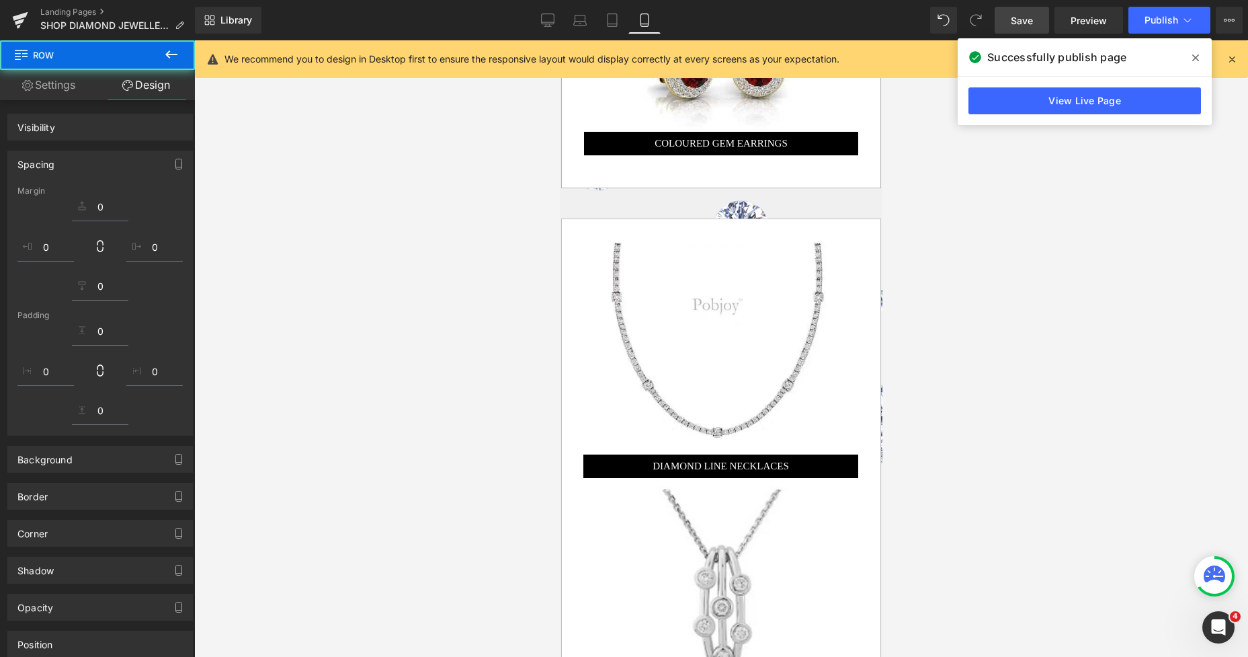
click at [977, 327] on div at bounding box center [721, 348] width 1054 height 616
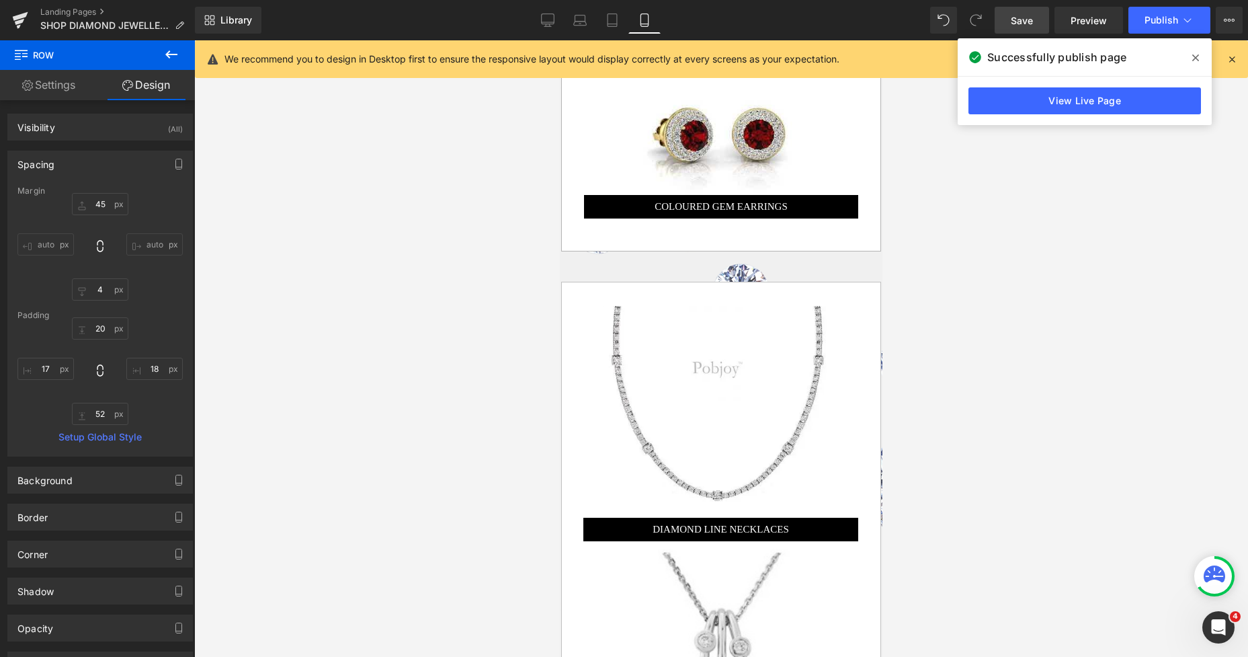
scroll to position [2788, 0]
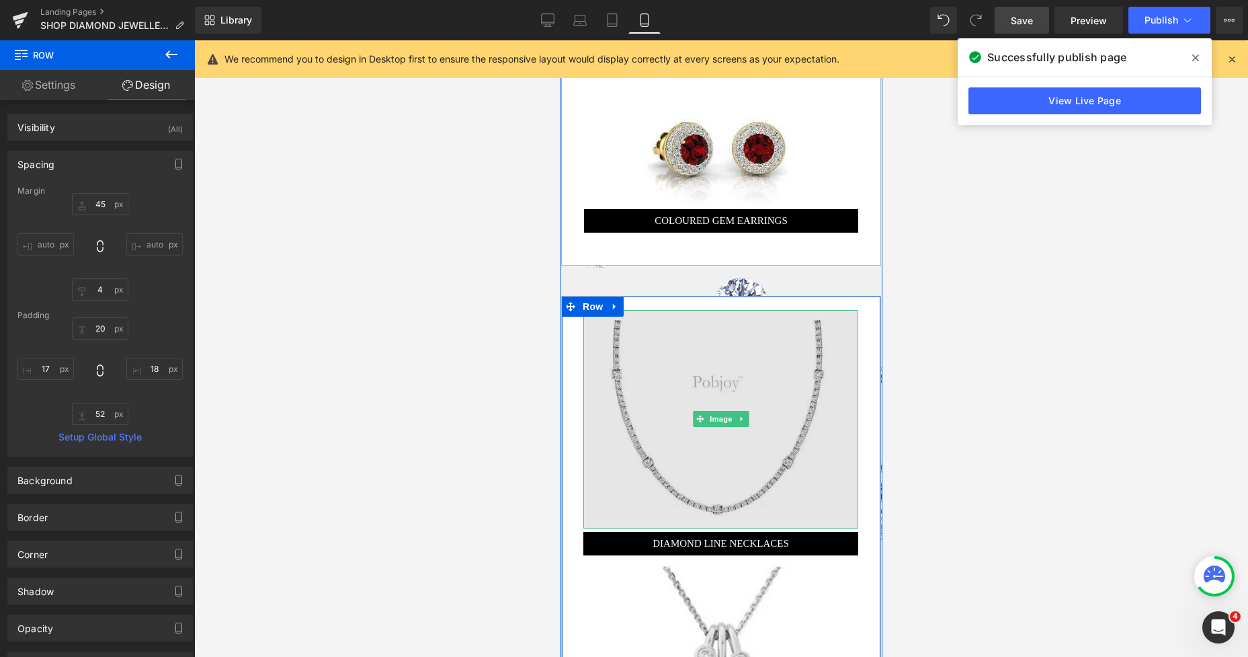
click at [794, 348] on img at bounding box center [720, 419] width 275 height 219
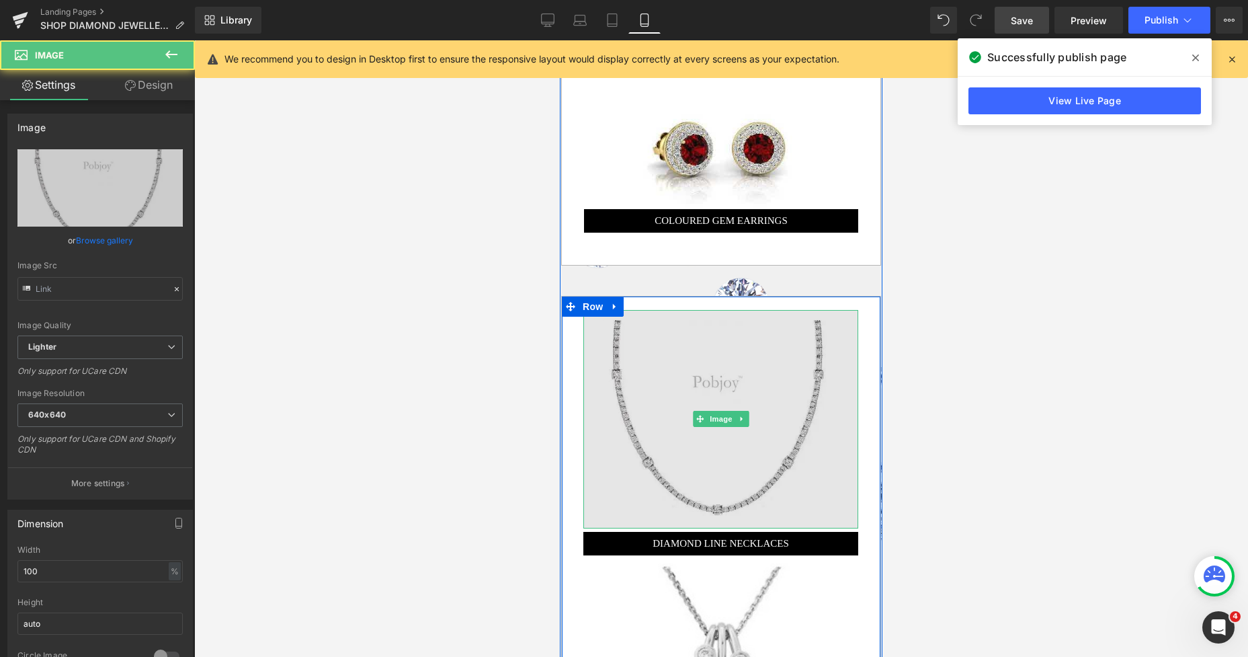
type input "[URL][DOMAIN_NAME]"
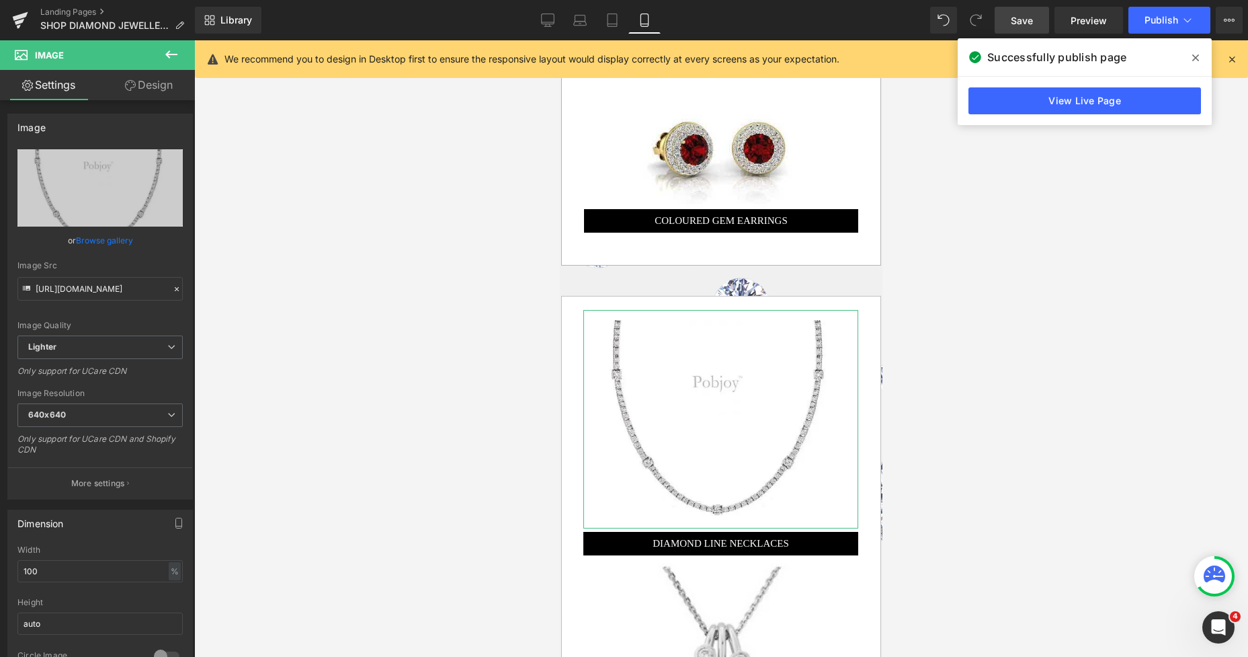
click at [161, 89] on link "Design" at bounding box center [148, 85] width 97 height 30
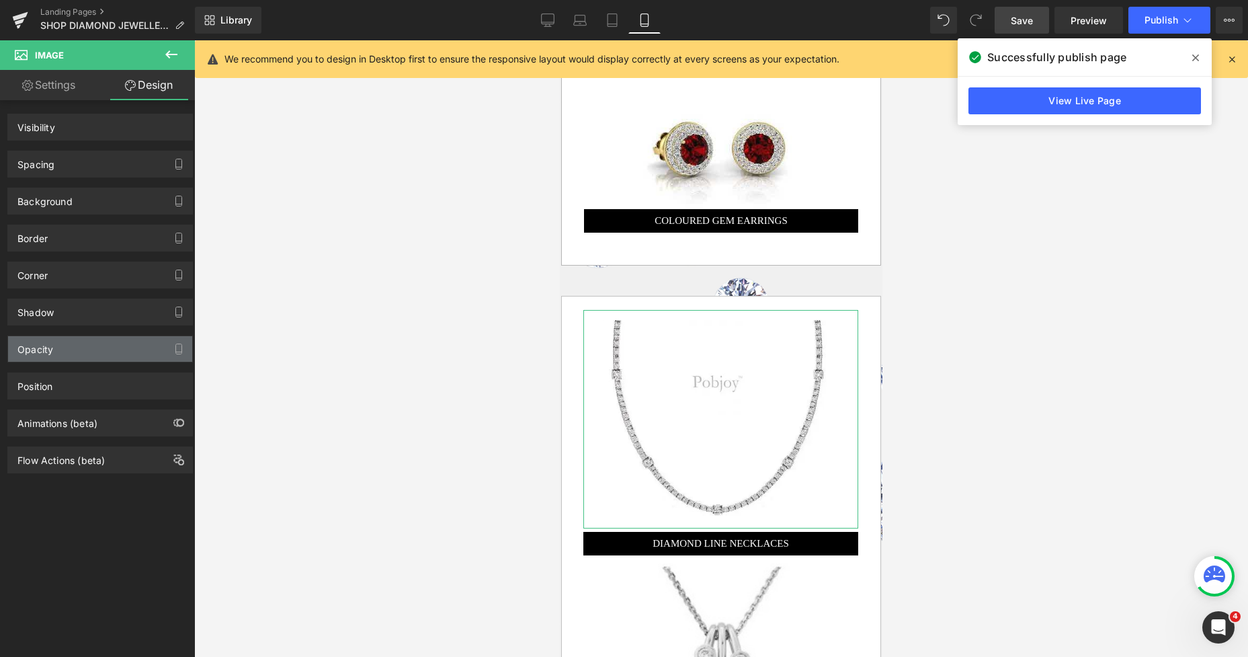
click at [88, 352] on div "Opacity" at bounding box center [100, 349] width 184 height 26
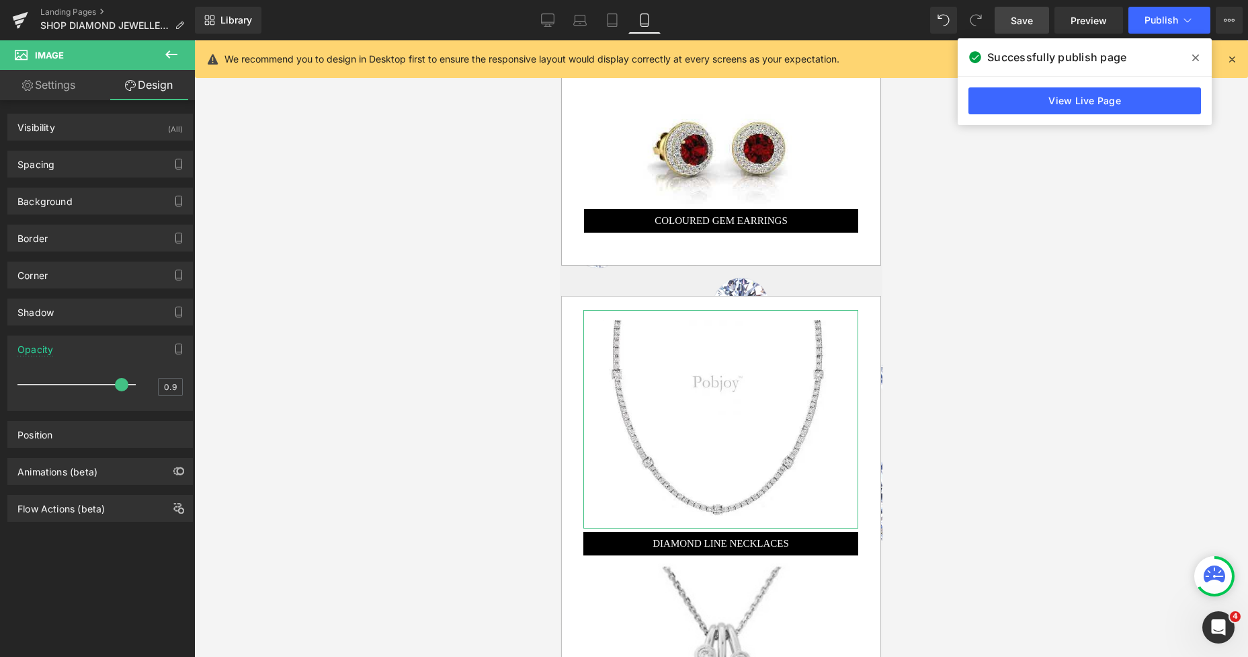
type input "0.8"
drag, startPoint x: 129, startPoint y: 388, endPoint x: 108, endPoint y: 384, distance: 21.8
click at [108, 384] on span at bounding box center [107, 384] width 13 height 13
click at [1013, 20] on span "Save" at bounding box center [1022, 20] width 22 height 14
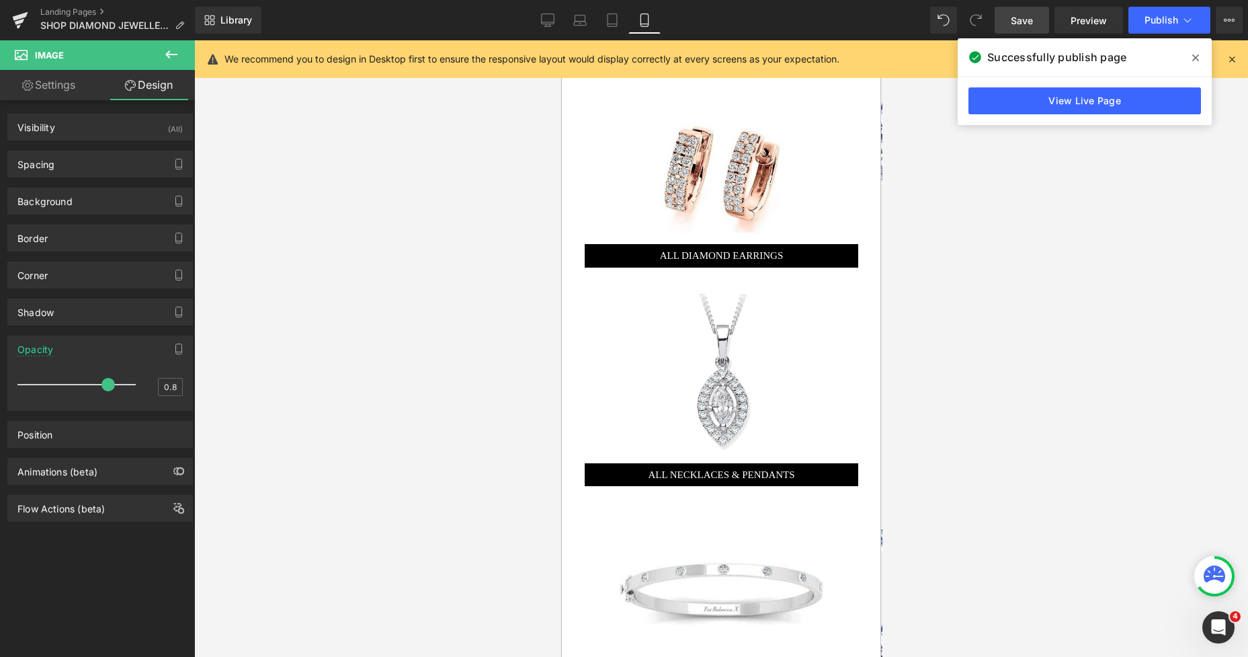
scroll to position [541, 0]
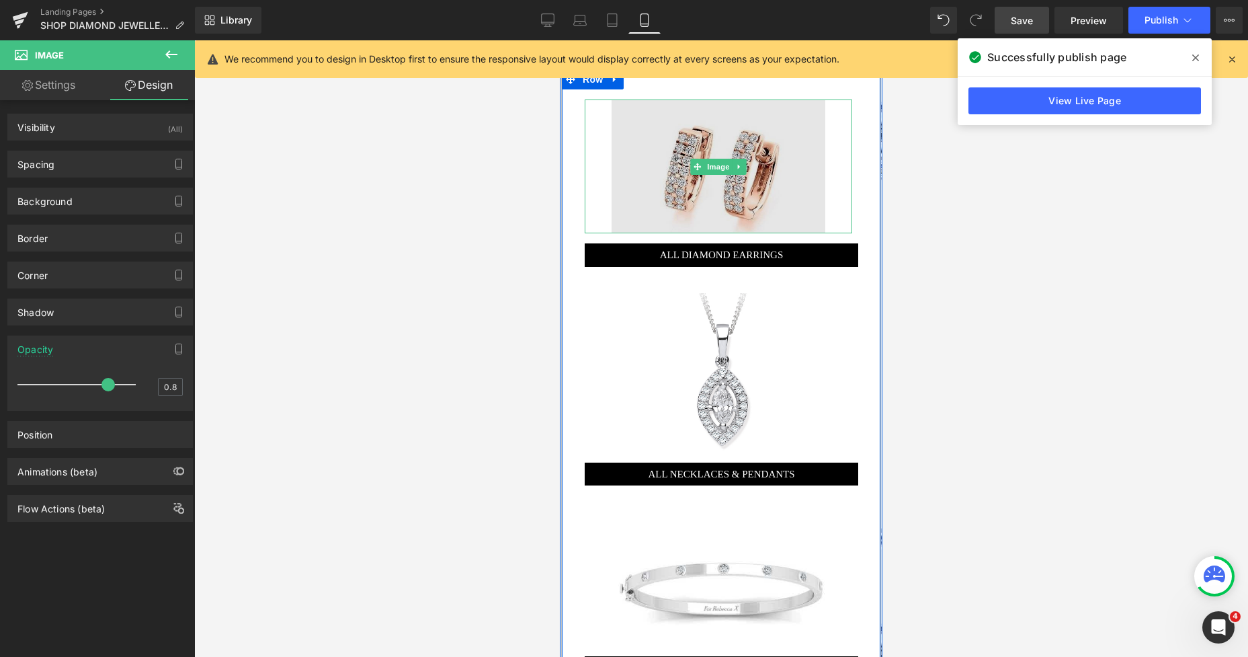
click at [752, 124] on img at bounding box center [718, 166] width 214 height 134
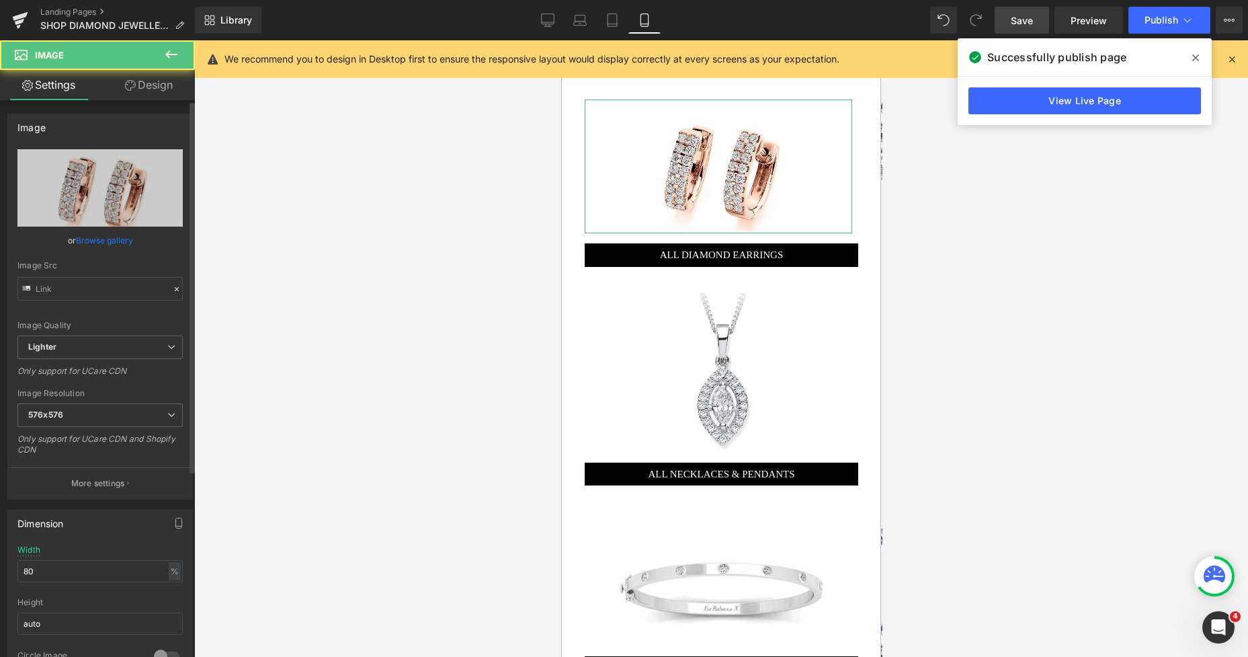
type input "[URL][DOMAIN_NAME]"
drag, startPoint x: 40, startPoint y: 571, endPoint x: 26, endPoint y: 575, distance: 14.7
click at [26, 575] on input "80" at bounding box center [99, 571] width 165 height 22
type input "8"
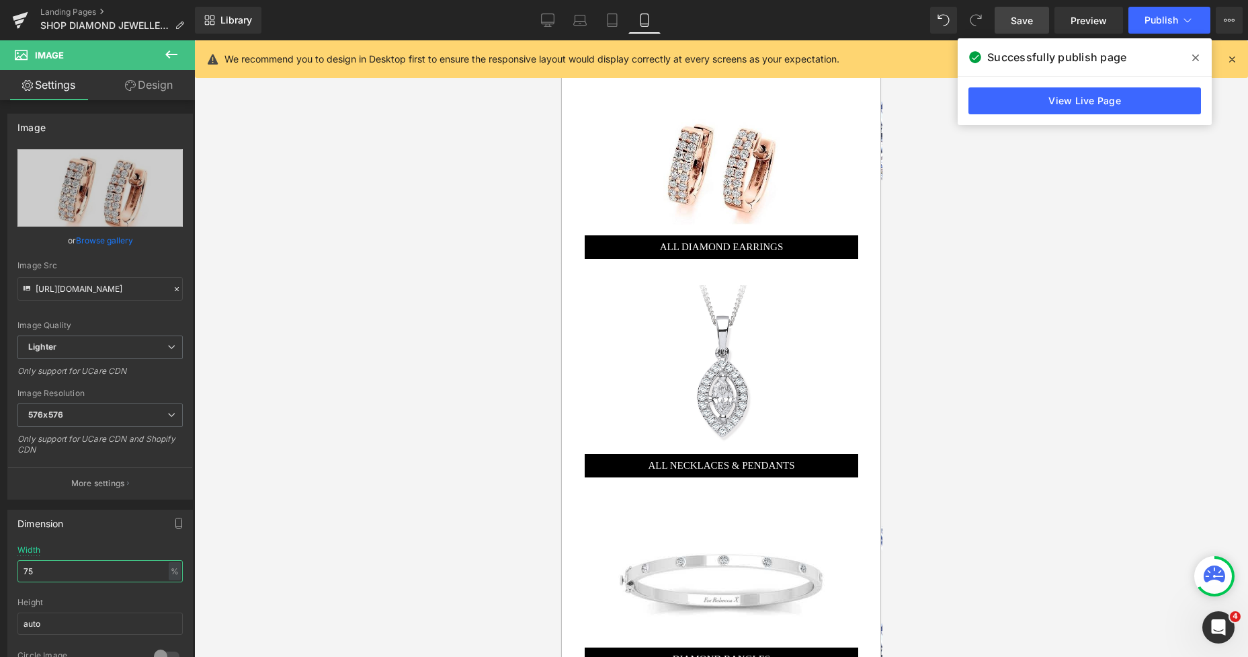
type input "75"
click at [1018, 18] on span "Save" at bounding box center [1022, 20] width 22 height 14
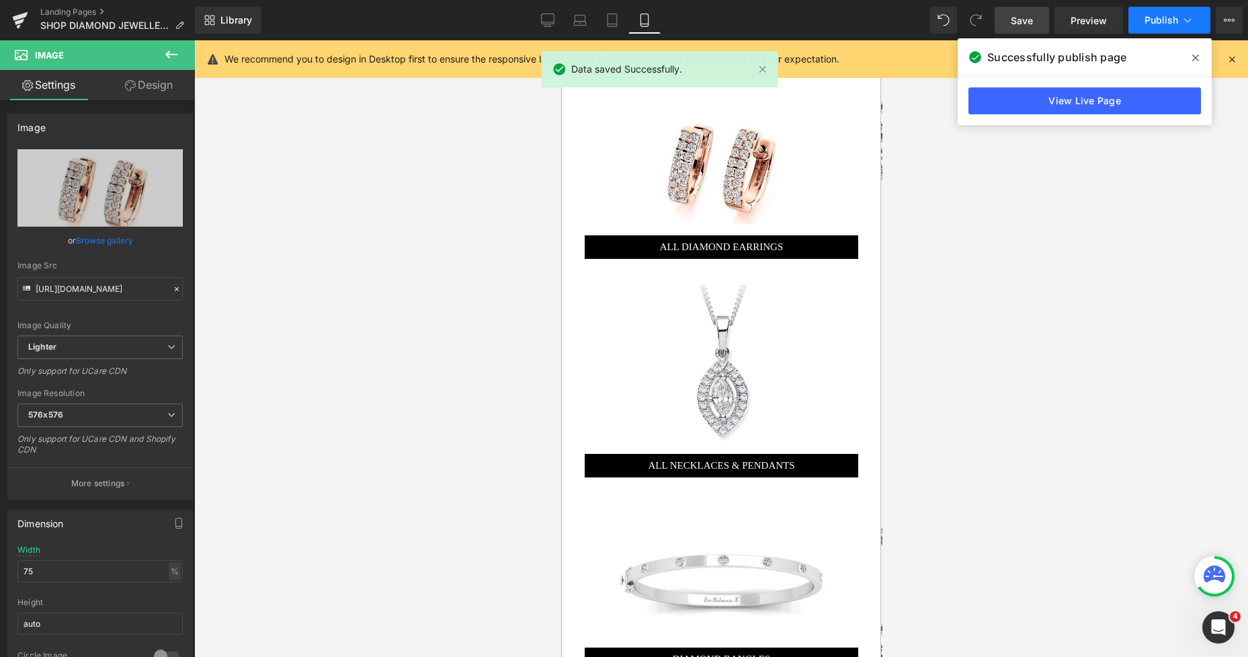
click at [1159, 19] on span "Publish" at bounding box center [1161, 20] width 34 height 11
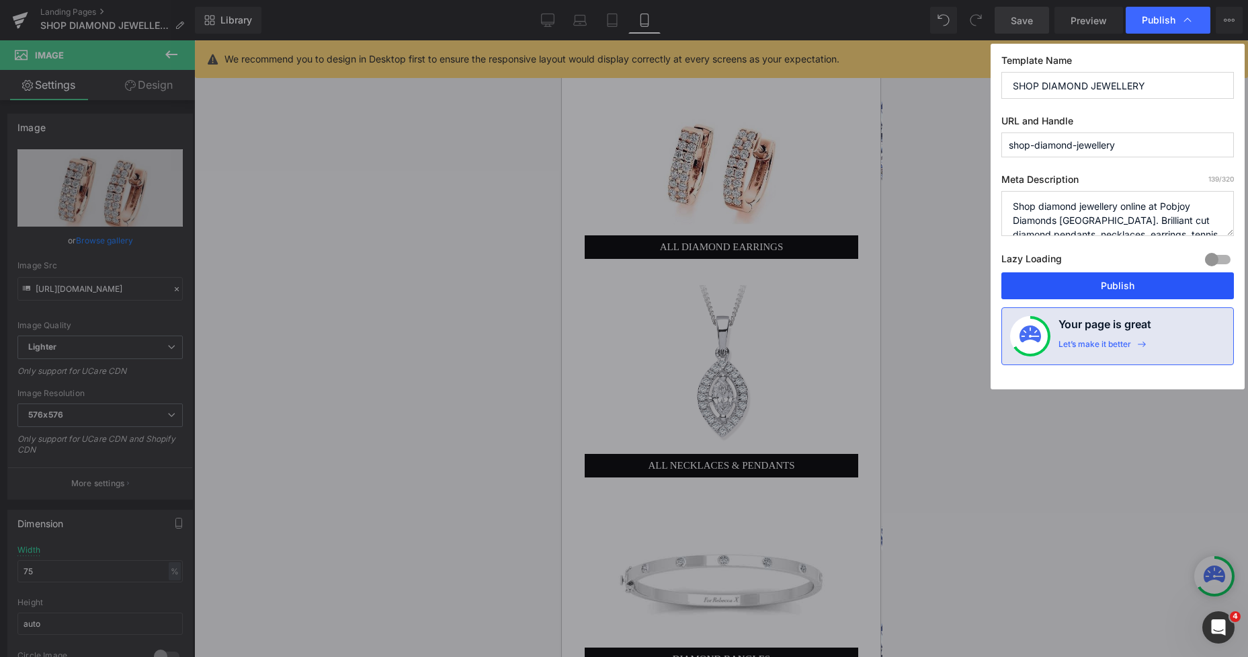
click at [1056, 278] on button "Publish" at bounding box center [1117, 285] width 233 height 27
